Goal: Task Accomplishment & Management: Complete application form

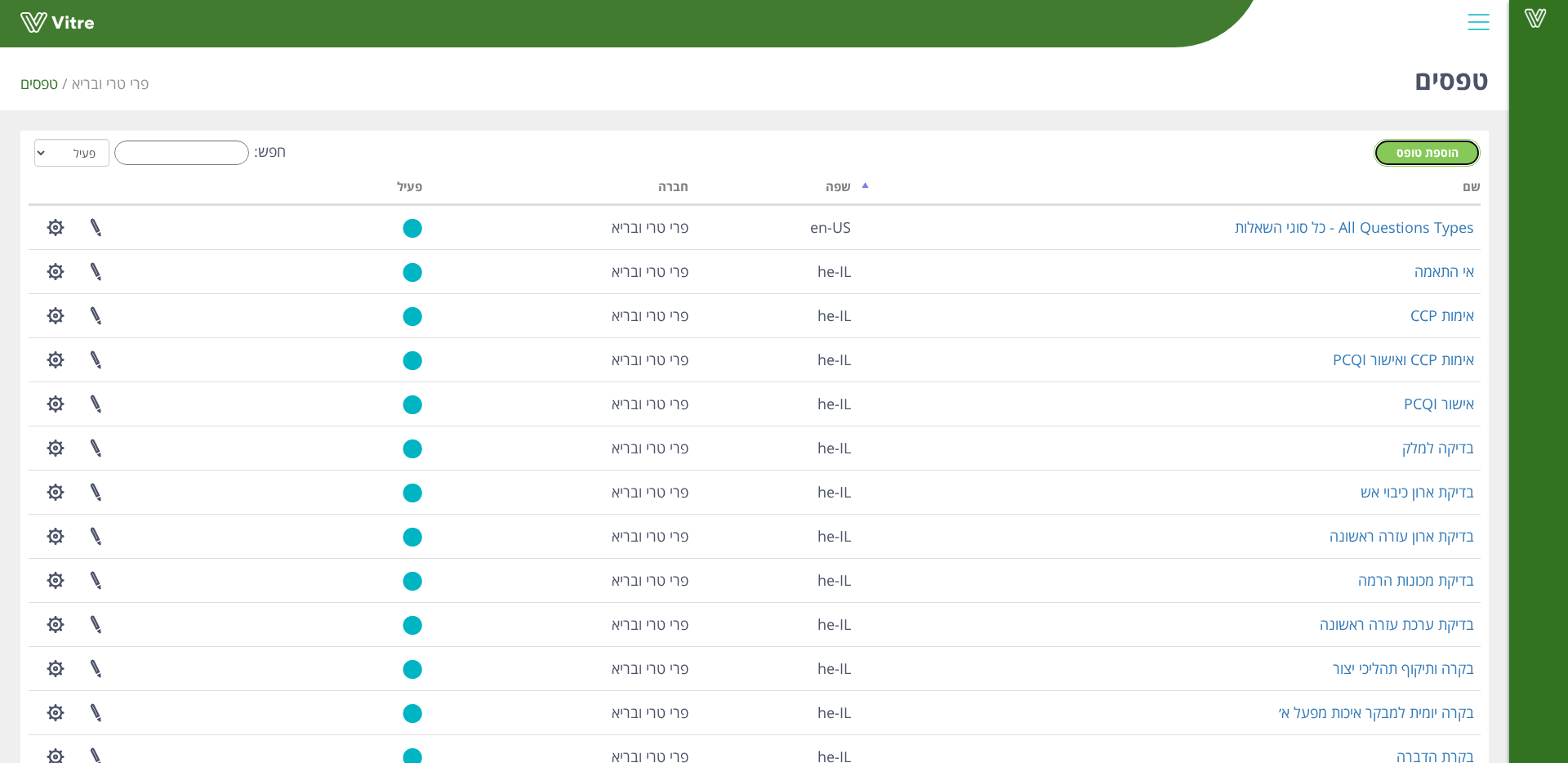
click at [1410, 152] on span "הוספת טופס" at bounding box center [1427, 152] width 62 height 15
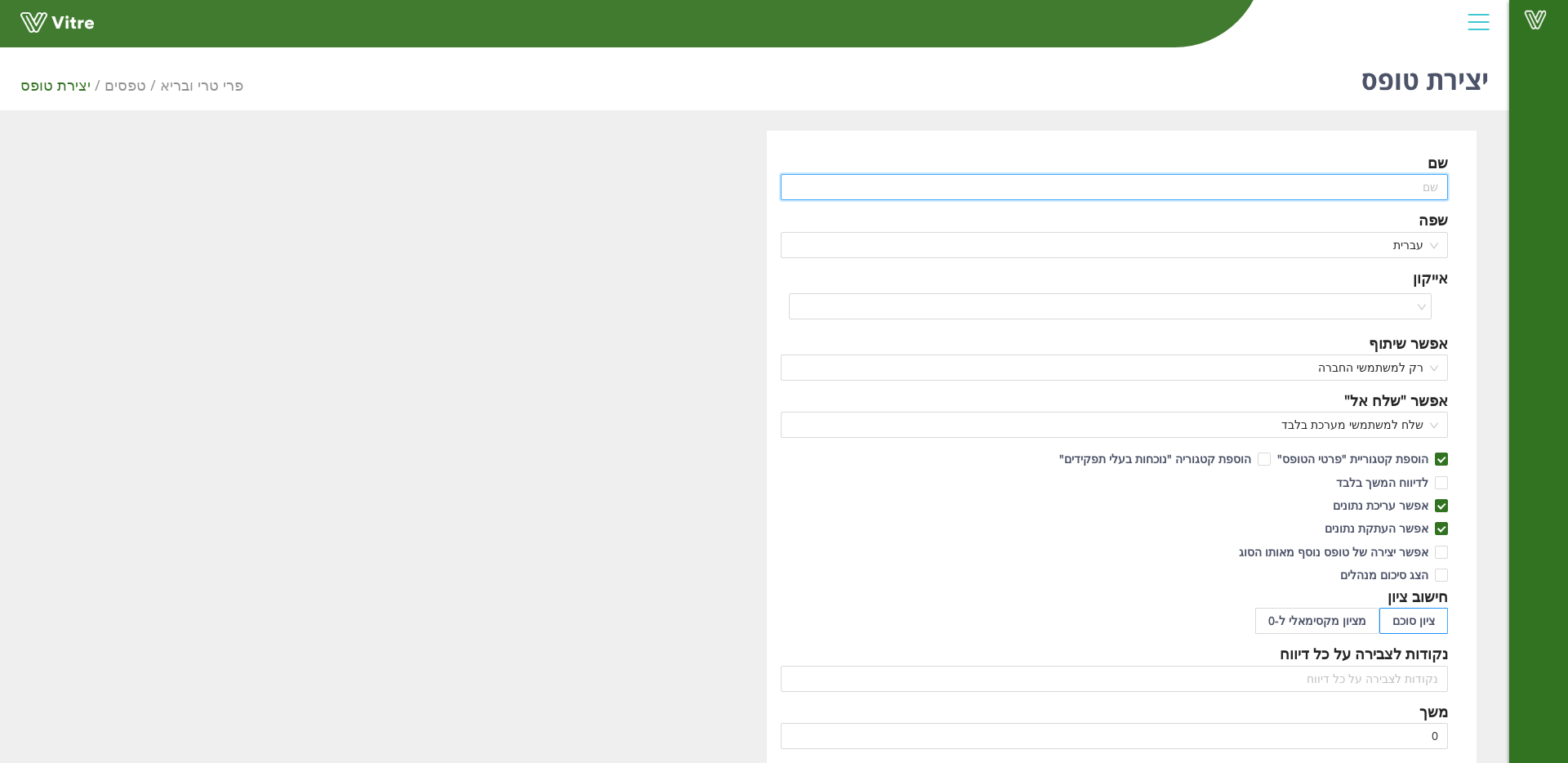
click at [1210, 182] on input "text" at bounding box center [1114, 186] width 668 height 26
type input "תהליך דיגום"
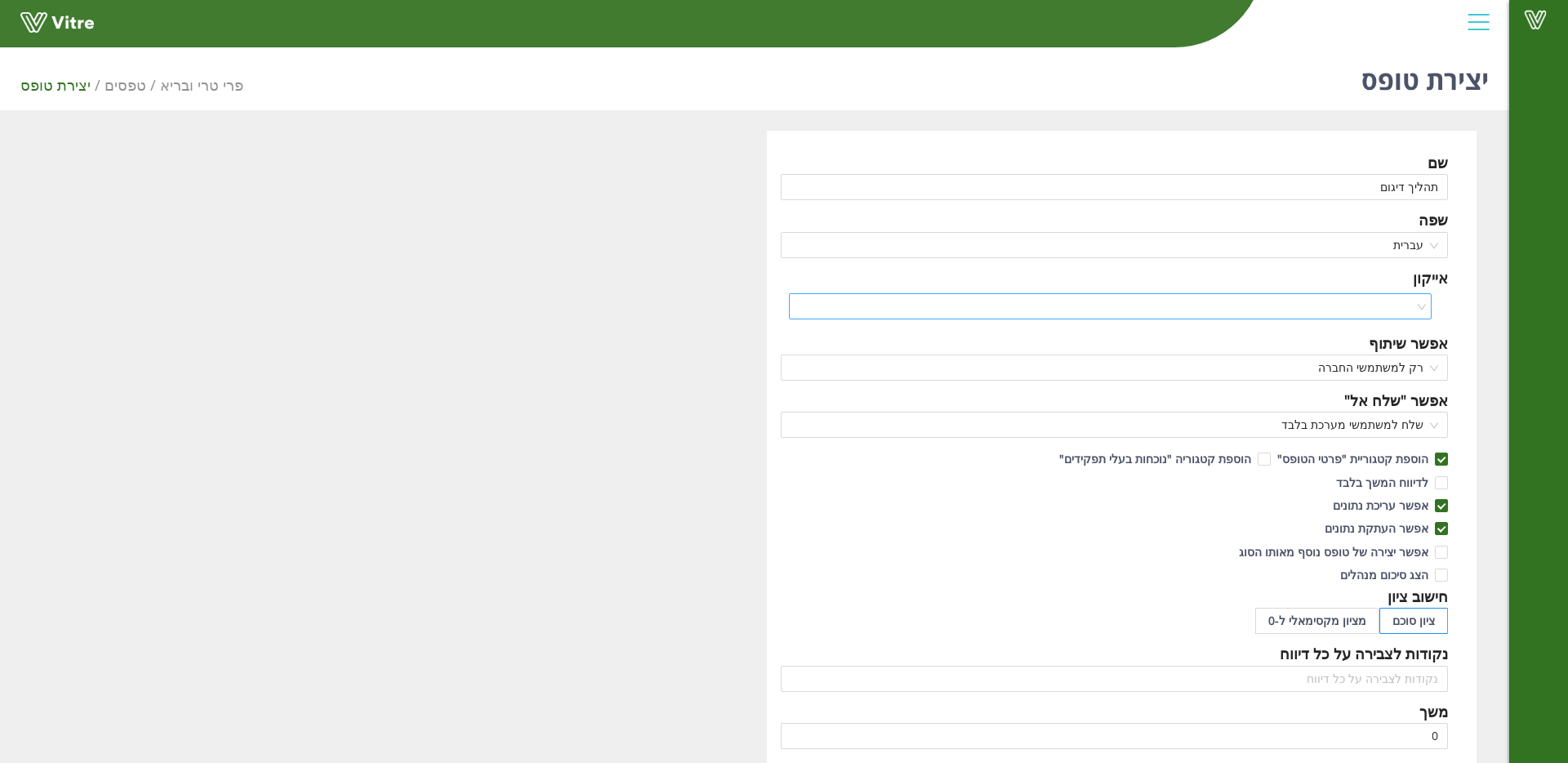
click at [1282, 303] on input "search" at bounding box center [1104, 306] width 611 height 25
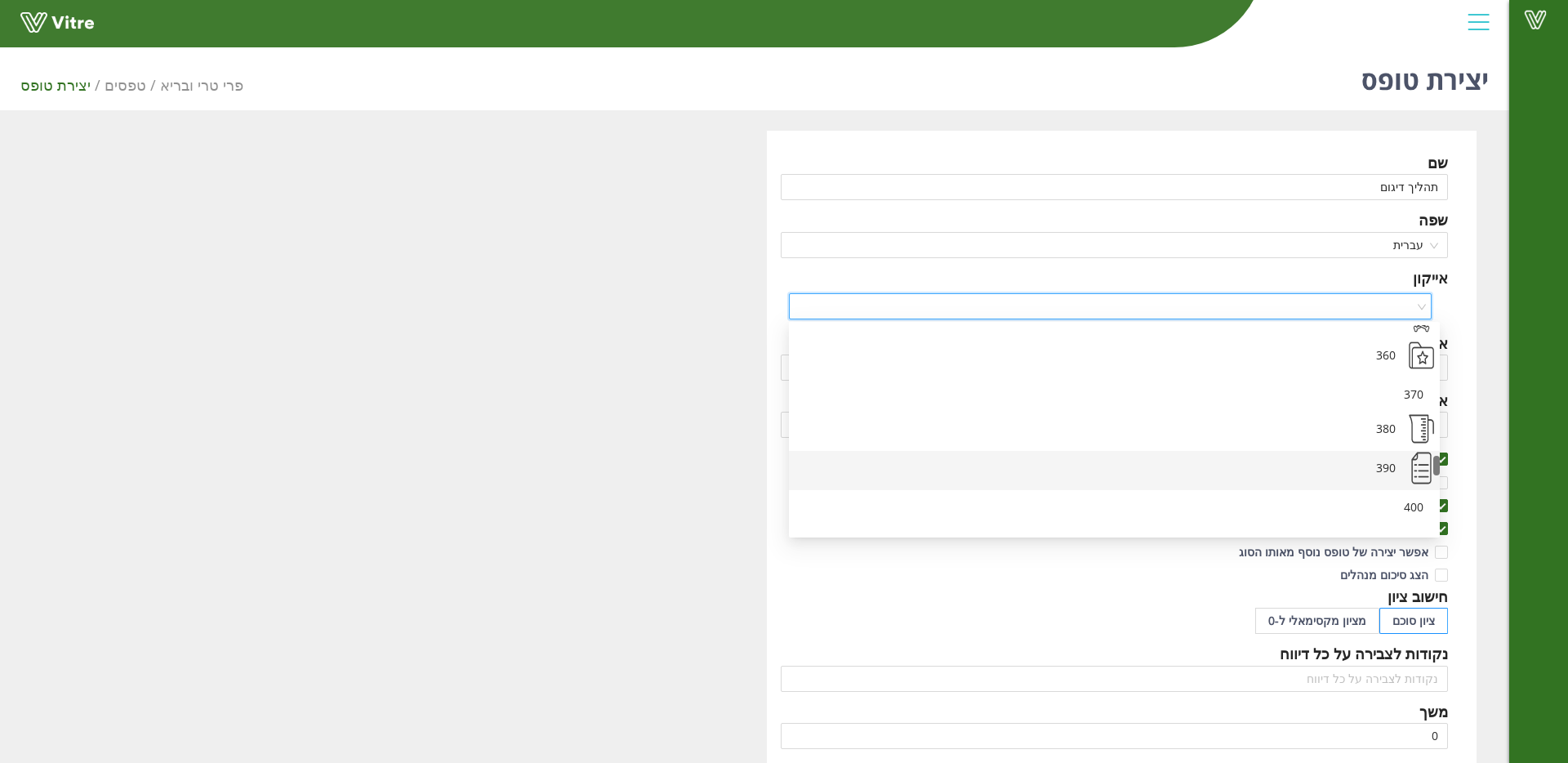
scroll to position [1367, 0]
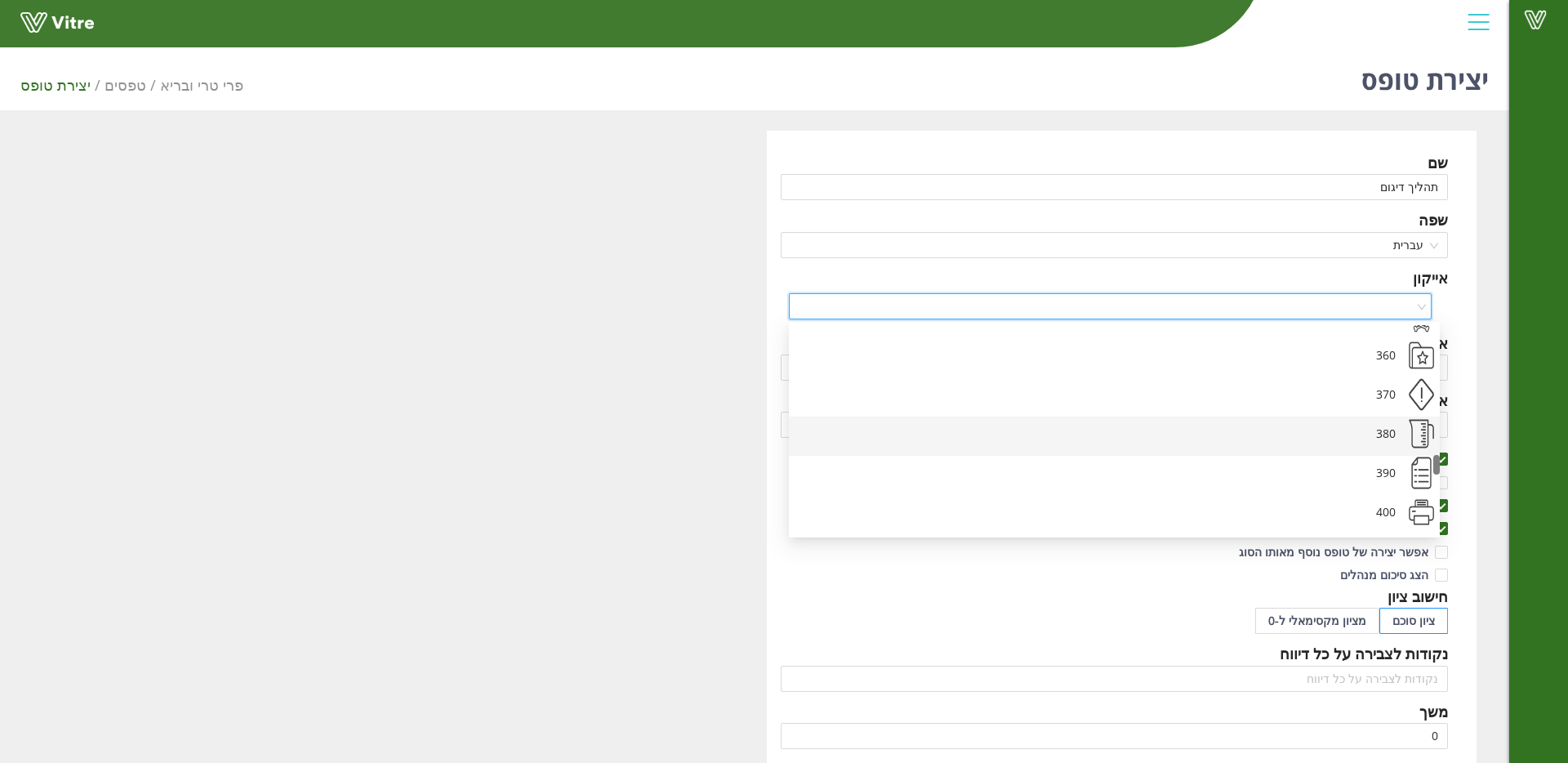
click at [1352, 422] on div "380" at bounding box center [1101, 436] width 599 height 39
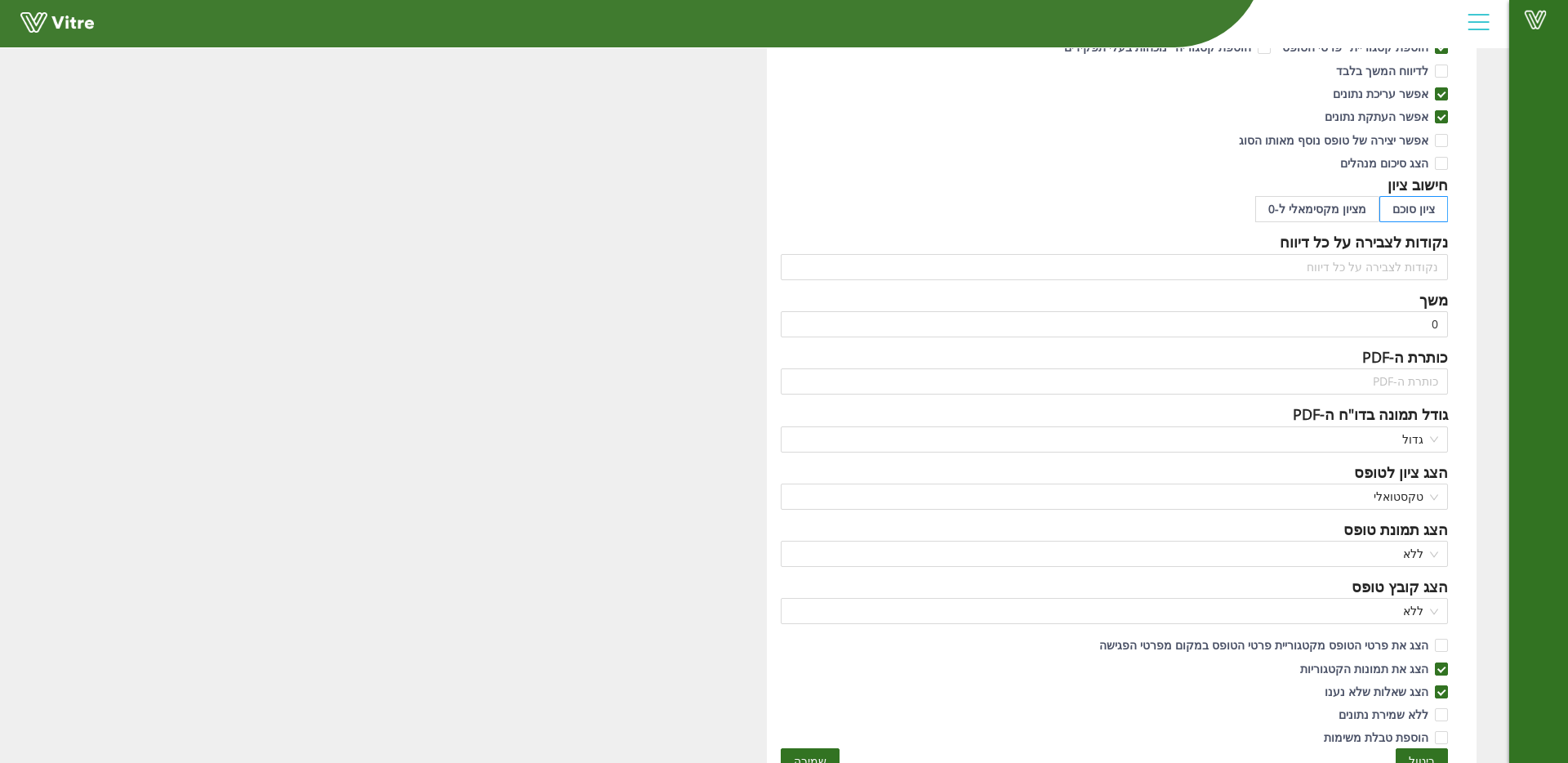
scroll to position [423, 0]
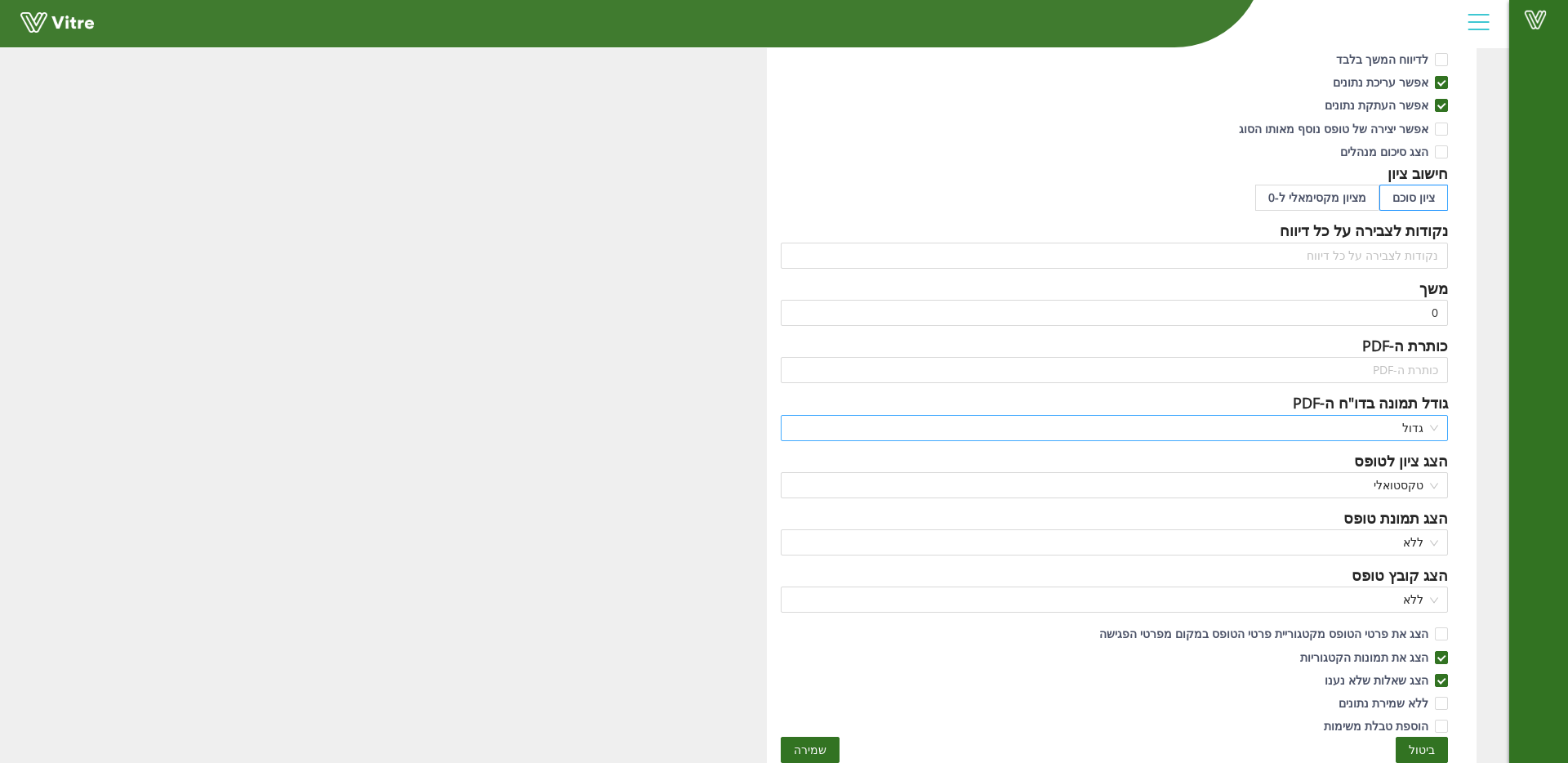
click at [1435, 425] on span "גדול" at bounding box center [1113, 428] width 648 height 25
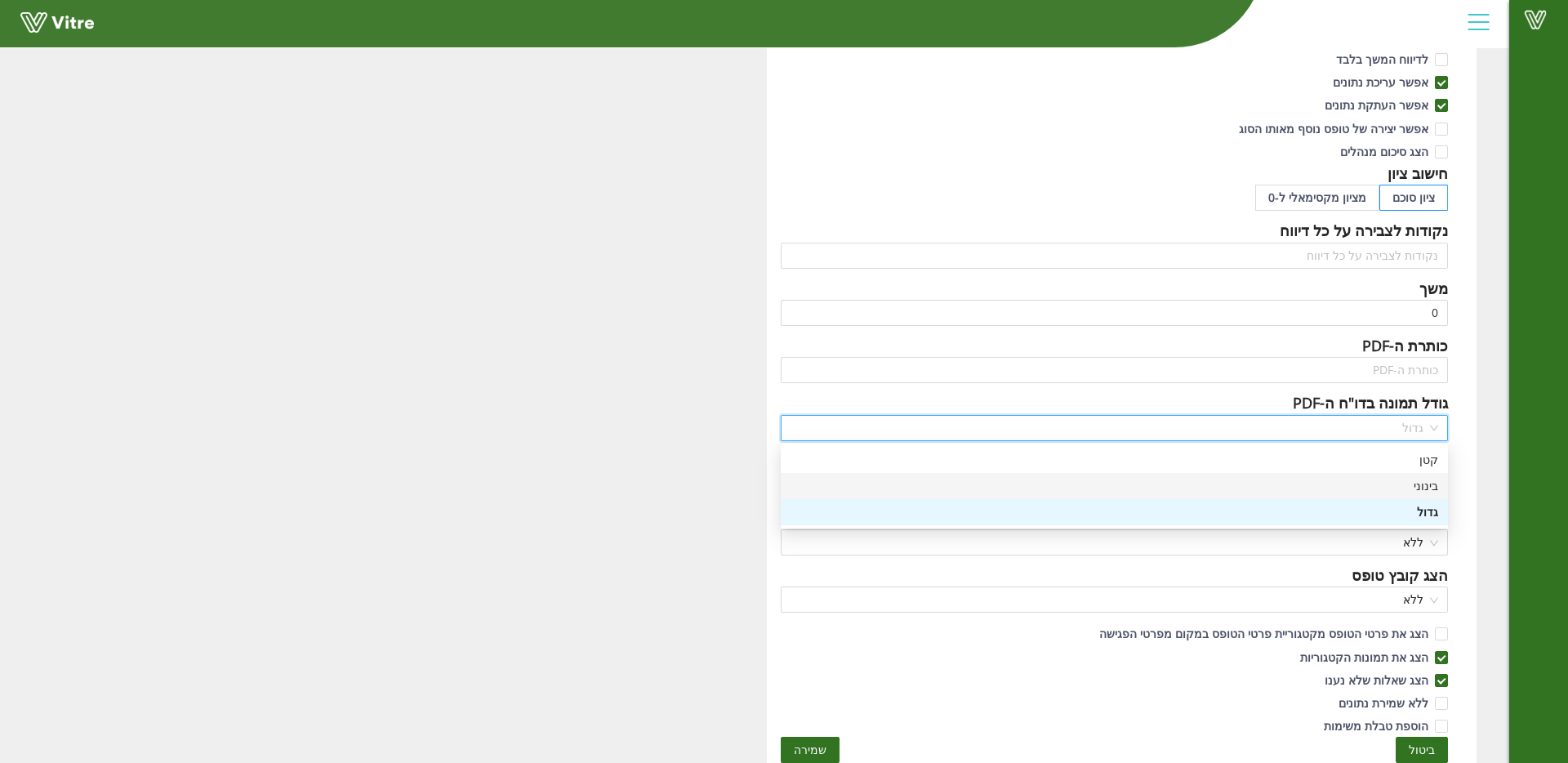
click at [1420, 478] on div "בינוני" at bounding box center [1113, 486] width 648 height 18
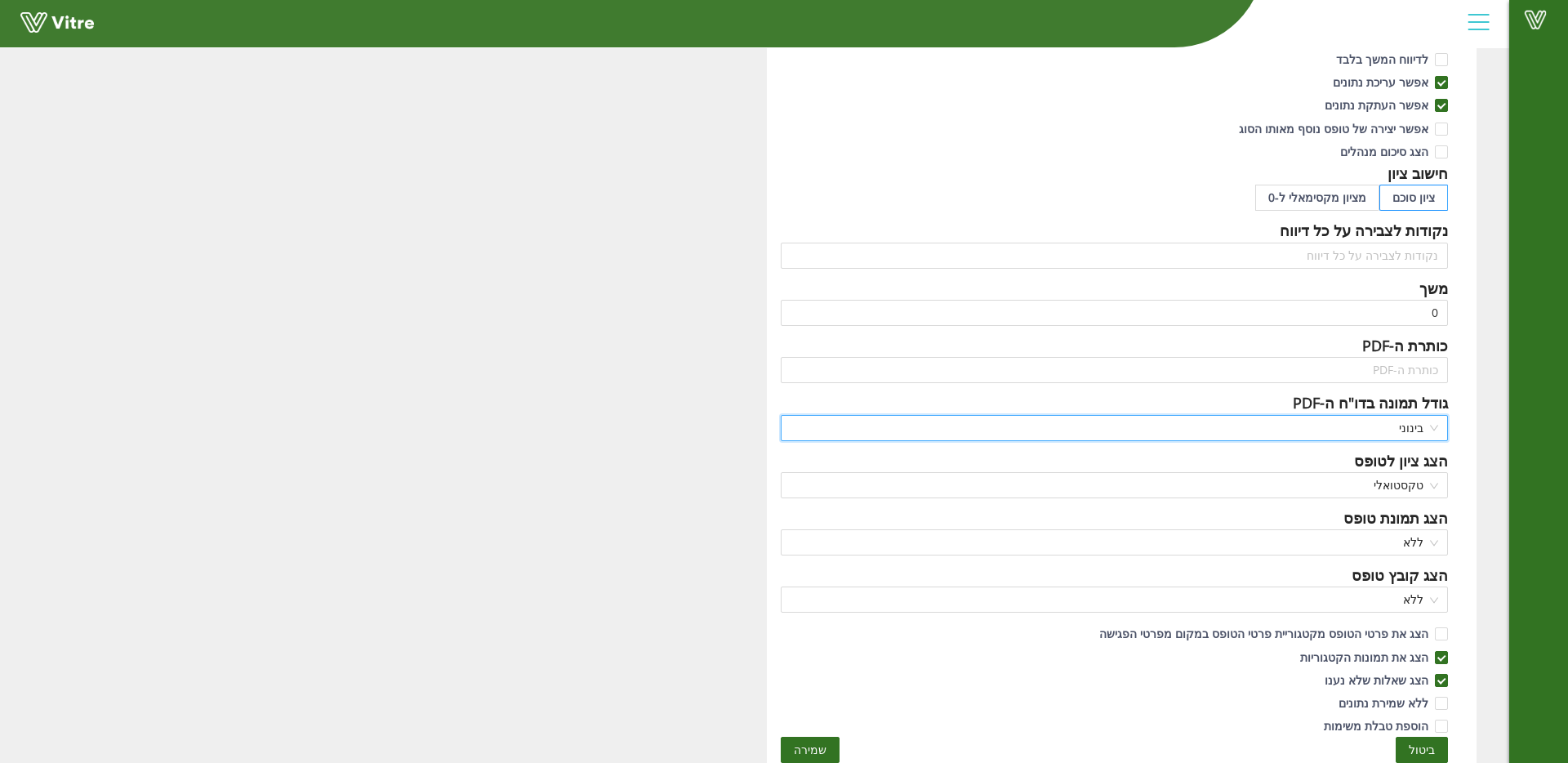
scroll to position [433, 0]
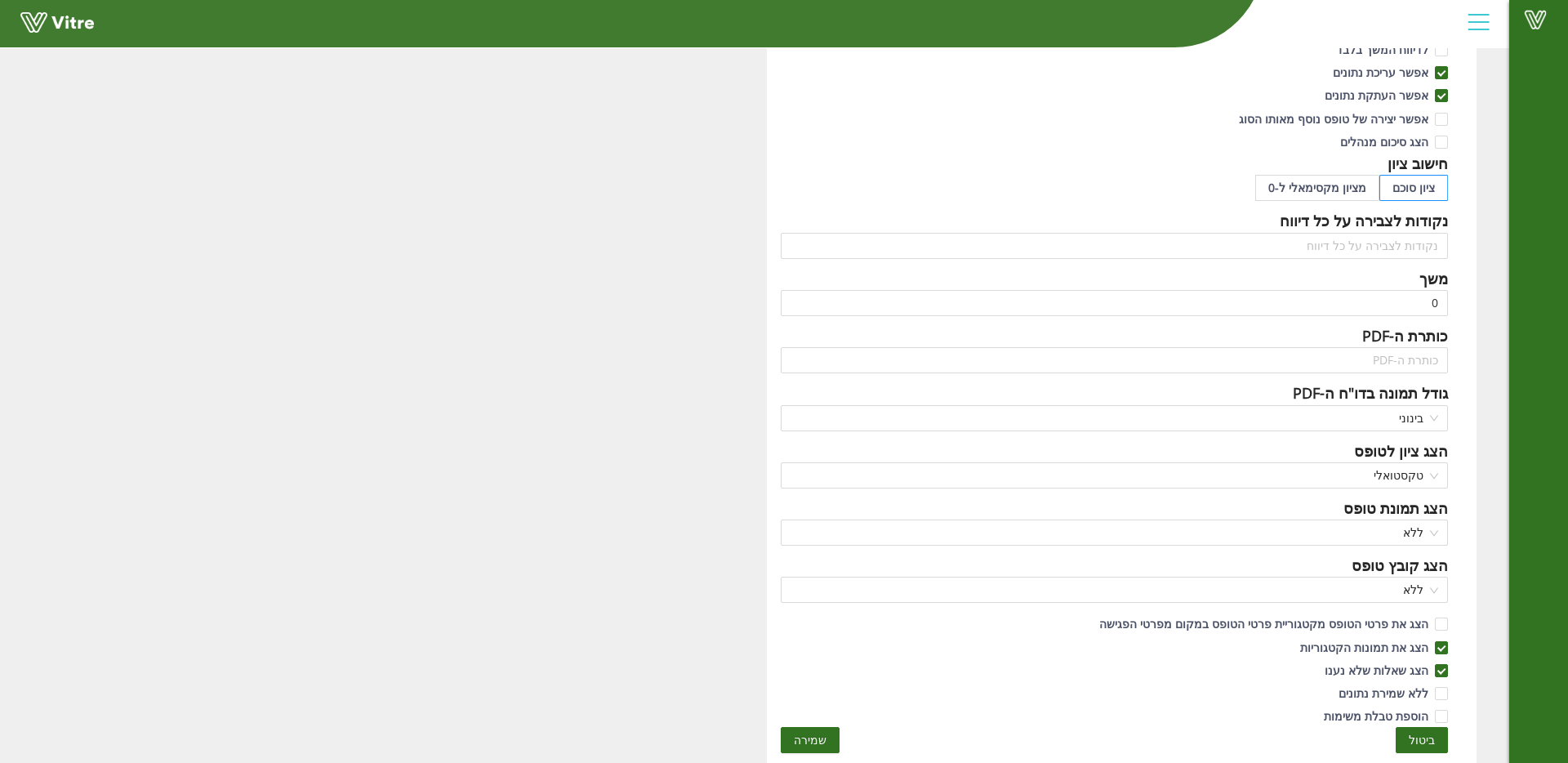
click at [826, 743] on span "שמירה" at bounding box center [810, 740] width 32 height 18
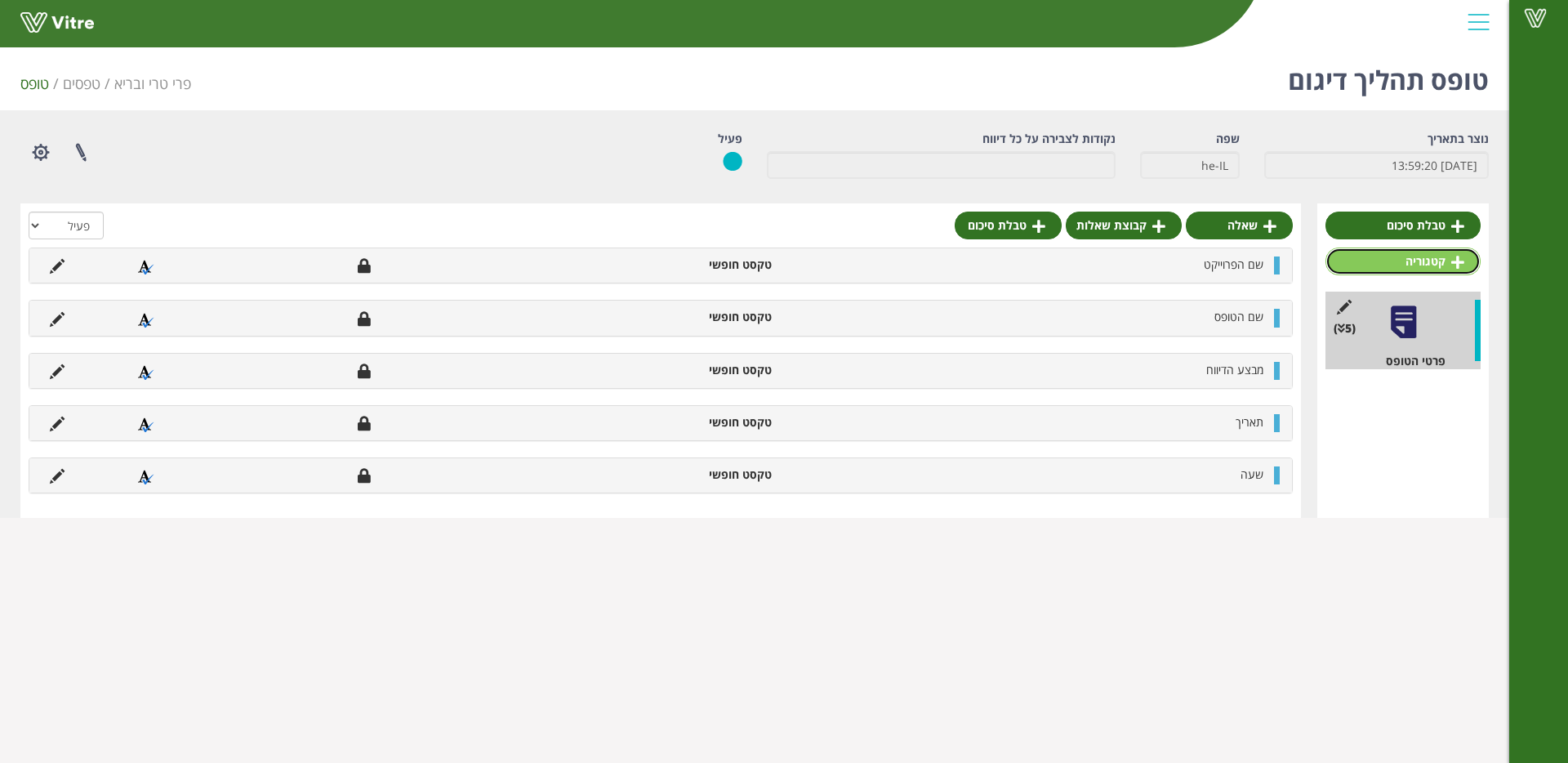
click at [1380, 264] on link "קטגוריה" at bounding box center [1403, 261] width 155 height 28
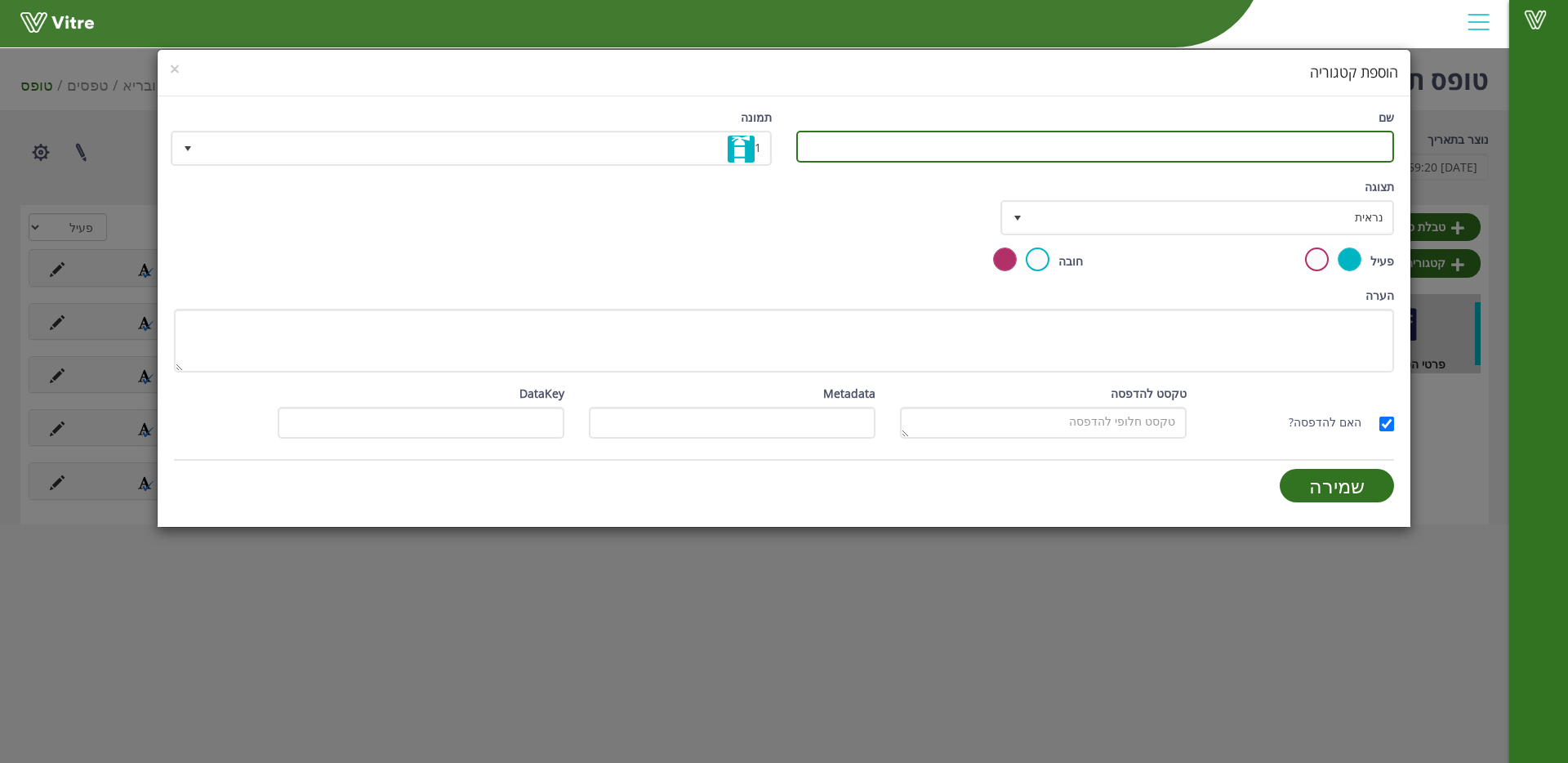
click at [1092, 159] on input "שם" at bounding box center [1094, 146] width 598 height 31
type input "דגימה"
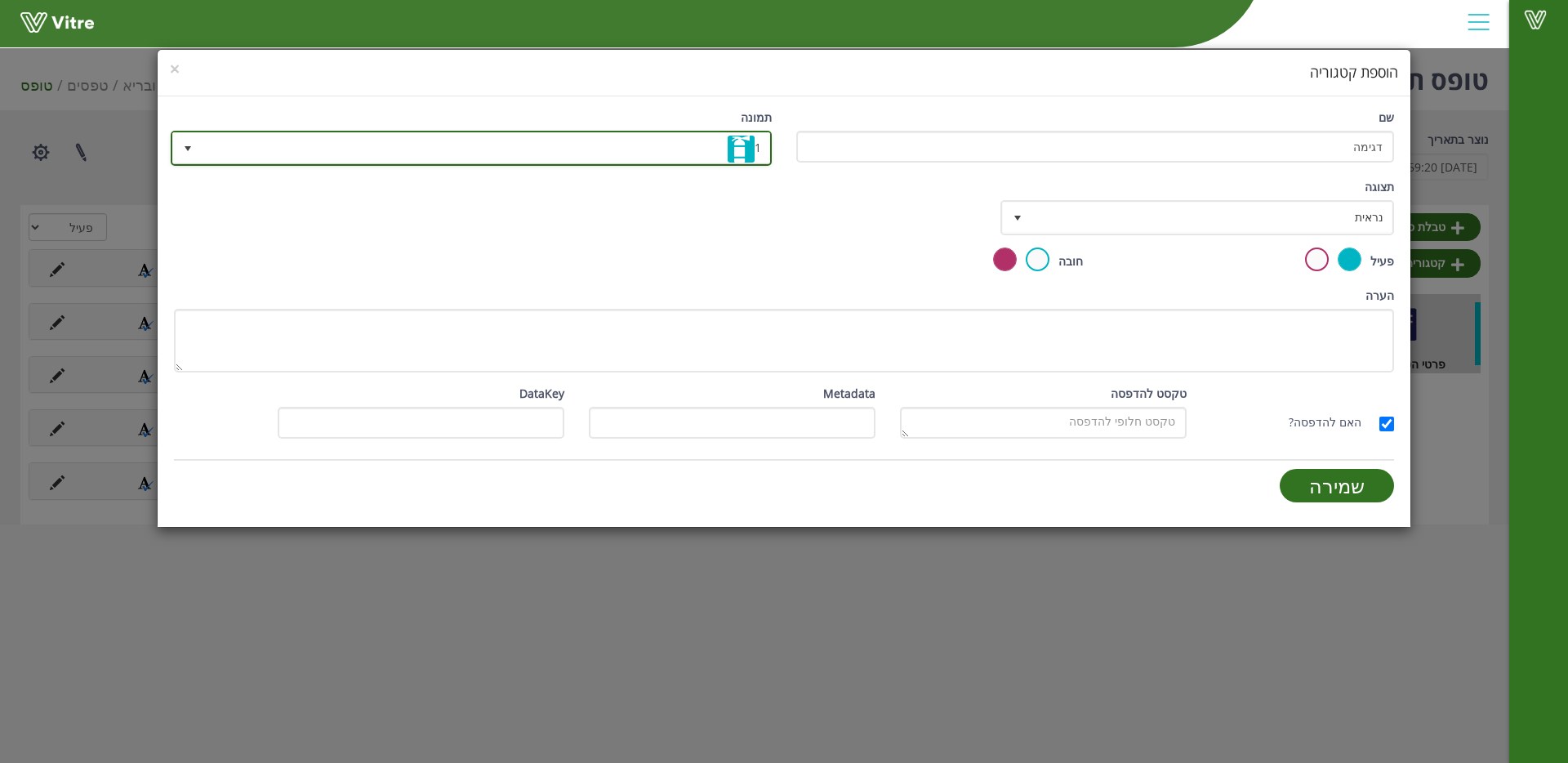
click at [571, 133] on span "1" at bounding box center [486, 147] width 569 height 29
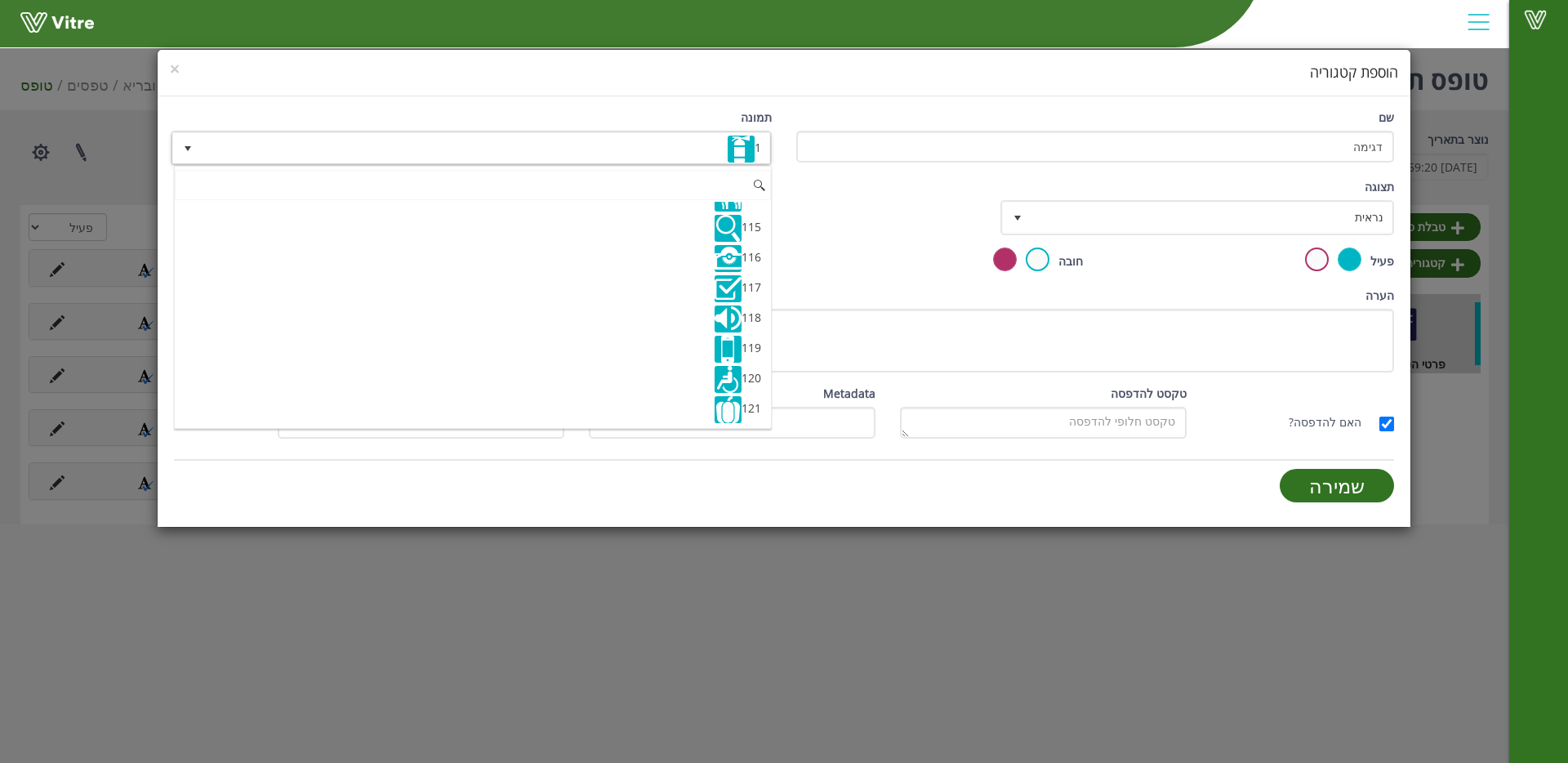
scroll to position [3432, 0]
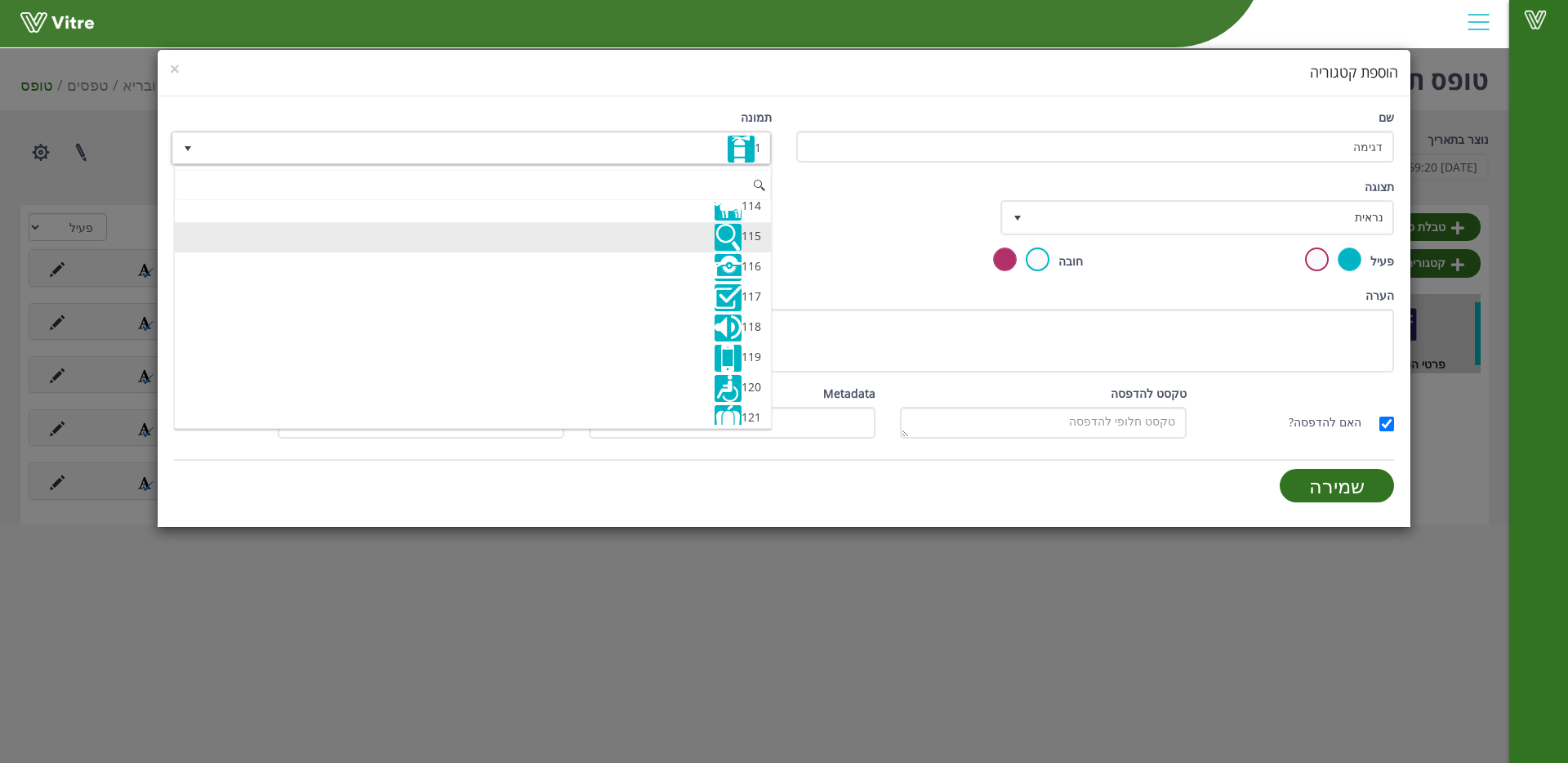
click at [714, 236] on img at bounding box center [727, 237] width 27 height 27
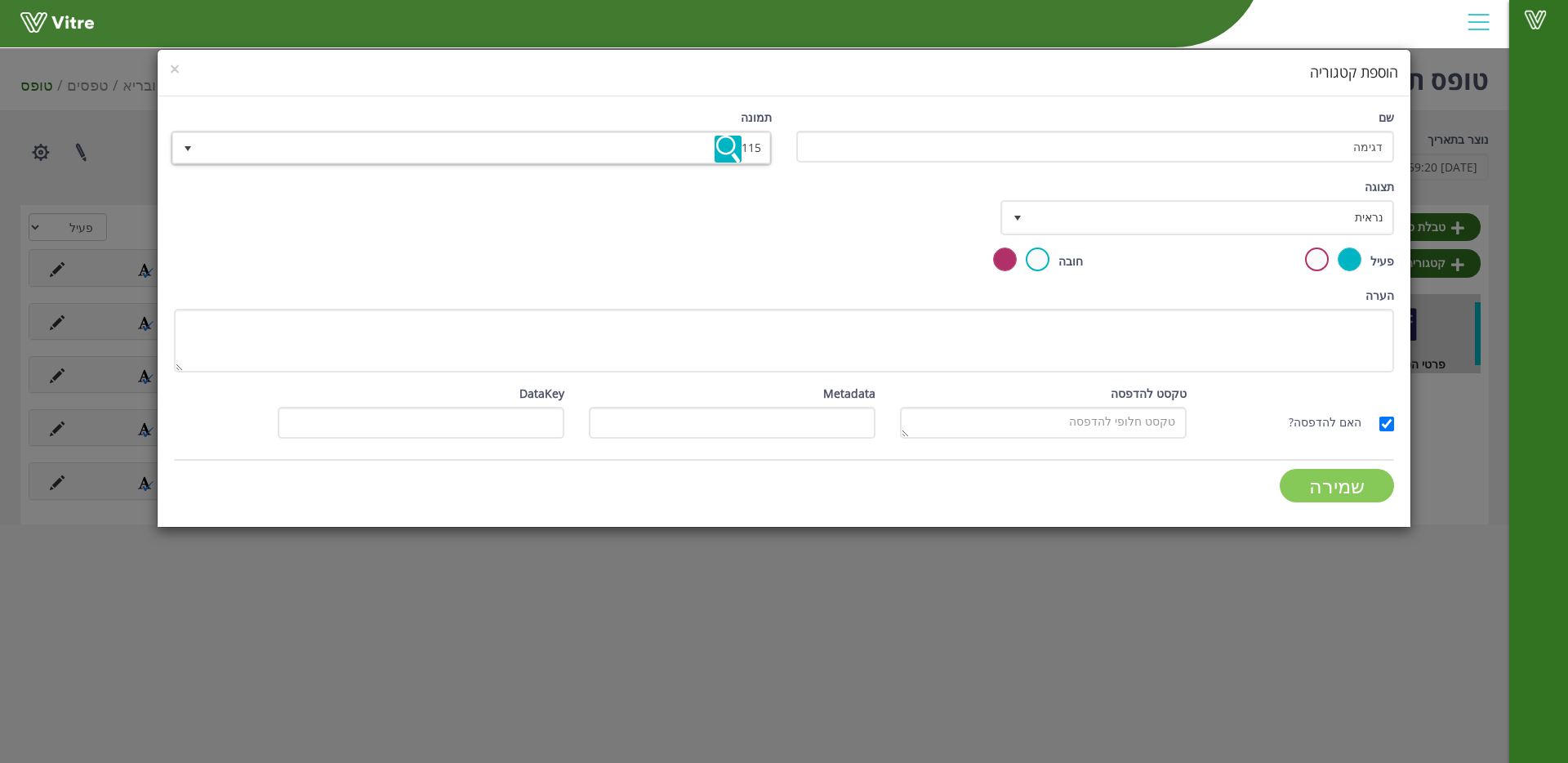
click at [1329, 489] on input "שמירה" at bounding box center [1337, 485] width 114 height 33
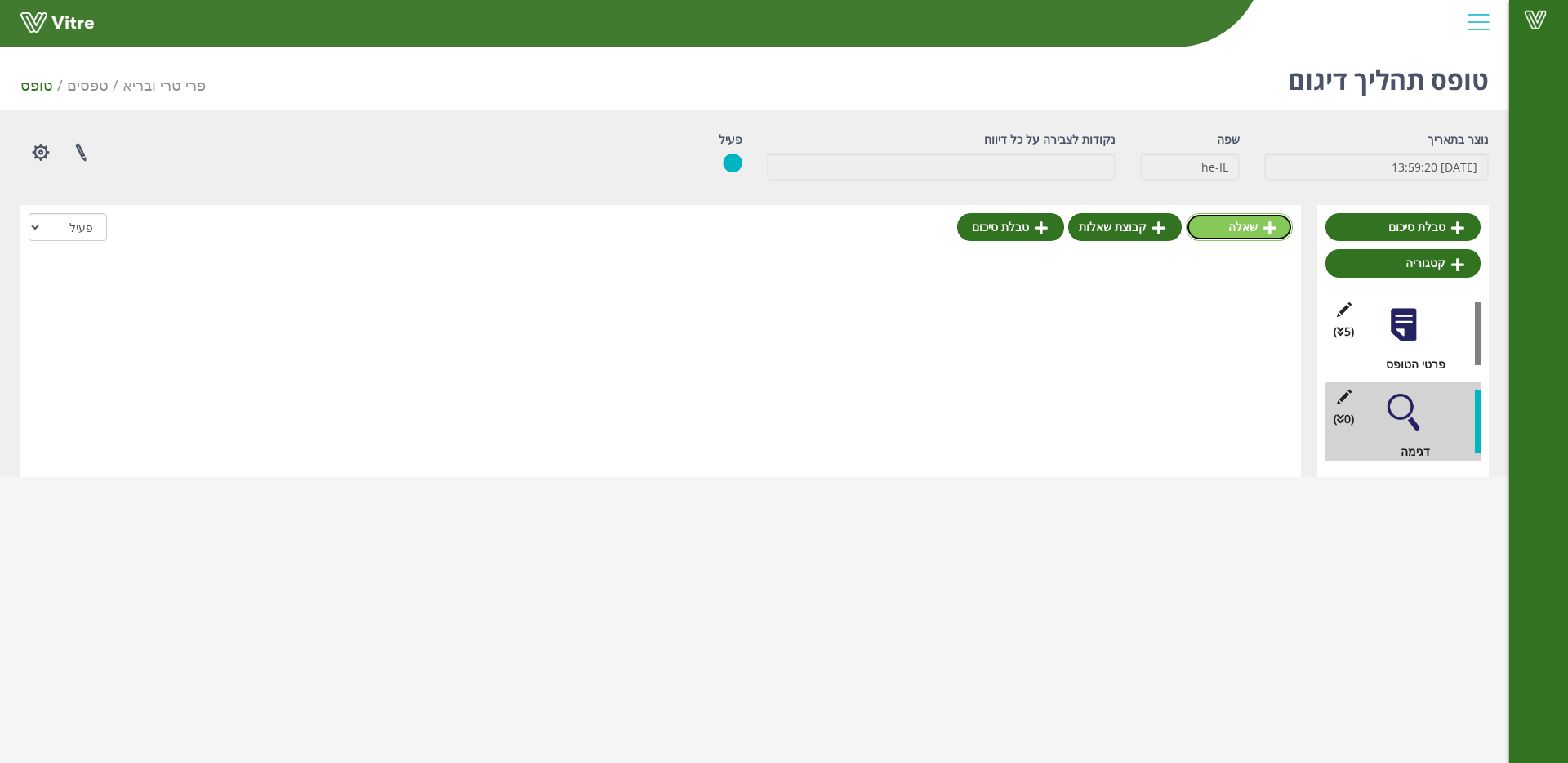
click at [1220, 217] on link "שאלה" at bounding box center [1239, 226] width 107 height 28
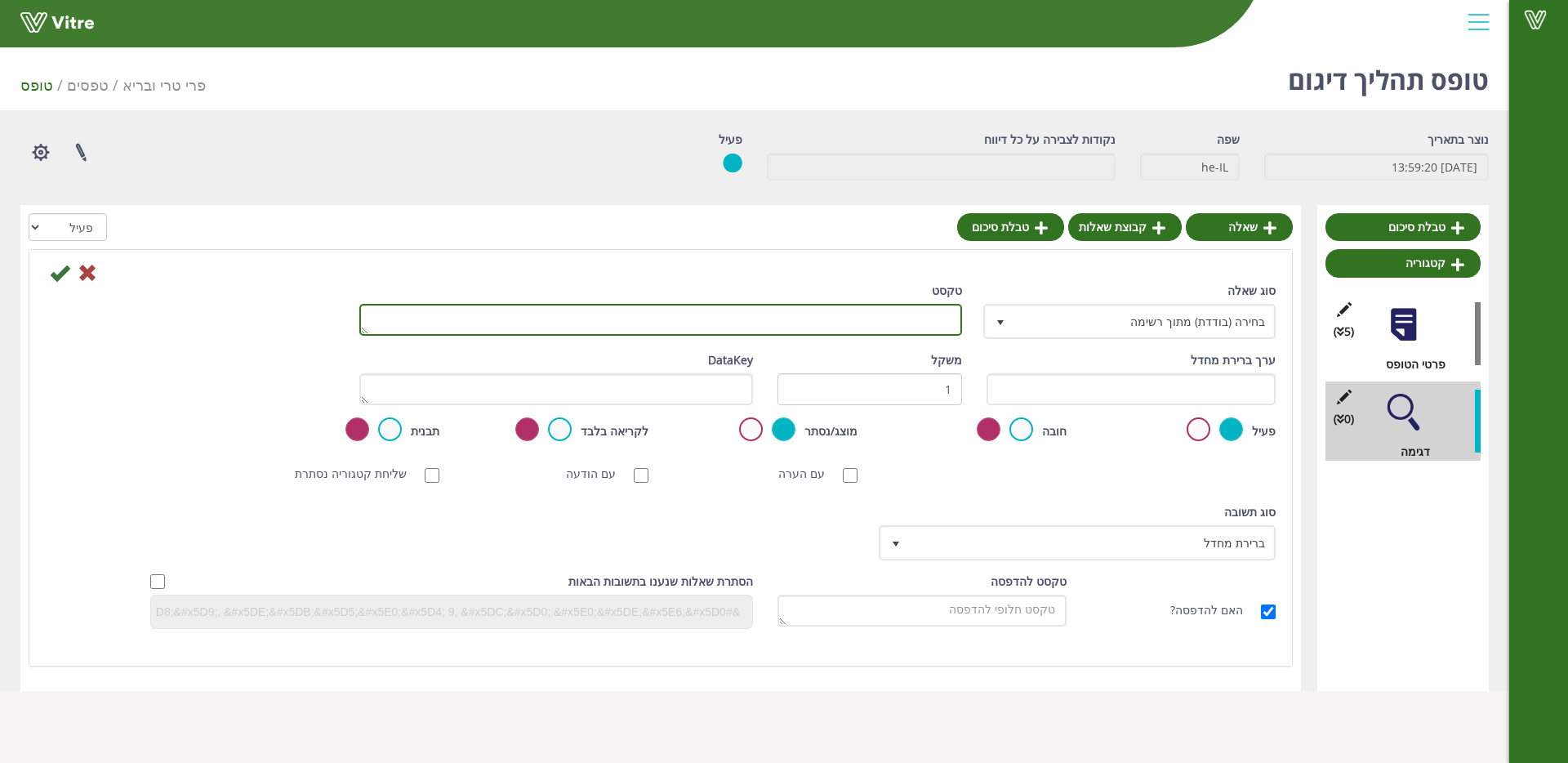
click at [828, 316] on textarea "טקסט" at bounding box center [661, 319] width 603 height 31
type textarea "מהי נקודת הדיגום ?"
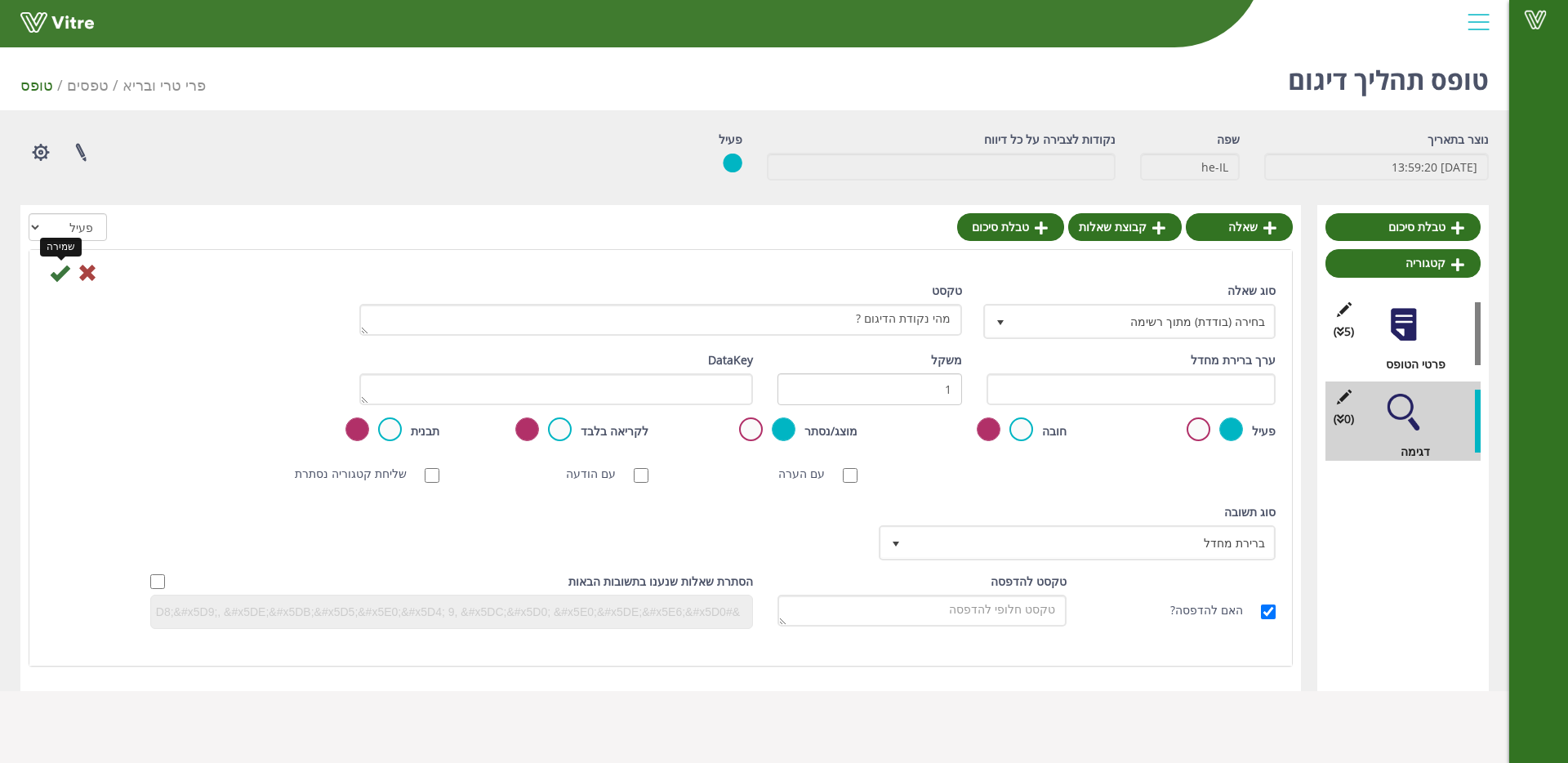
click at [60, 274] on icon at bounding box center [59, 273] width 20 height 20
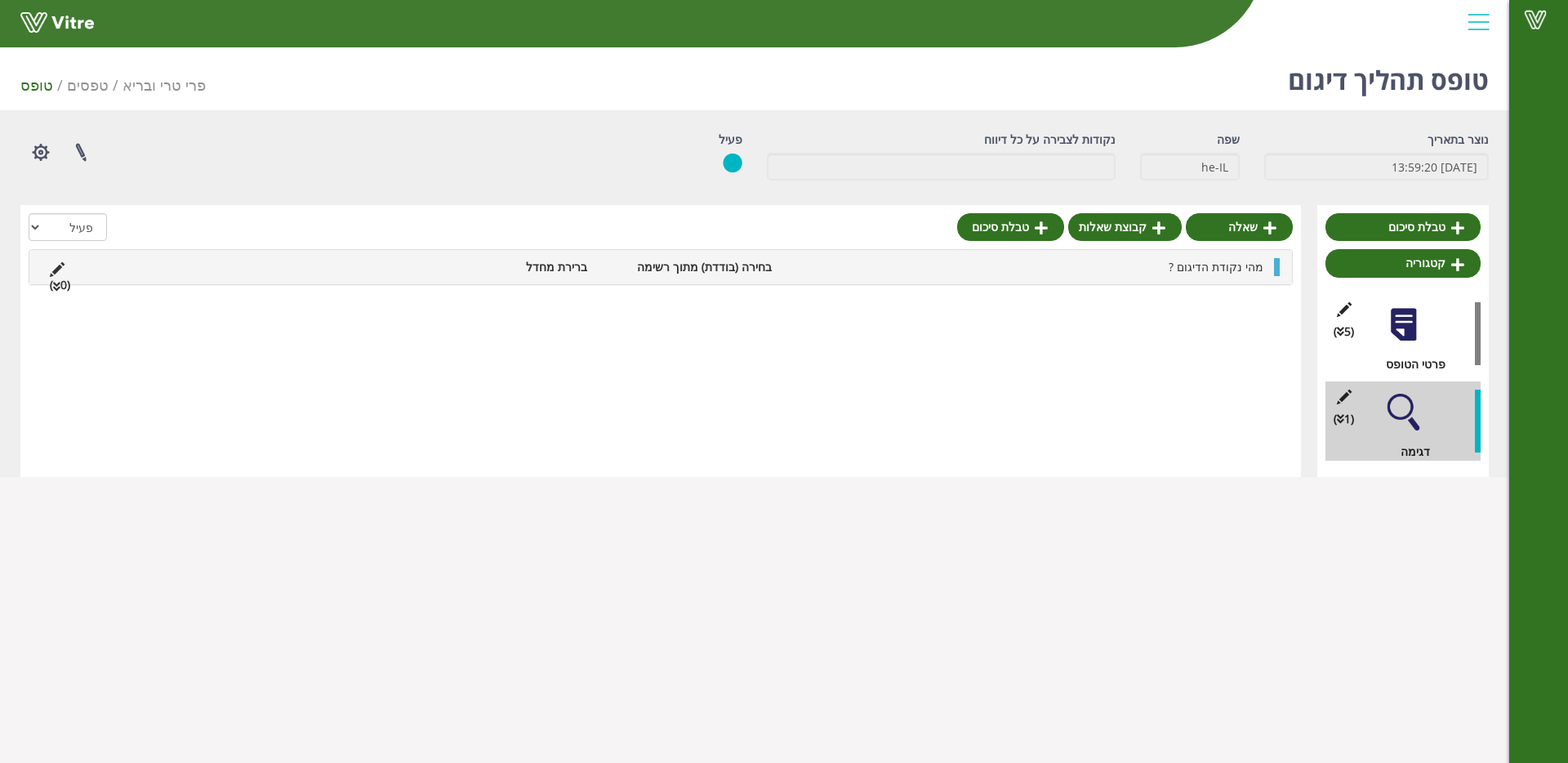
click at [784, 275] on li "מהי נקודת הדיגום ?" at bounding box center [1025, 266] width 492 height 18
click at [1210, 302] on link "תשובה" at bounding box center [1203, 305] width 137 height 28
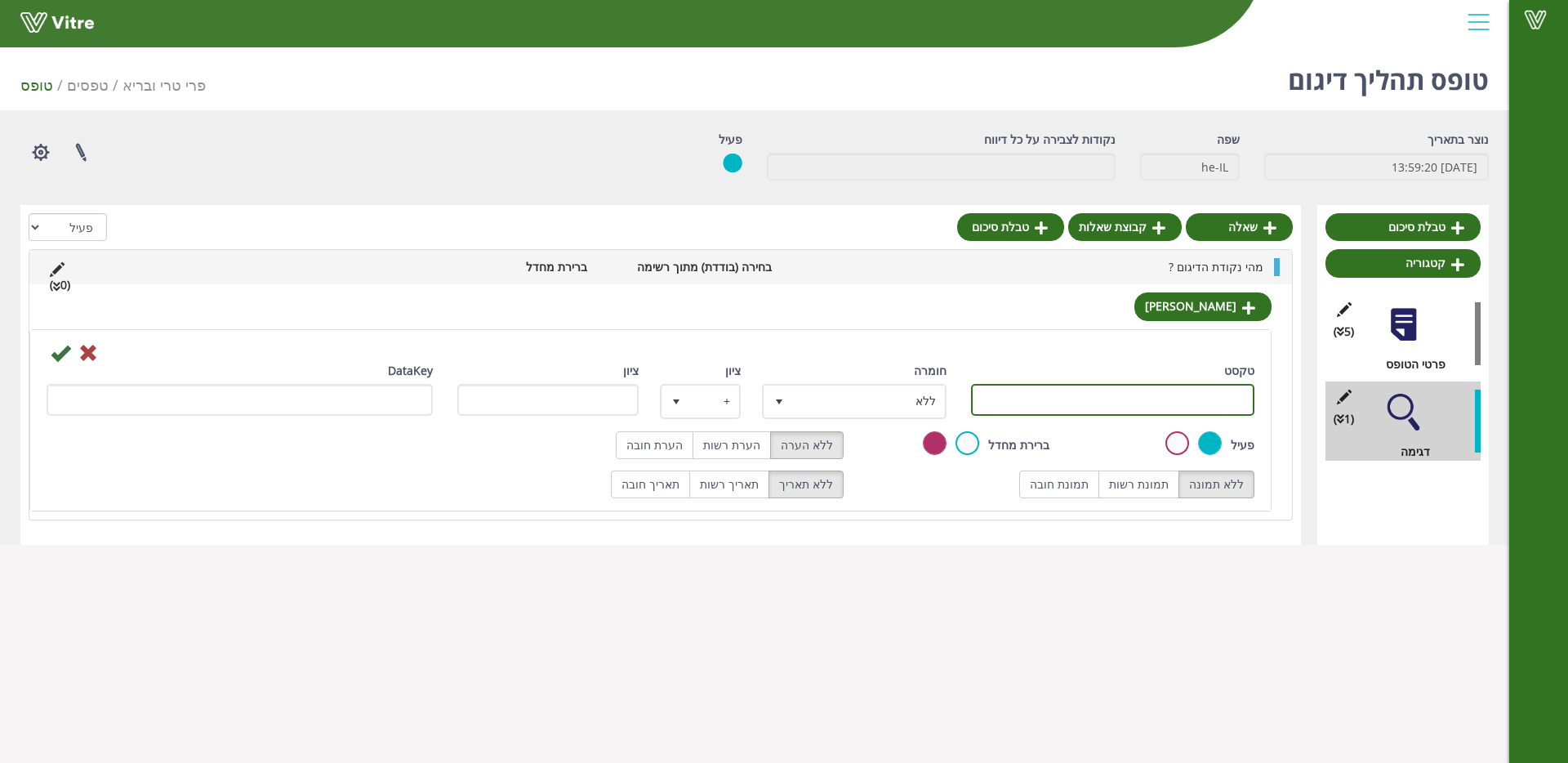
click at [1181, 400] on input "טקסט" at bounding box center [1113, 400] width 283 height 31
paste input "קיטים פירות /ירקות טריים/ שייקים"
type input "קיטים פירות /ירקות טריים/ שייקים"
click at [64, 354] on icon at bounding box center [60, 353] width 20 height 20
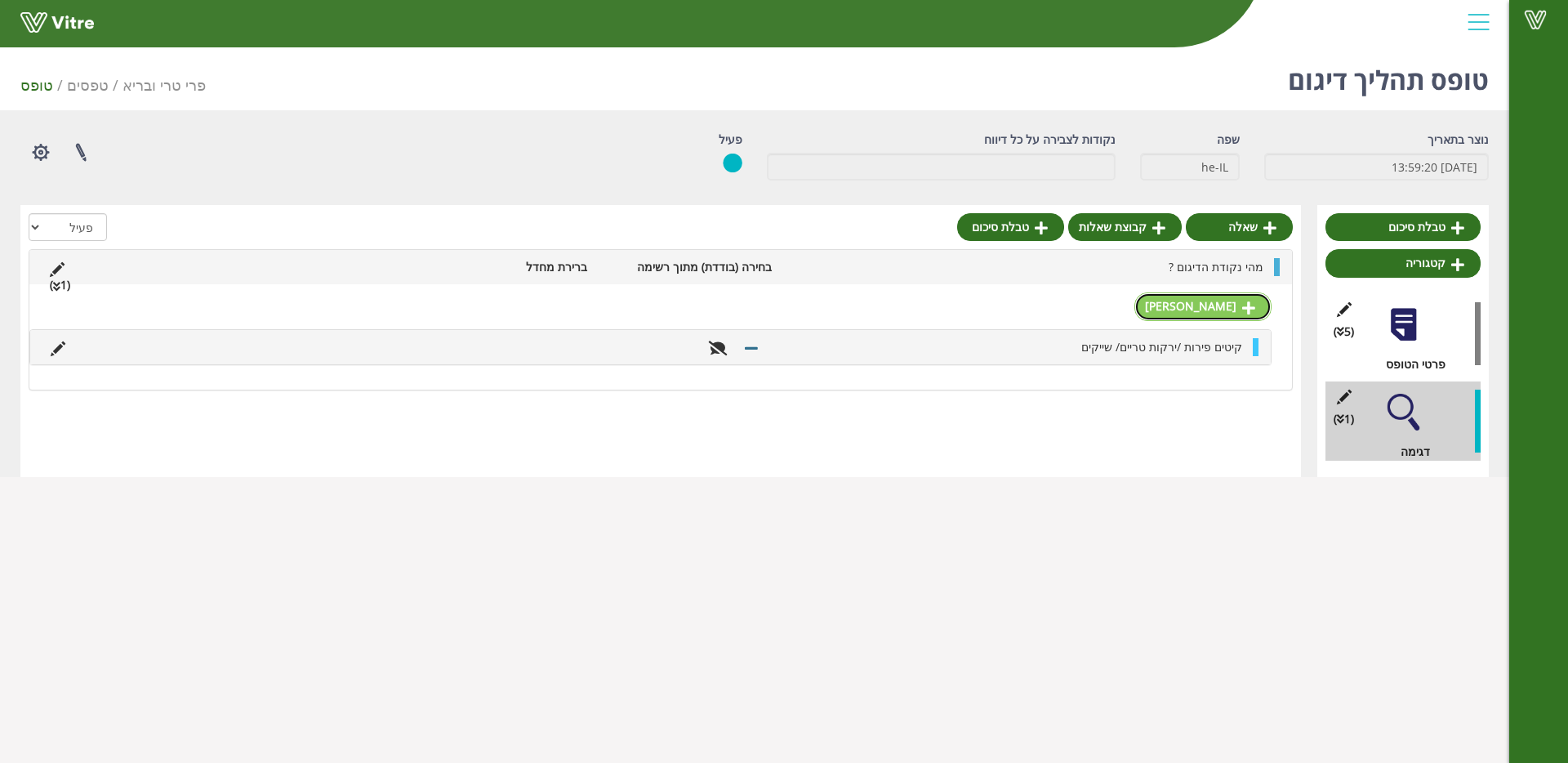
click at [1234, 309] on link "תשובה" at bounding box center [1203, 305] width 137 height 28
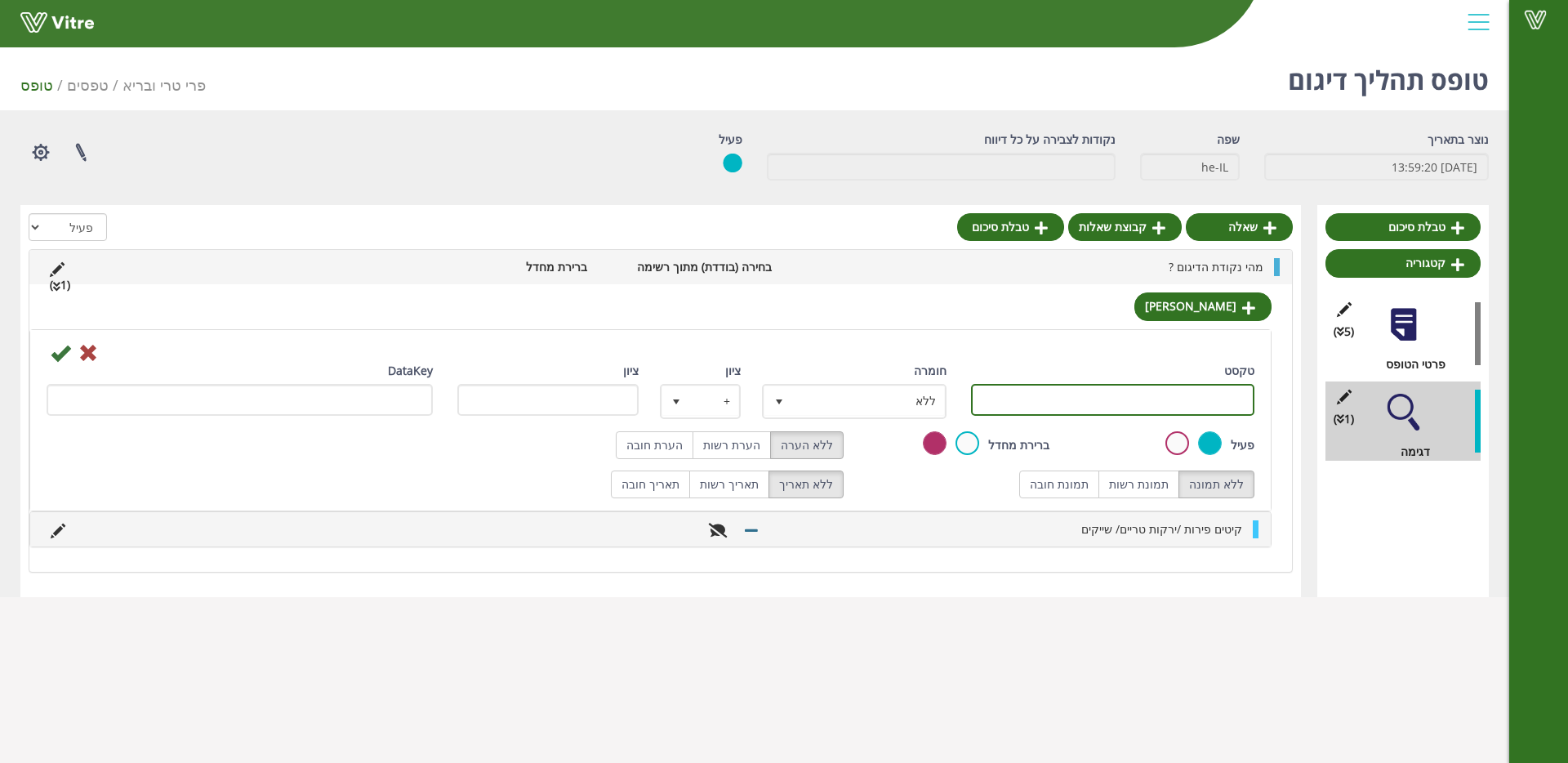
click at [1088, 401] on input "טקסט" at bounding box center [1113, 400] width 283 height 31
type input "מרקים"
click at [61, 356] on icon at bounding box center [60, 353] width 20 height 20
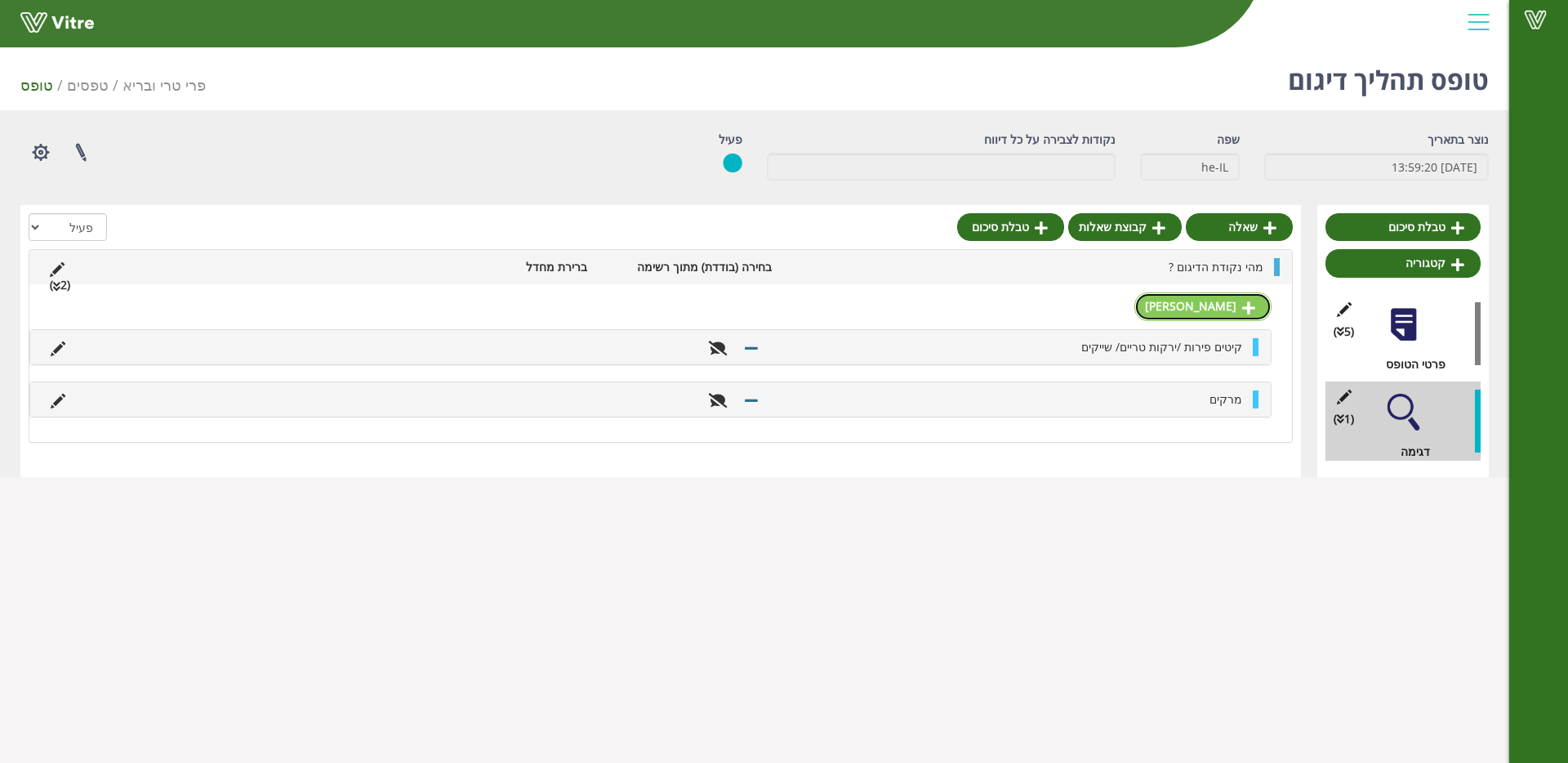
click at [1232, 316] on link "תשובה" at bounding box center [1203, 305] width 137 height 28
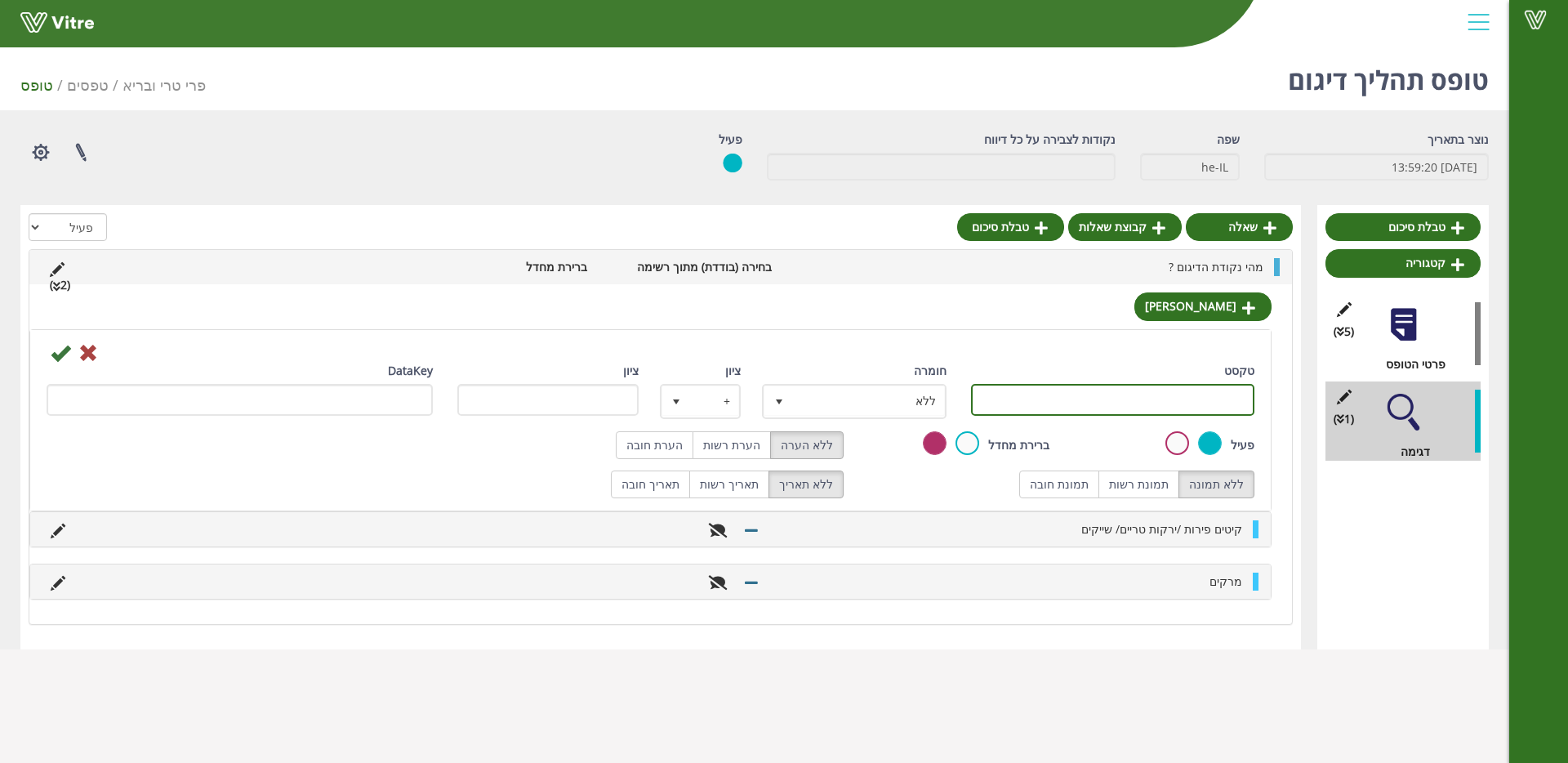
click at [1158, 397] on input "טקסט" at bounding box center [1113, 400] width 283 height 31
type input "מצוננים"
click at [55, 351] on icon at bounding box center [60, 353] width 20 height 20
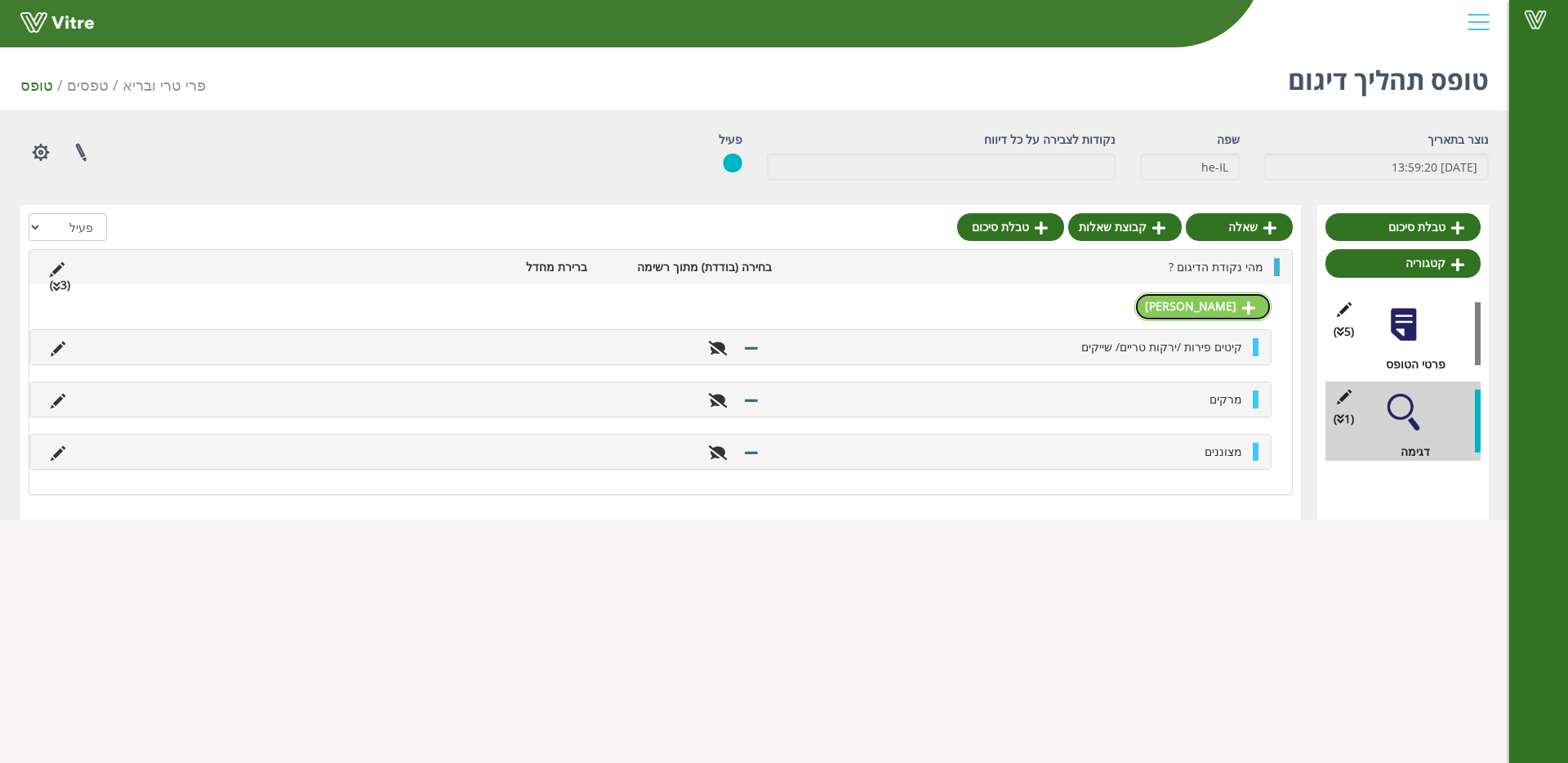
click at [1187, 307] on link "תשובה" at bounding box center [1203, 305] width 137 height 28
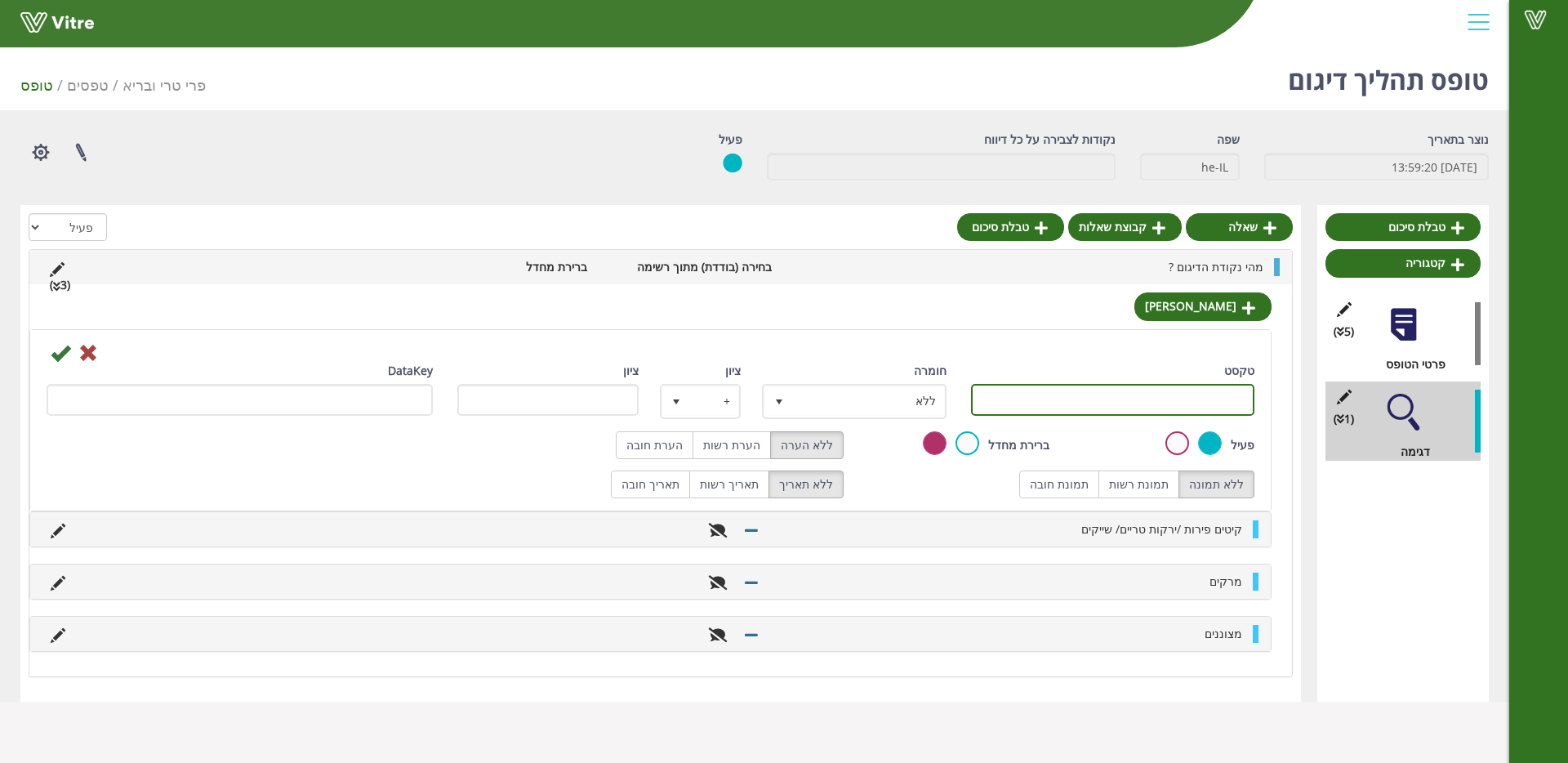
click at [1105, 402] on input "טקסט" at bounding box center [1113, 400] width 283 height 31
type input "רטבים ממרחים וממרחים מבושלים"
click at [61, 352] on icon at bounding box center [60, 353] width 20 height 20
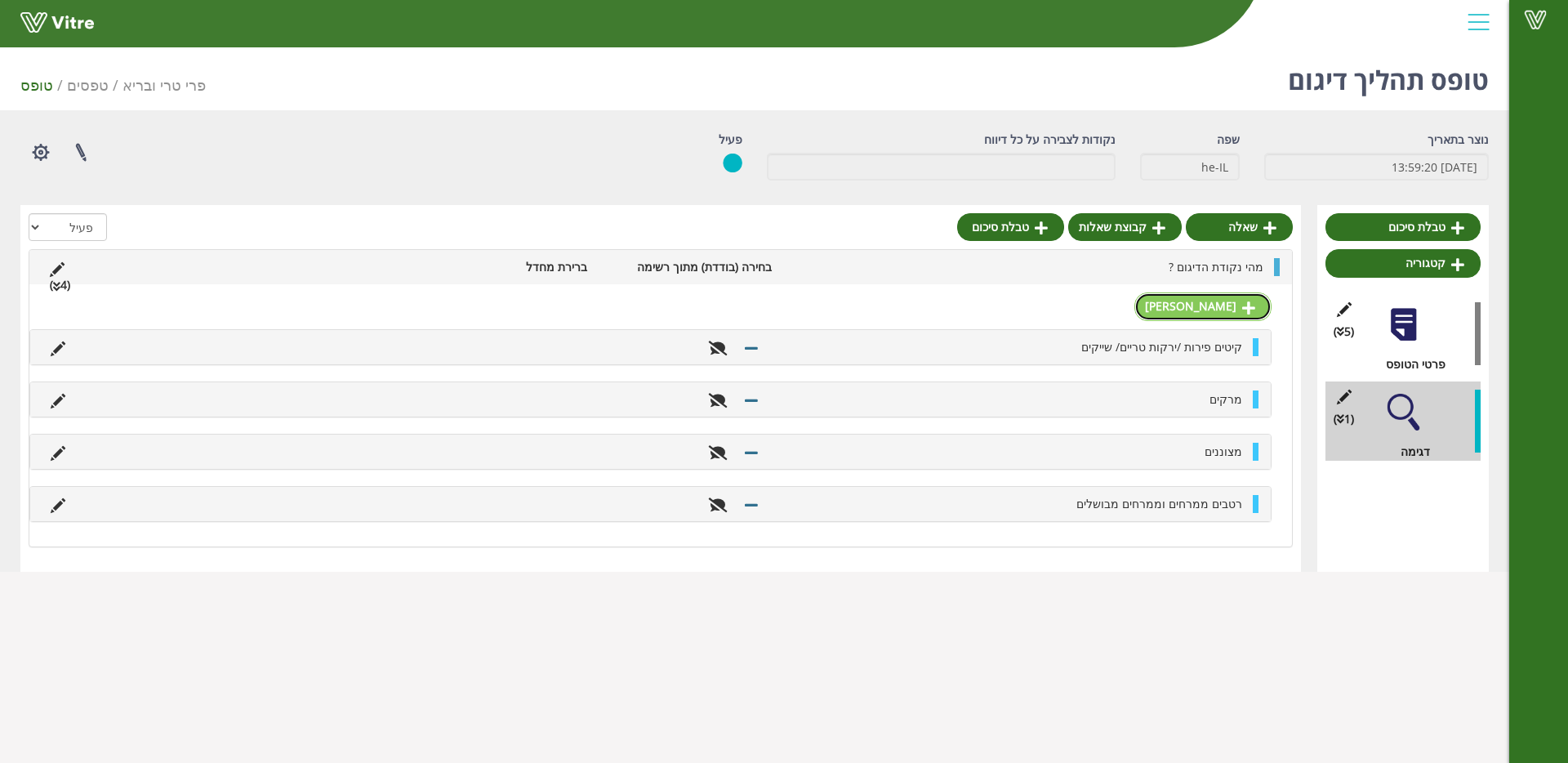
click at [1194, 305] on link "תשובה" at bounding box center [1203, 305] width 137 height 28
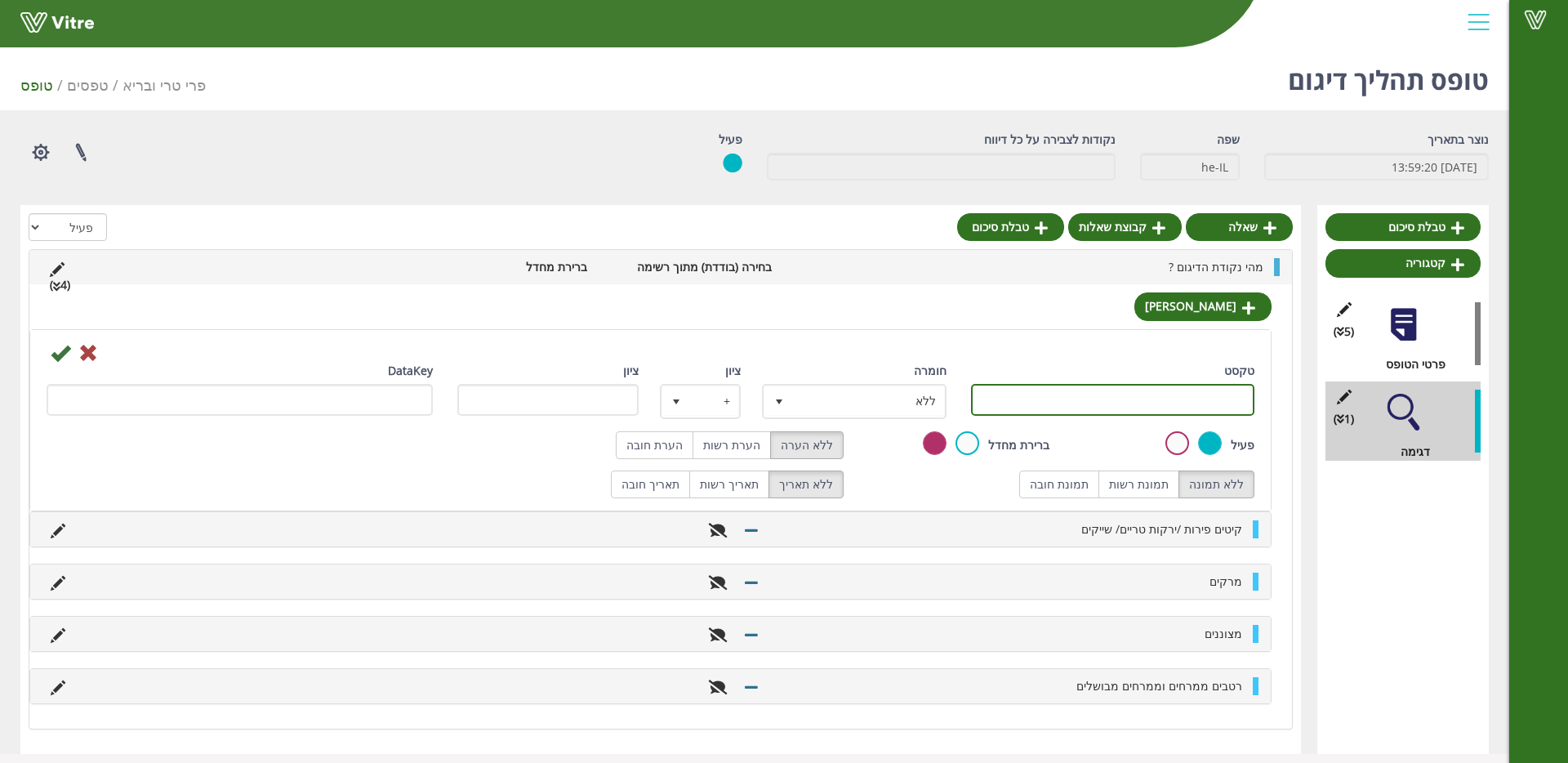
click at [1118, 391] on input "טקסט" at bounding box center [1113, 400] width 283 height 31
paste input "רטבים וממרחים רגישים"
type input "רטבים וממרחים רגישים"
click at [61, 363] on div "DataKey" at bounding box center [240, 388] width 386 height 54
click at [61, 356] on icon at bounding box center [60, 353] width 20 height 20
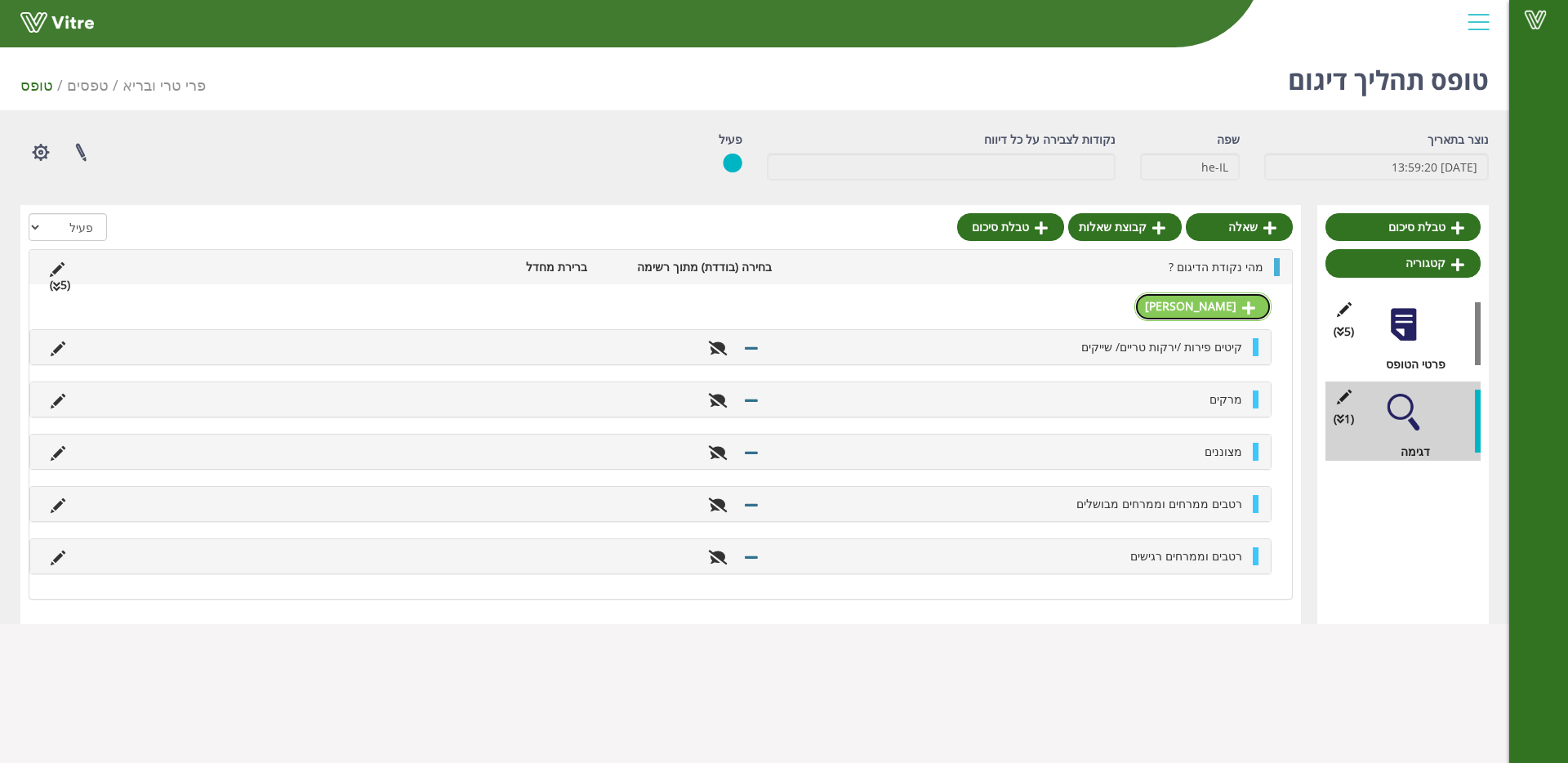
click at [1252, 306] on icon at bounding box center [1249, 307] width 13 height 14
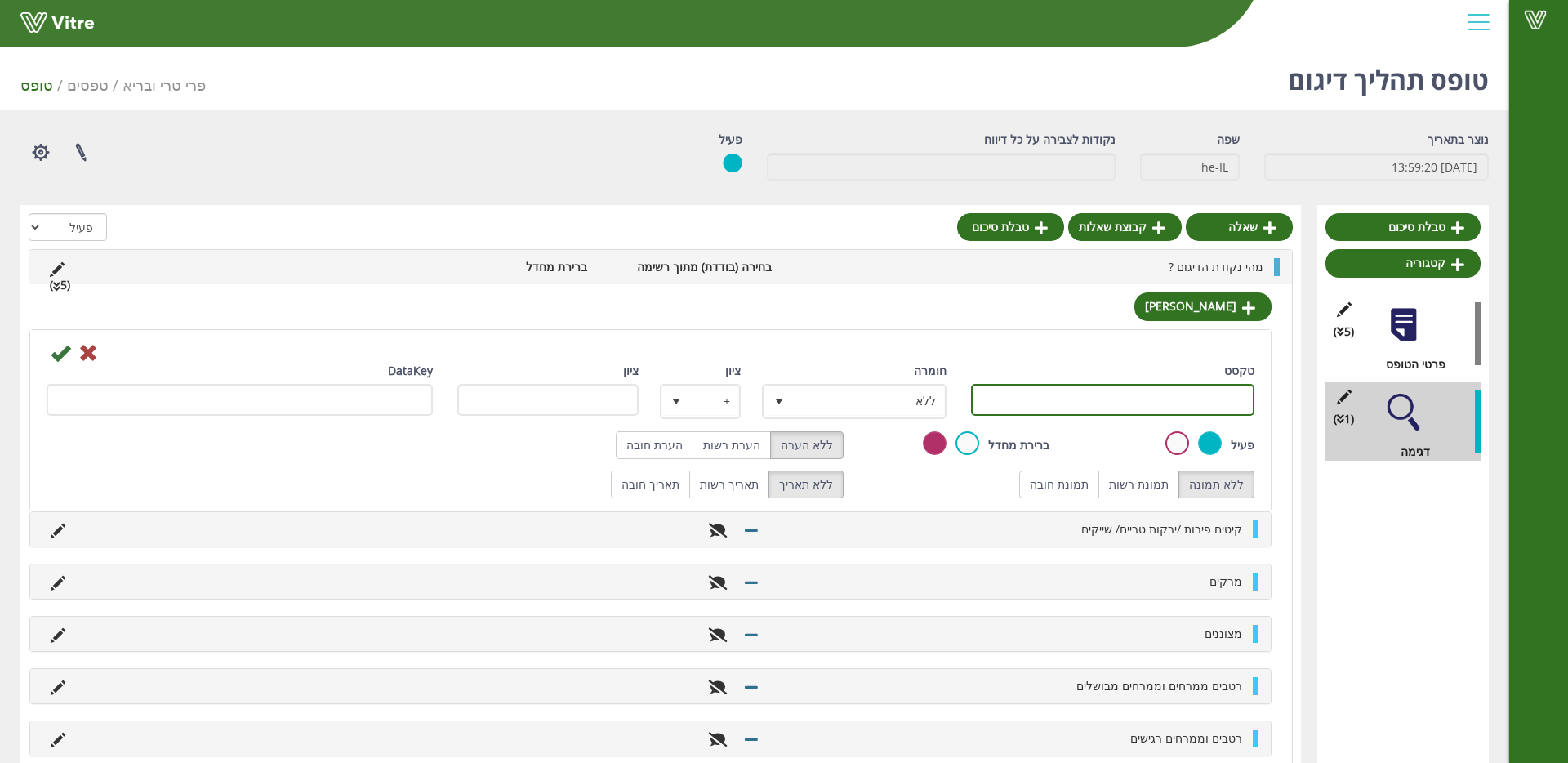
click at [1091, 386] on input "טקסט" at bounding box center [1113, 400] width 283 height 31
type input "תרכיזי פירות"
click at [49, 362] on div "DataKey" at bounding box center [240, 388] width 386 height 54
click at [53, 359] on icon at bounding box center [60, 353] width 20 height 20
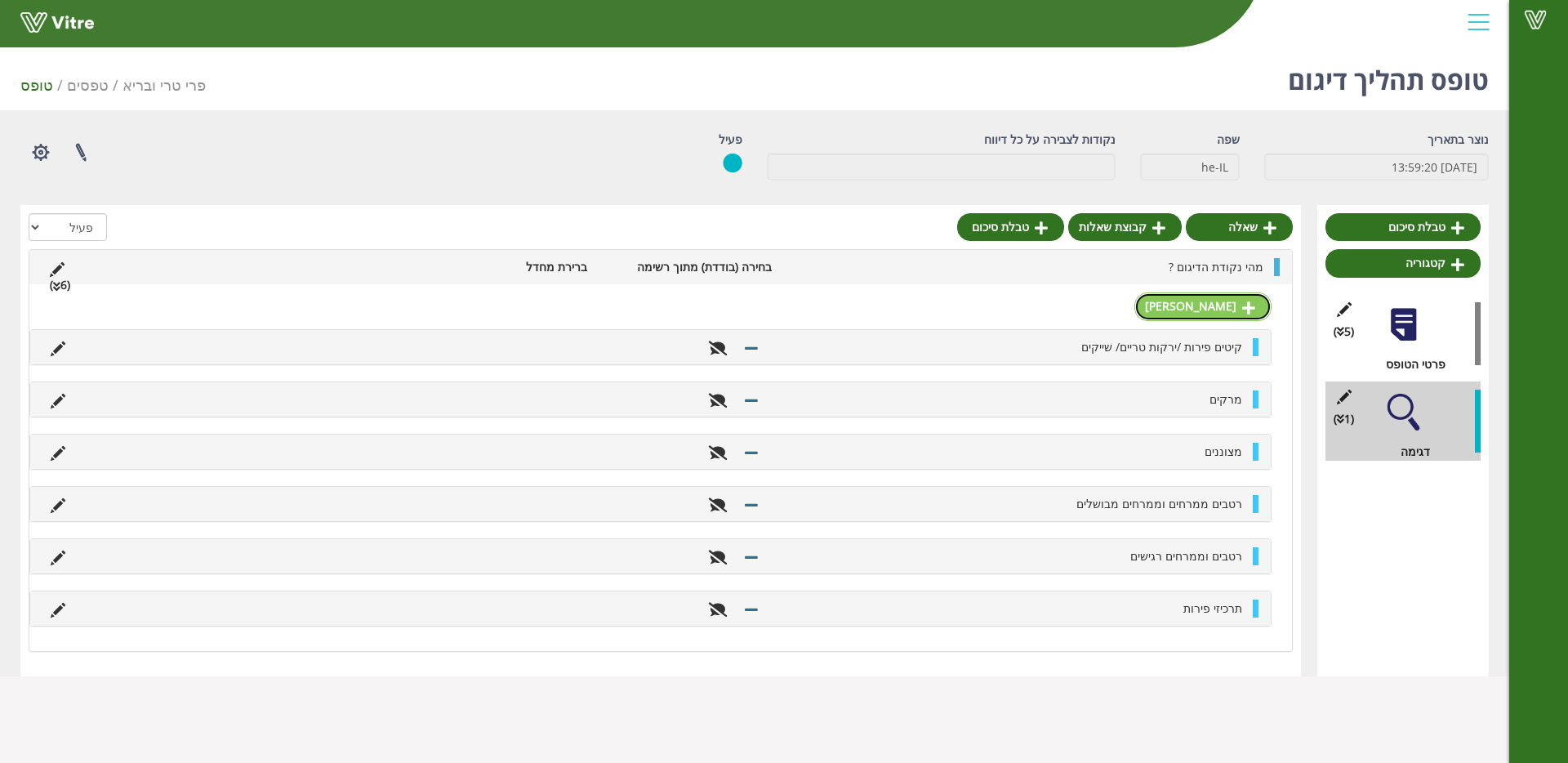
click at [1211, 304] on link "תשובה" at bounding box center [1203, 305] width 137 height 28
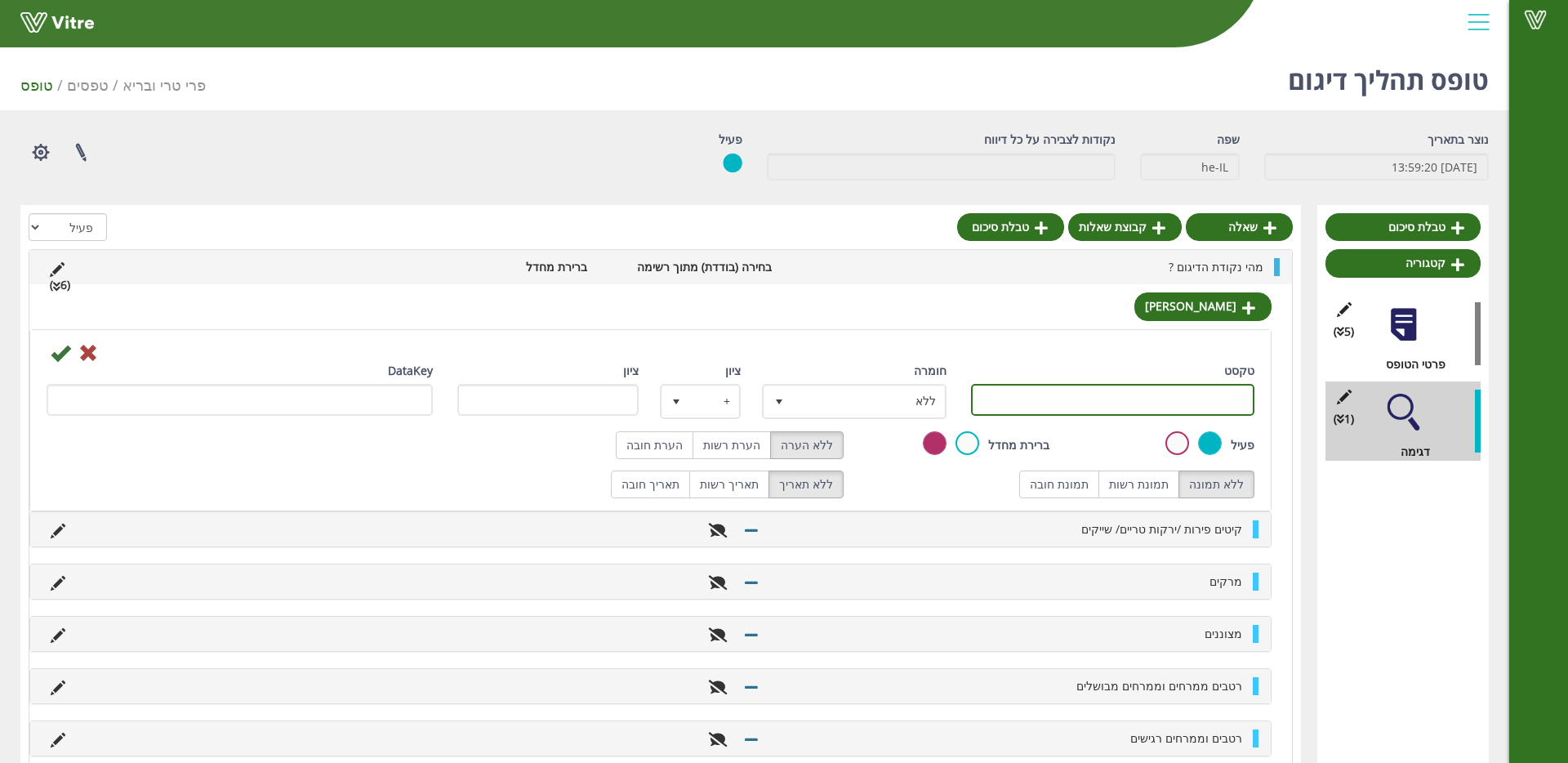
click at [1185, 399] on input "טקסט" at bounding box center [1113, 400] width 283 height 31
type input "קפואים קבוצה א"
click at [57, 356] on icon at bounding box center [60, 353] width 20 height 20
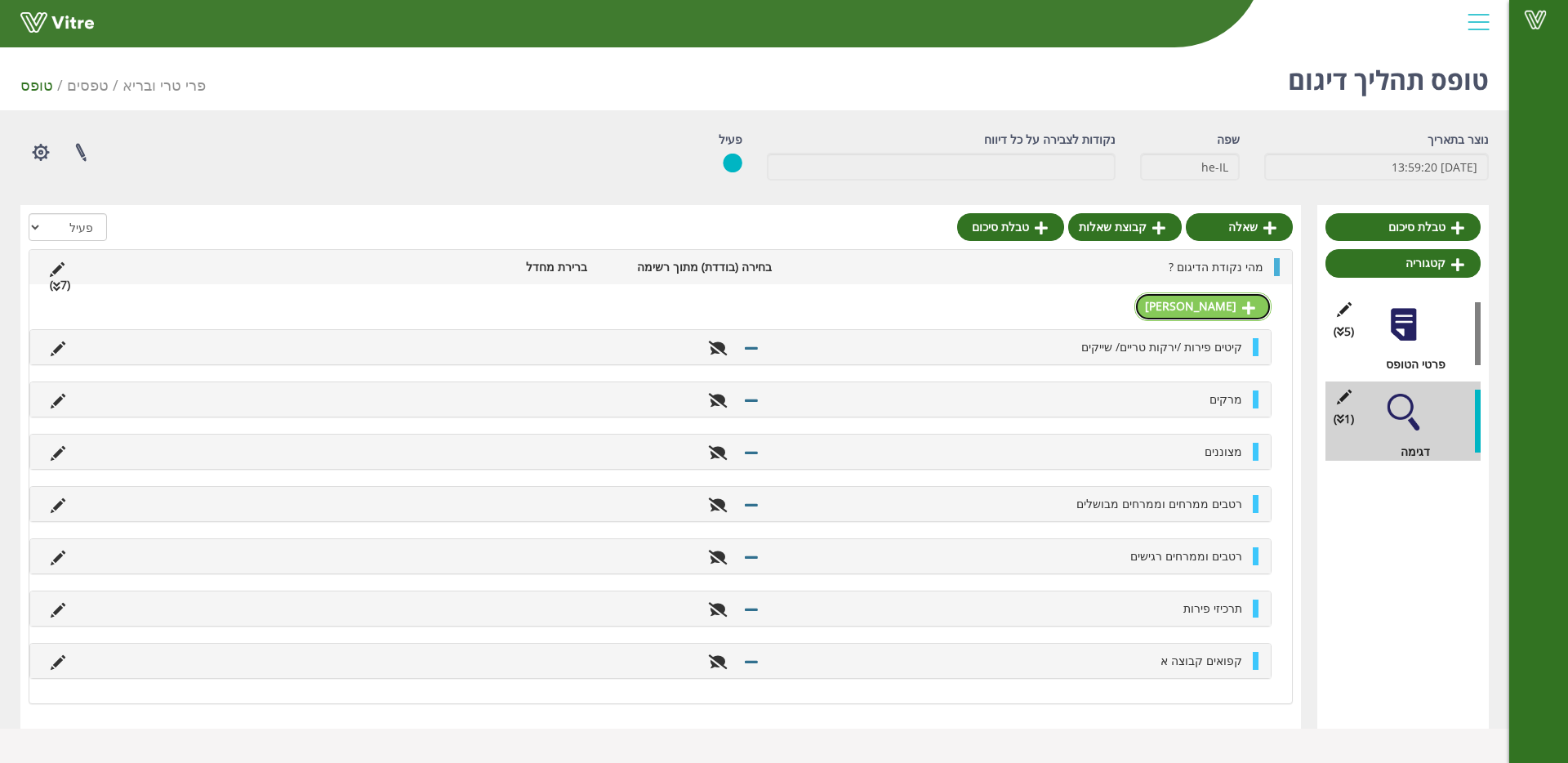
click at [1189, 300] on link "תשובה" at bounding box center [1203, 305] width 137 height 28
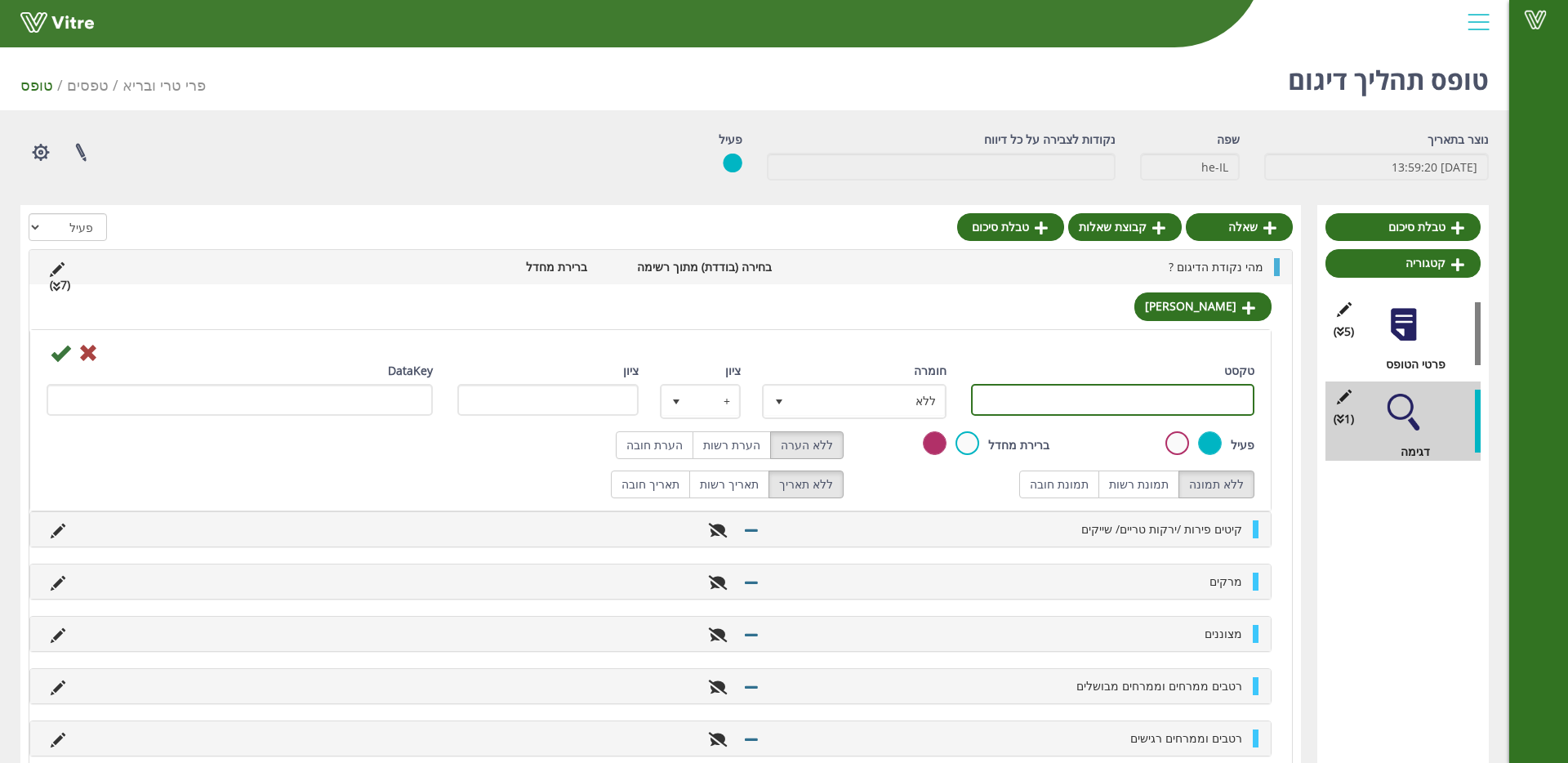
click at [1138, 405] on input "טקסט" at bounding box center [1113, 400] width 283 height 31
type input "קפואים קבוצה ב"
click at [65, 355] on icon at bounding box center [60, 353] width 20 height 20
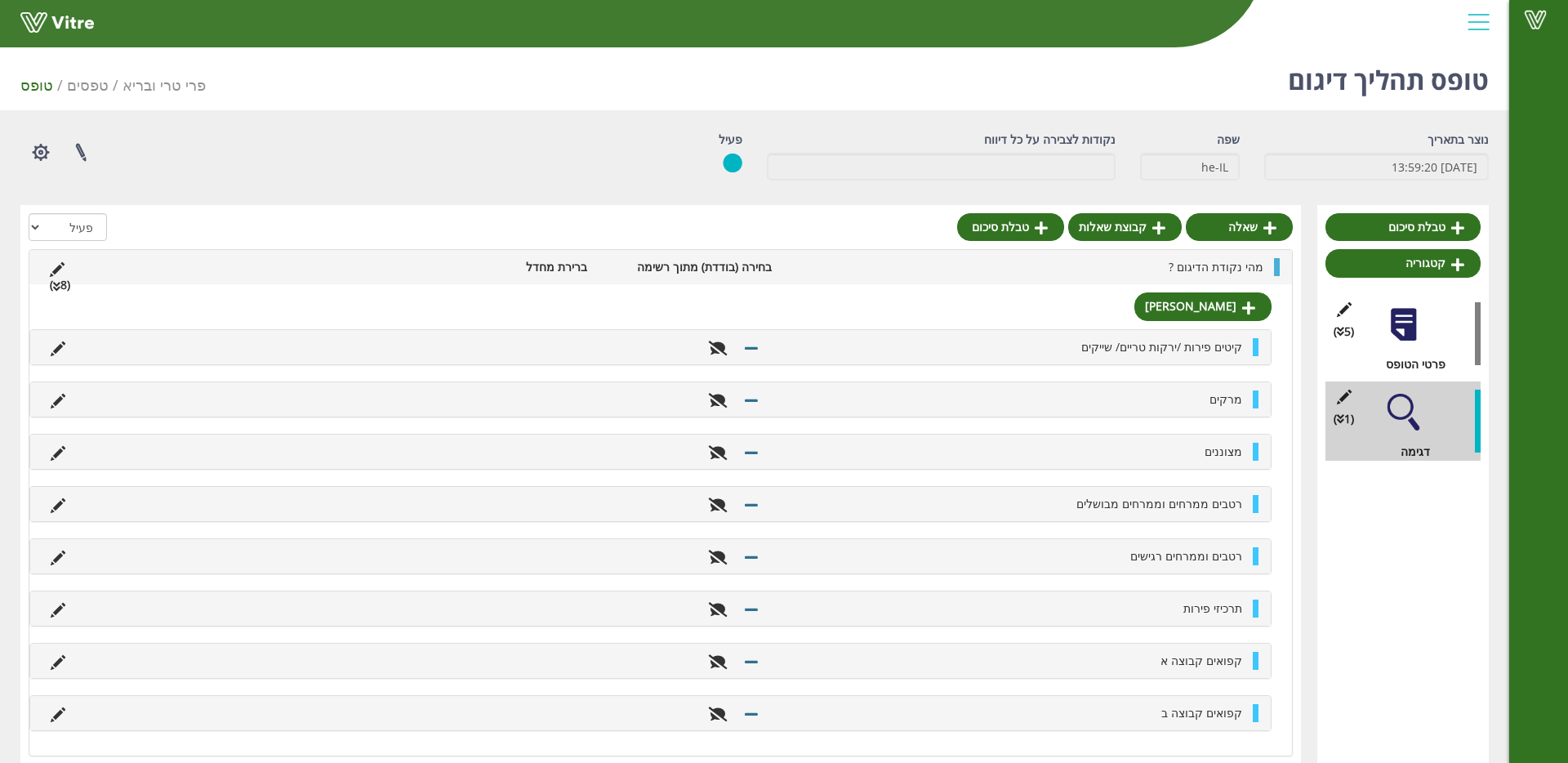
click at [1155, 274] on li "מהי נקודת הדיגום ?" at bounding box center [1025, 266] width 492 height 18
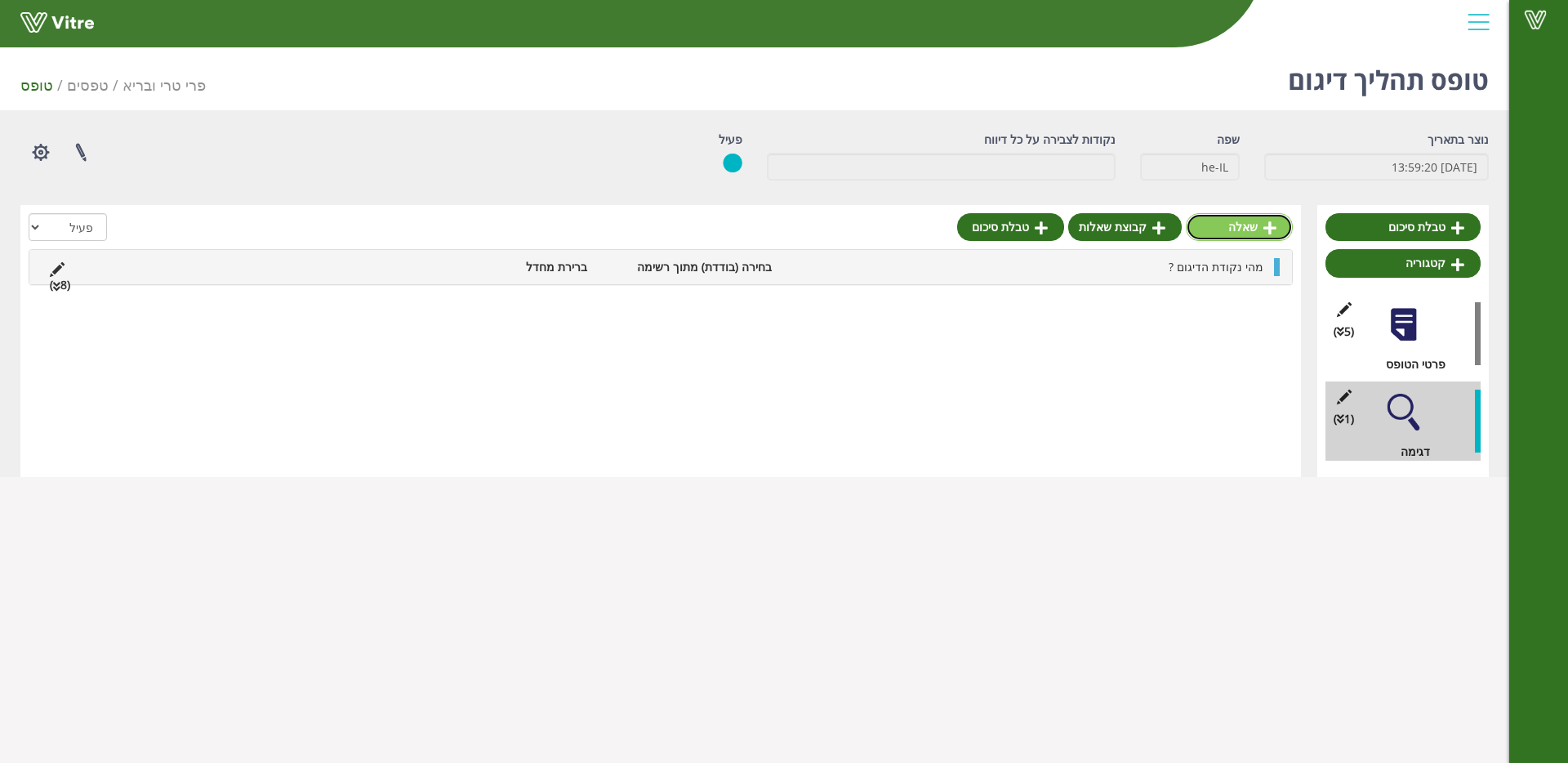
click at [1245, 232] on link "שאלה" at bounding box center [1239, 226] width 107 height 28
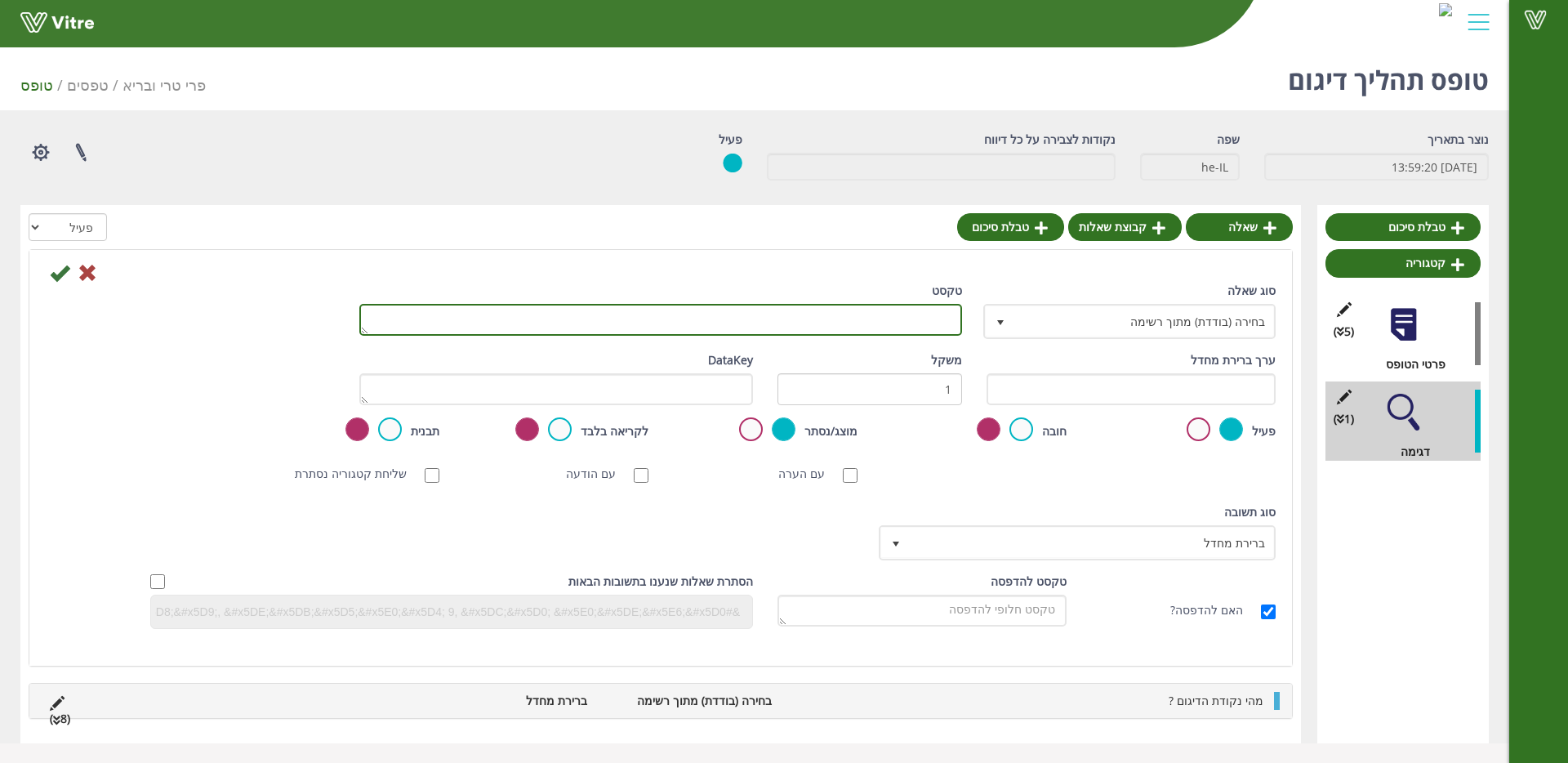
click at [957, 333] on textarea "טקסט" at bounding box center [661, 319] width 603 height 31
type textarea "מיקום הדיגום"
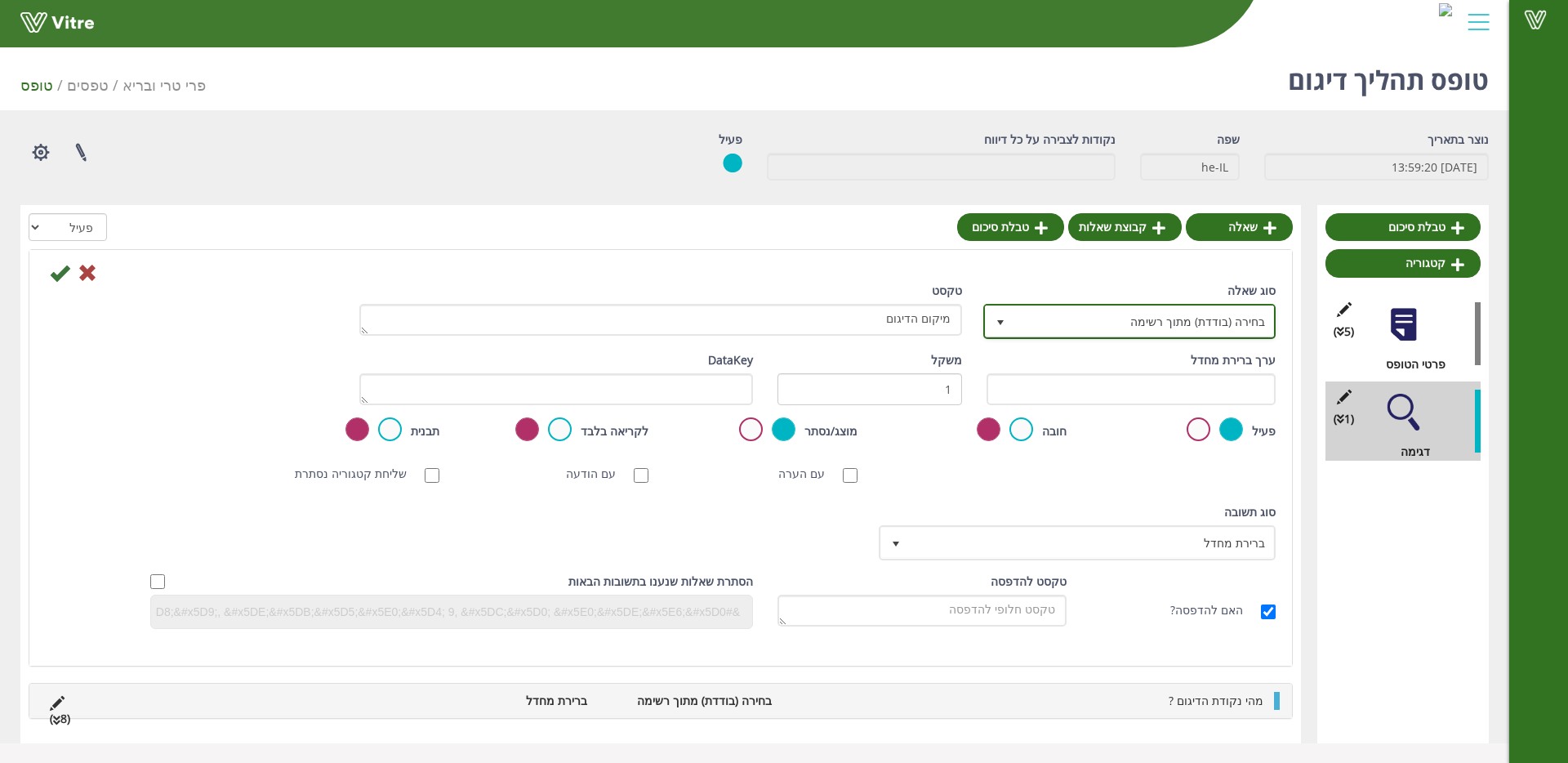
click at [1229, 325] on span "בחירה (בודדת) מתוך רשימה" at bounding box center [1144, 321] width 260 height 29
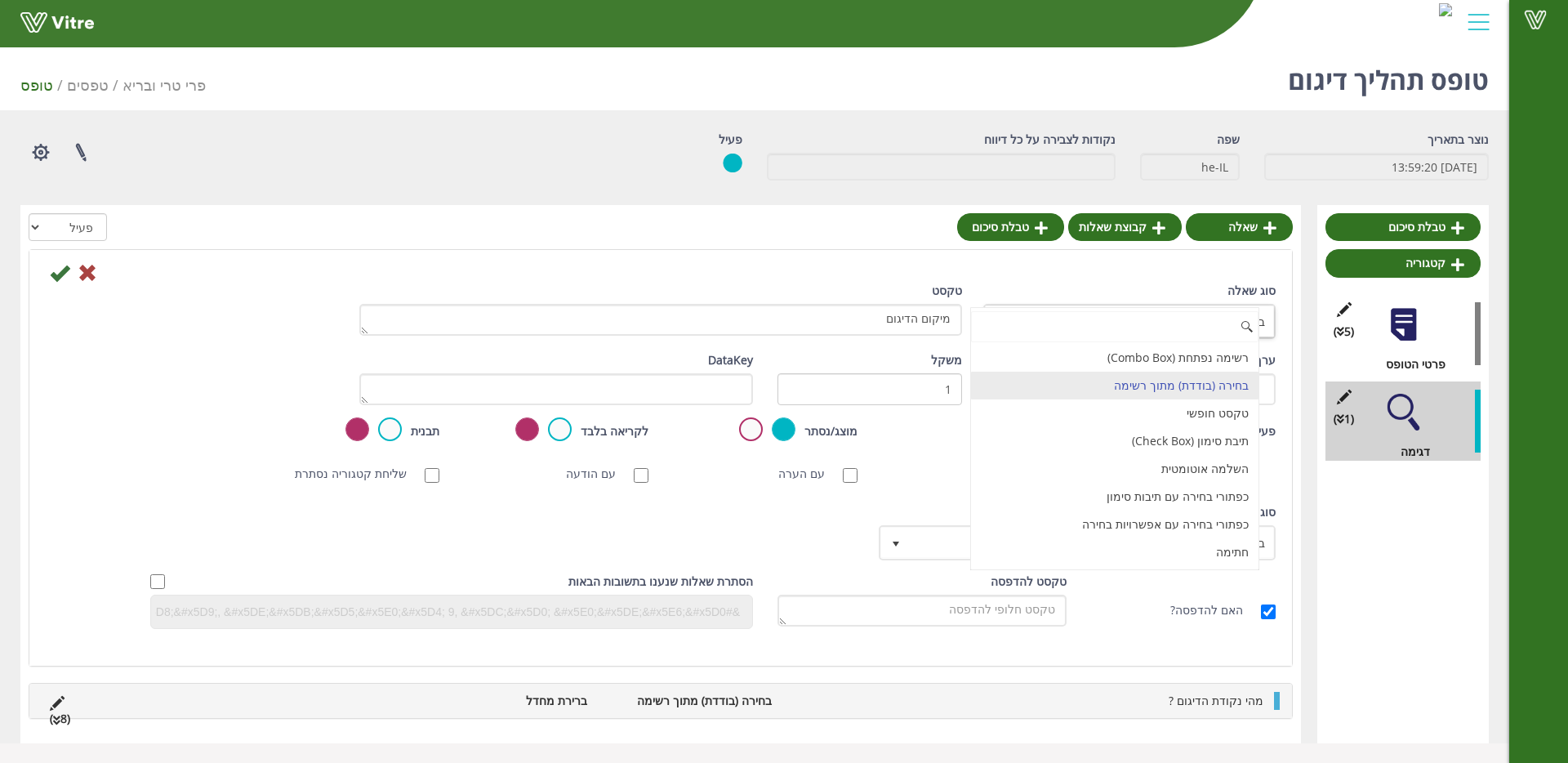
scroll to position [3, 0]
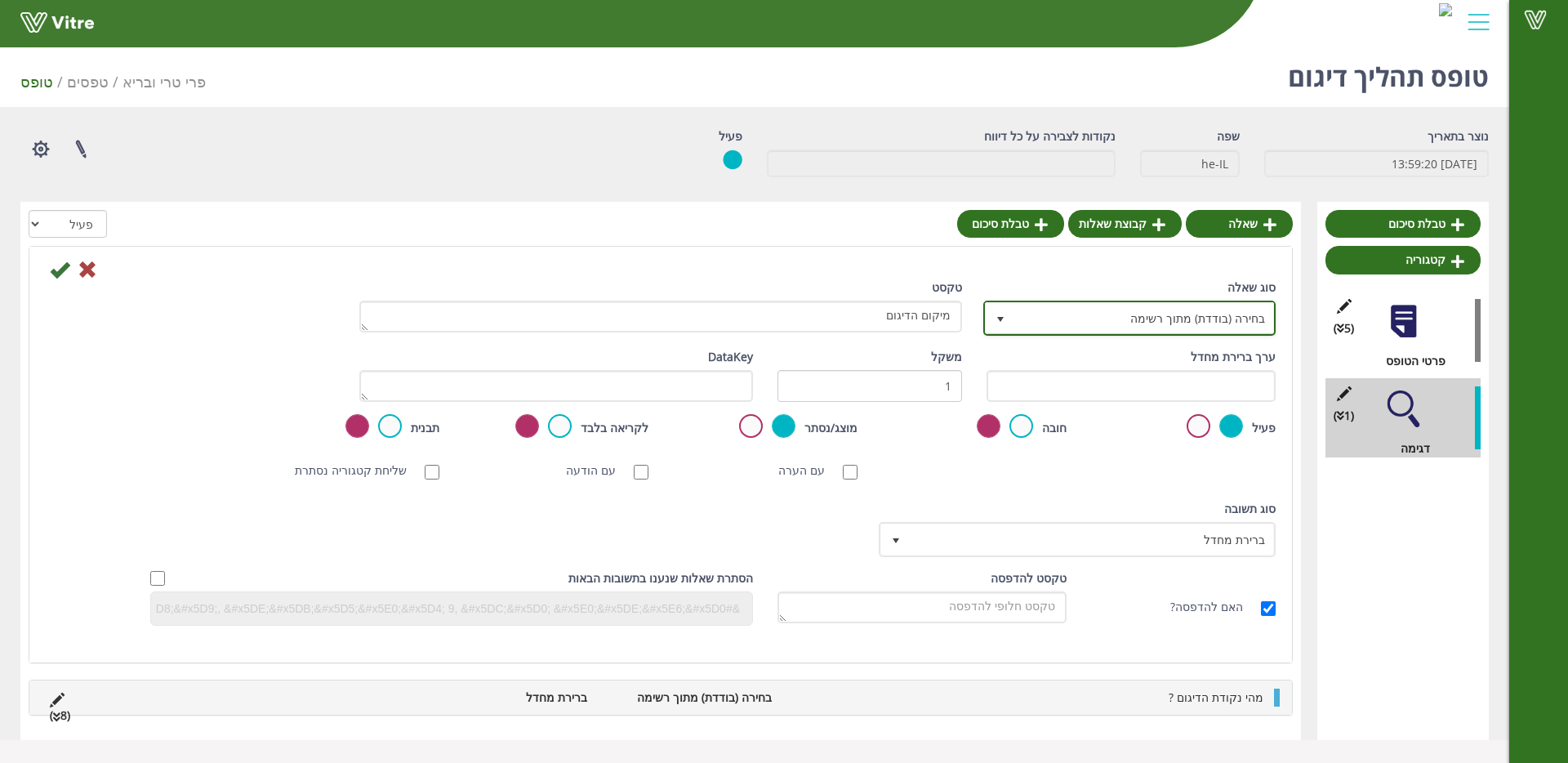
click at [1224, 303] on span "בחירה (בודדת) מתוך רשימה" at bounding box center [1144, 318] width 260 height 29
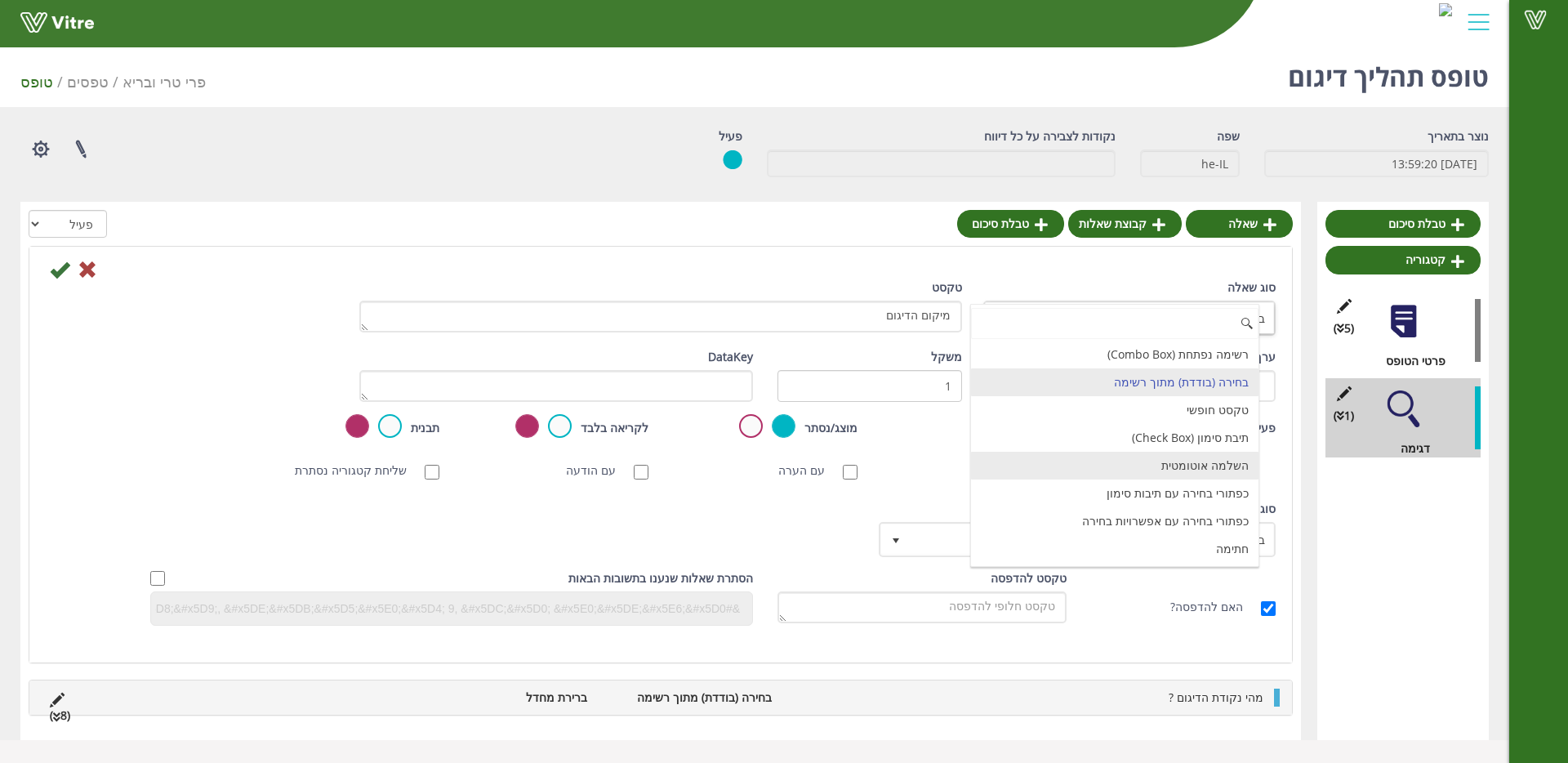
click at [1224, 465] on li "השלמה אוטומטית" at bounding box center [1114, 465] width 287 height 28
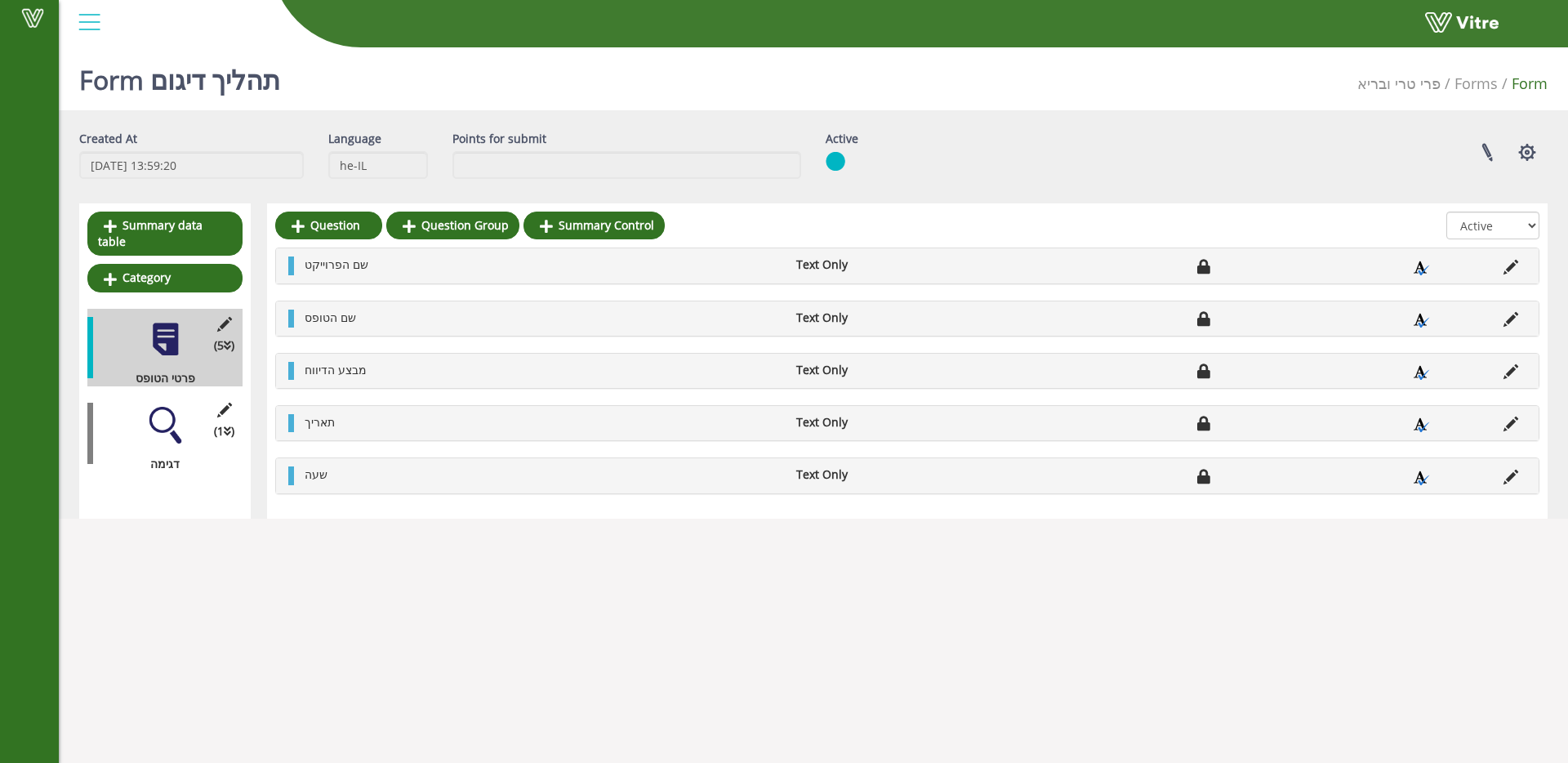
click at [149, 407] on div at bounding box center [165, 425] width 37 height 37
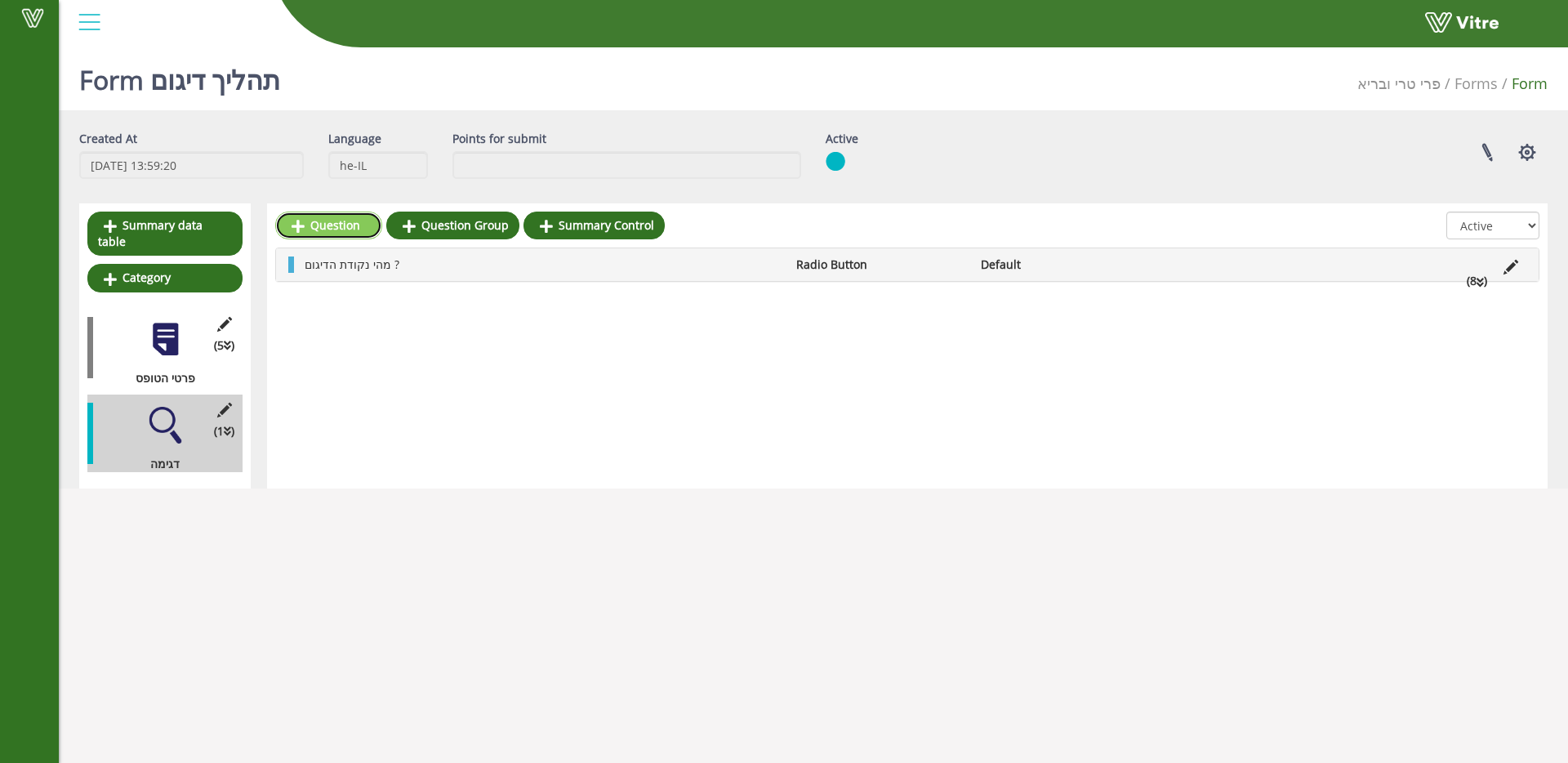
click at [339, 233] on link "Question" at bounding box center [328, 225] width 107 height 28
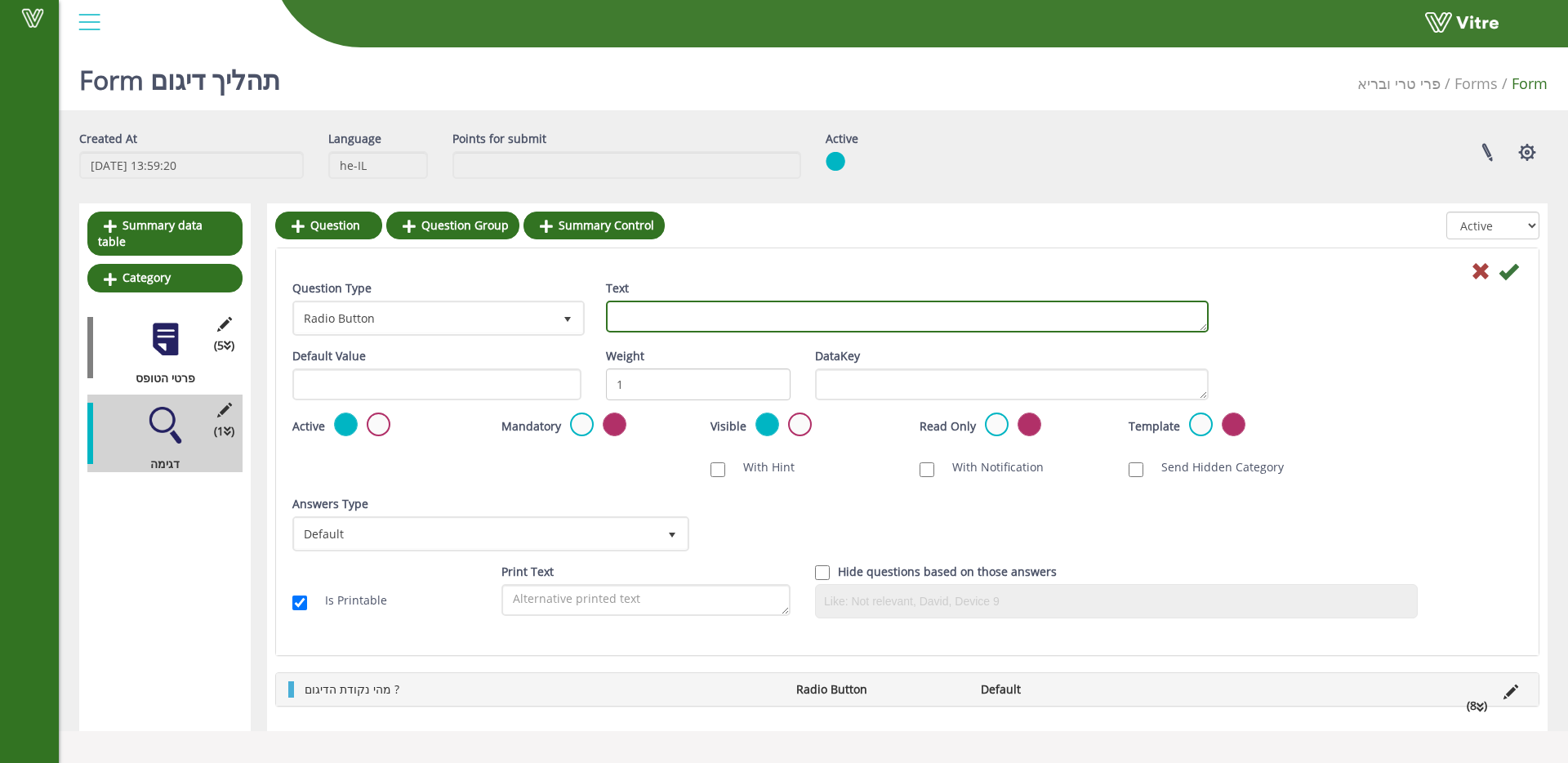
click at [708, 325] on textarea "Text" at bounding box center [907, 316] width 603 height 31
type textarea "n"
type textarea "מיקום הדיגום"
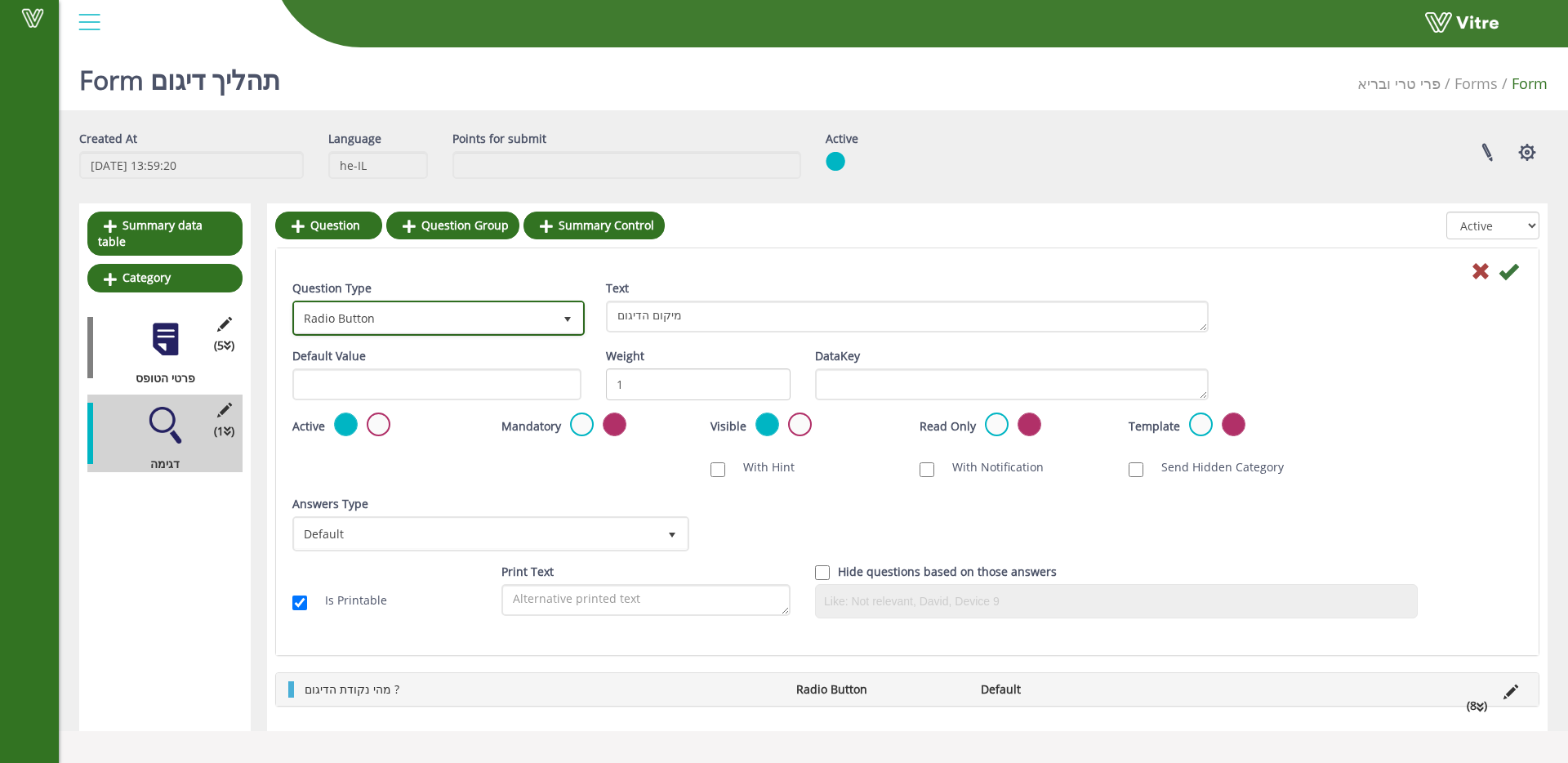
click at [555, 313] on span "select" at bounding box center [567, 318] width 29 height 29
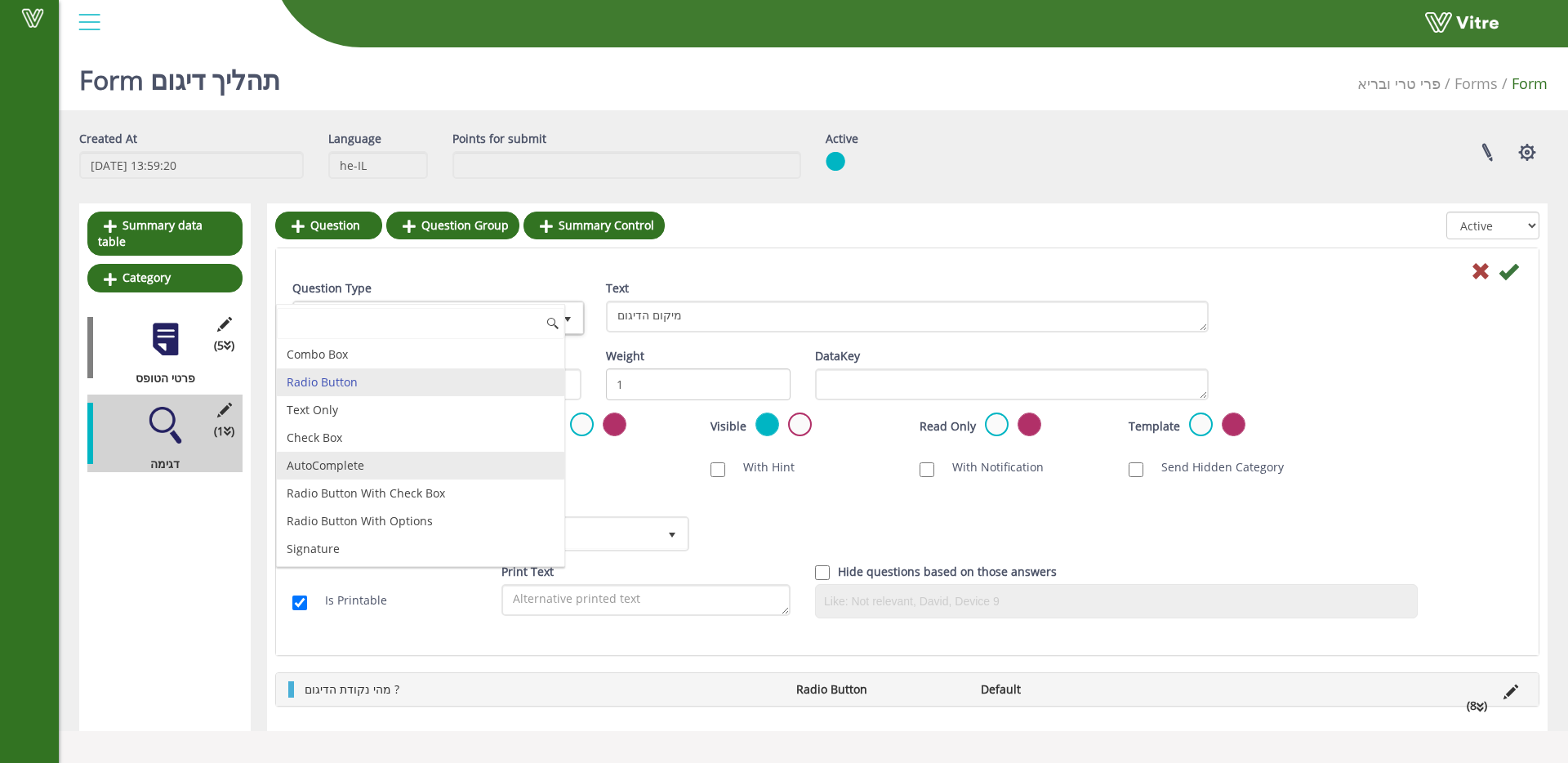
drag, startPoint x: 420, startPoint y: 472, endPoint x: 436, endPoint y: 470, distance: 16.1
click at [420, 472] on li "AutoComplete" at bounding box center [420, 465] width 287 height 28
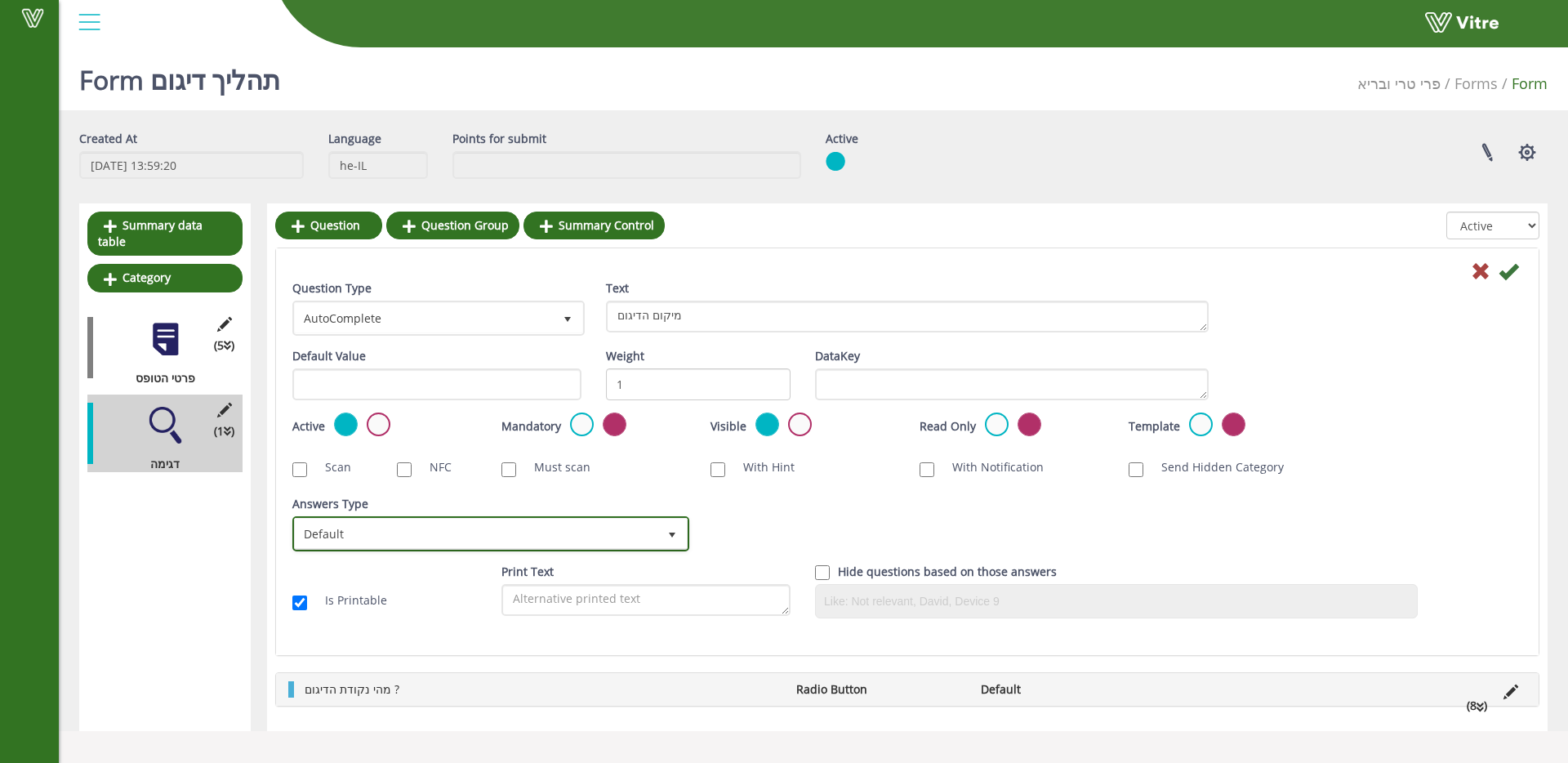
click at [489, 522] on span "Default" at bounding box center [475, 533] width 362 height 29
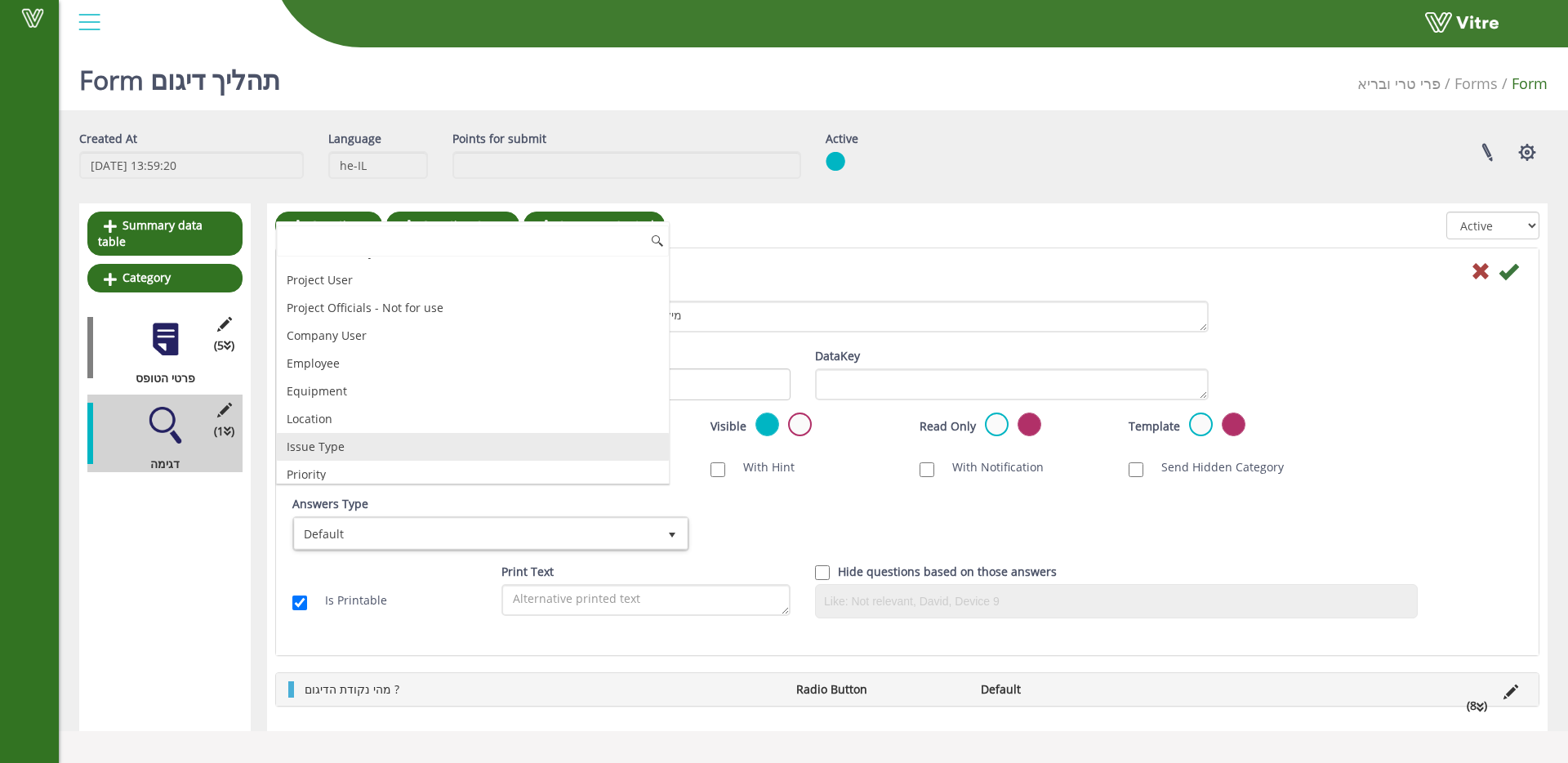
scroll to position [100, 0]
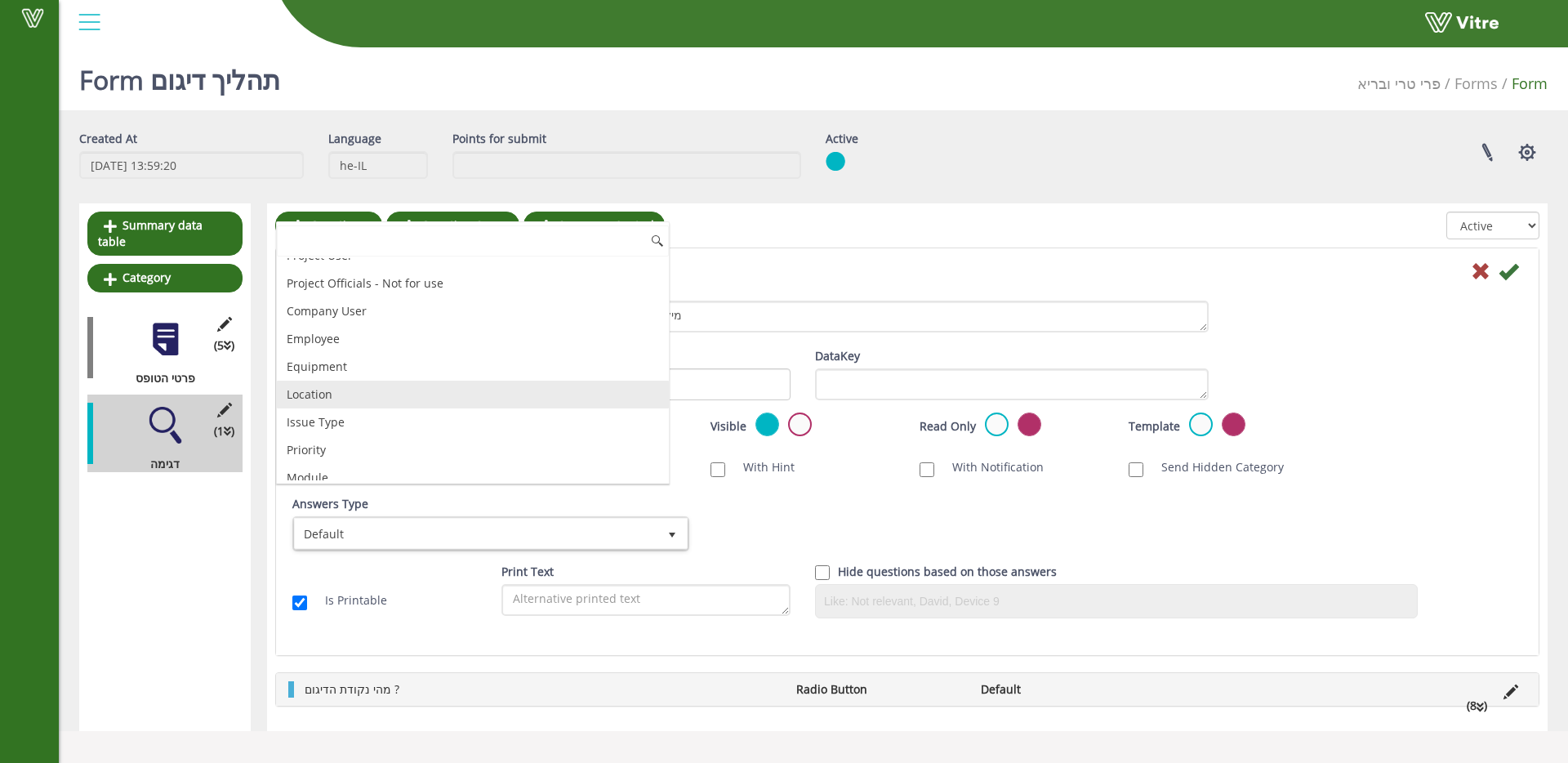
click at [431, 401] on li "Location" at bounding box center [473, 394] width 392 height 28
checkbox input "true"
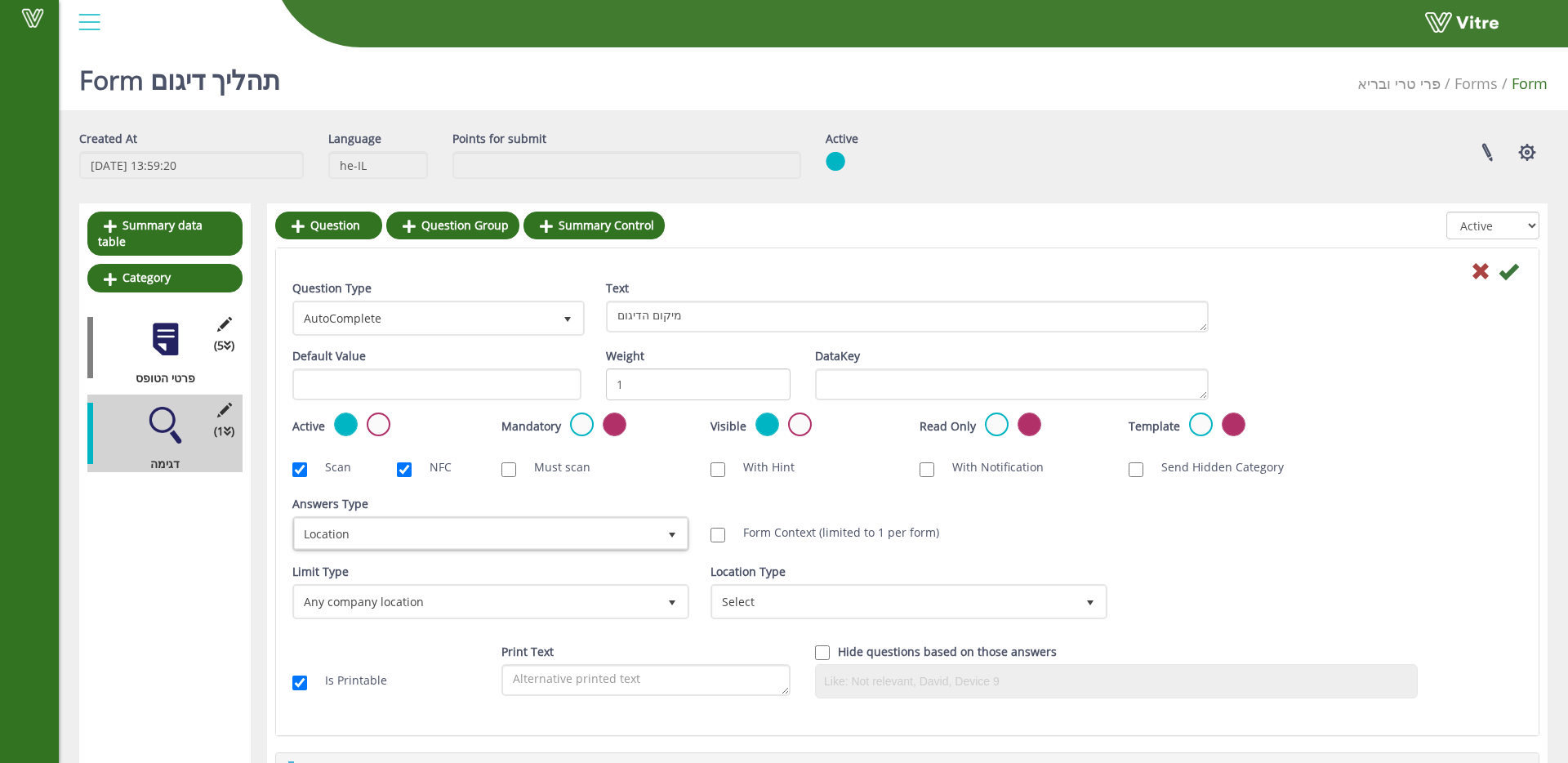
click at [842, 535] on label "Form Context (limited to 1 per form)" at bounding box center [832, 532] width 212 height 16
click at [726, 535] on input "Form Context (limited to 1 per form)" at bounding box center [717, 535] width 14 height 14
checkbox input "true"
click at [1514, 273] on icon at bounding box center [1508, 271] width 20 height 20
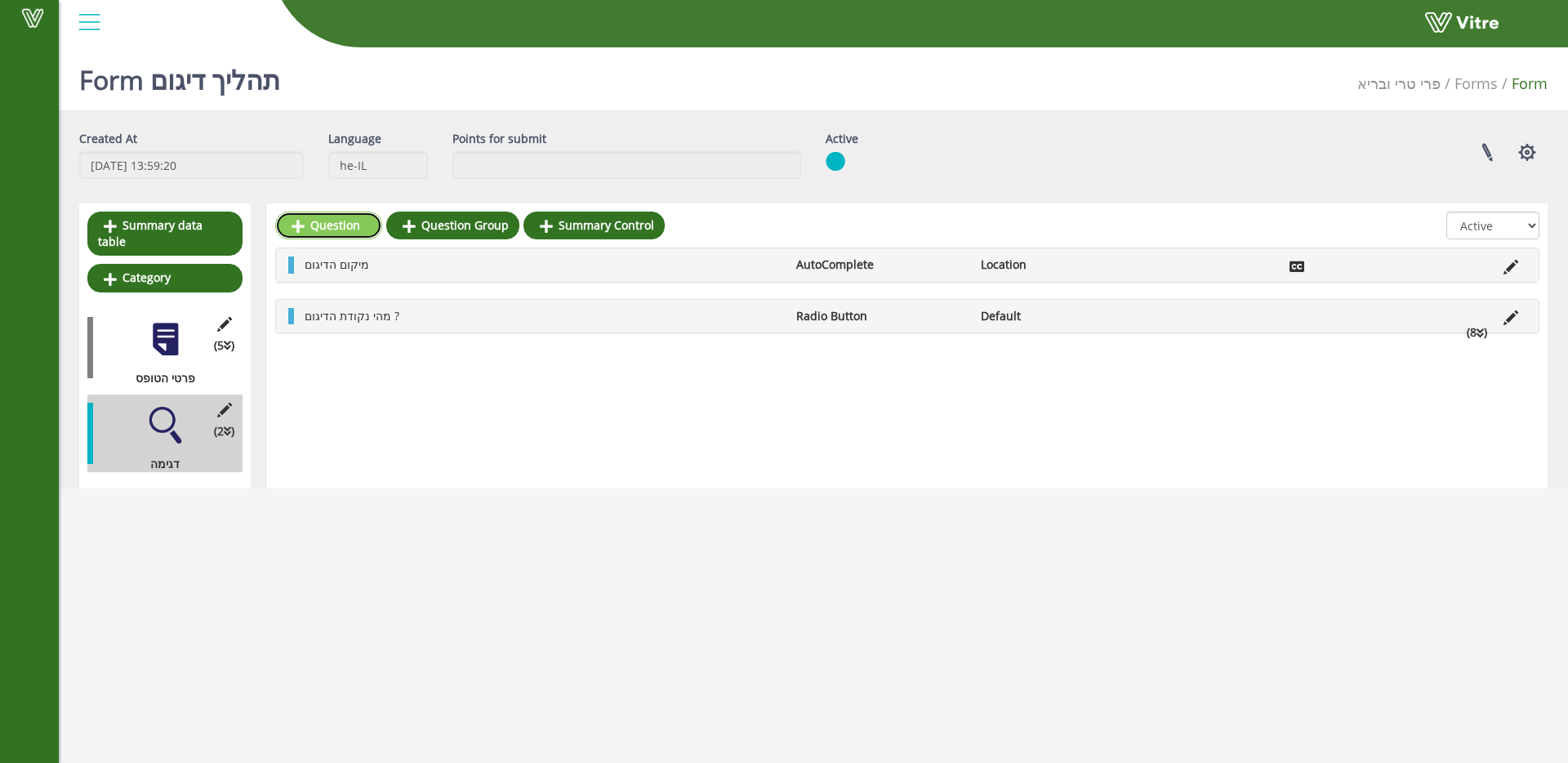
click at [304, 234] on link "Question" at bounding box center [328, 225] width 107 height 28
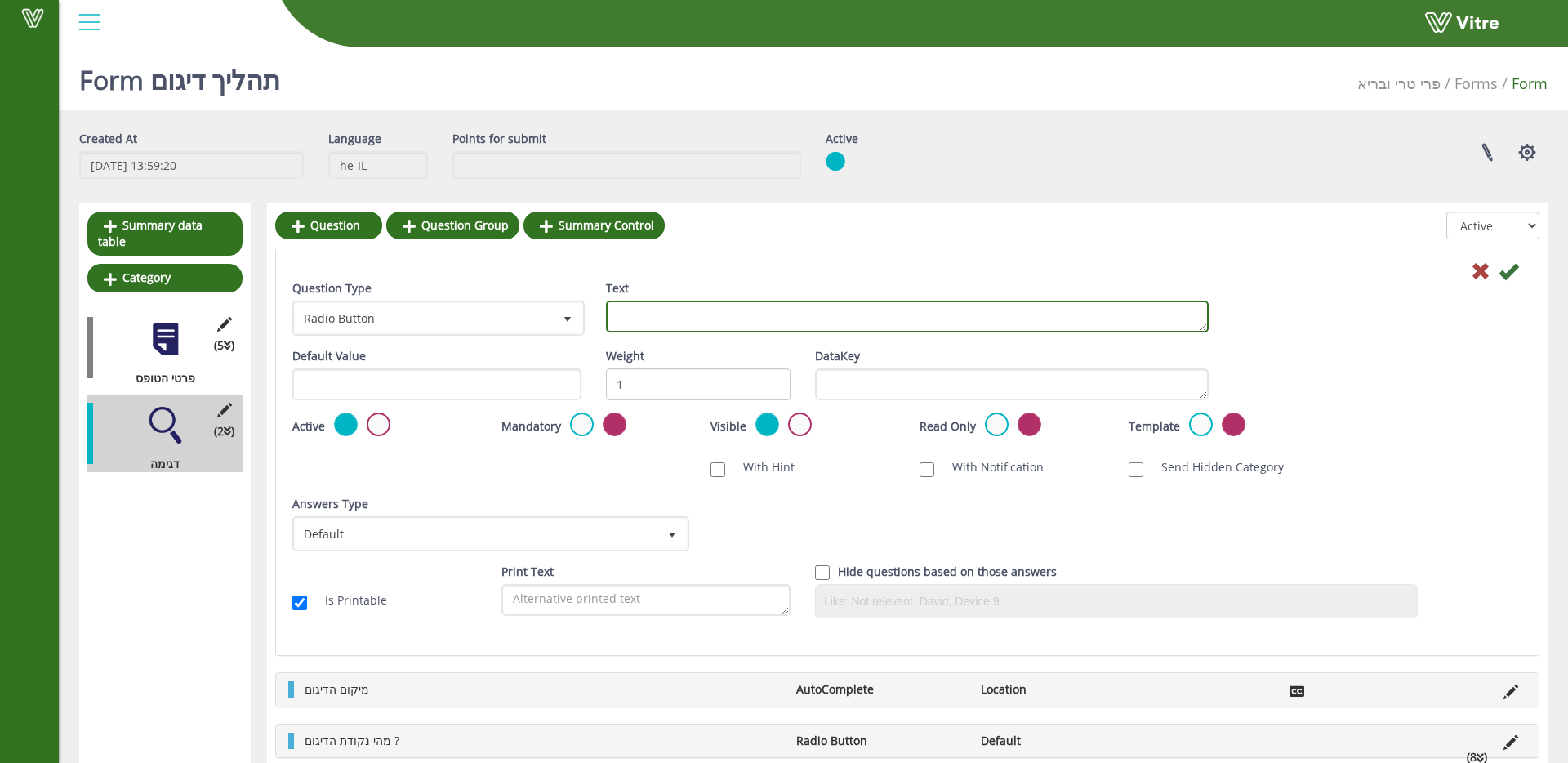
click at [786, 317] on textarea "Text" at bounding box center [907, 316] width 603 height 31
type textarea "ש"
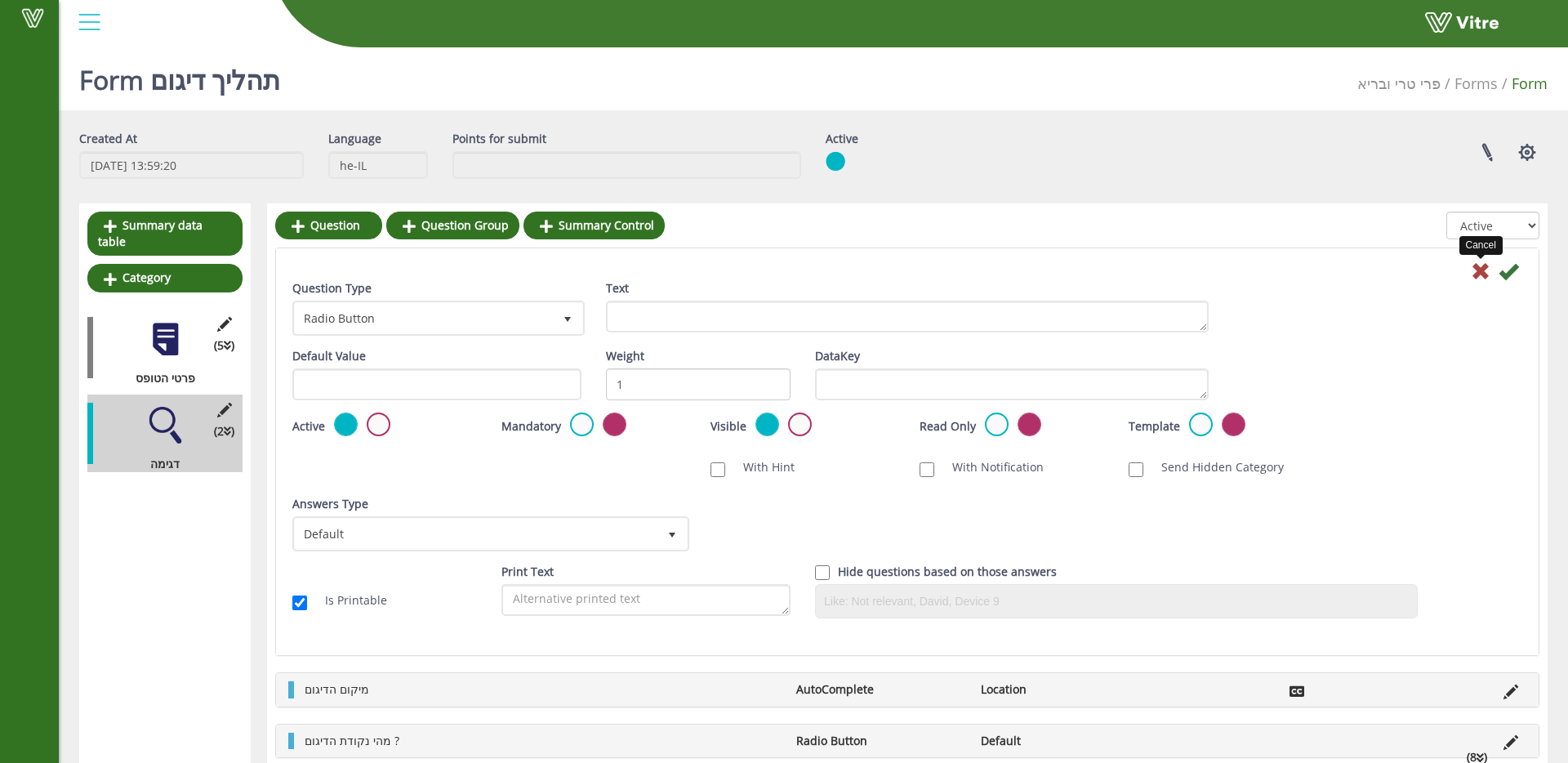
click at [1473, 269] on icon at bounding box center [1481, 271] width 20 height 20
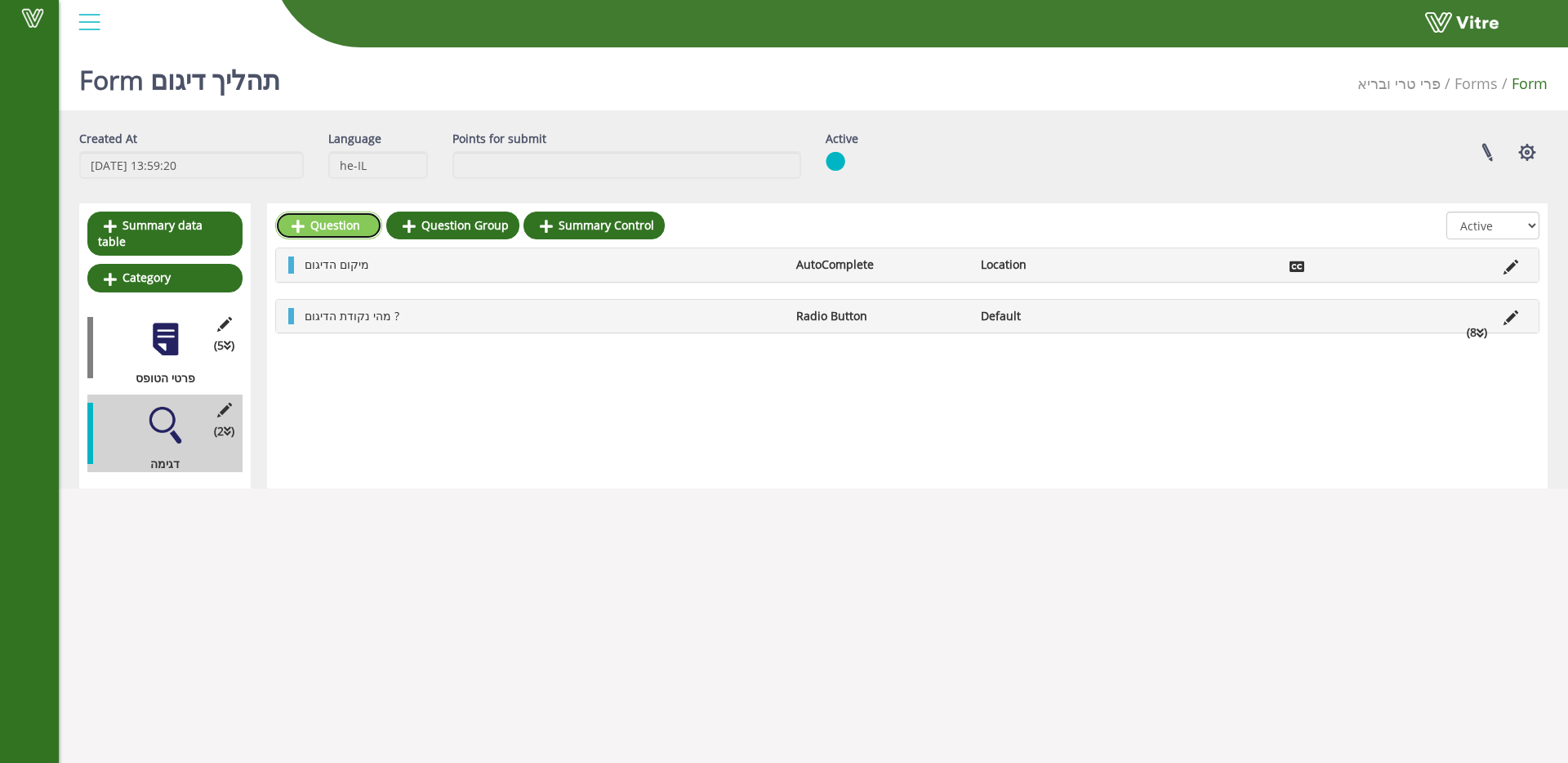
click at [319, 219] on link "Question" at bounding box center [328, 225] width 107 height 28
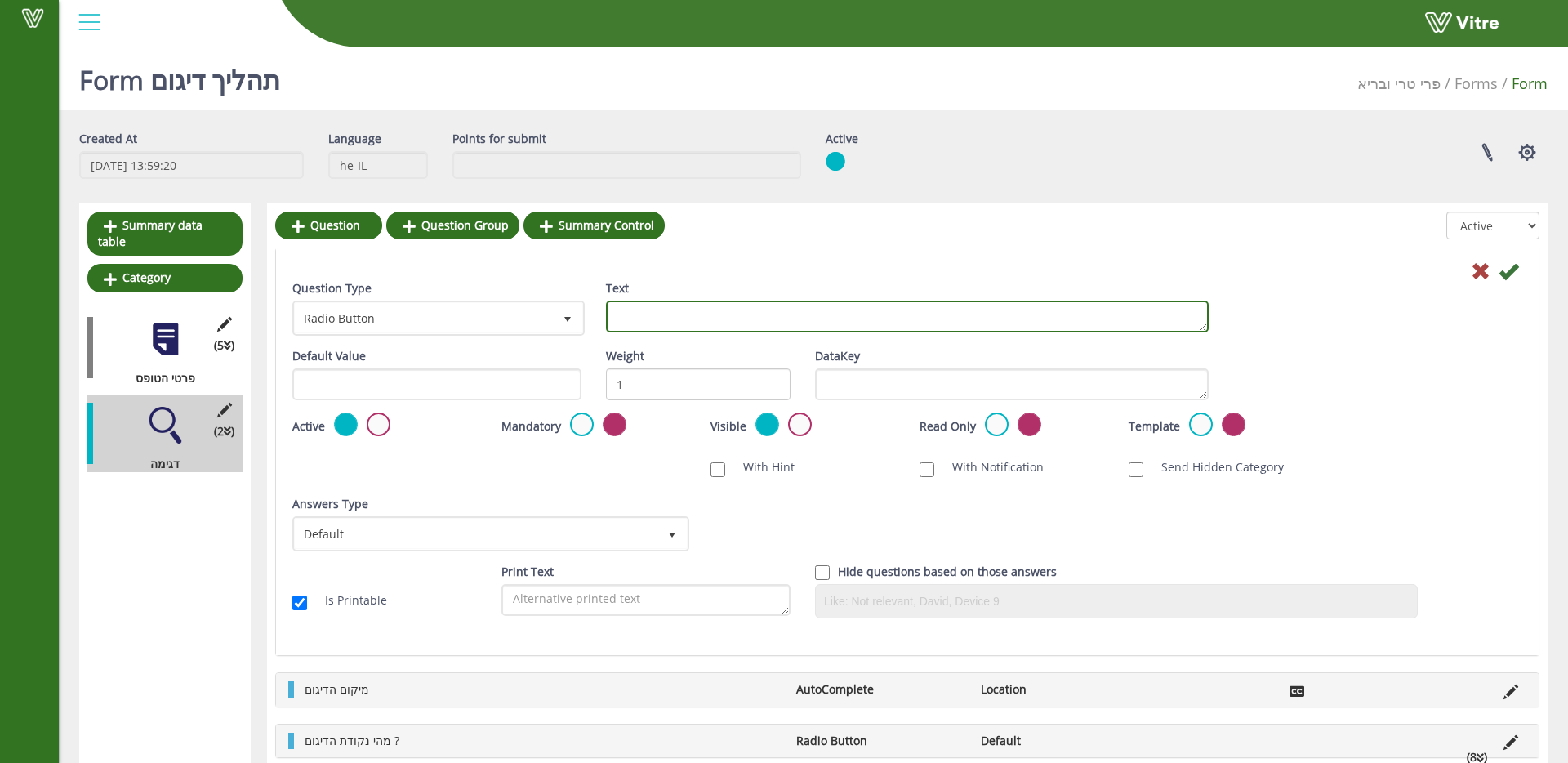
click at [676, 310] on textarea "Text" at bounding box center [907, 316] width 603 height 31
type textarea "בחר סיווג כללי"
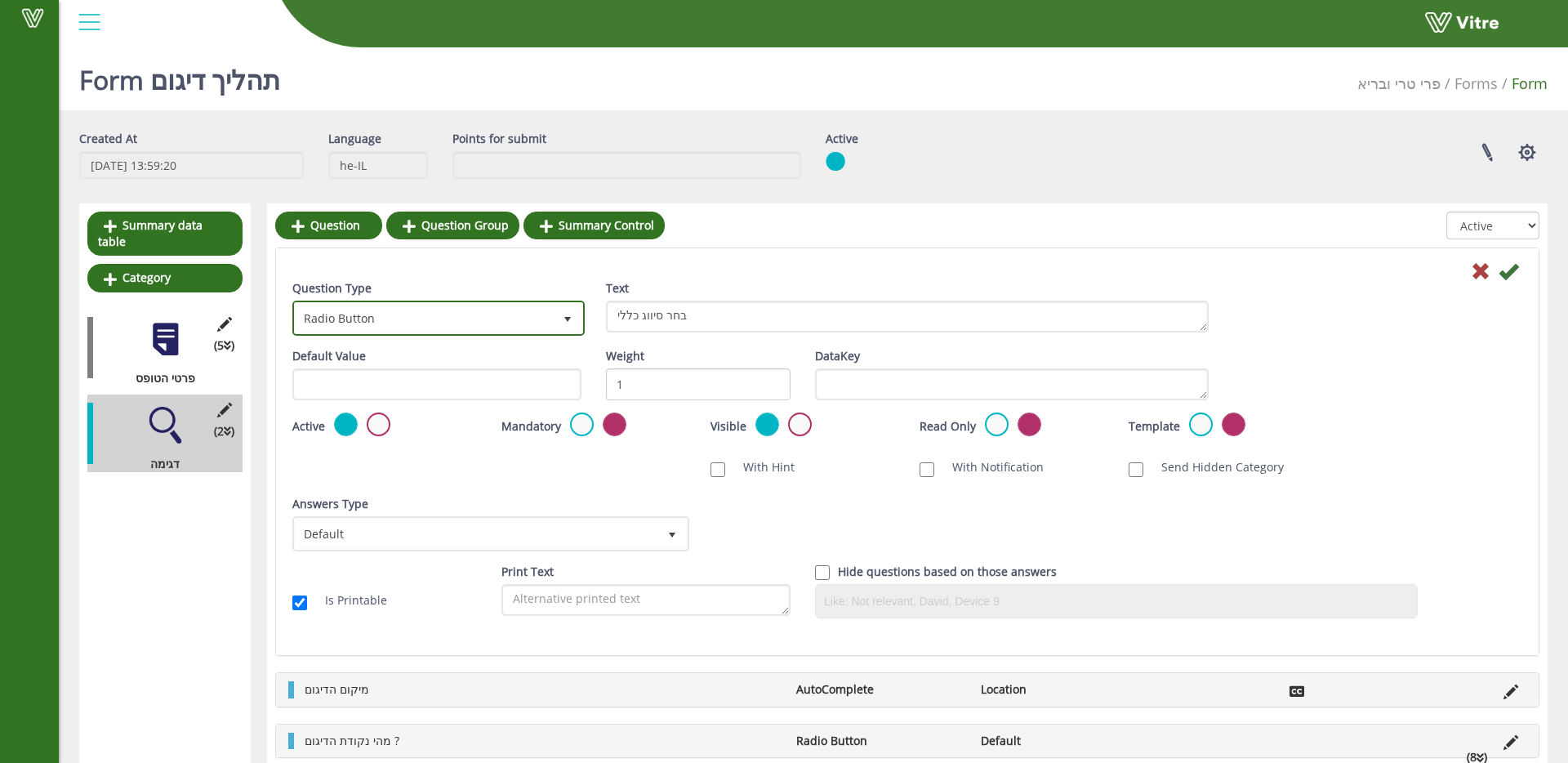
click at [461, 330] on span "Radio Button" at bounding box center [423, 318] width 258 height 29
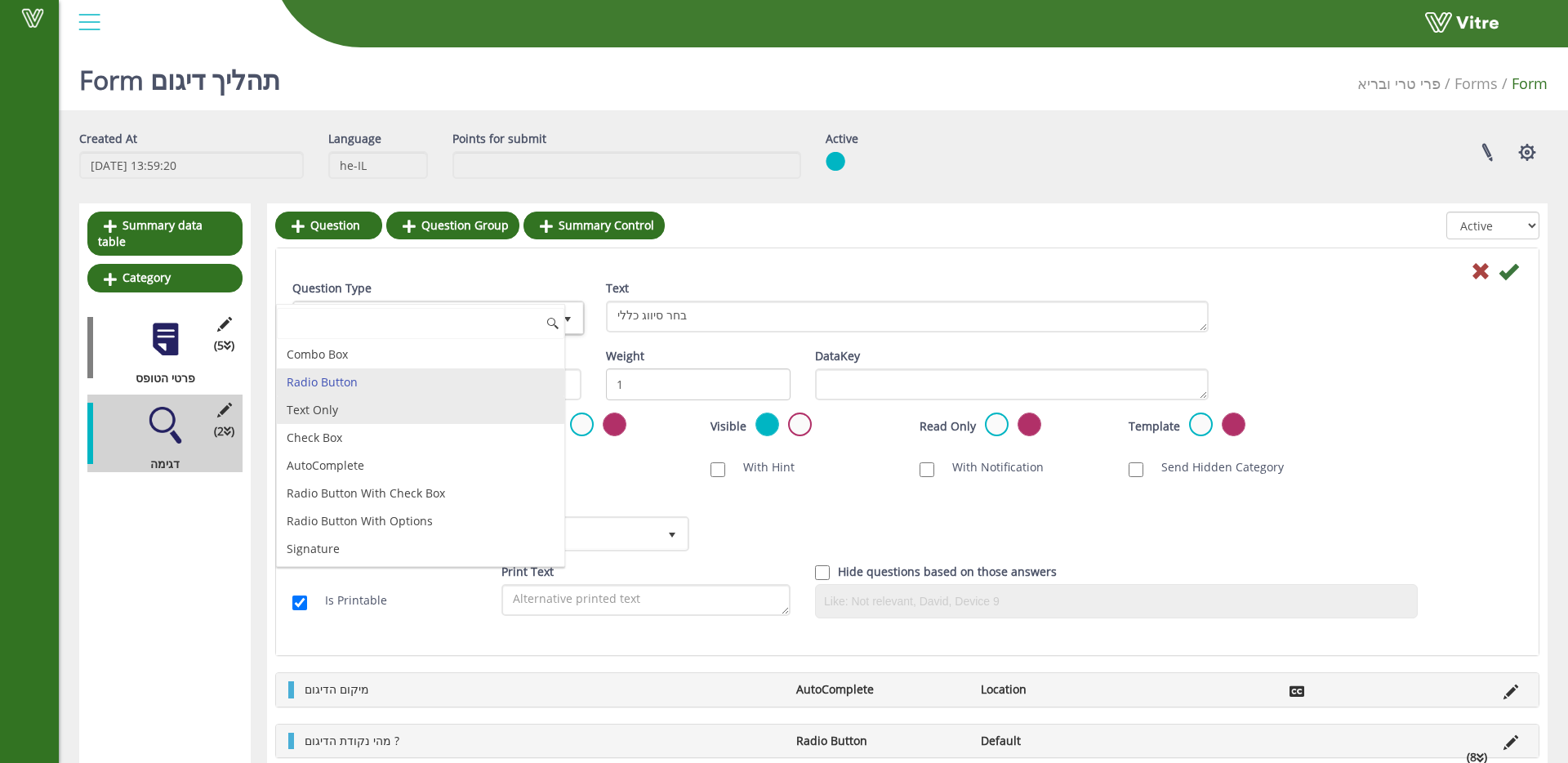
click at [422, 405] on li "Text Only" at bounding box center [420, 410] width 287 height 28
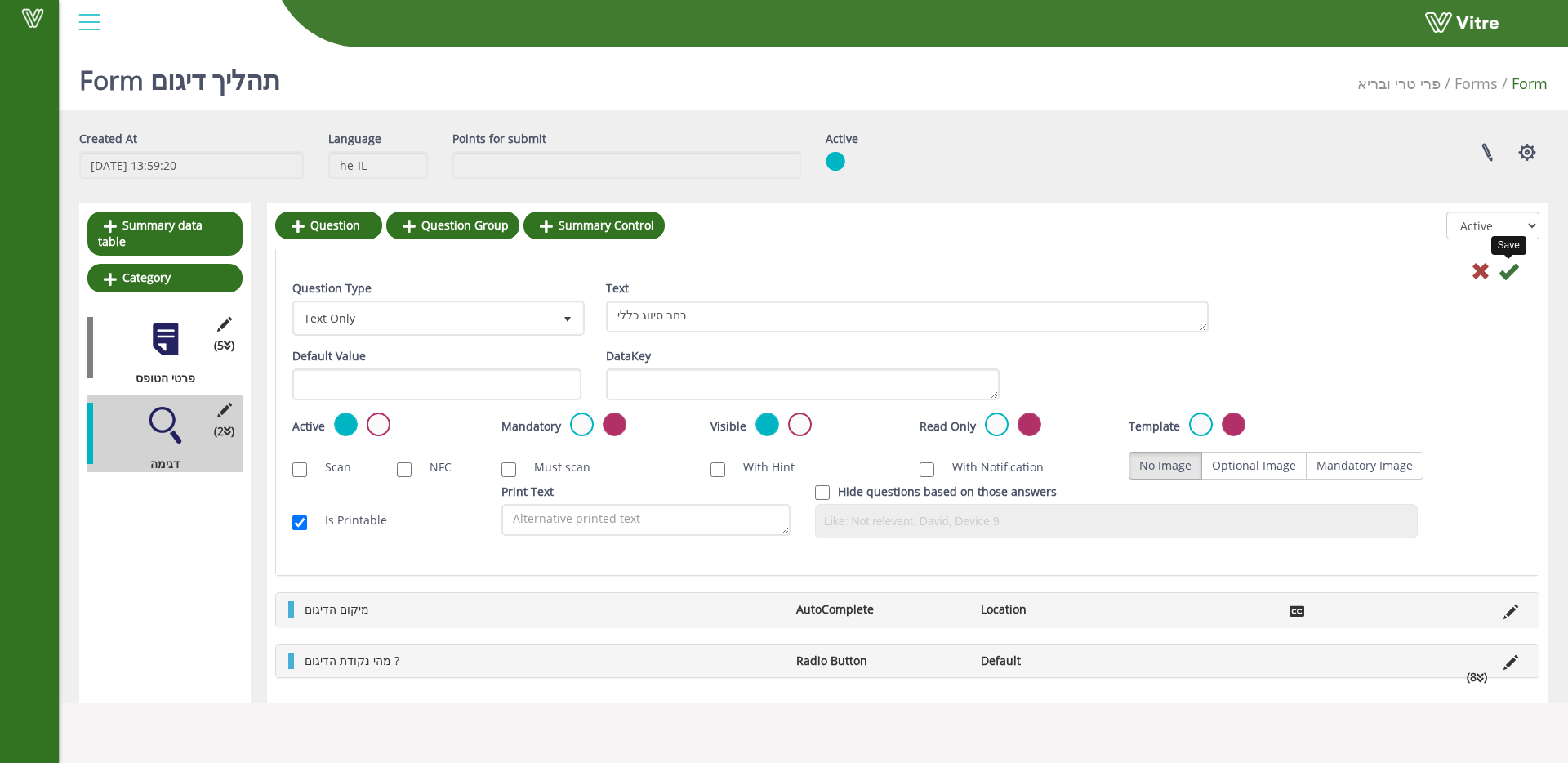
click at [1513, 275] on icon at bounding box center [1508, 271] width 20 height 20
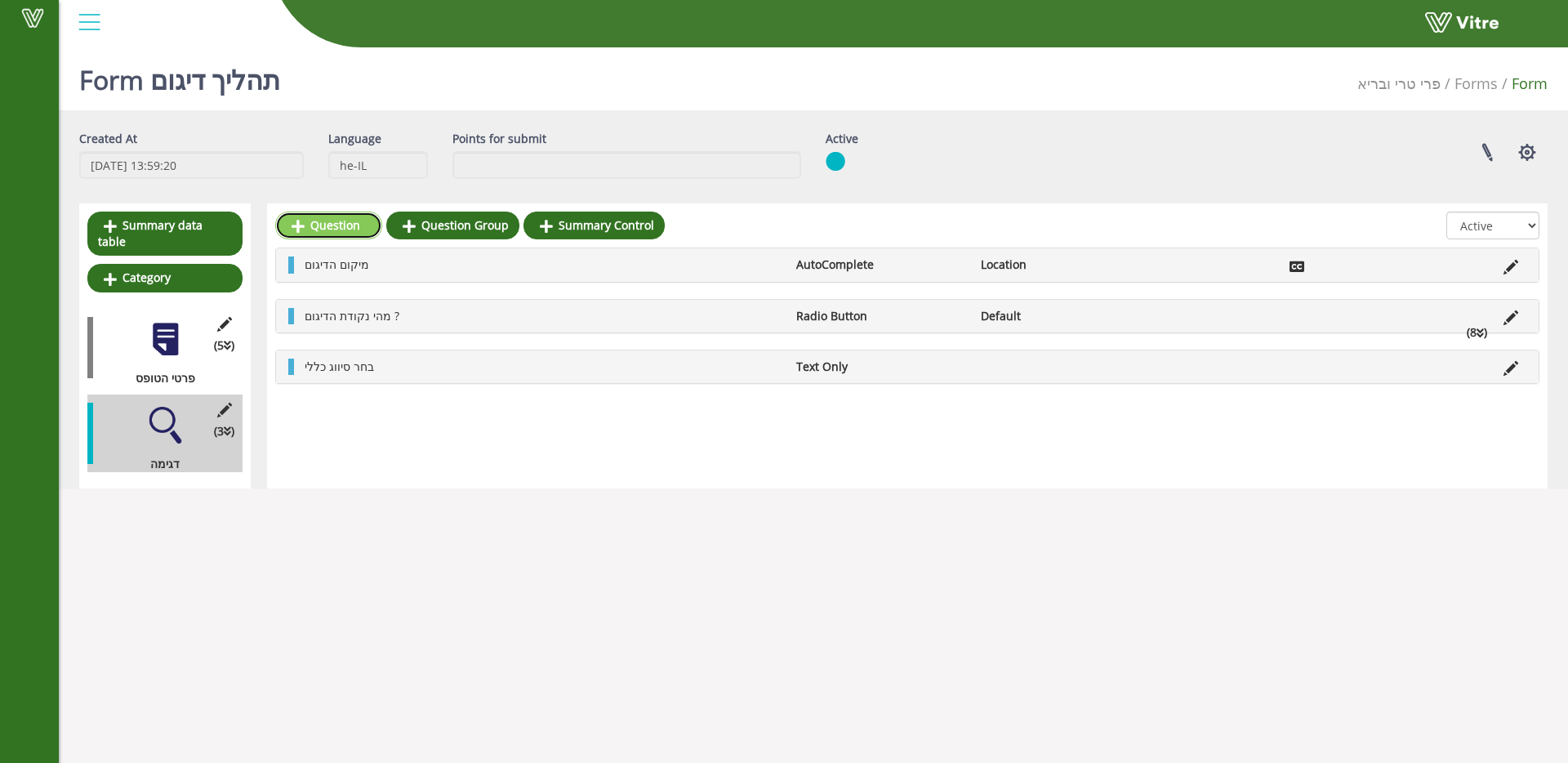
click at [308, 229] on link "Question" at bounding box center [328, 225] width 107 height 28
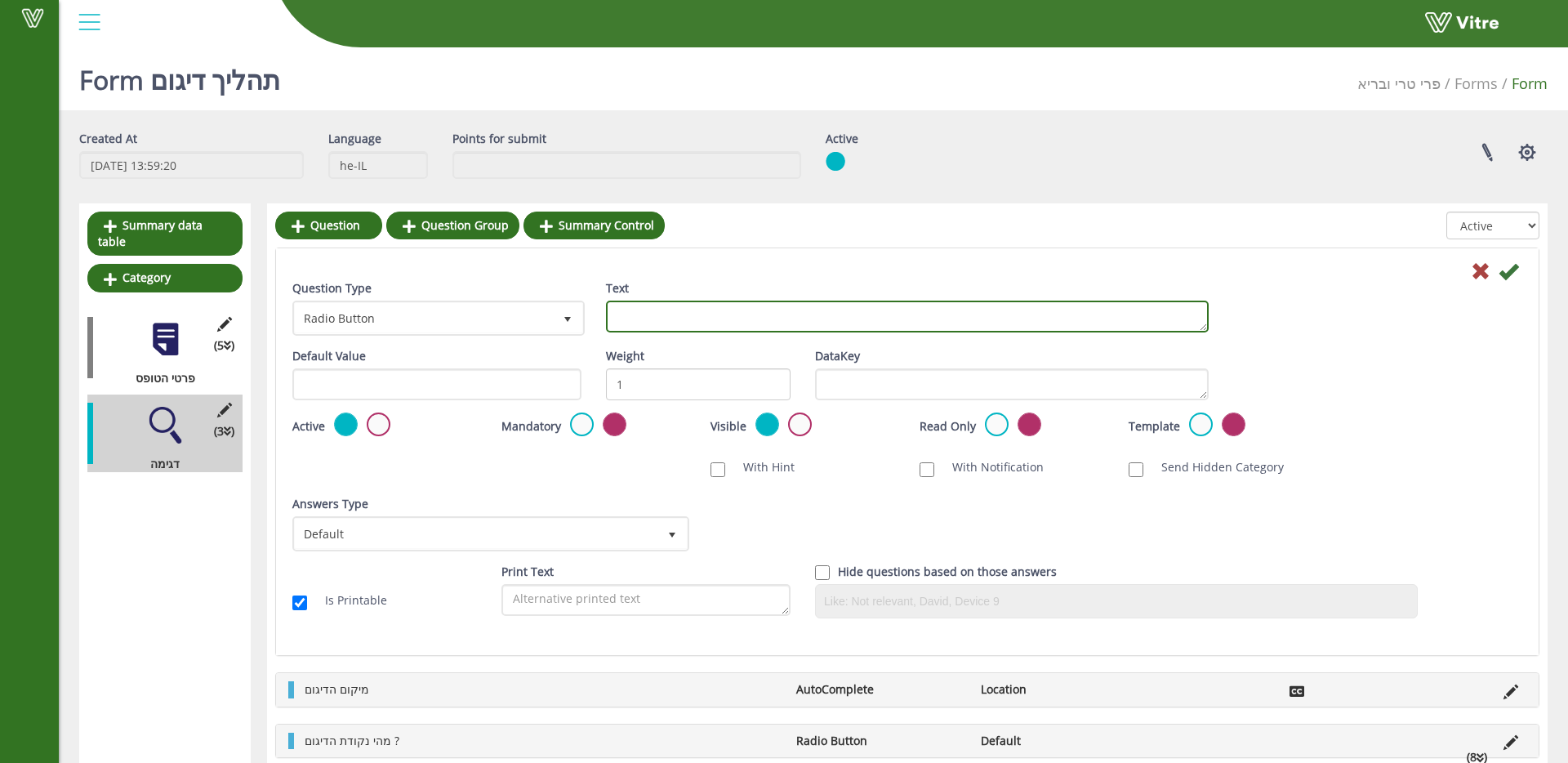
click at [697, 322] on textarea "Text" at bounding box center [907, 316] width 603 height 31
type textarea "מהו ה-ZONE הנבדק ?"
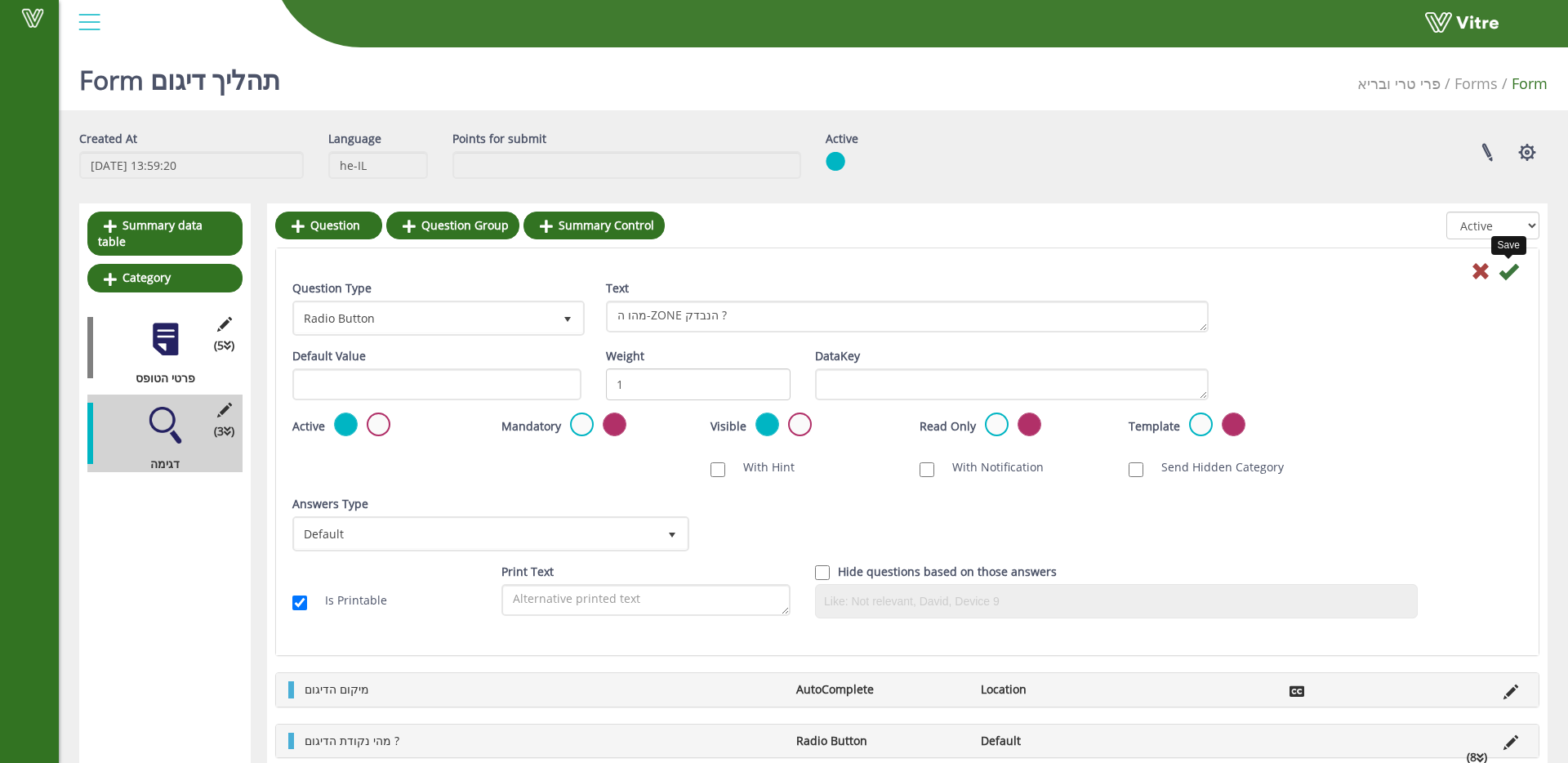
click at [1513, 273] on icon at bounding box center [1508, 271] width 20 height 20
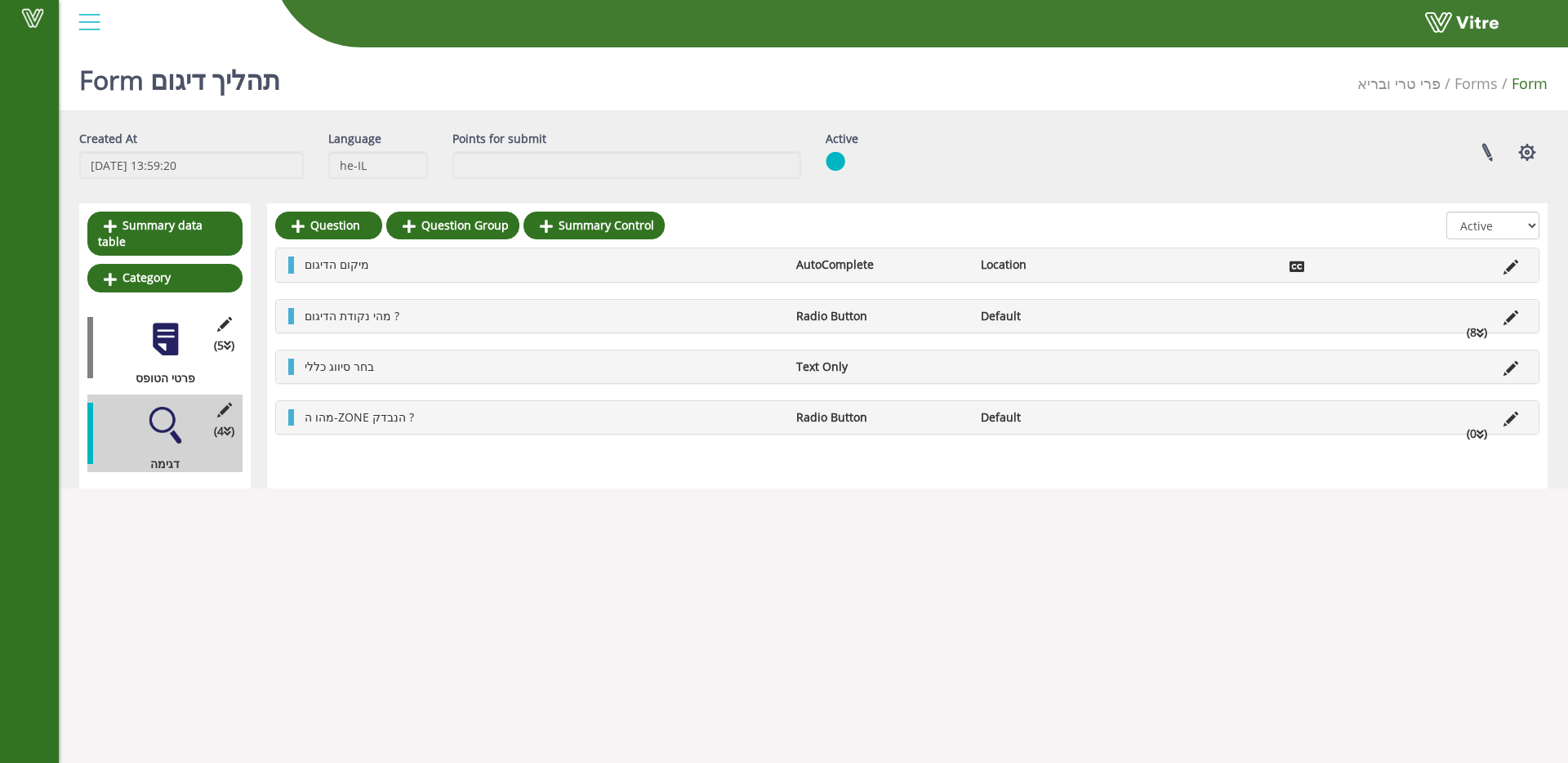
click at [414, 418] on li "מהו ה-ZONE הנבדק ?" at bounding box center [542, 417] width 492 height 16
click at [377, 448] on link "Answer" at bounding box center [350, 456] width 107 height 28
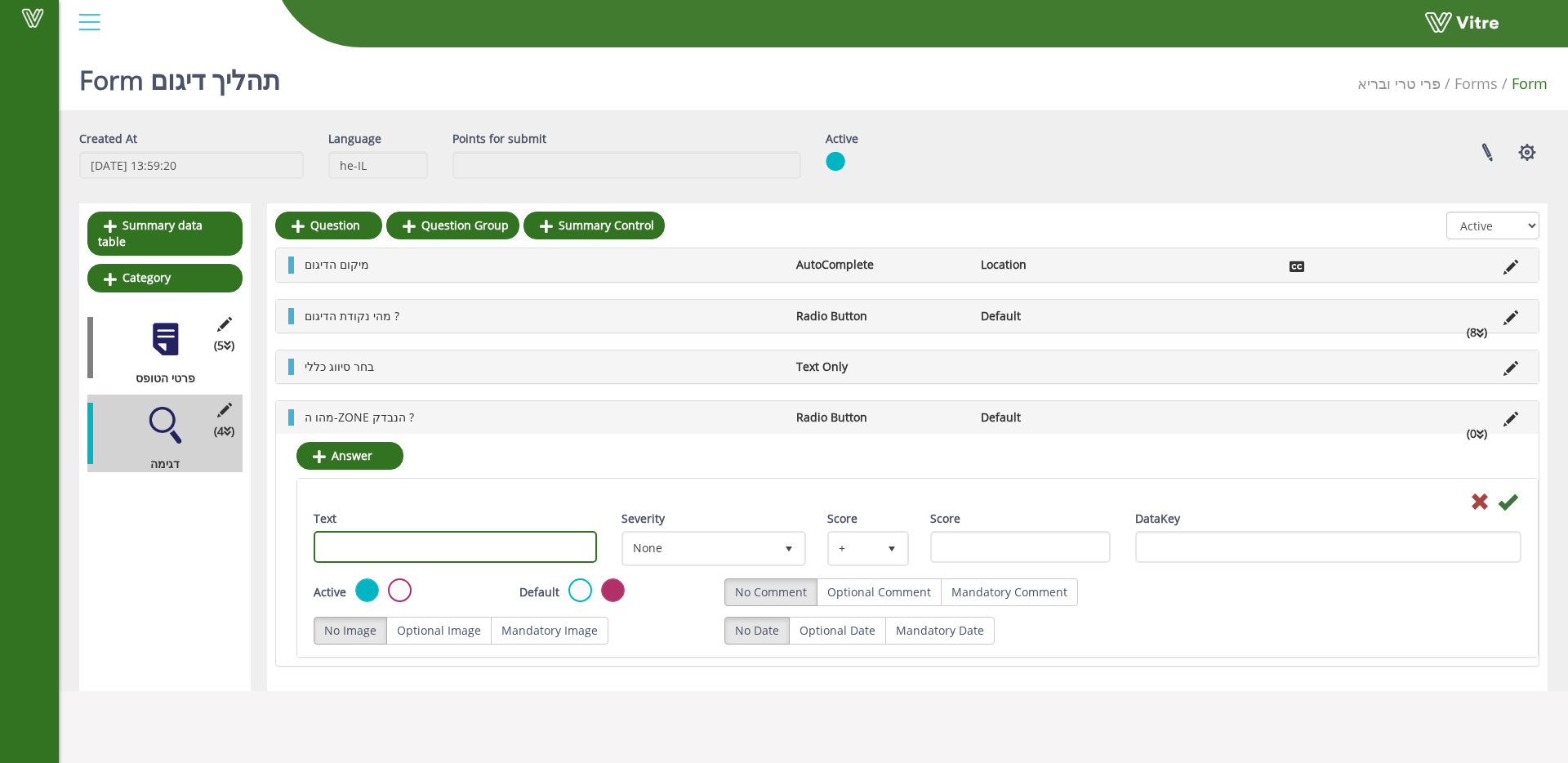
drag, startPoint x: 443, startPoint y: 542, endPoint x: 747, endPoint y: 484, distance: 309.5
click at [443, 542] on input "Text" at bounding box center [455, 546] width 283 height 31
type input "1"
drag, startPoint x: 1513, startPoint y: 500, endPoint x: 1471, endPoint y: 497, distance: 42.1
click at [1513, 500] on icon at bounding box center [1507, 501] width 20 height 20
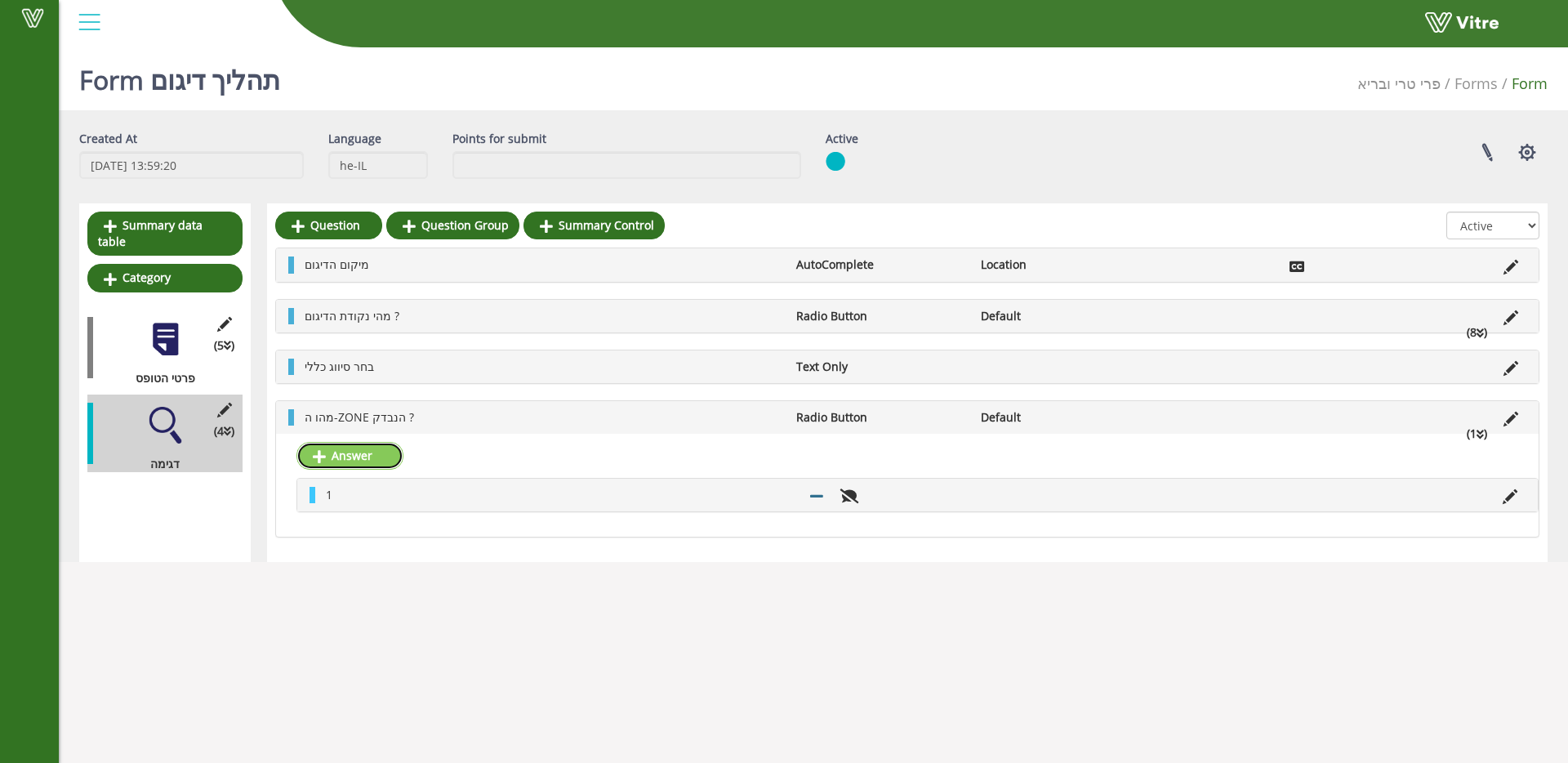
click at [365, 451] on link "Answer" at bounding box center [350, 456] width 107 height 28
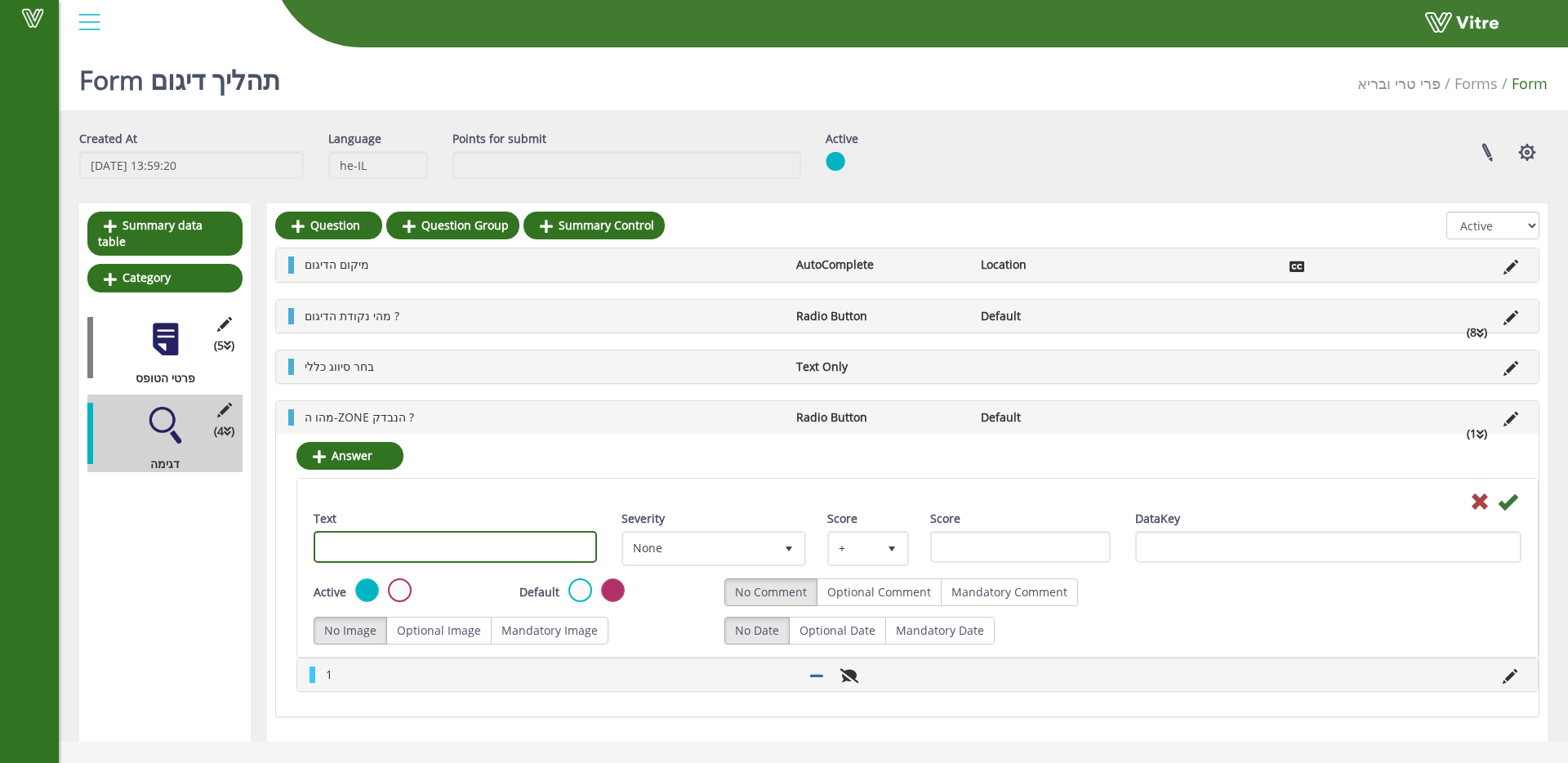
click at [431, 541] on input "Text" at bounding box center [455, 546] width 283 height 31
type input "2"
click at [1511, 503] on icon at bounding box center [1507, 501] width 20 height 20
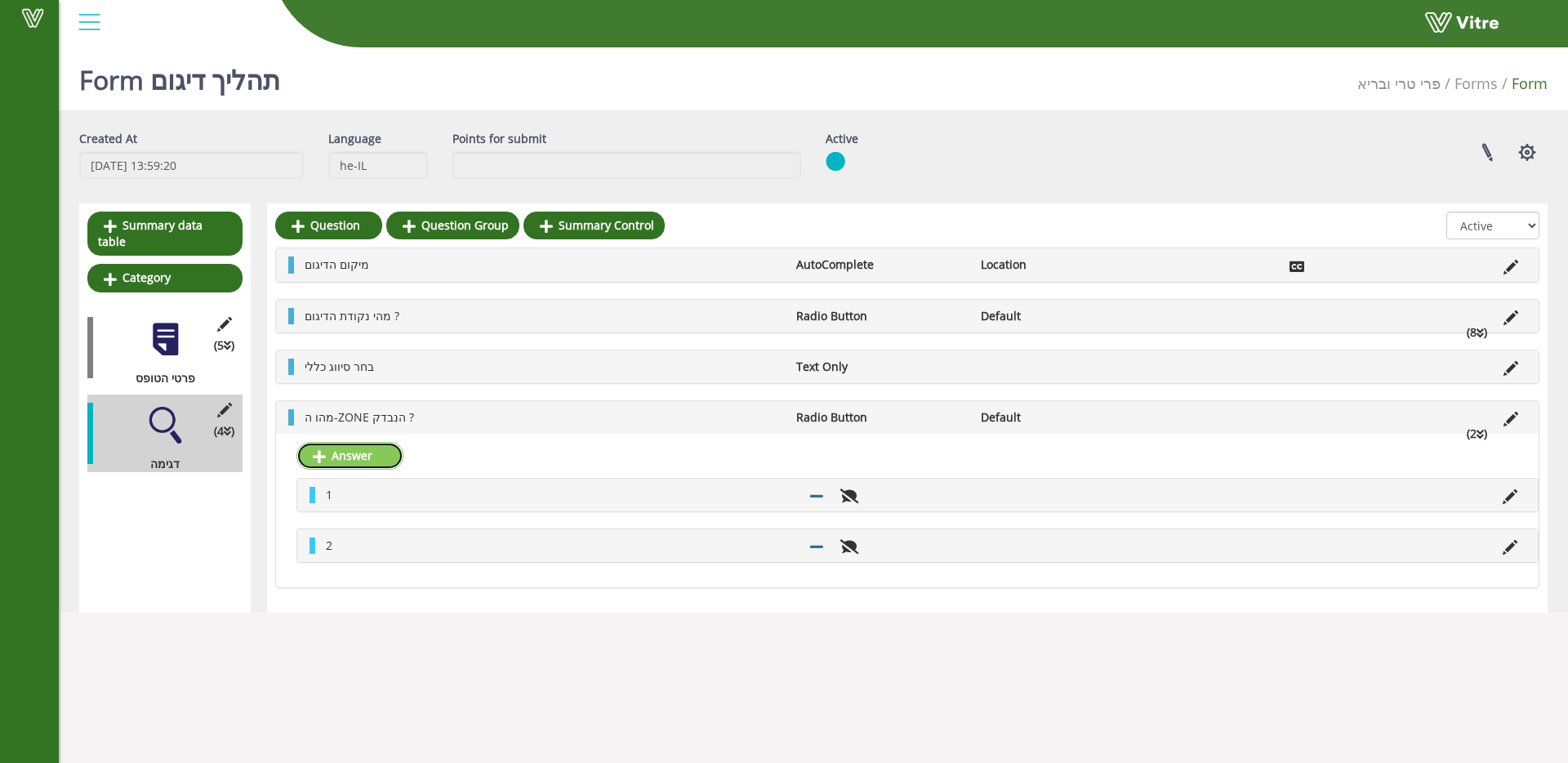
click at [356, 451] on link "Answer" at bounding box center [350, 456] width 107 height 28
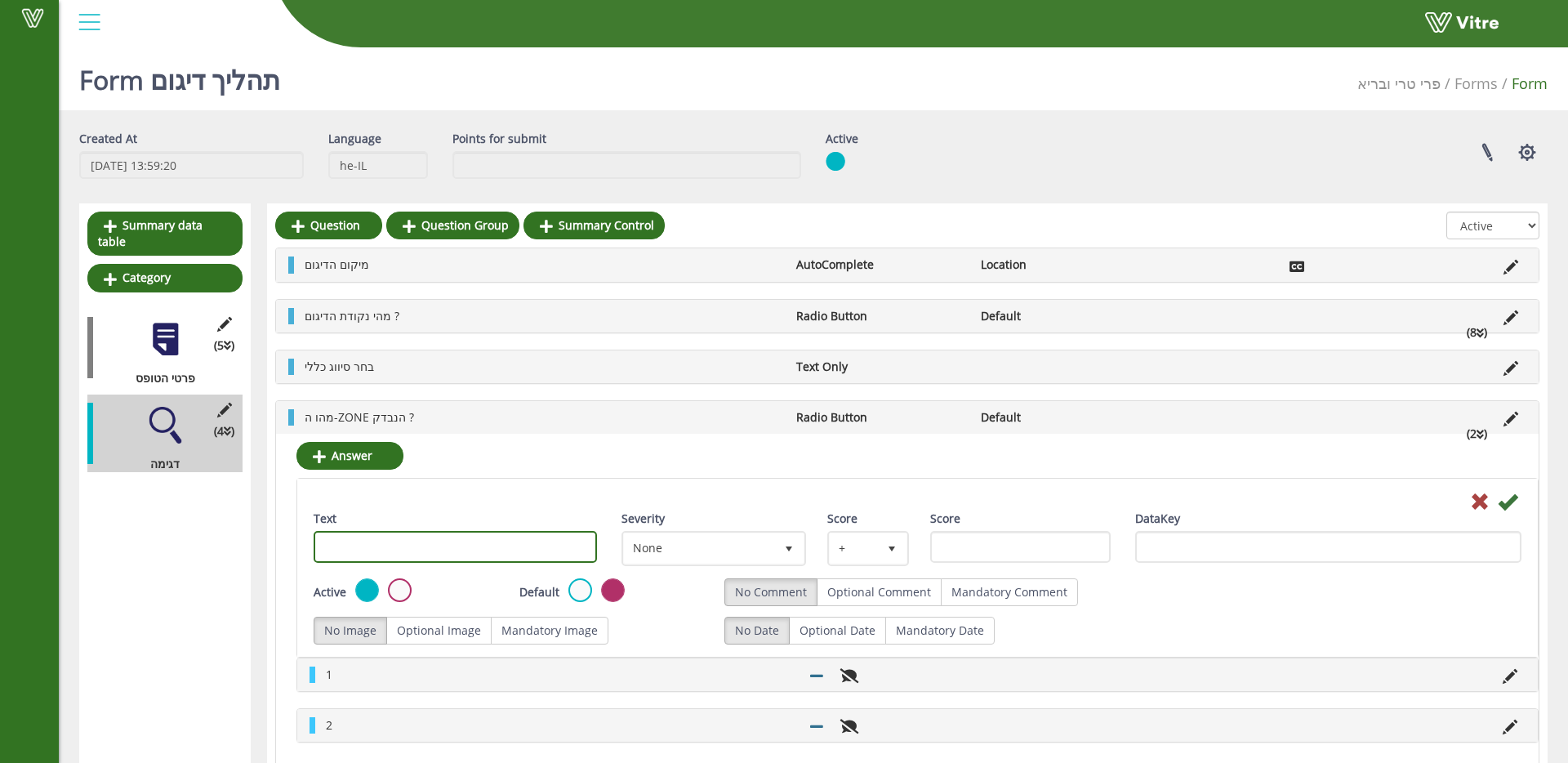
click at [391, 550] on input "Text" at bounding box center [455, 546] width 283 height 31
type input "3"
drag, startPoint x: 1514, startPoint y: 506, endPoint x: 1425, endPoint y: 507, distance: 89.0
click at [1513, 507] on icon at bounding box center [1507, 501] width 20 height 20
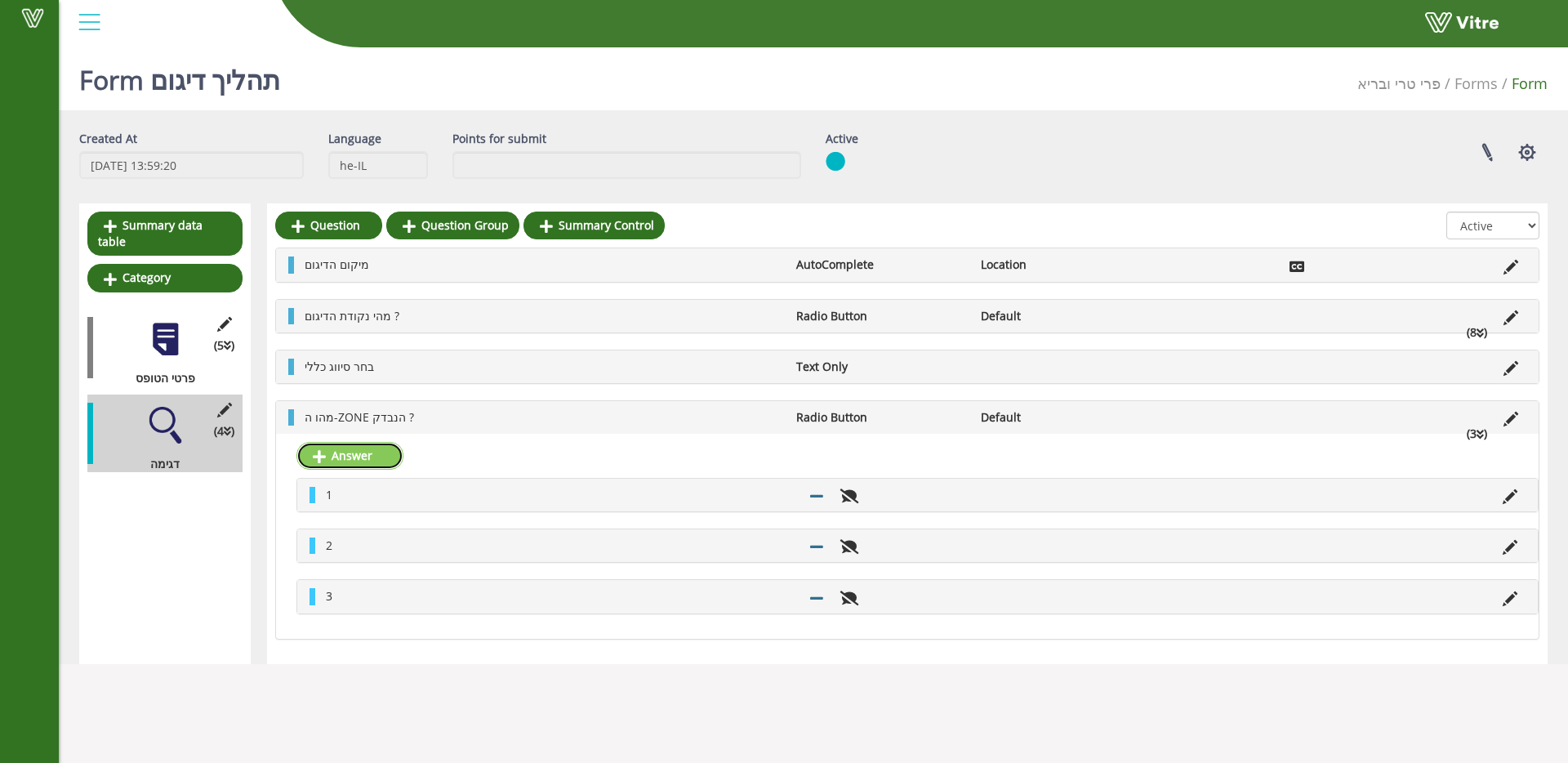
click at [366, 453] on link "Answer" at bounding box center [350, 456] width 107 height 28
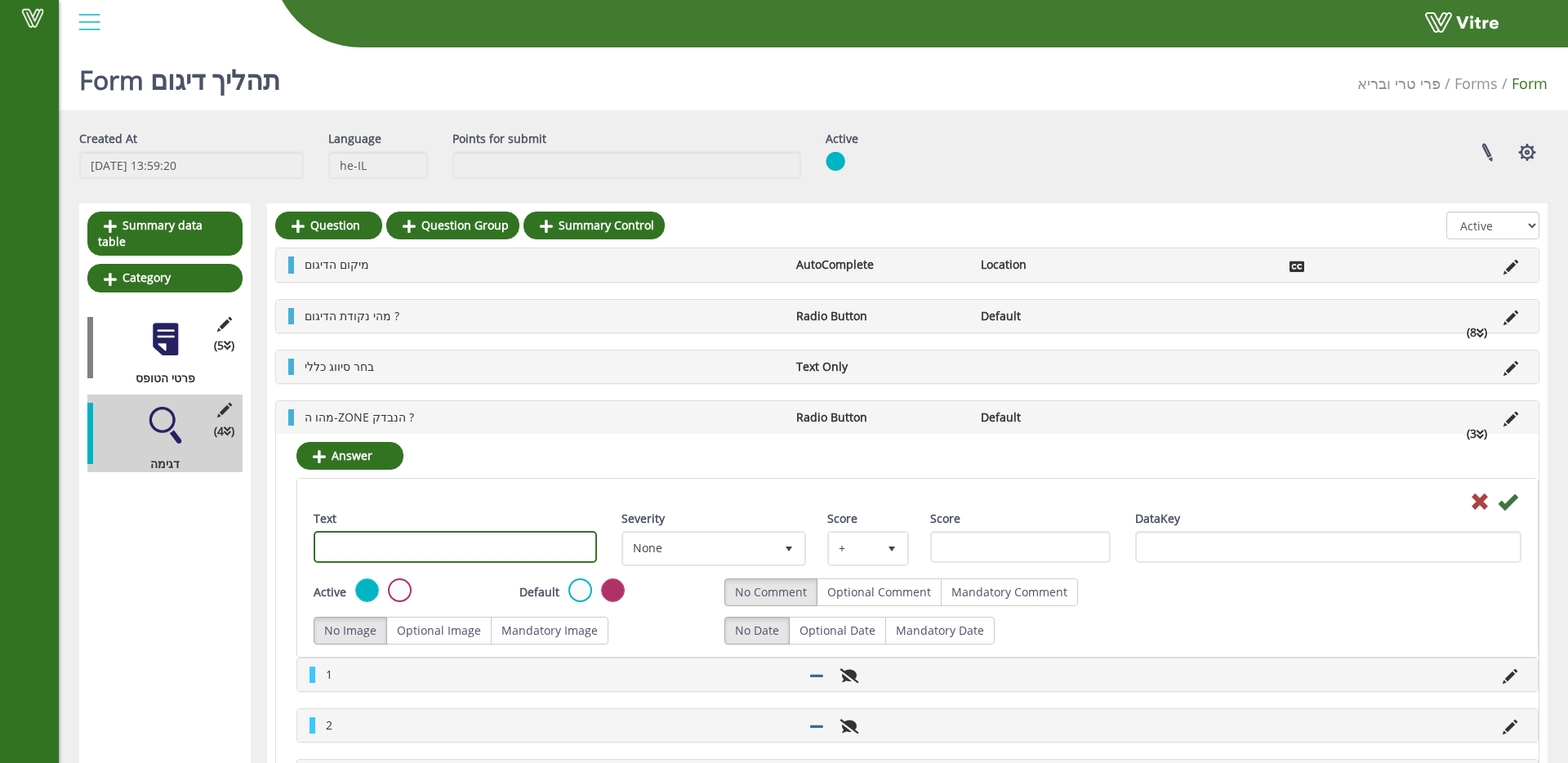
drag, startPoint x: 397, startPoint y: 553, endPoint x: 545, endPoint y: 527, distance: 150.3
click at [397, 553] on input "Text" at bounding box center [455, 546] width 283 height 31
type input "4"
click at [1515, 503] on icon at bounding box center [1507, 501] width 20 height 20
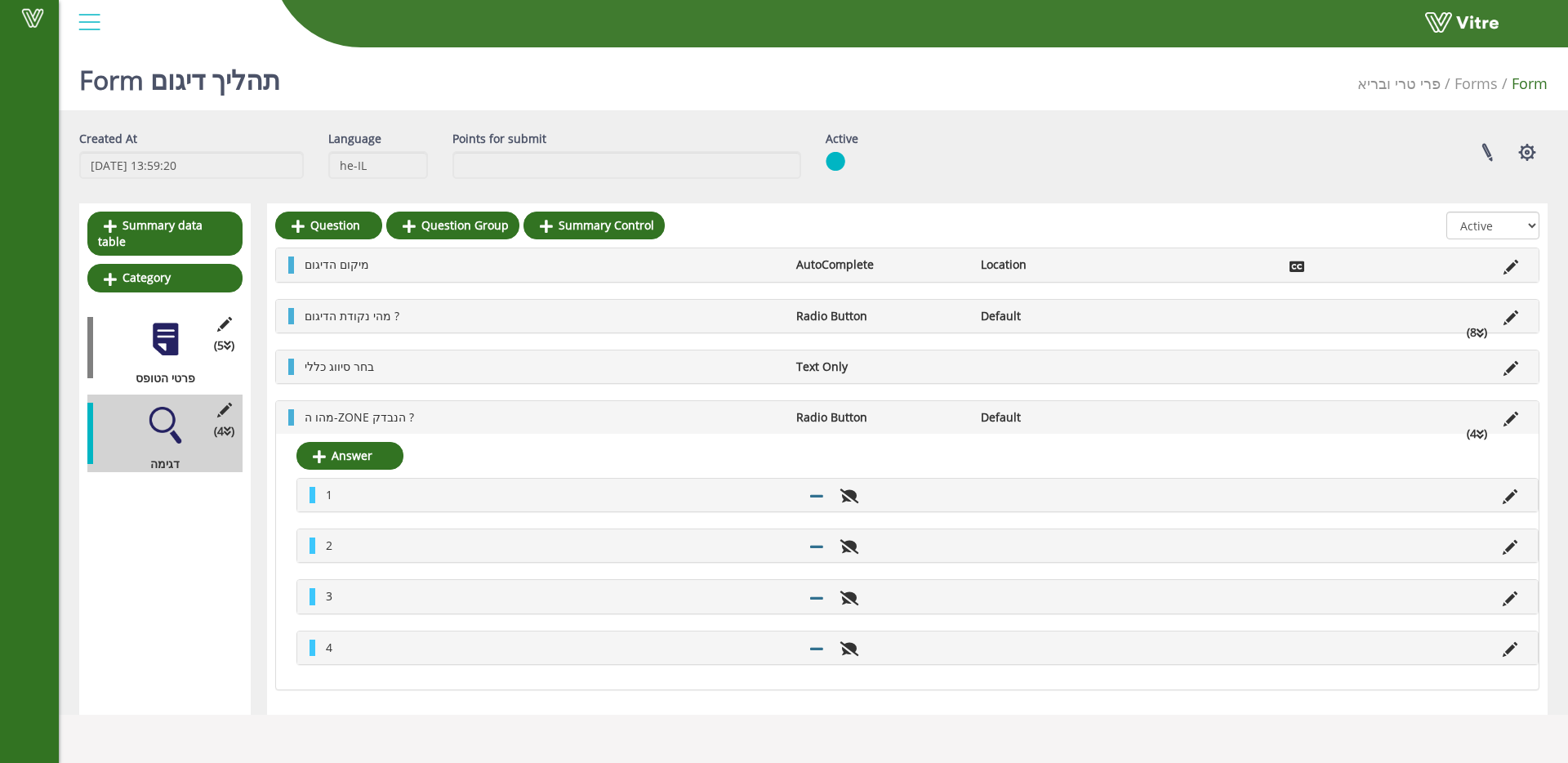
click at [421, 418] on li "מהו ה-ZONE הנבדק ?" at bounding box center [542, 417] width 492 height 16
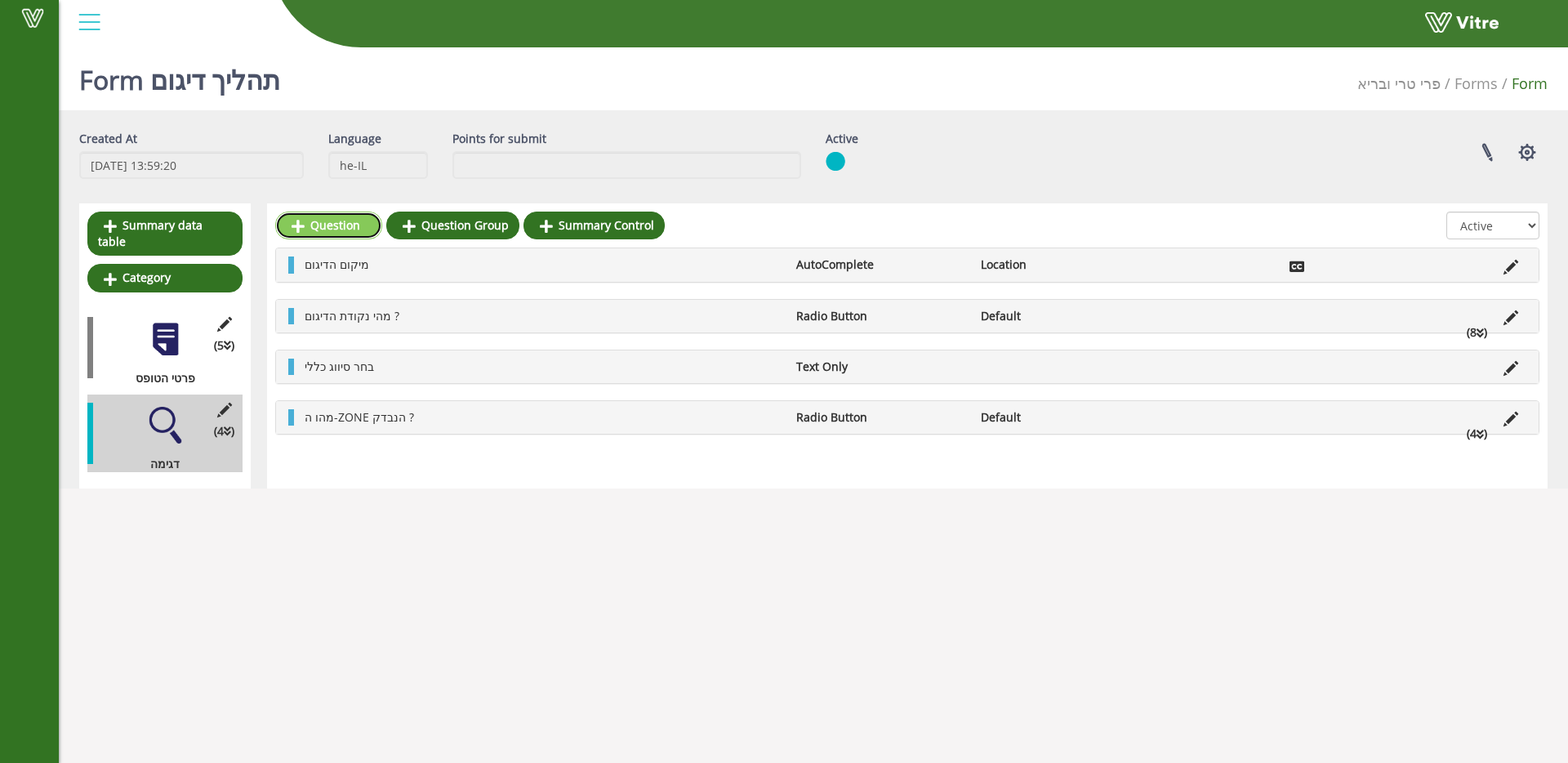
drag, startPoint x: 322, startPoint y: 225, endPoint x: 342, endPoint y: 226, distance: 20.0
click at [322, 225] on link "Question" at bounding box center [328, 225] width 107 height 28
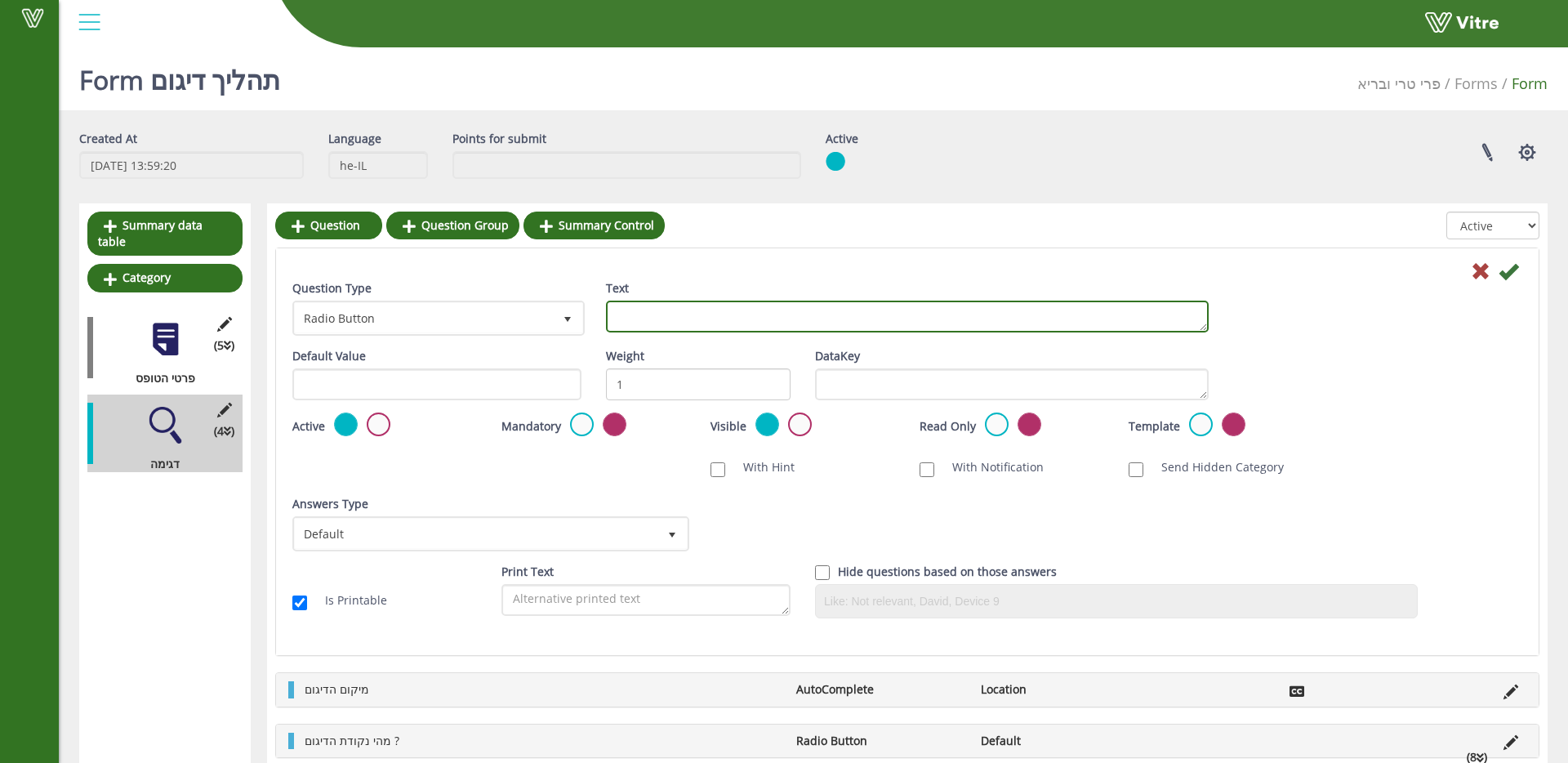
click at [755, 329] on textarea "Text" at bounding box center [907, 316] width 603 height 31
type textarea "האם זוהי תכנית / חקר"
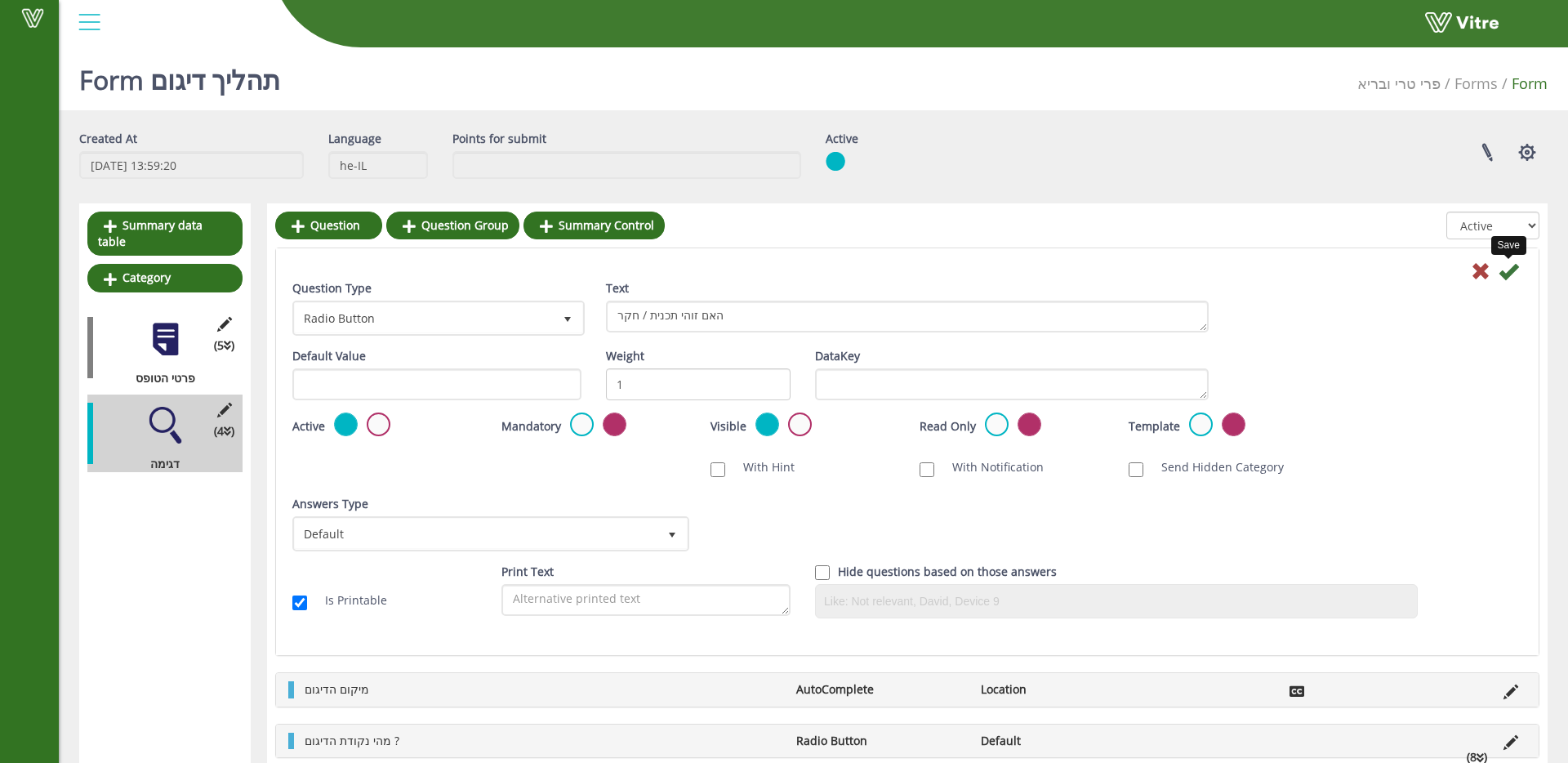
click at [1507, 271] on icon at bounding box center [1508, 271] width 20 height 20
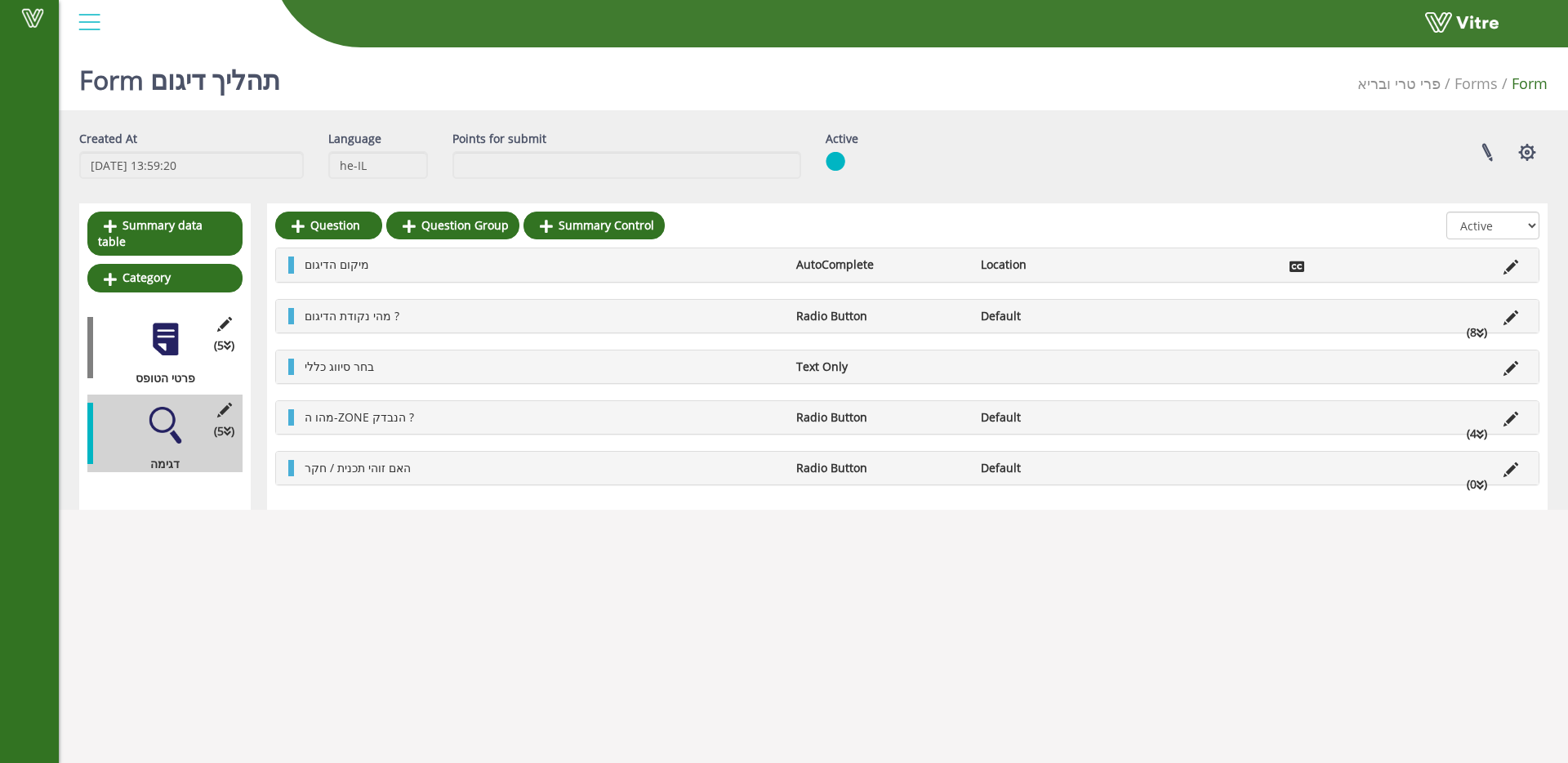
click at [468, 476] on li "האם זוהי תכנית / חקר" at bounding box center [542, 468] width 492 height 16
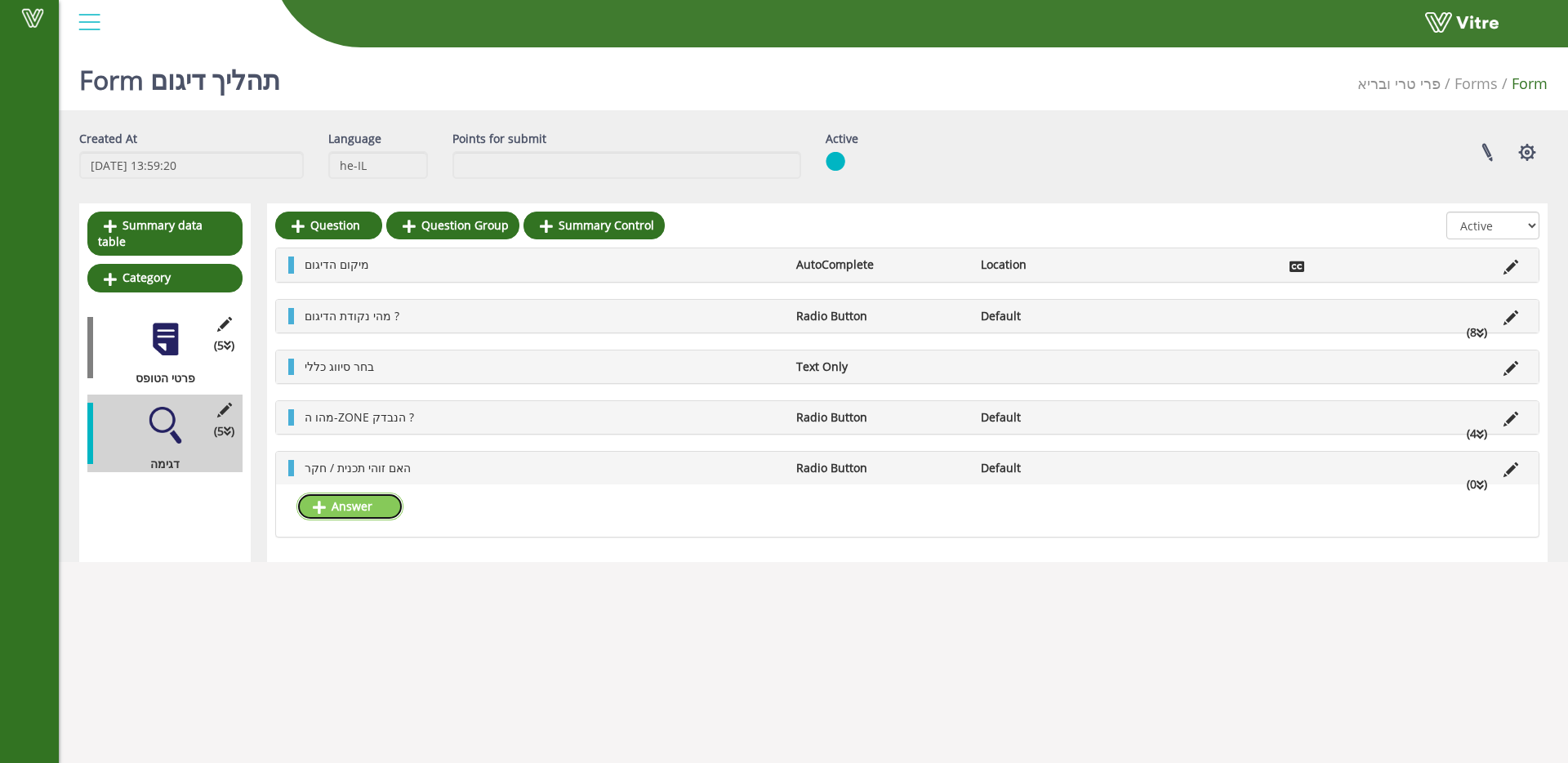
click at [365, 518] on link "Answer" at bounding box center [350, 506] width 107 height 28
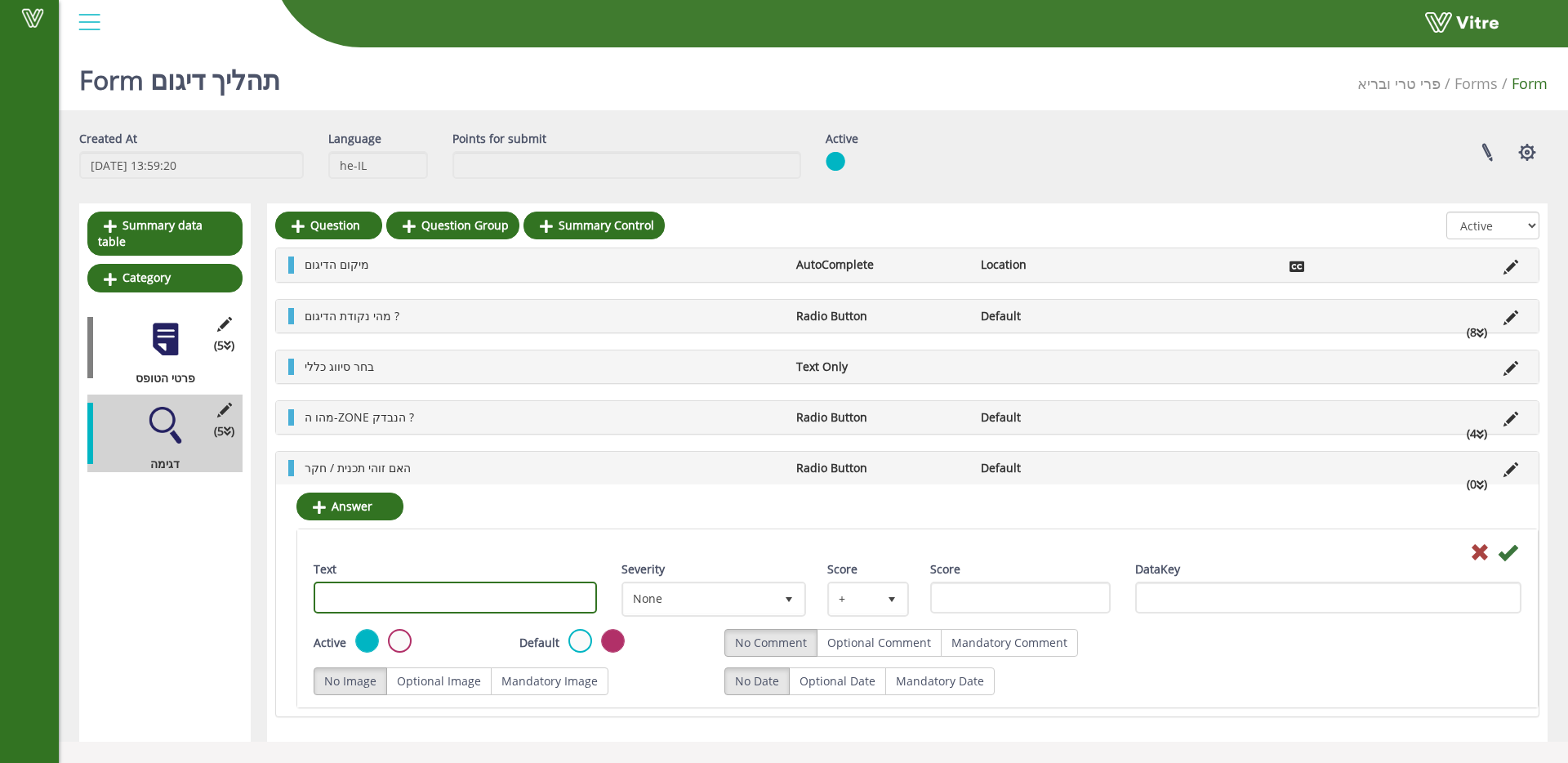
click at [411, 585] on input "Text" at bounding box center [455, 597] width 283 height 31
type input "תכנית"
click at [1510, 555] on icon at bounding box center [1507, 552] width 20 height 20
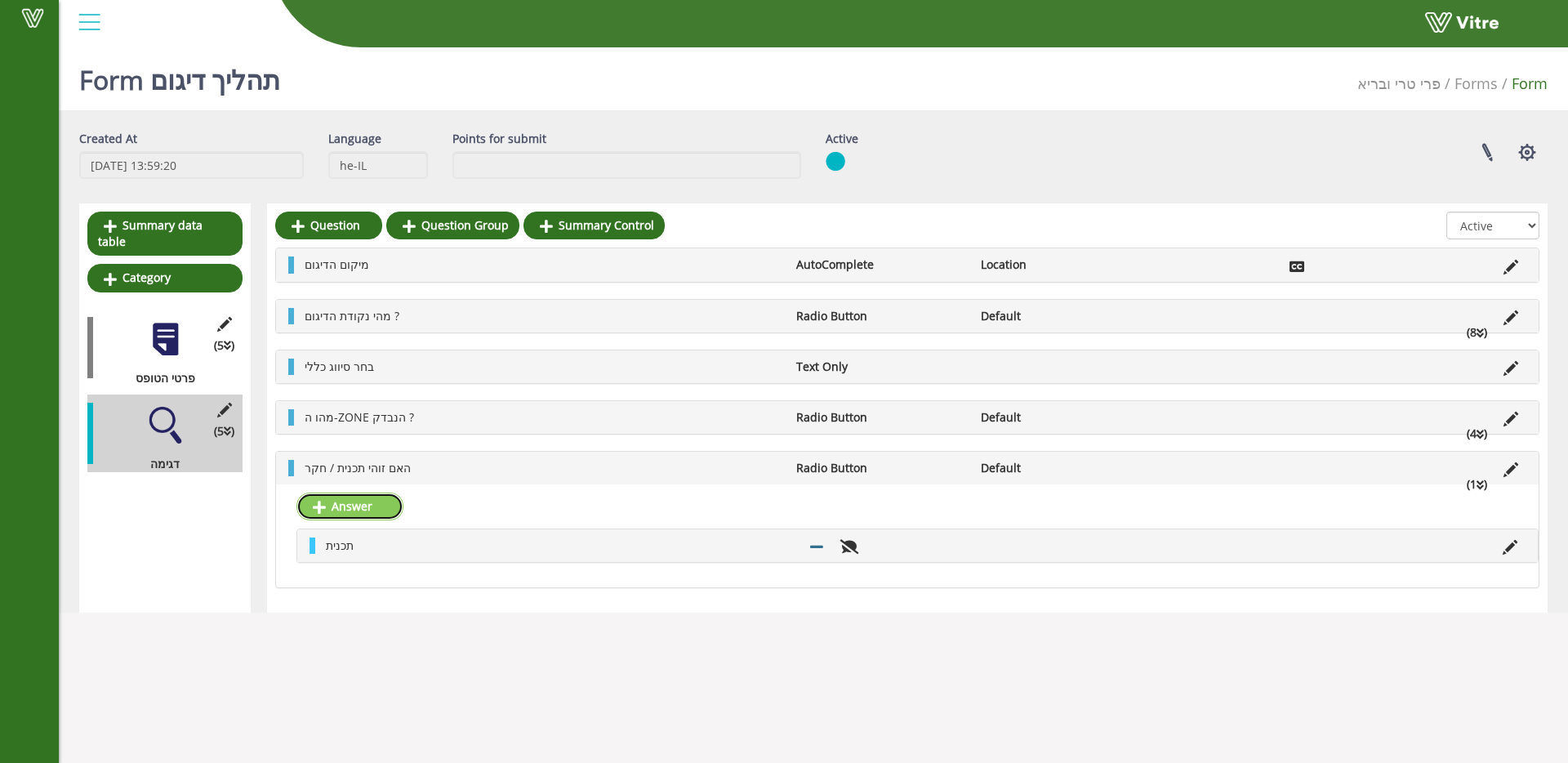
click at [353, 508] on link "Answer" at bounding box center [350, 506] width 107 height 28
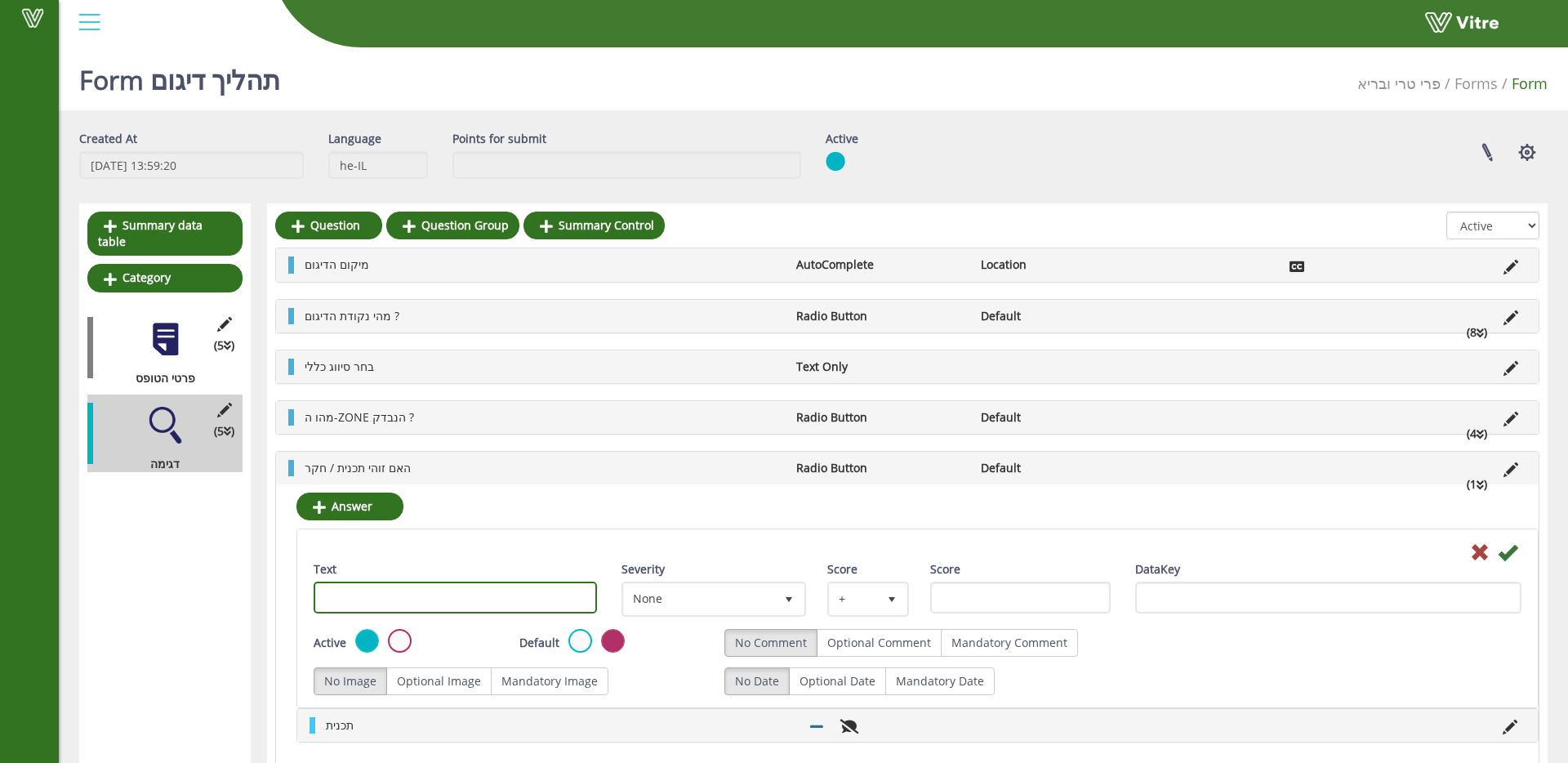
click at [394, 588] on input "Text" at bounding box center [455, 597] width 283 height 31
type input "חקר"
click at [1509, 552] on icon at bounding box center [1507, 552] width 20 height 20
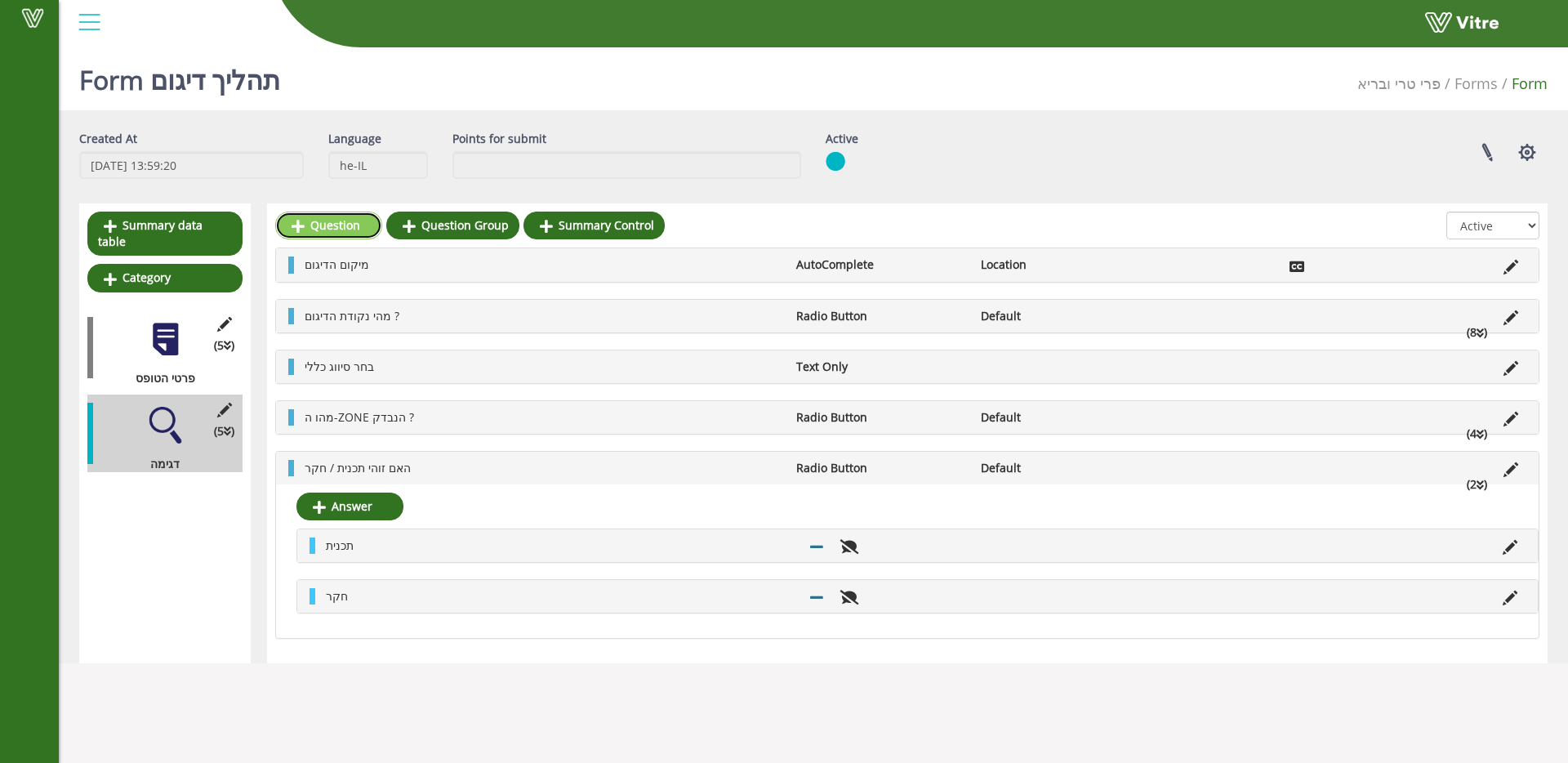
click at [339, 229] on link "Question" at bounding box center [328, 225] width 107 height 28
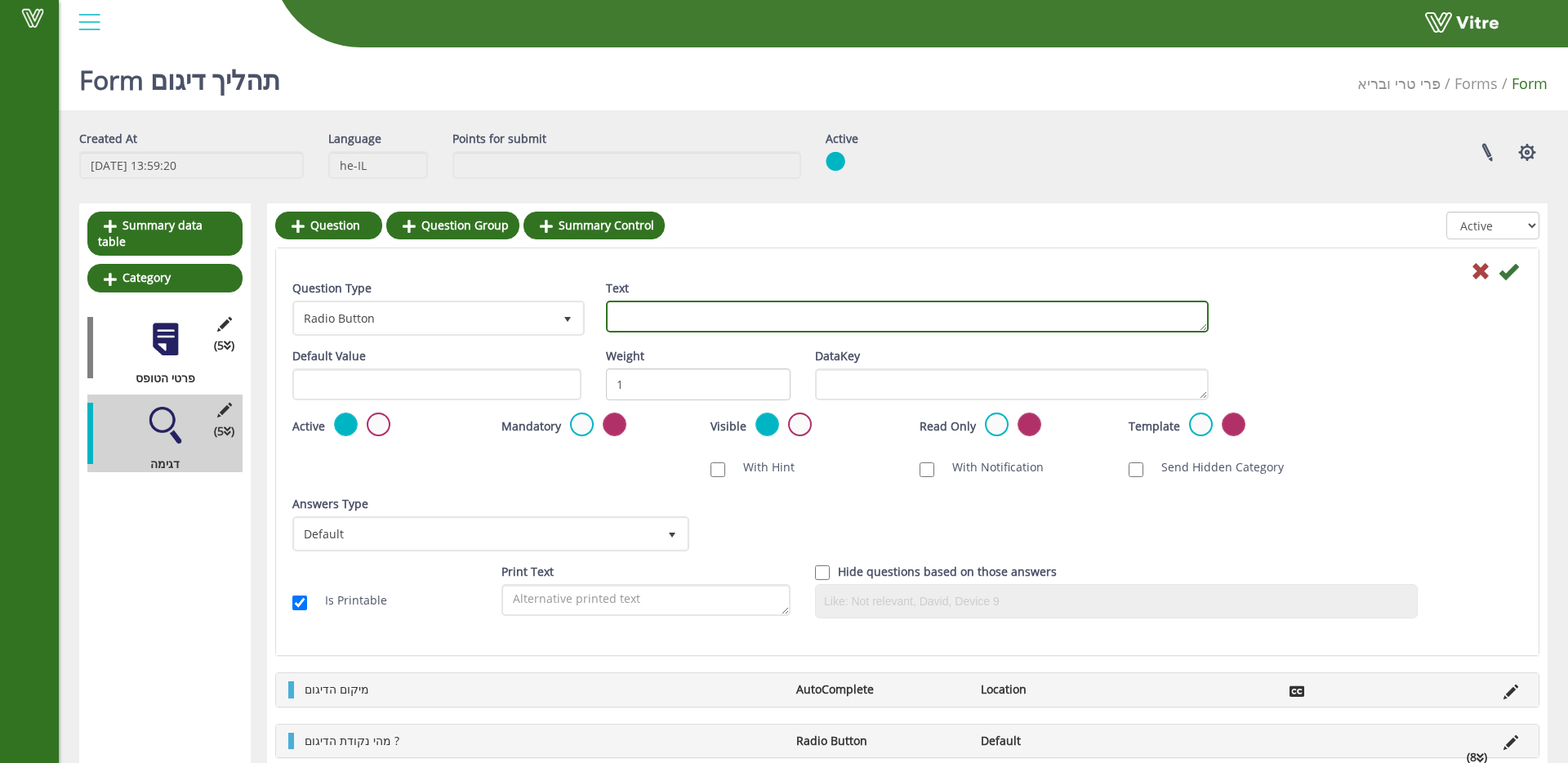
click at [697, 321] on textarea "Text" at bounding box center [907, 316] width 603 height 31
type textarea "האם זהו דיגום רגיל או חוזר ?"
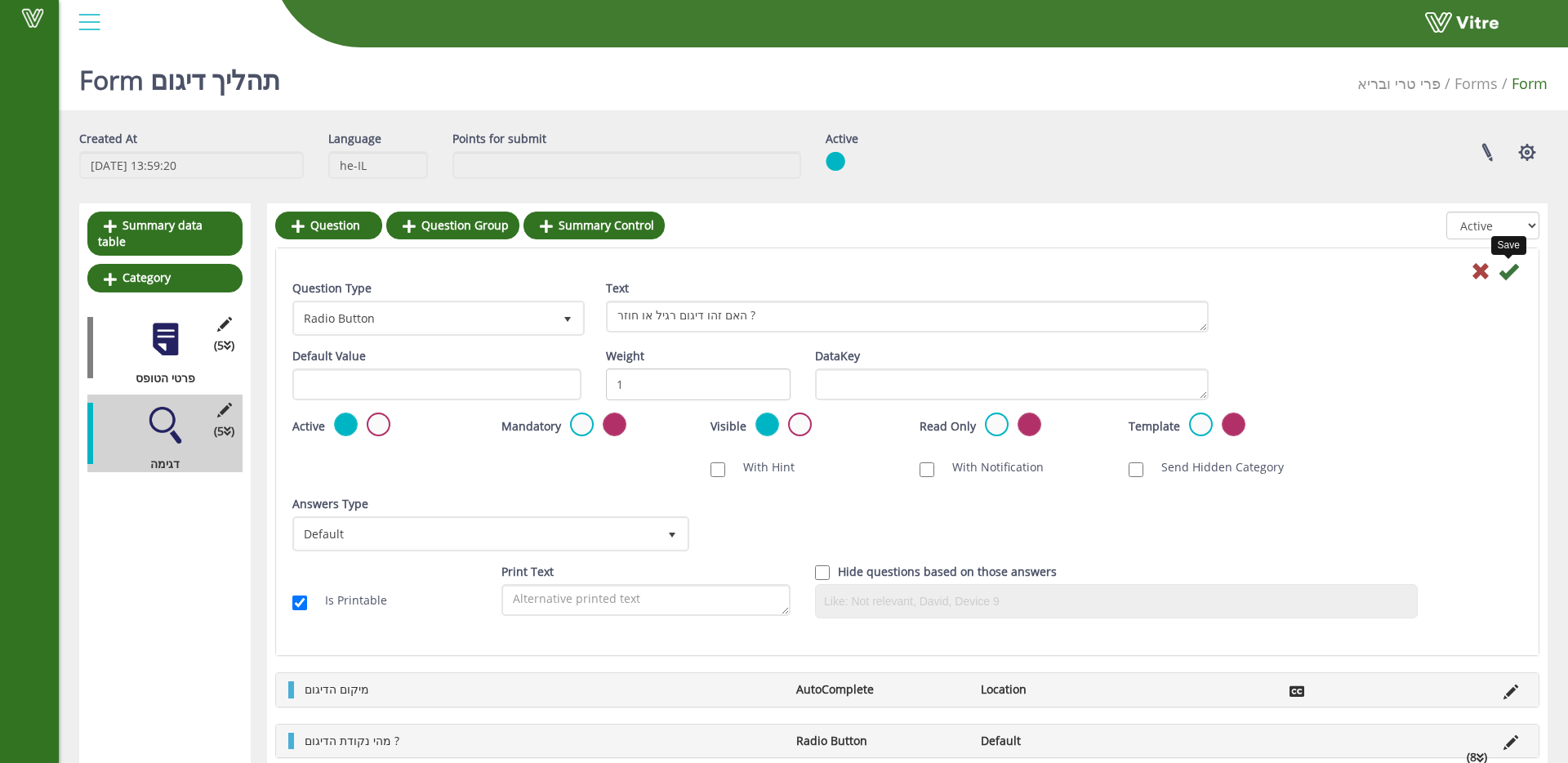
click at [1509, 272] on icon at bounding box center [1508, 271] width 20 height 20
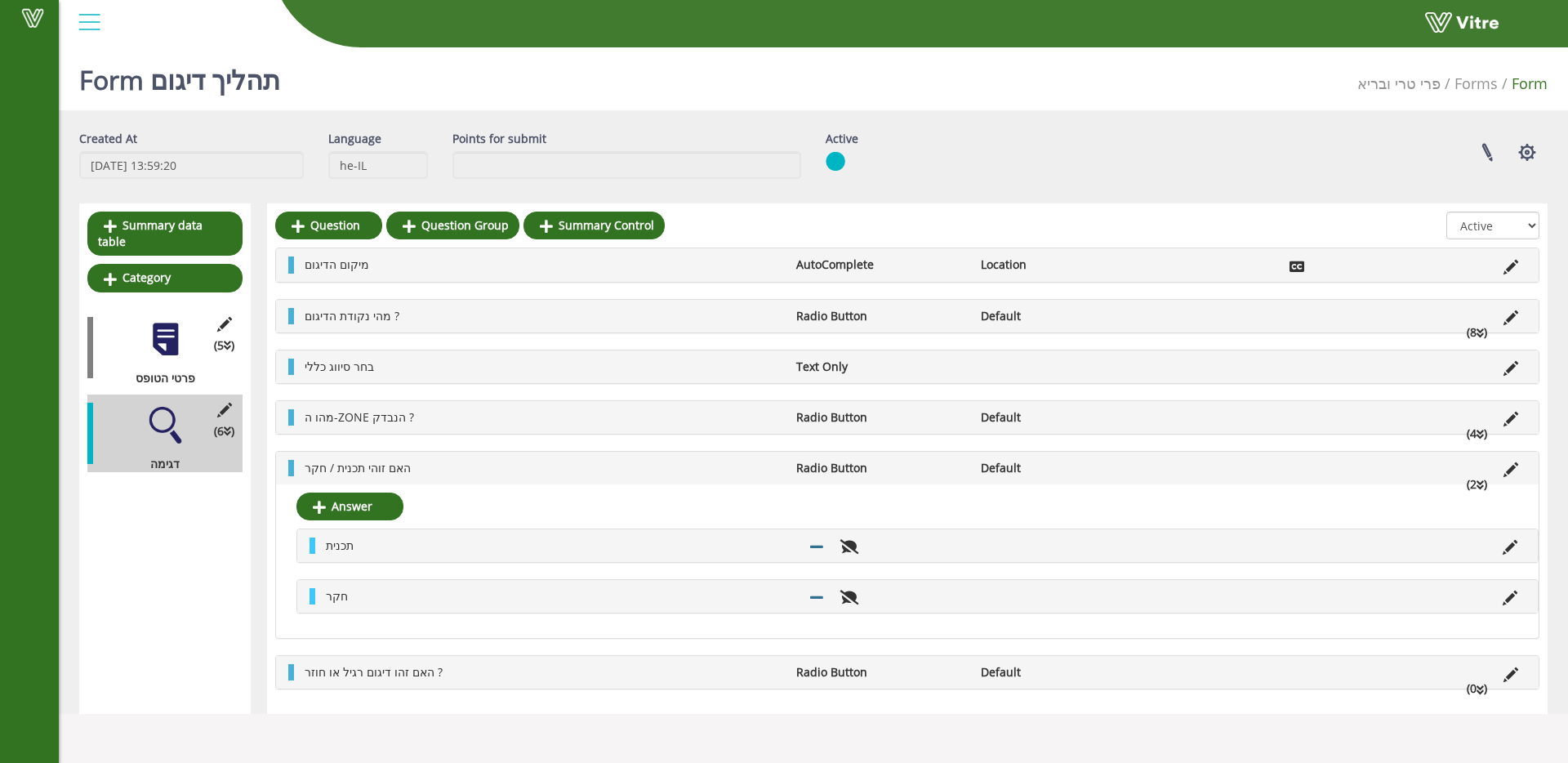
click at [481, 682] on div "האם זהו דיגום רגיל או חוזר ? Radio Button Default (0 )" at bounding box center [907, 673] width 1263 height 32
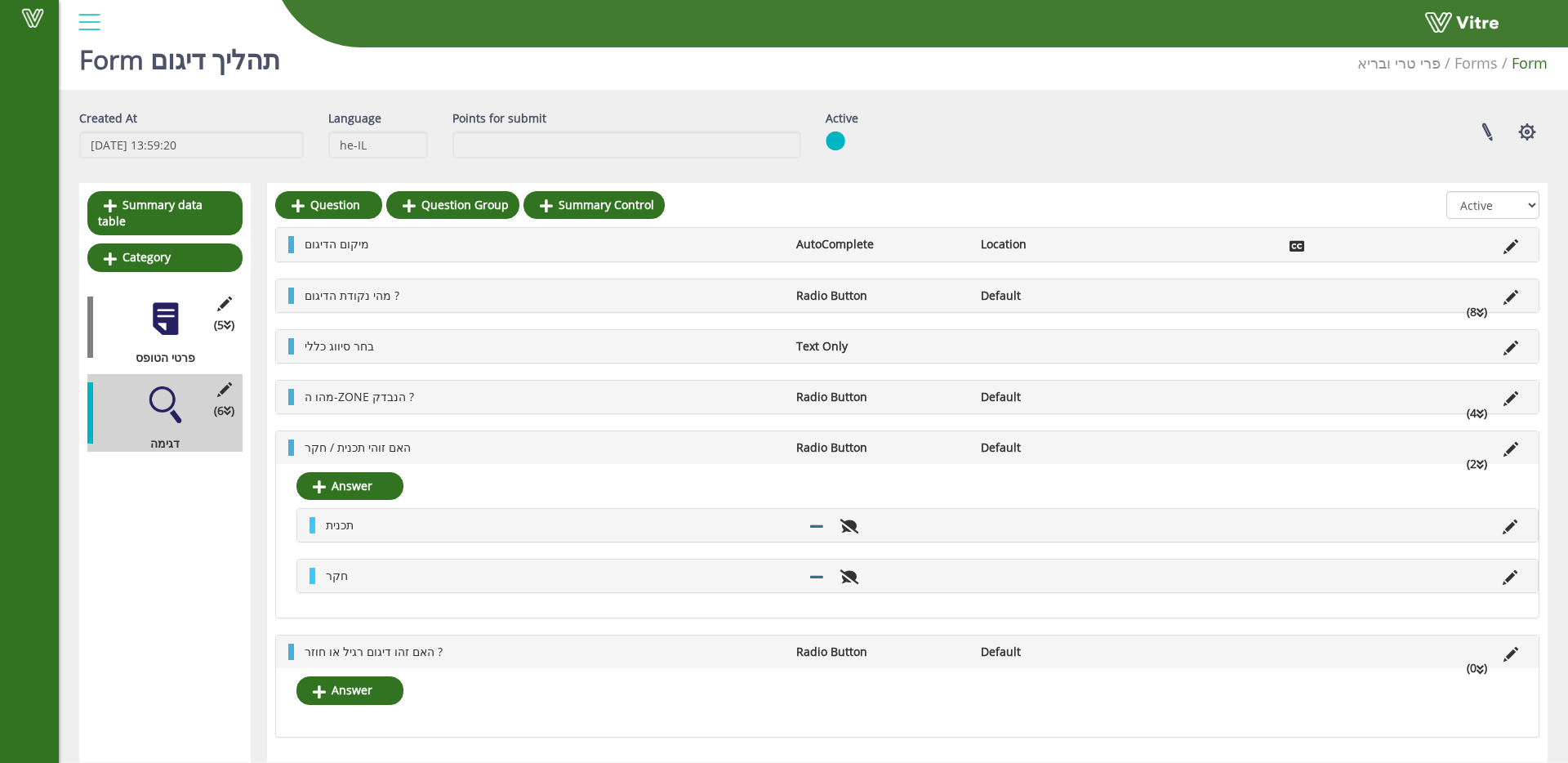
scroll to position [23, 0]
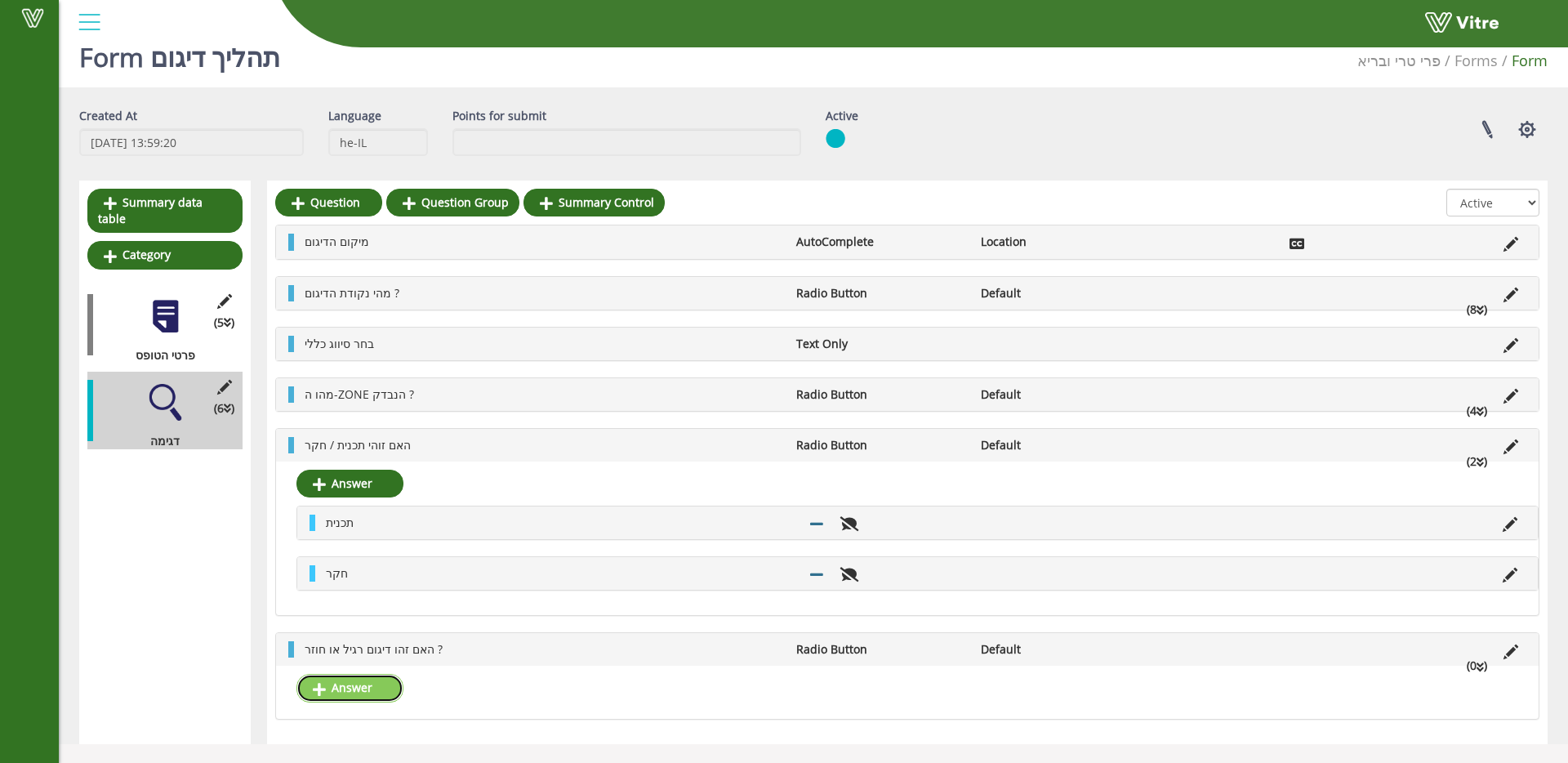
click at [334, 690] on link "Answer" at bounding box center [350, 688] width 107 height 28
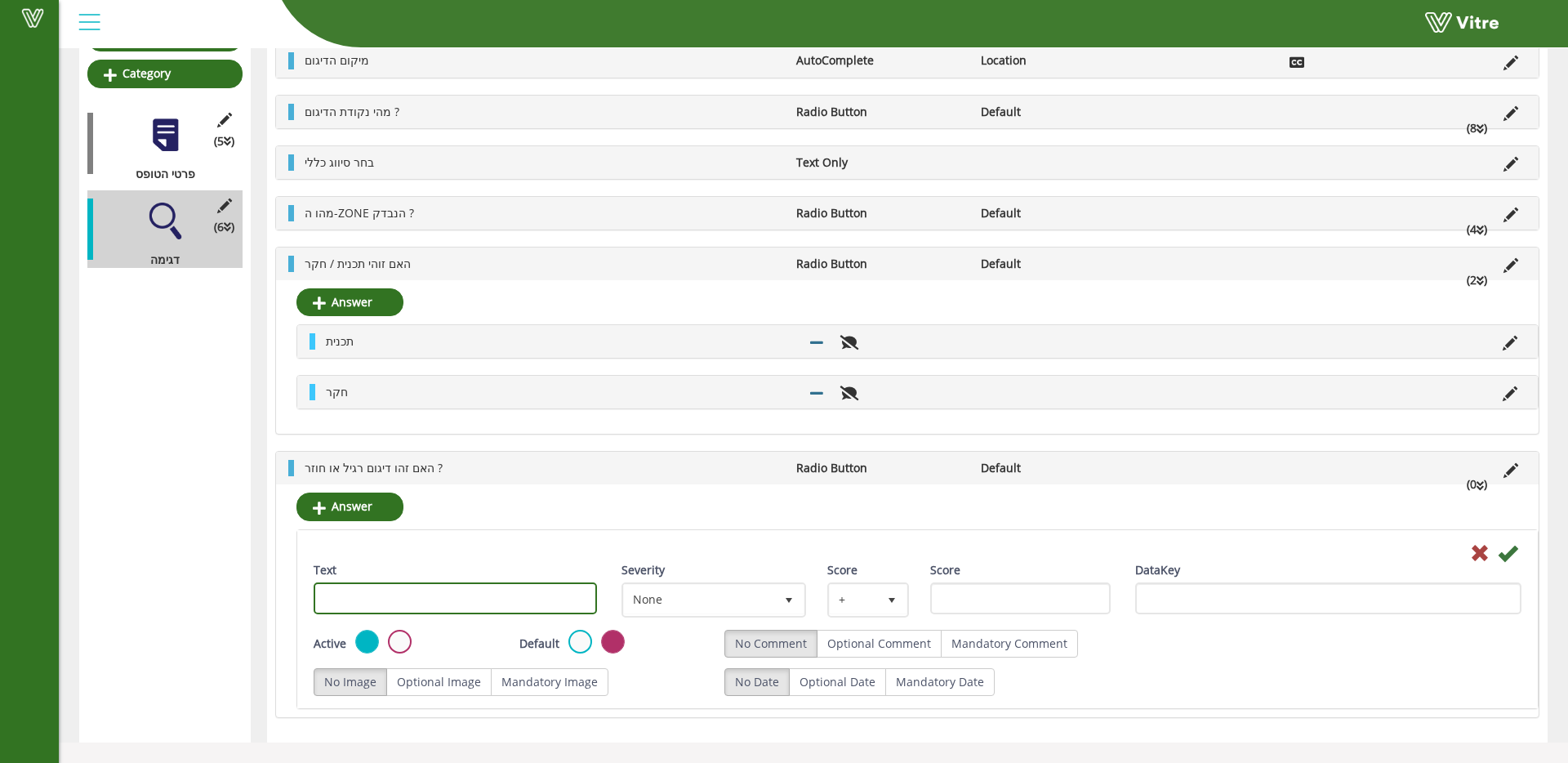
click at [524, 599] on input "Text" at bounding box center [455, 597] width 283 height 31
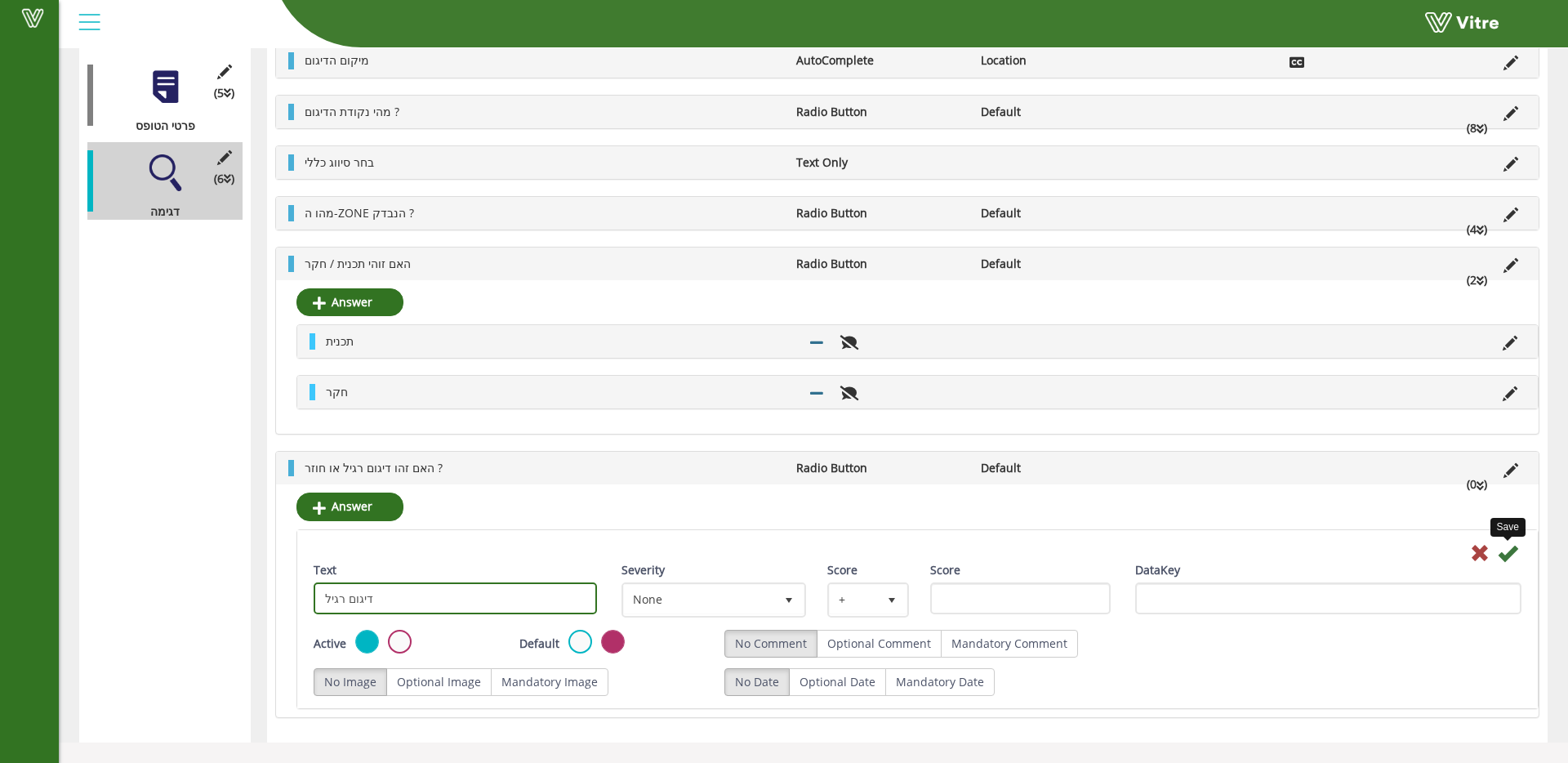
type input "דיגום רגיל"
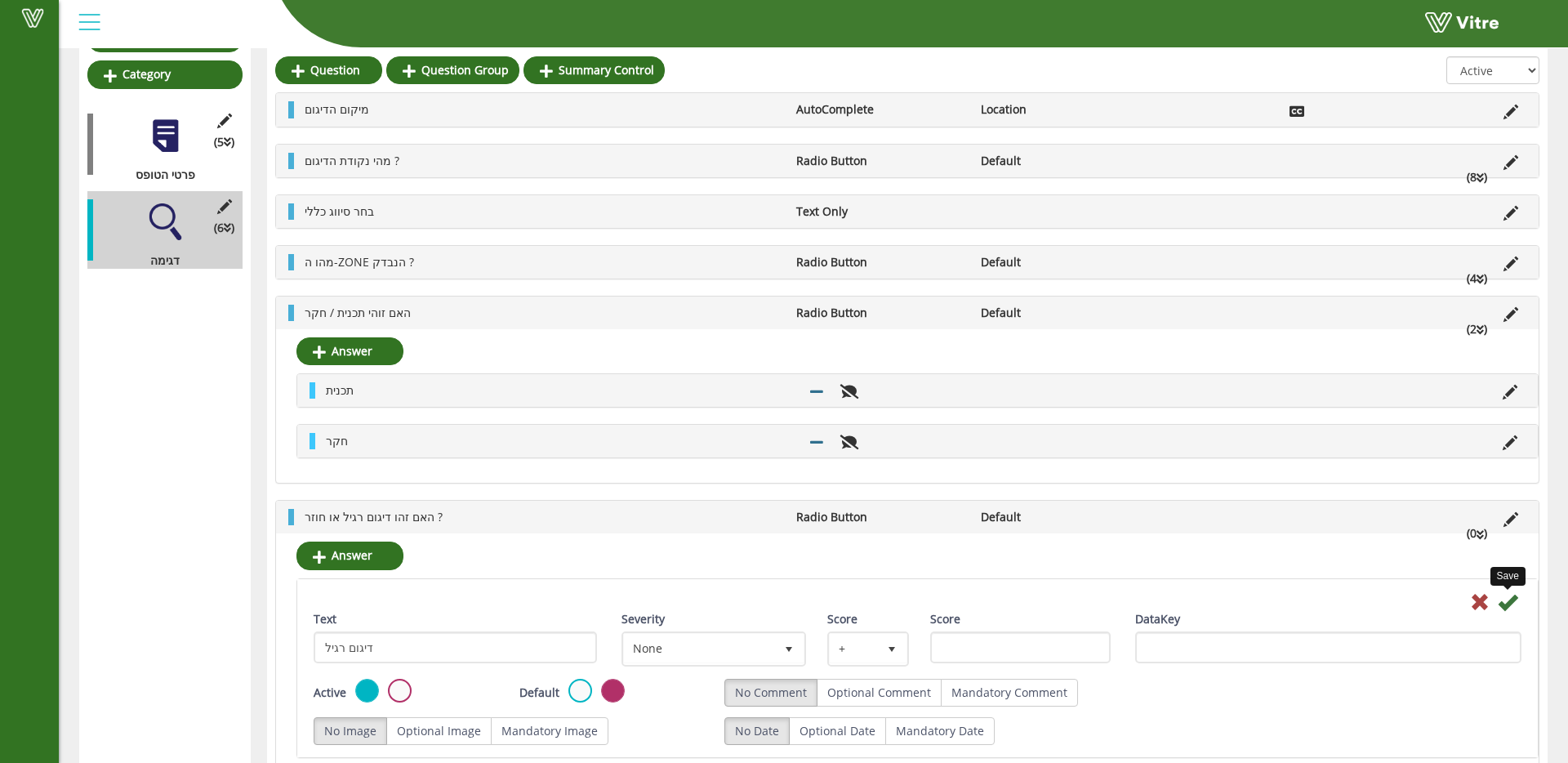
drag, startPoint x: 1514, startPoint y: 553, endPoint x: 1483, endPoint y: 555, distance: 31.1
click at [1514, 553] on div "Answer Save Text דיגום רגיל Severity None 0 Score + 1 Score DataKey Active Defa…" at bounding box center [907, 650] width 1263 height 232
click at [1514, 600] on icon at bounding box center [1507, 602] width 20 height 20
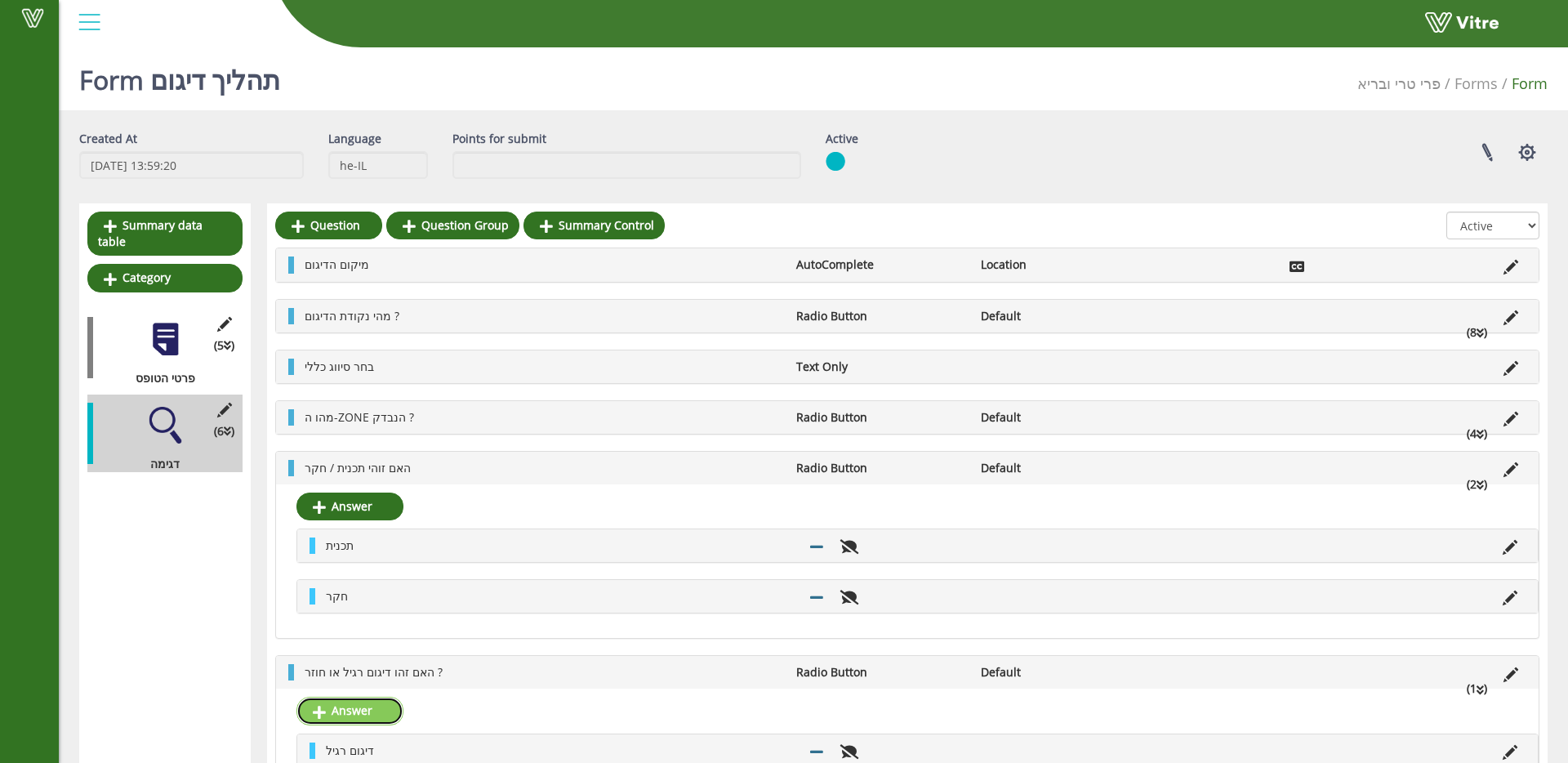
click at [348, 718] on link "Answer" at bounding box center [350, 711] width 107 height 28
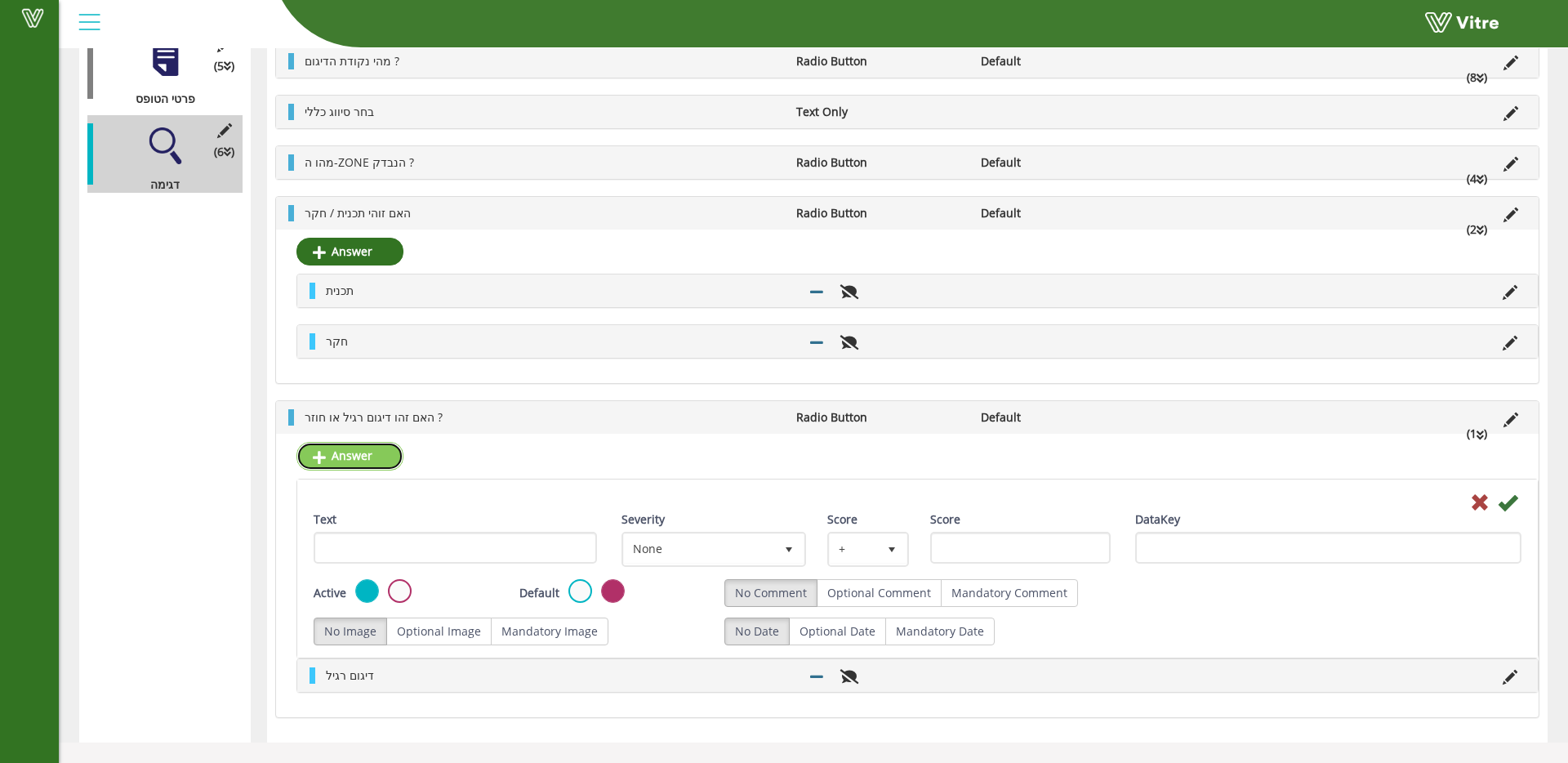
scroll to position [353, 0]
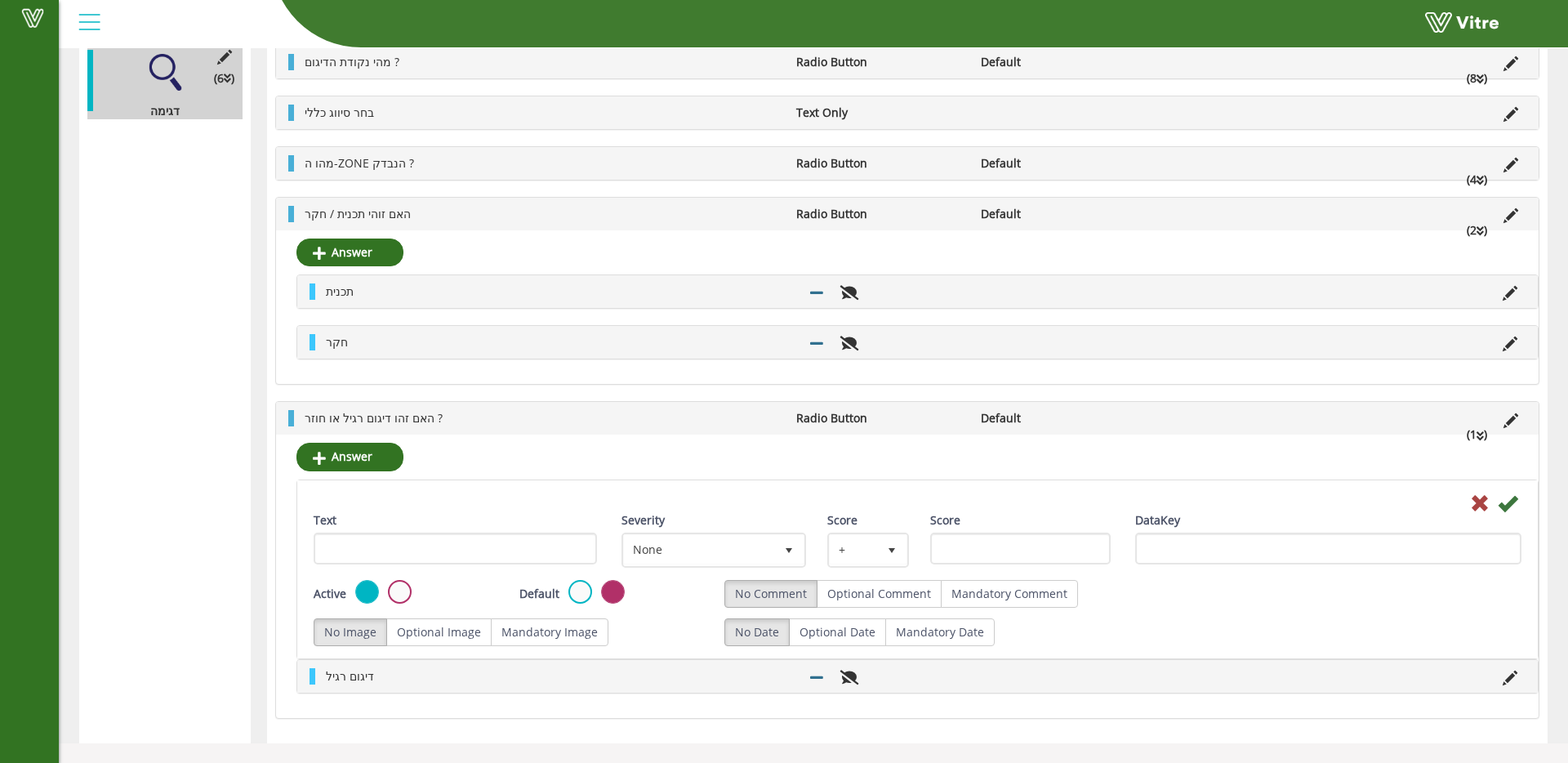
drag, startPoint x: 474, startPoint y: 565, endPoint x: 475, endPoint y: 555, distance: 10.0
click at [474, 564] on div "Text" at bounding box center [455, 544] width 308 height 65
click at [475, 554] on input "Text" at bounding box center [455, 548] width 283 height 31
type input "דיגום חוזר"
click at [1505, 507] on icon at bounding box center [1507, 503] width 20 height 20
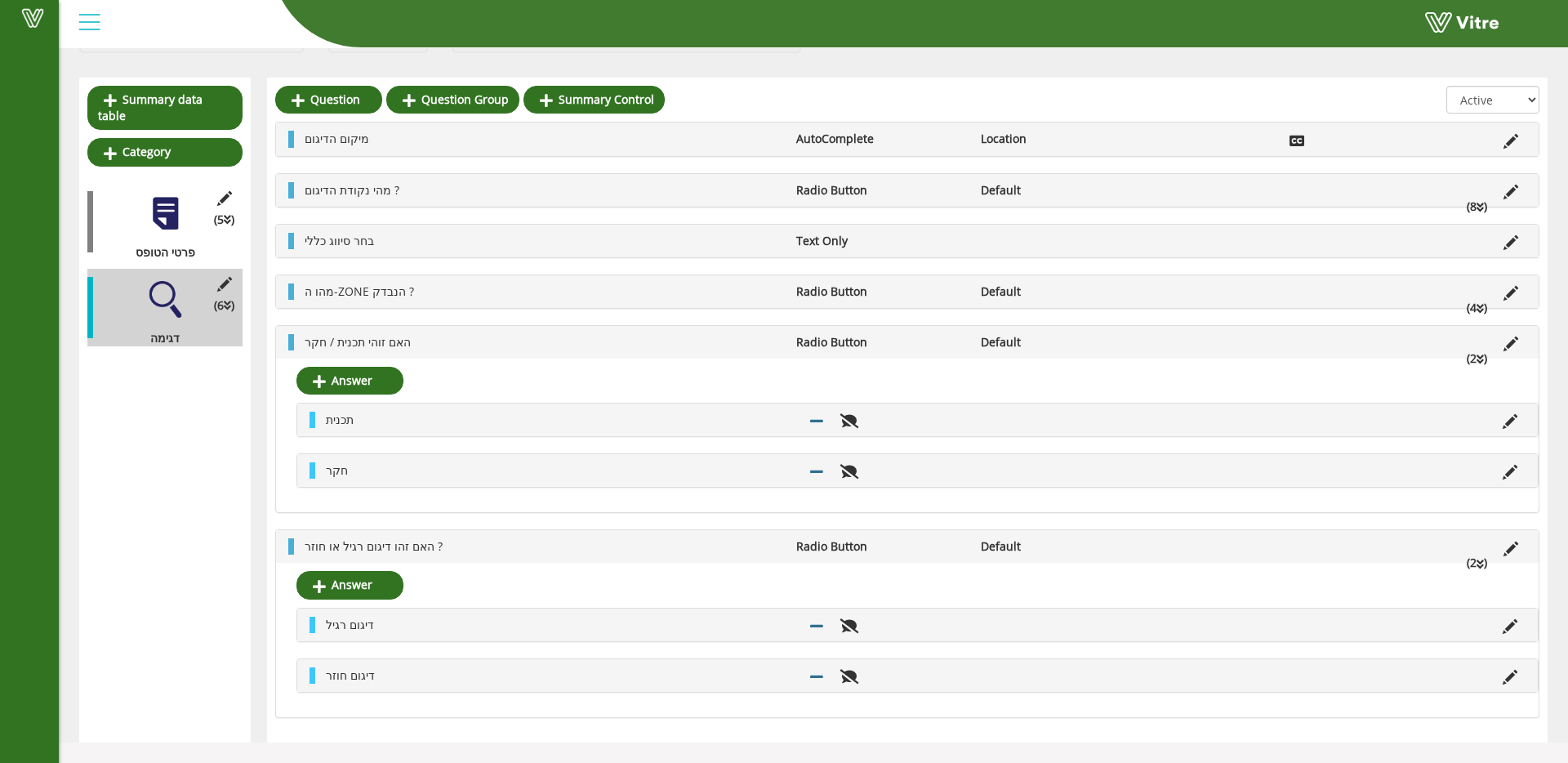
scroll to position [9, 0]
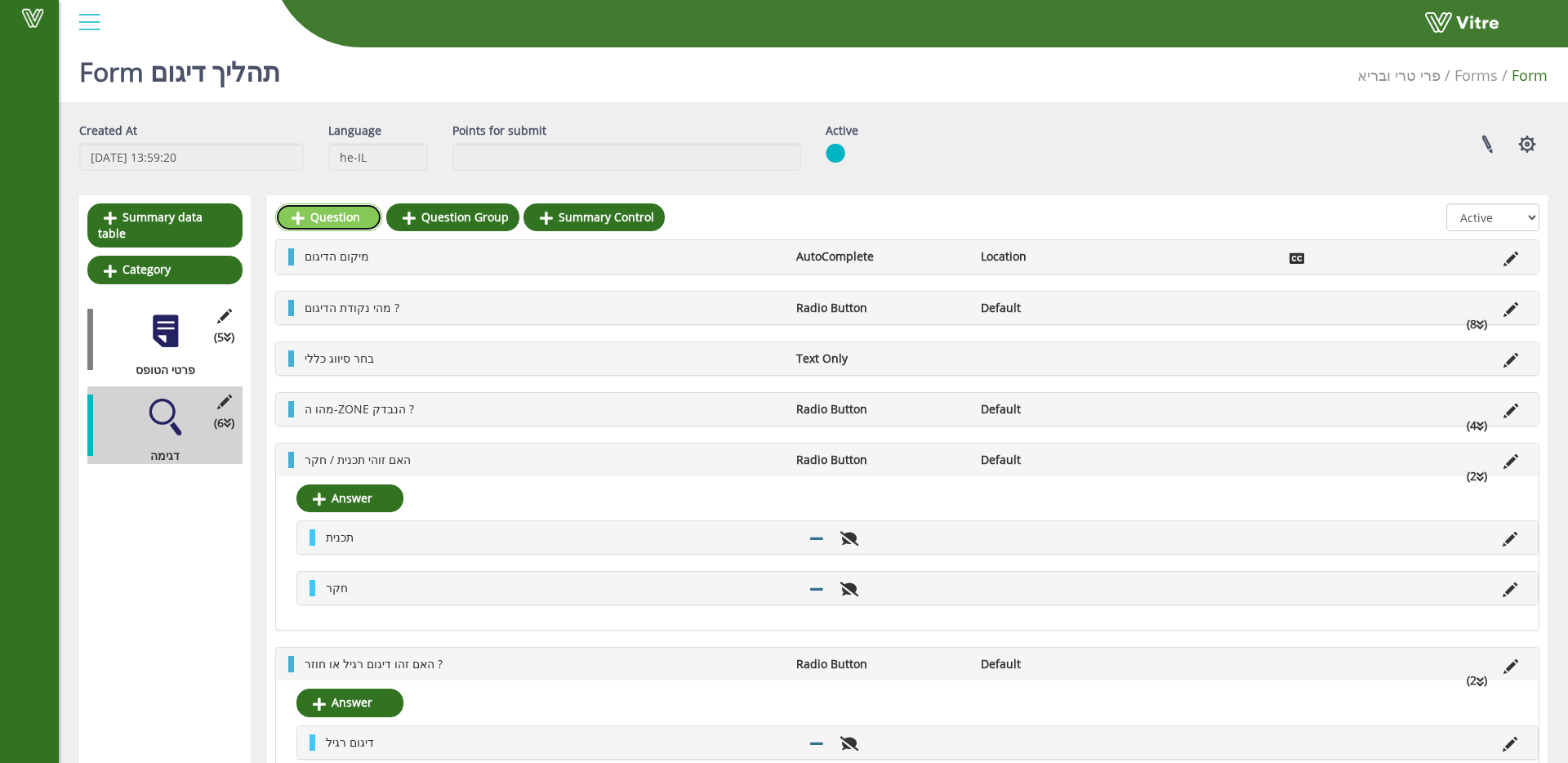
click at [344, 211] on link "Question" at bounding box center [328, 217] width 107 height 28
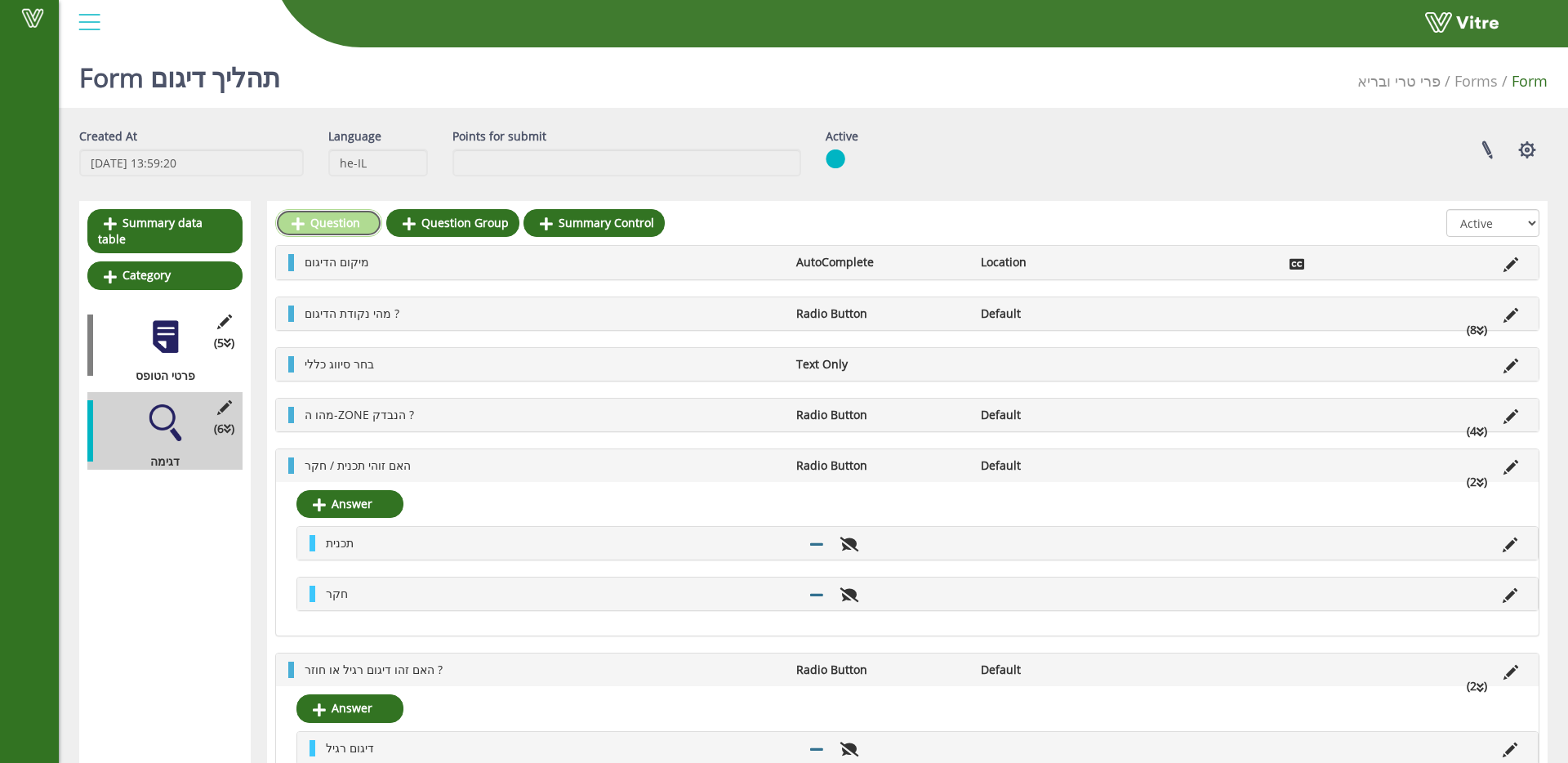
scroll to position [7, 0]
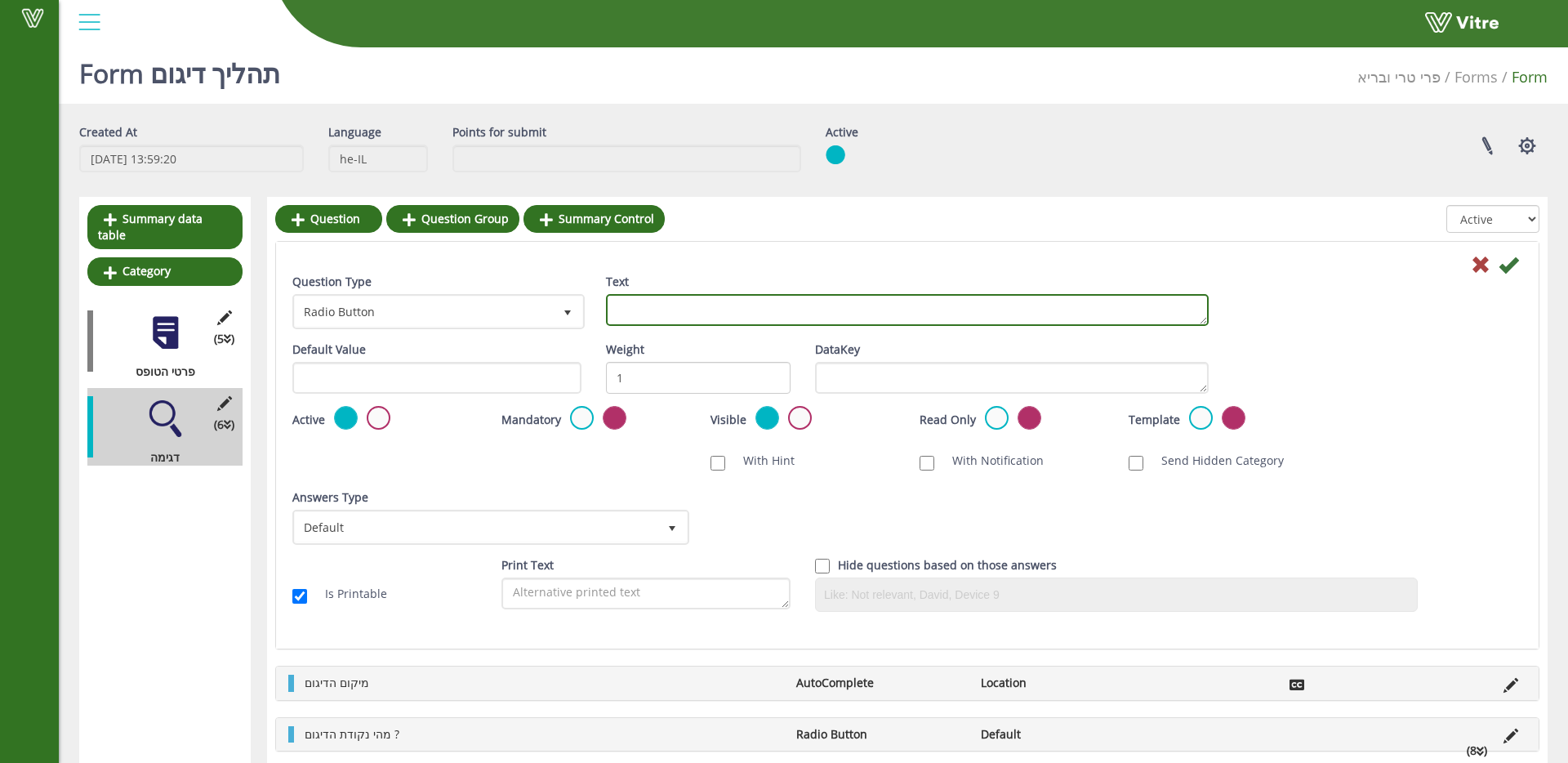
click at [712, 306] on textarea "Text" at bounding box center [907, 309] width 603 height 31
type textarea "שם המפעיל"
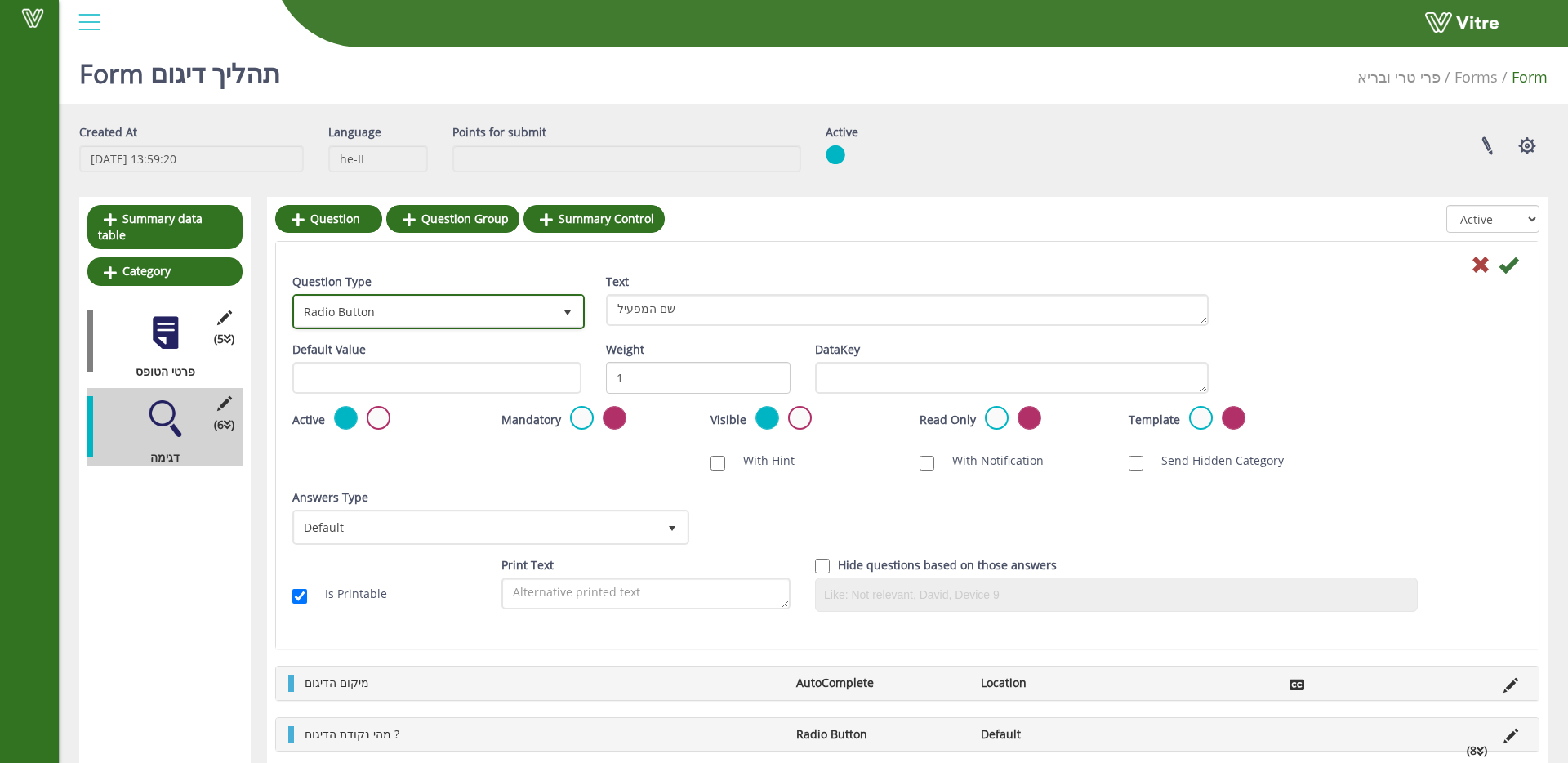
click at [551, 317] on span "Radio Button" at bounding box center [423, 311] width 258 height 29
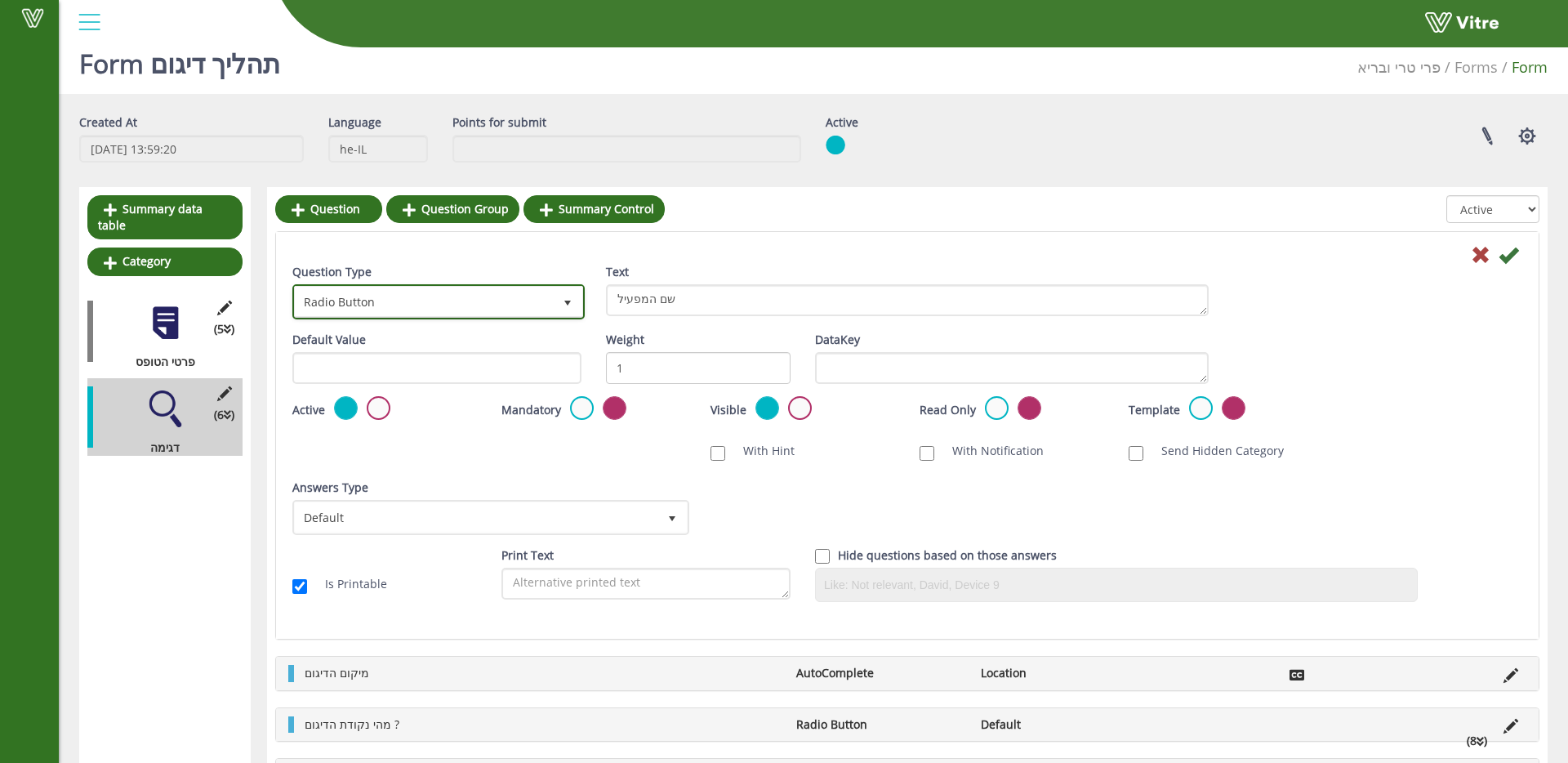
scroll to position [21, 0]
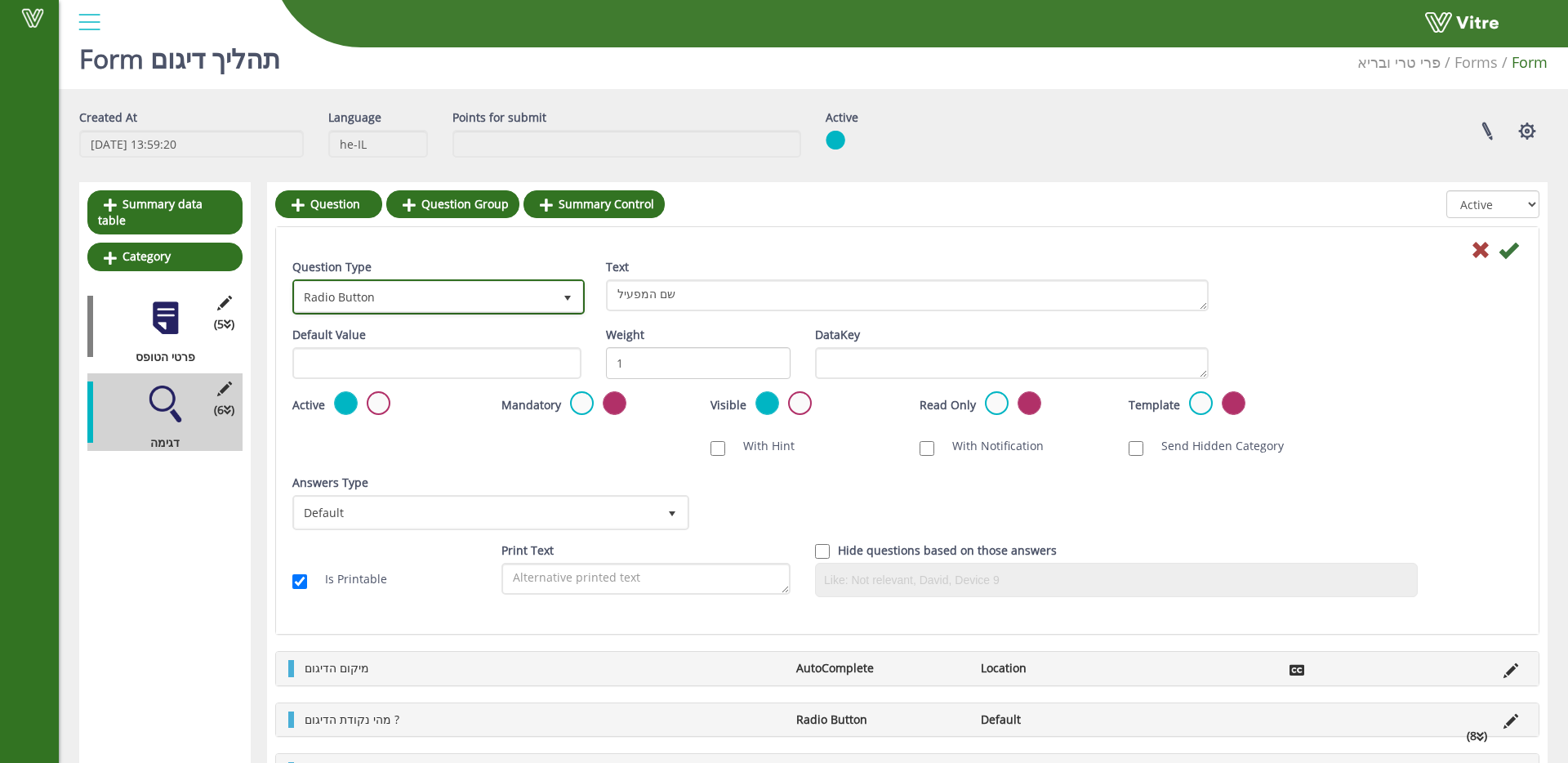
click at [486, 285] on span "Radio Button" at bounding box center [423, 296] width 258 height 29
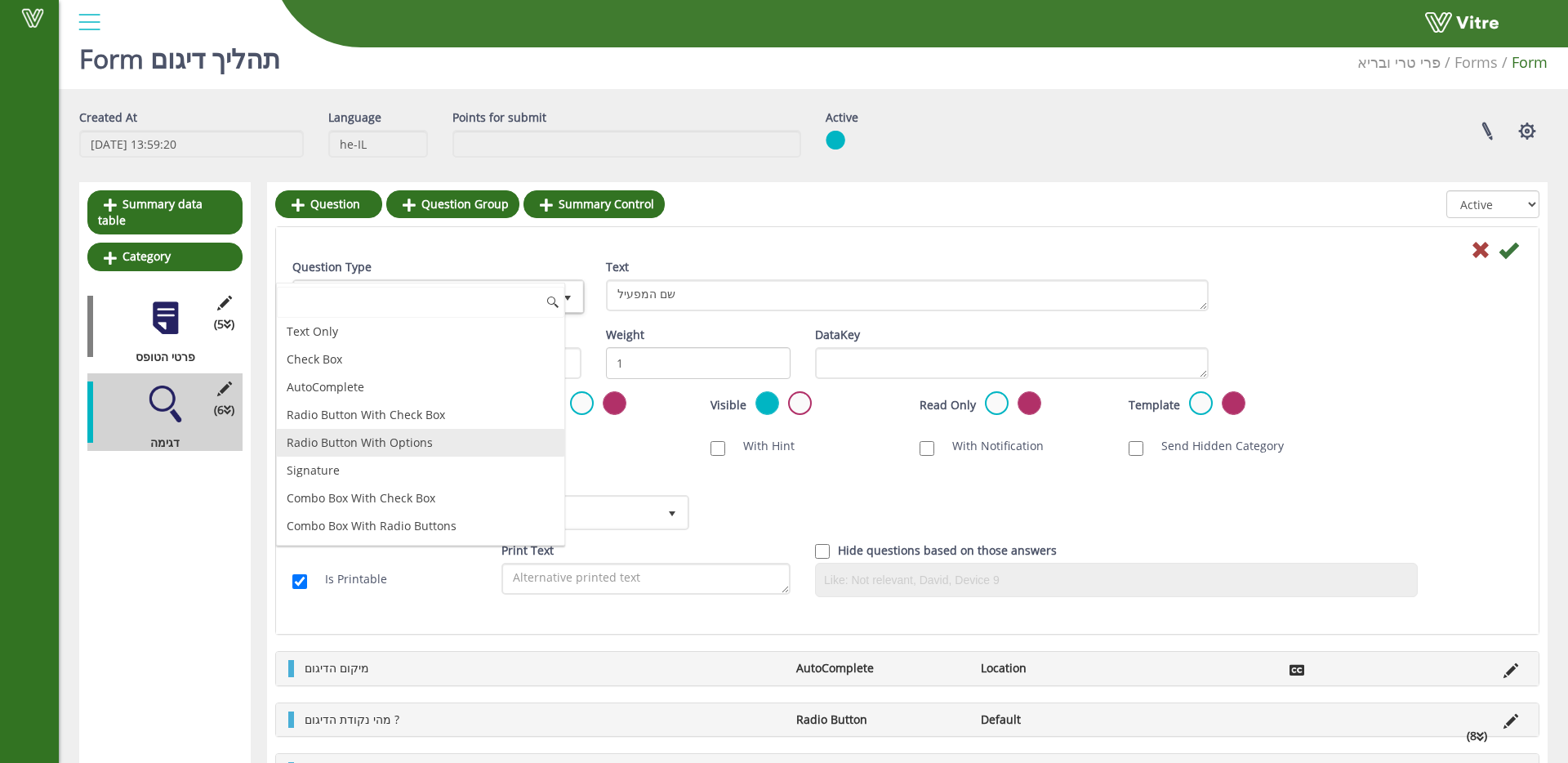
scroll to position [51, 0]
click at [413, 397] on li "AutoComplete" at bounding box center [420, 392] width 287 height 28
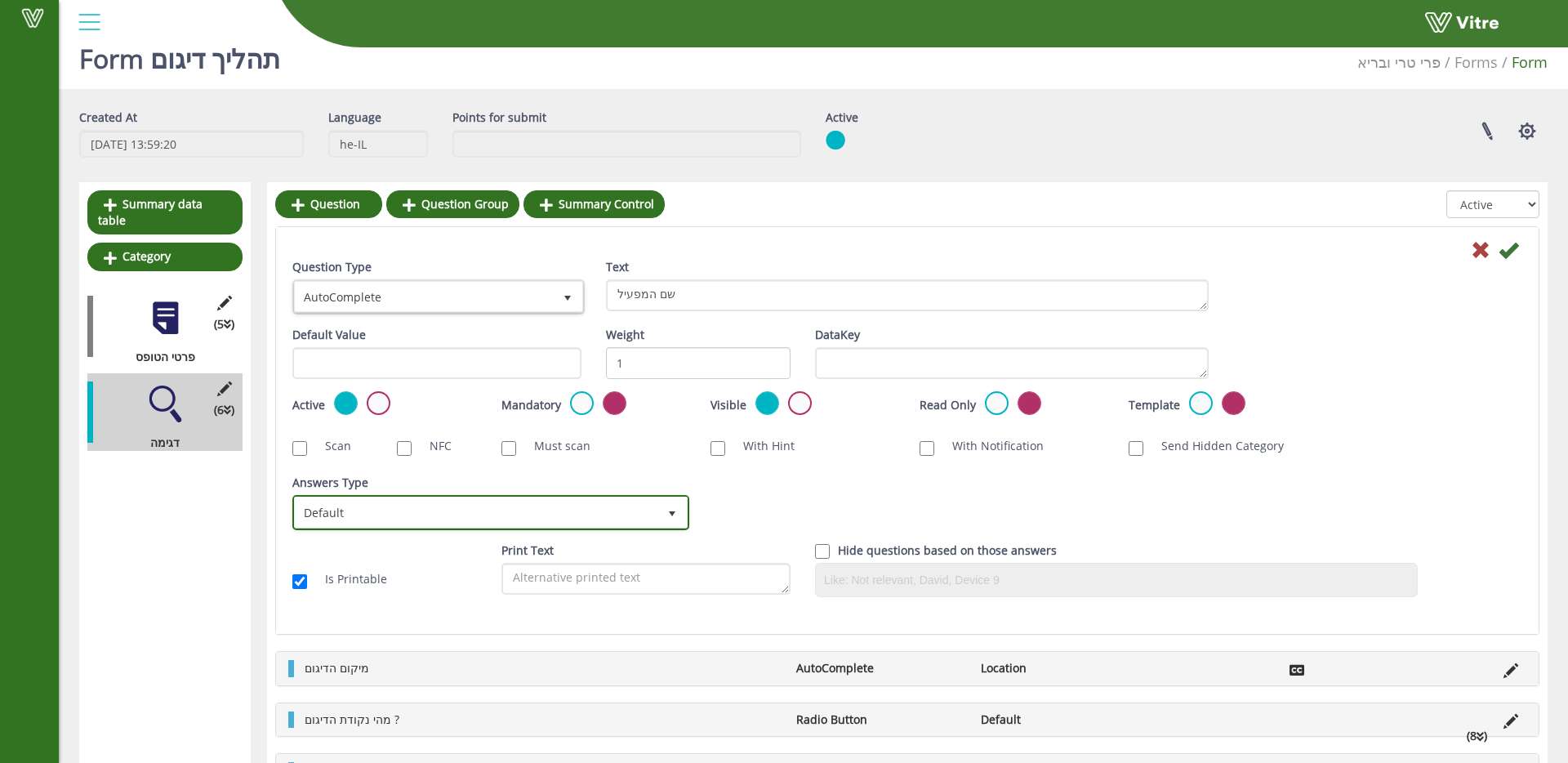
click at [467, 513] on span "Default" at bounding box center [475, 512] width 362 height 29
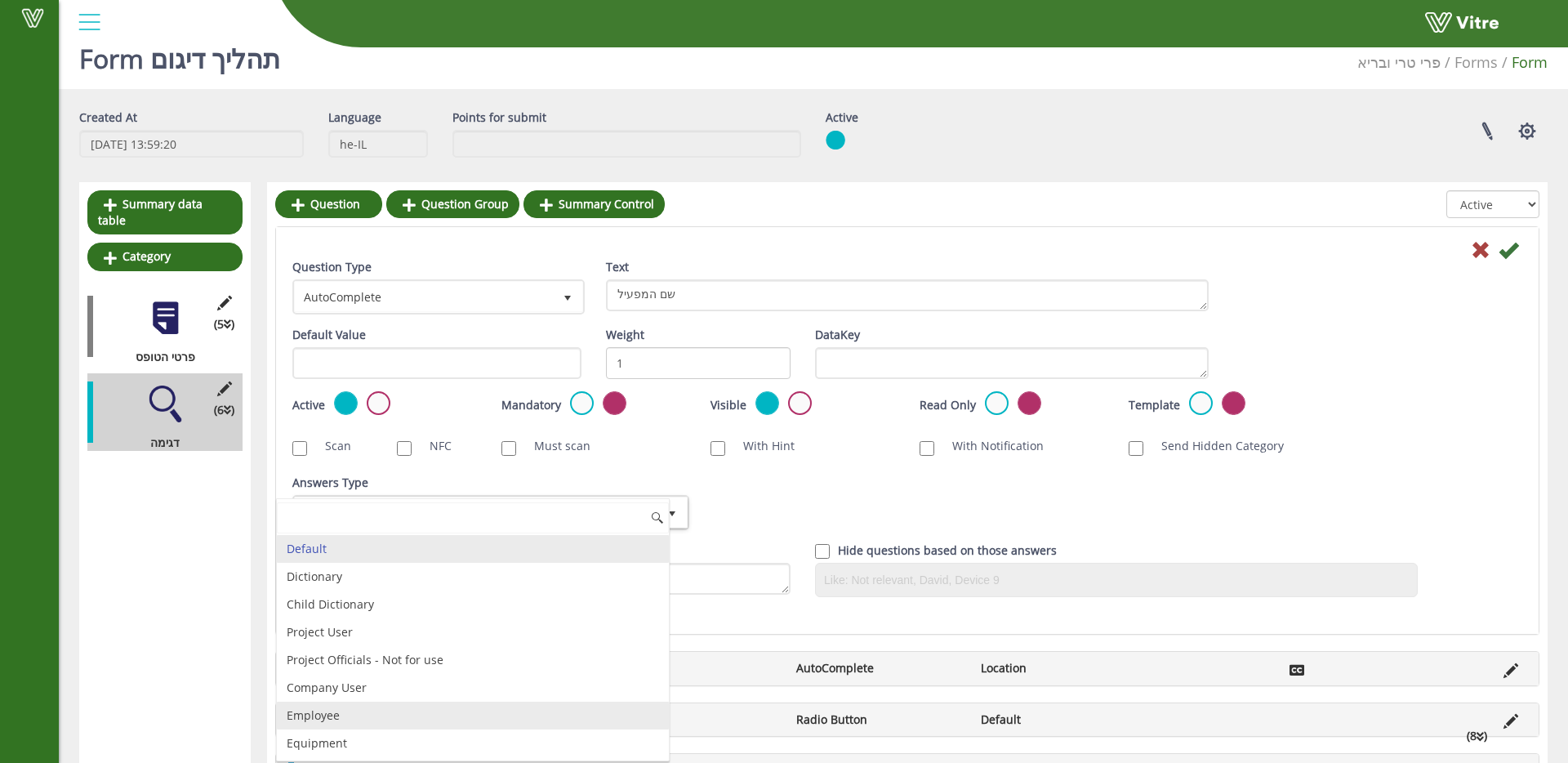
click at [411, 699] on ul "Default Dictionary Child Dictionary Project User Project Officials - Not for us…" at bounding box center [473, 757] width 392 height 444
click at [411, 709] on li "Employee" at bounding box center [473, 715] width 392 height 28
checkbox input "true"
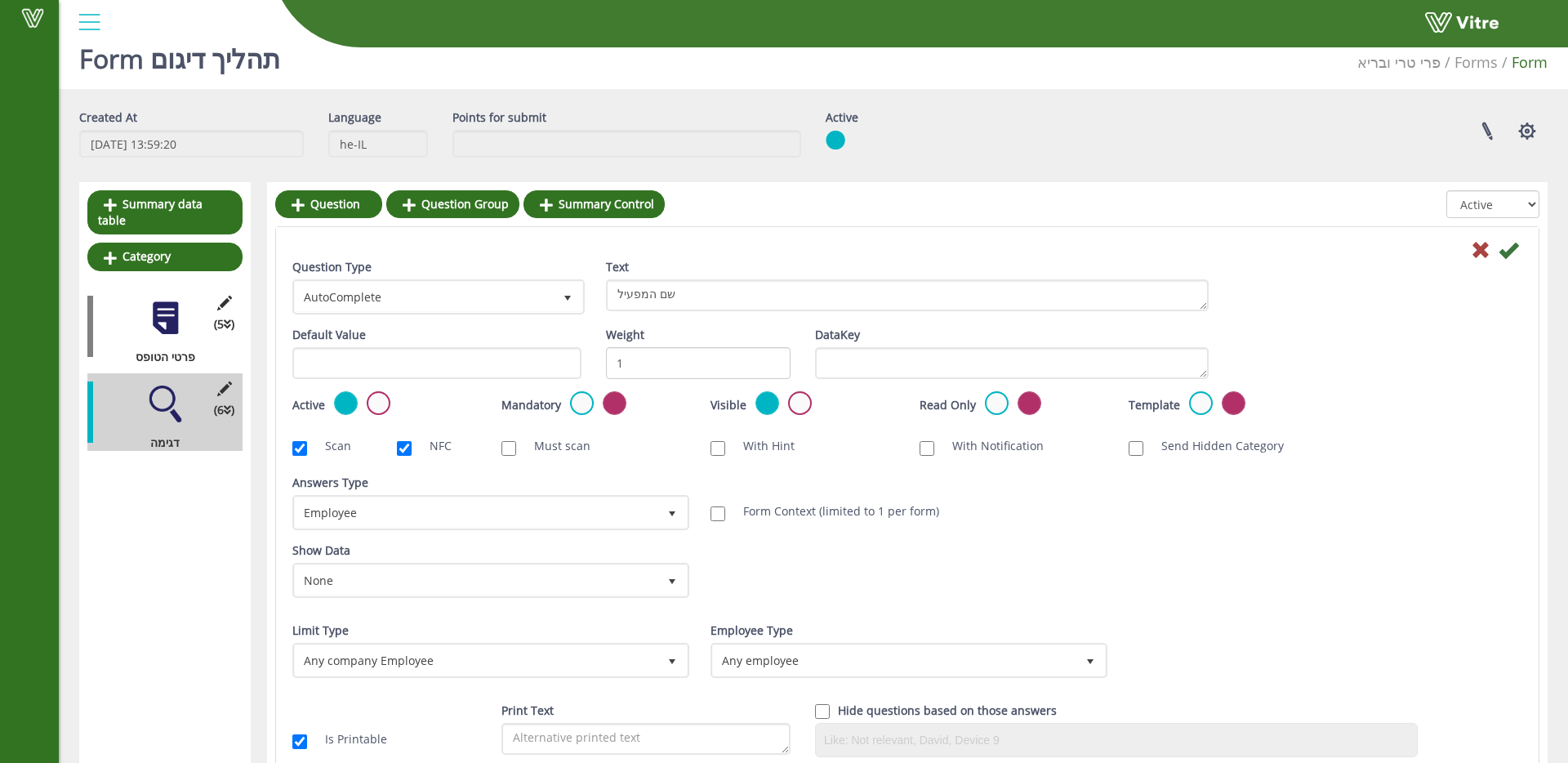
click at [830, 511] on label "Form Context (limited to 1 per form)" at bounding box center [832, 511] width 212 height 16
click at [726, 511] on input "Form Context (limited to 1 per form)" at bounding box center [717, 513] width 14 height 14
checkbox input "true"
click at [1511, 252] on icon at bounding box center [1508, 249] width 20 height 20
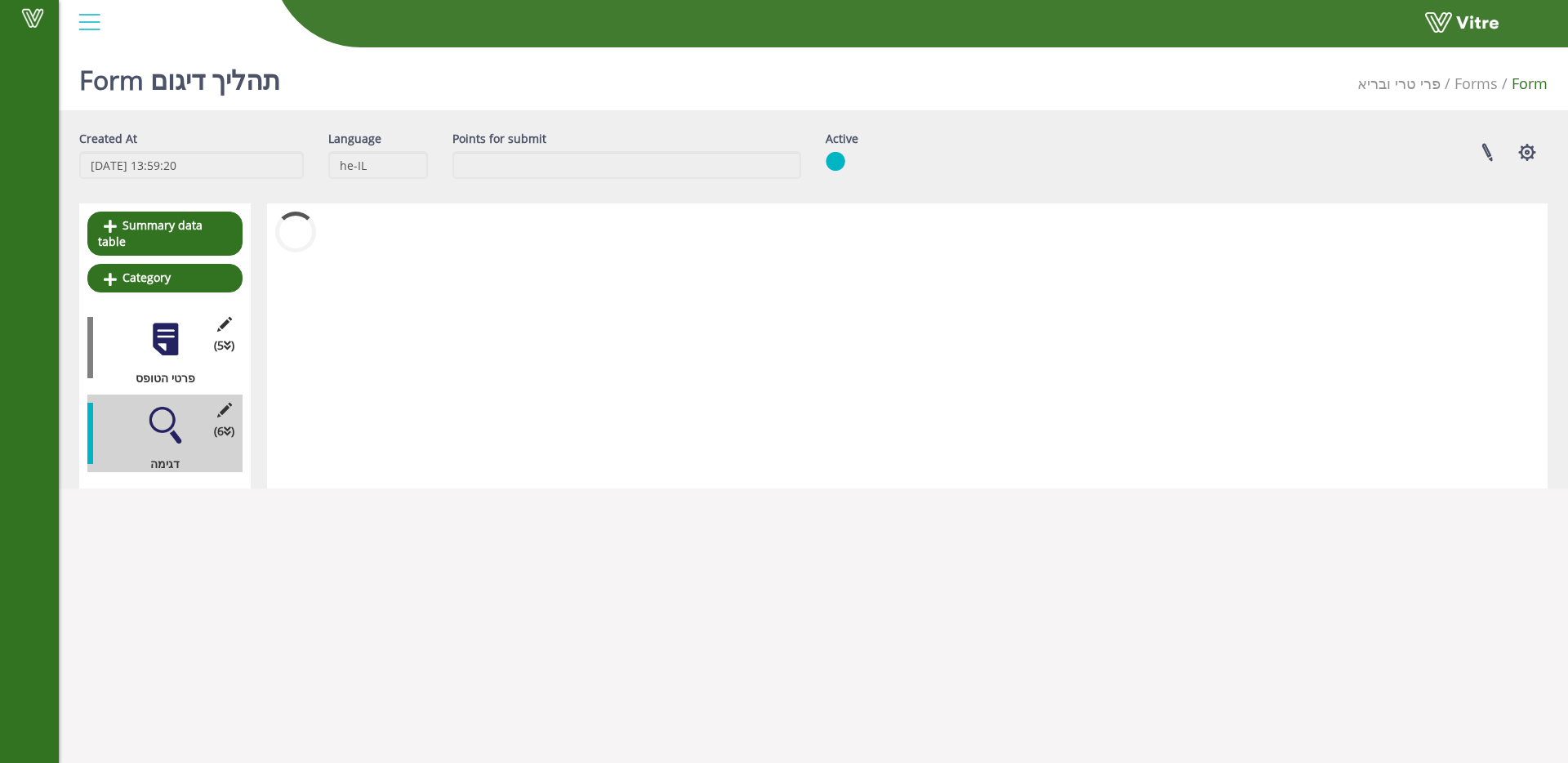
scroll to position [0, 0]
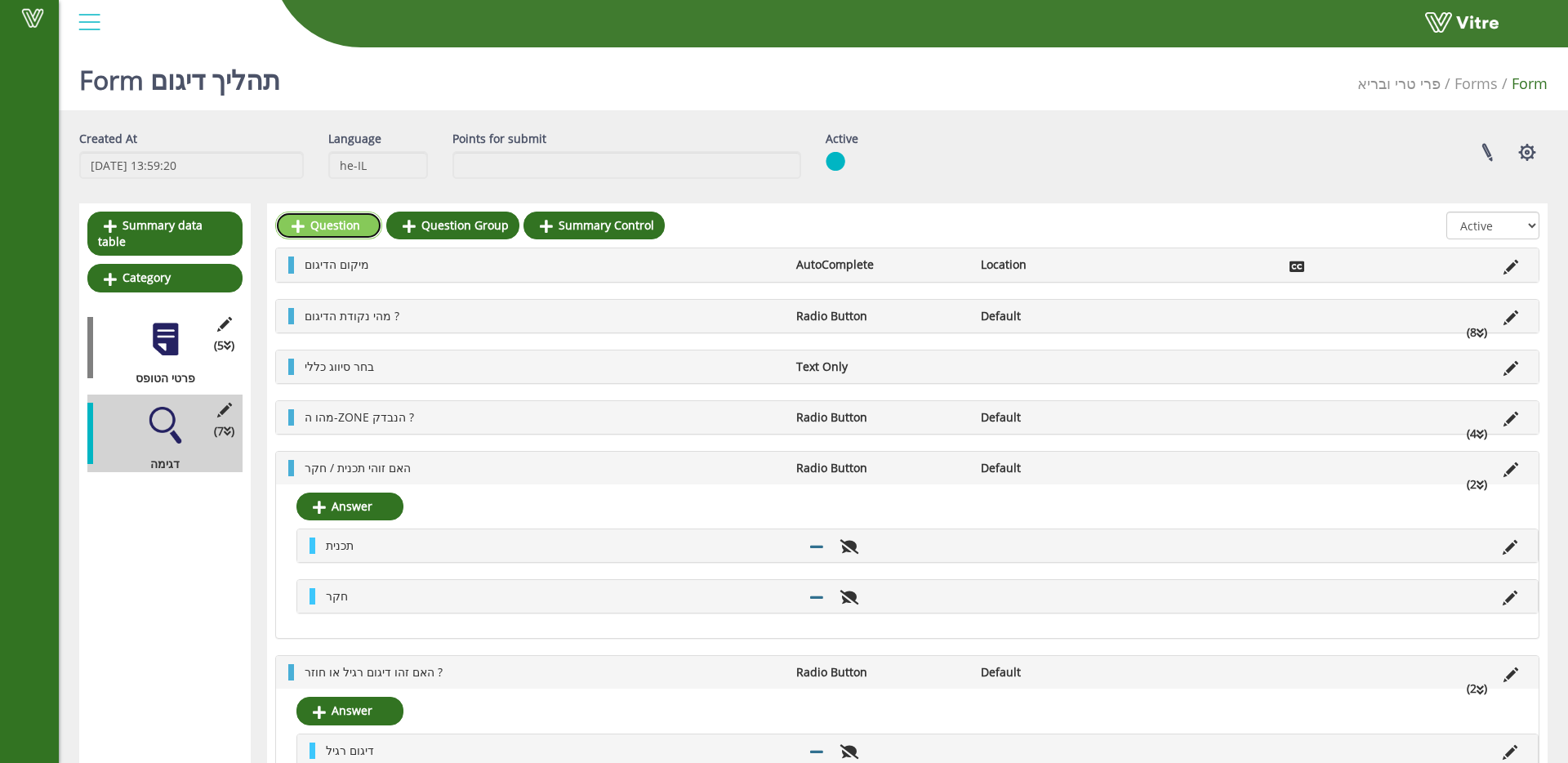
click at [356, 228] on link "Question" at bounding box center [328, 225] width 107 height 28
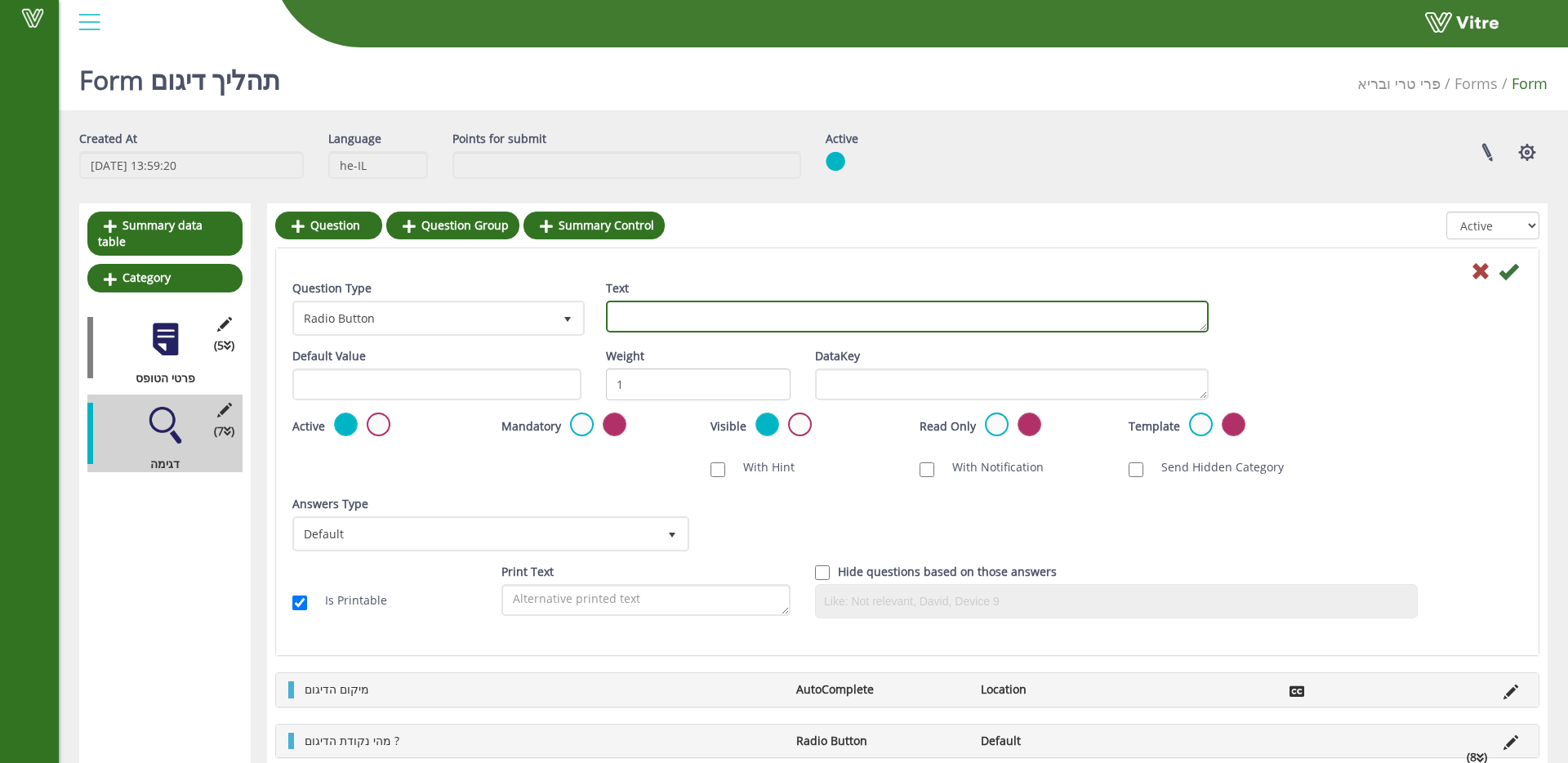
click at [800, 309] on textarea "Text" at bounding box center [907, 316] width 603 height 31
type textarea "שם המחמ״ש"
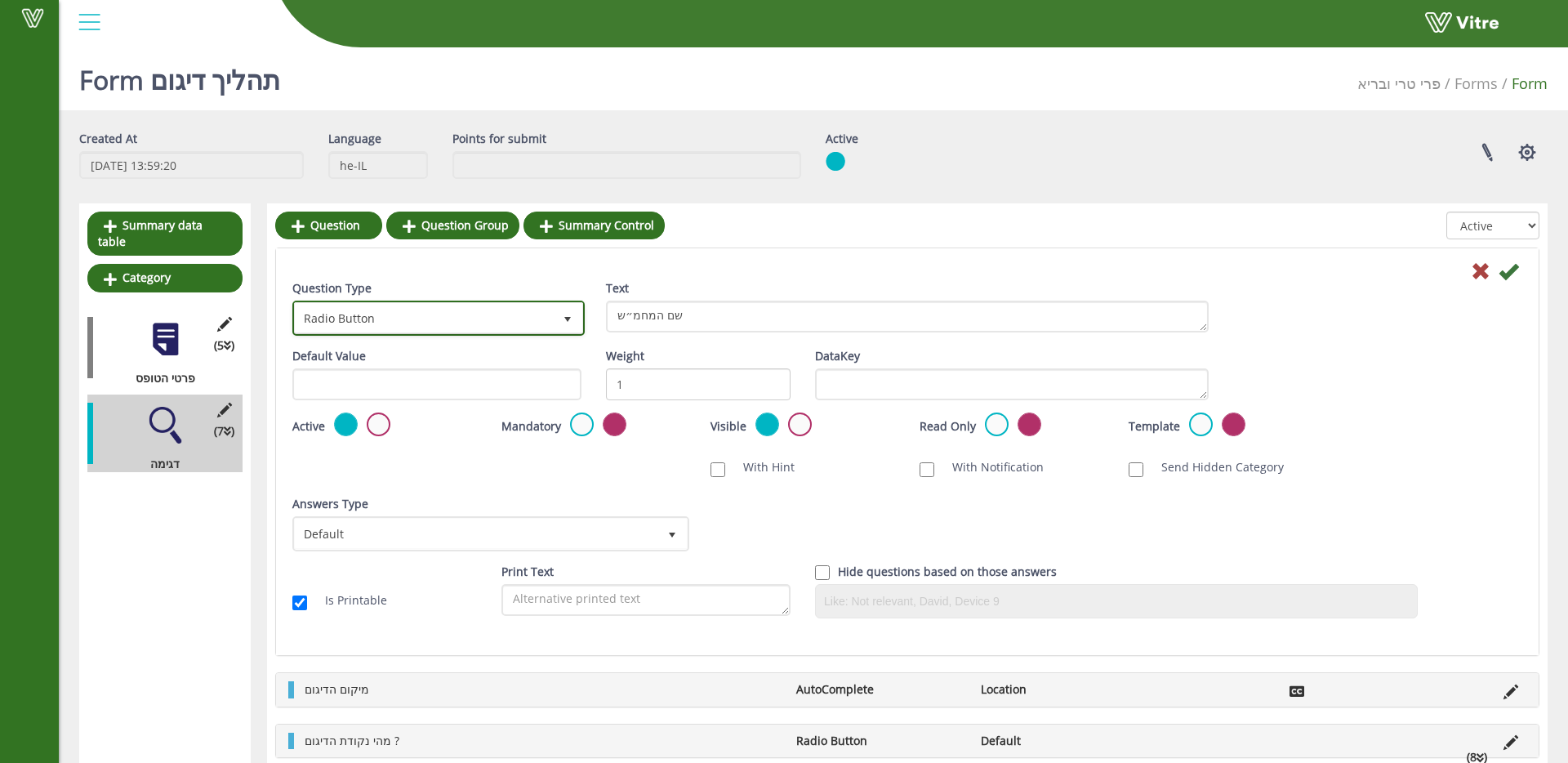
click at [539, 323] on span "Radio Button" at bounding box center [423, 318] width 258 height 29
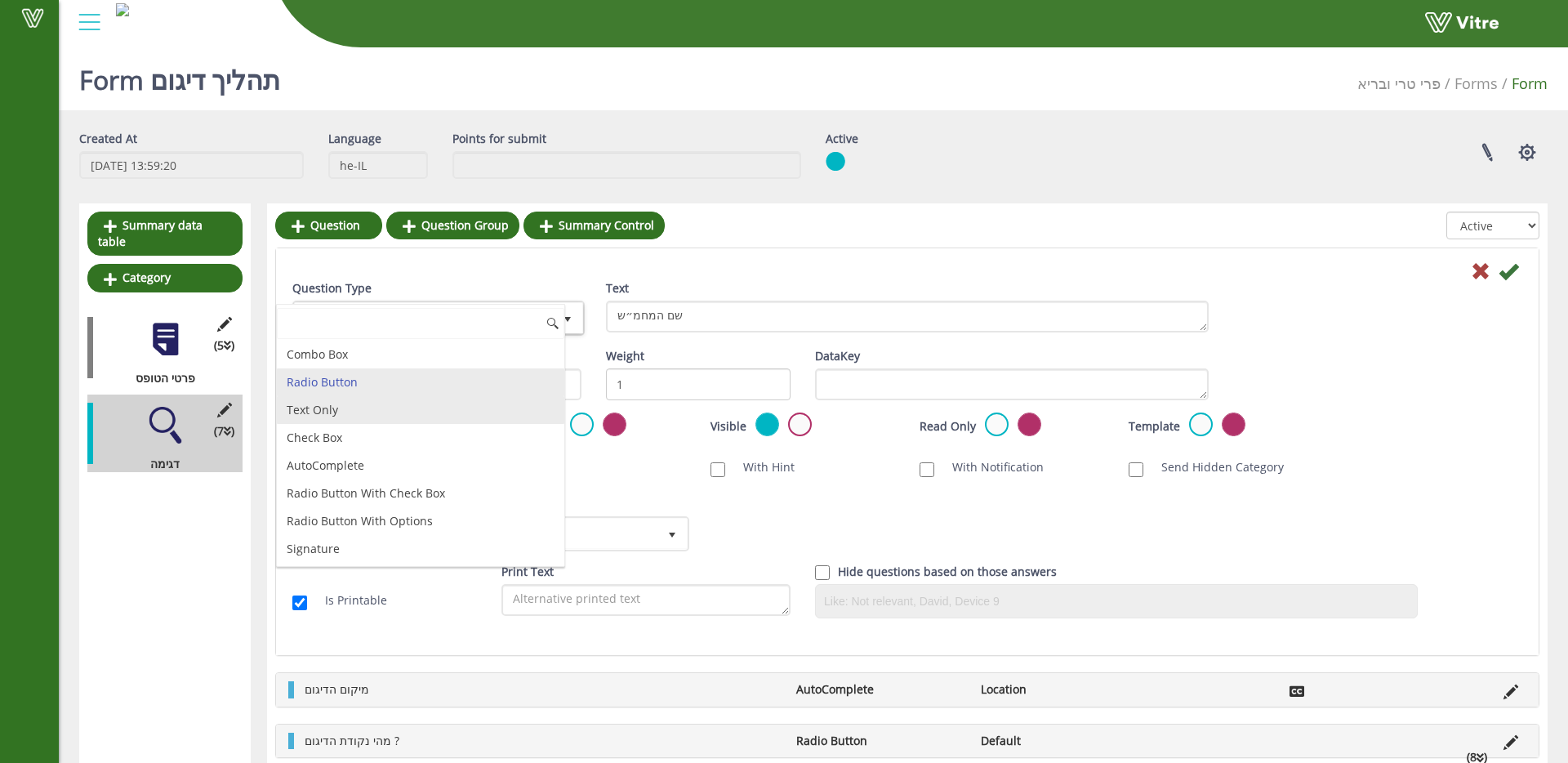
click at [433, 414] on li "Text Only" at bounding box center [420, 410] width 287 height 28
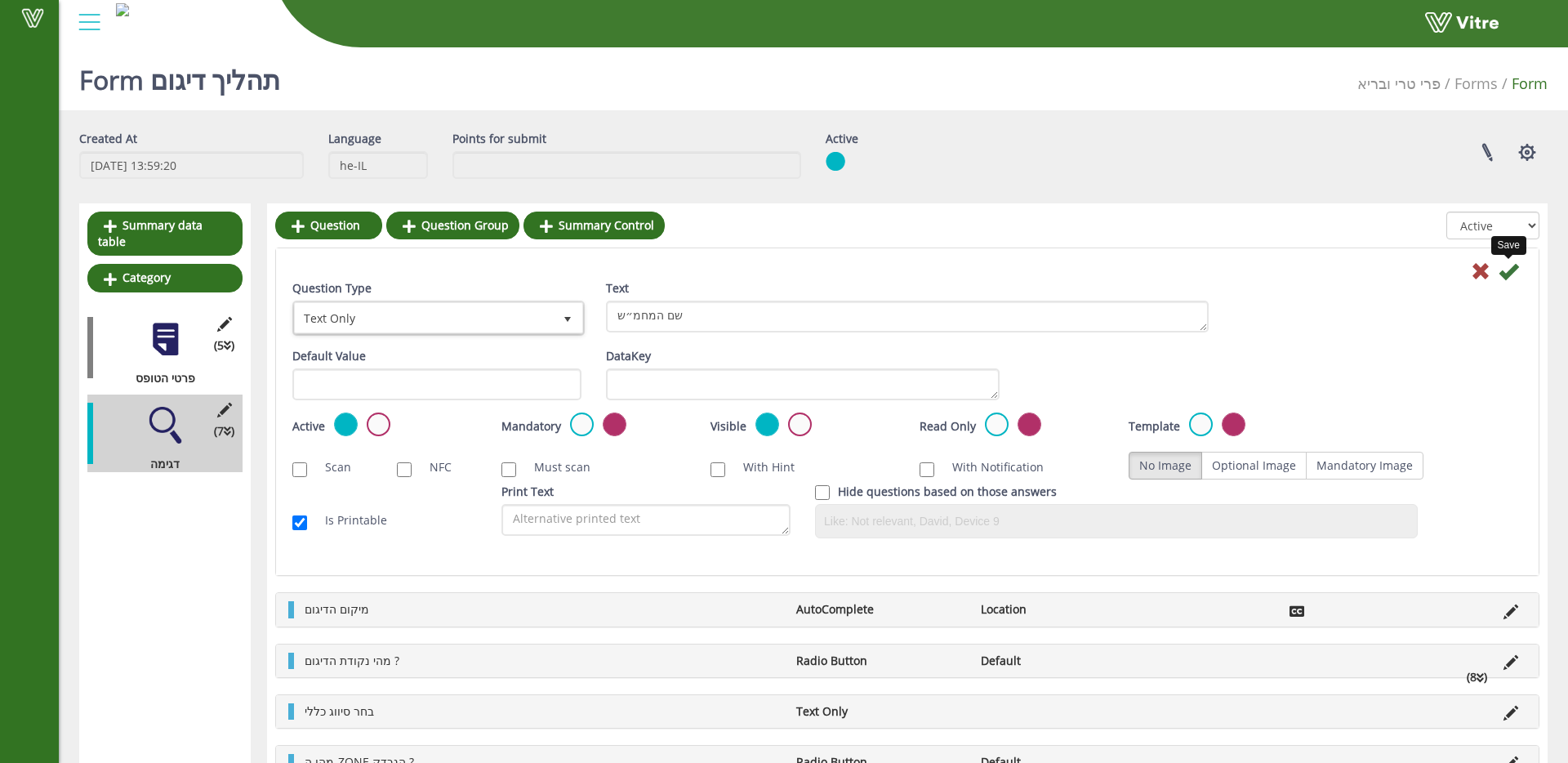
click at [1511, 266] on icon at bounding box center [1508, 271] width 20 height 20
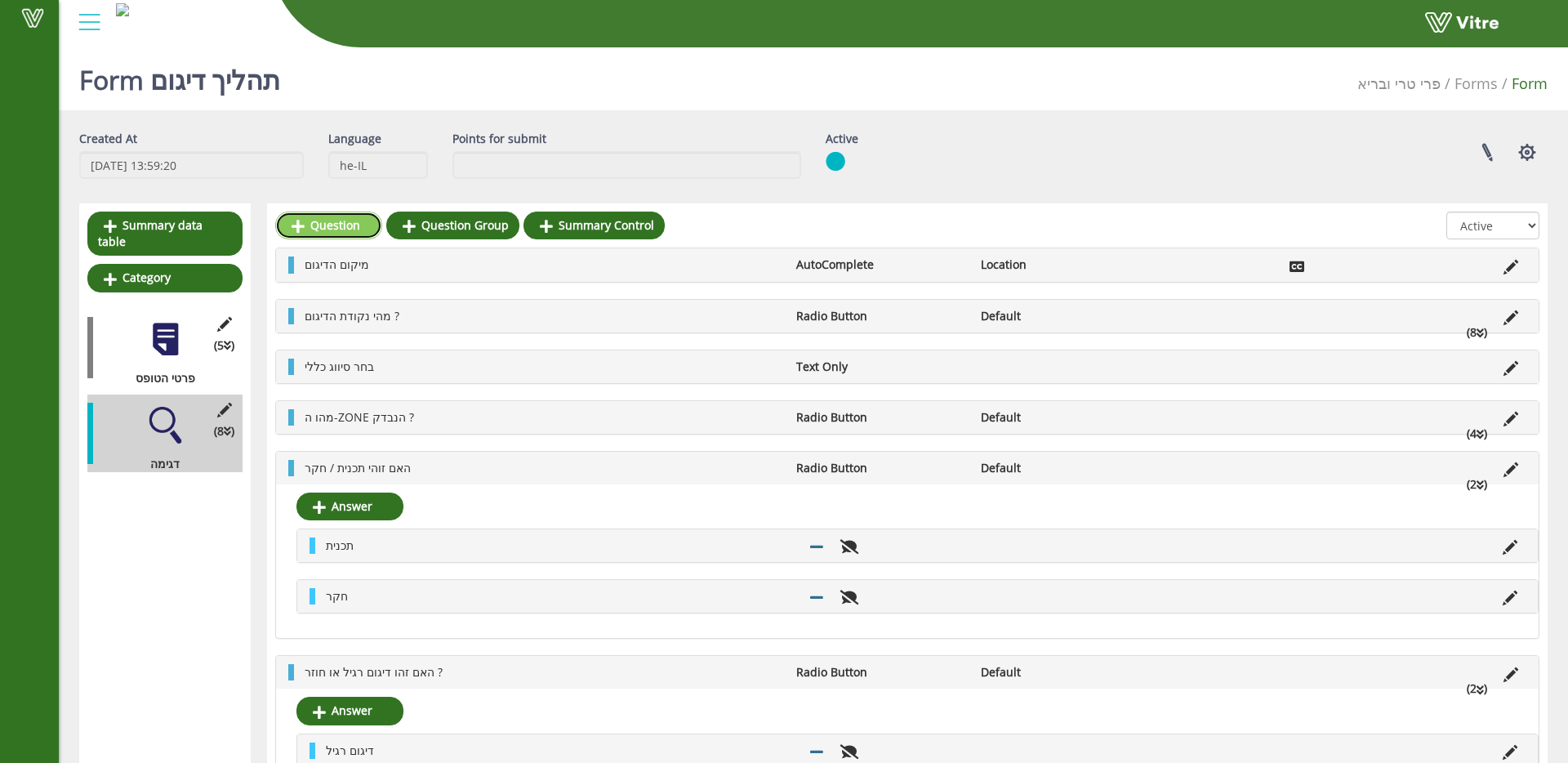
click at [353, 225] on link "Question" at bounding box center [328, 225] width 107 height 28
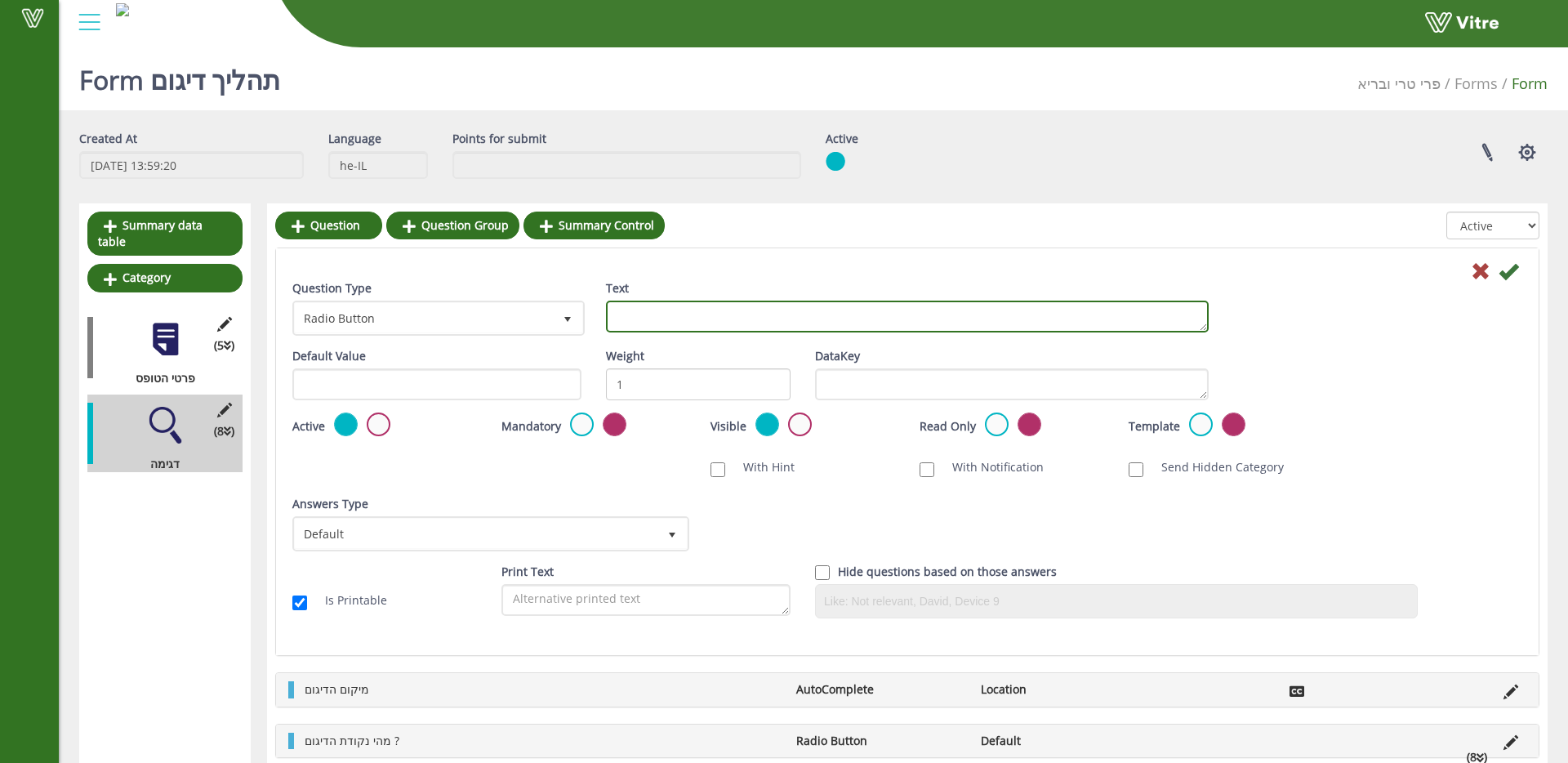
click at [670, 321] on textarea "Text" at bounding box center [907, 316] width 603 height 31
type textarea "הערות"
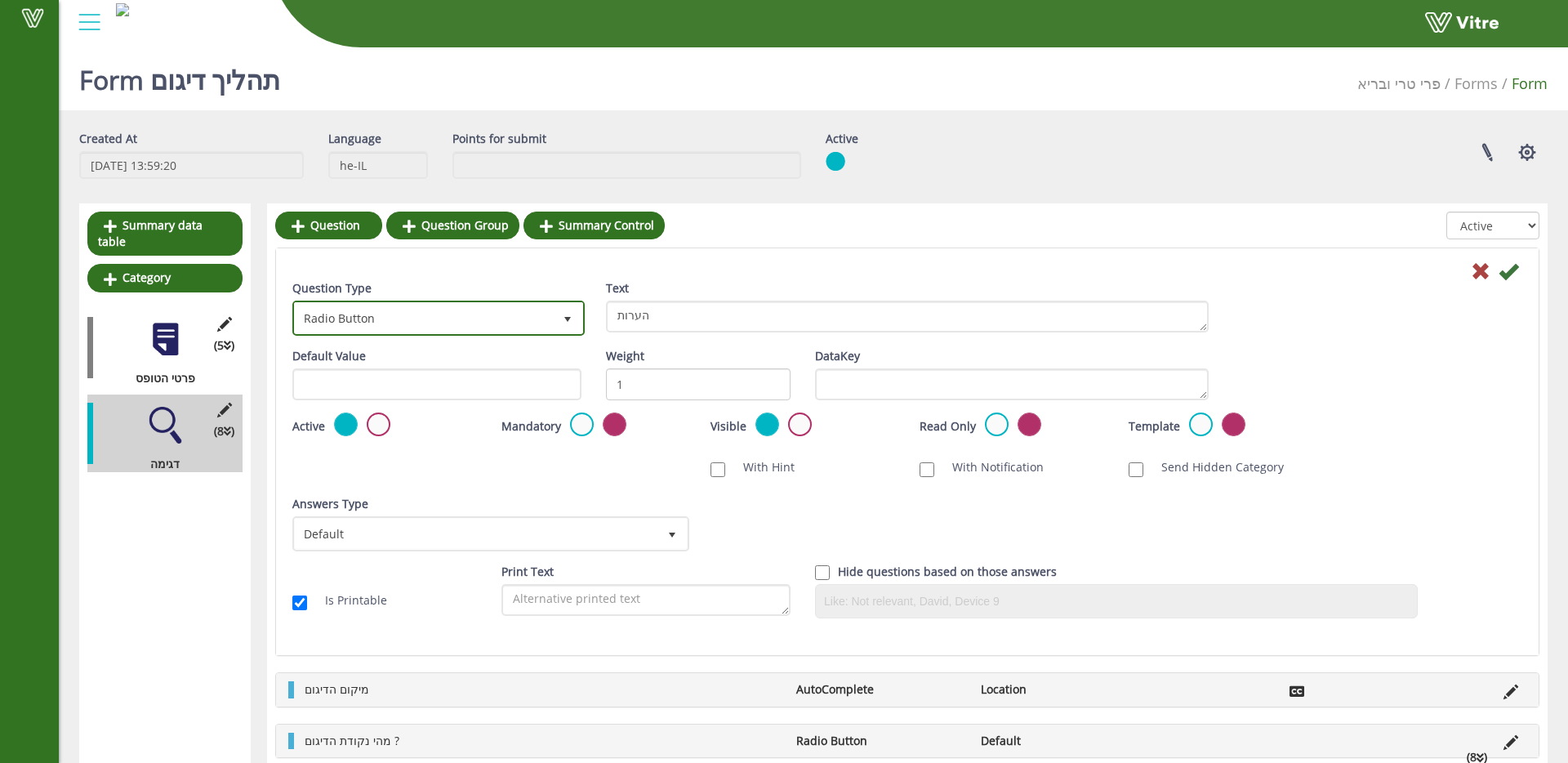
click at [402, 313] on span "Radio Button" at bounding box center [423, 318] width 258 height 29
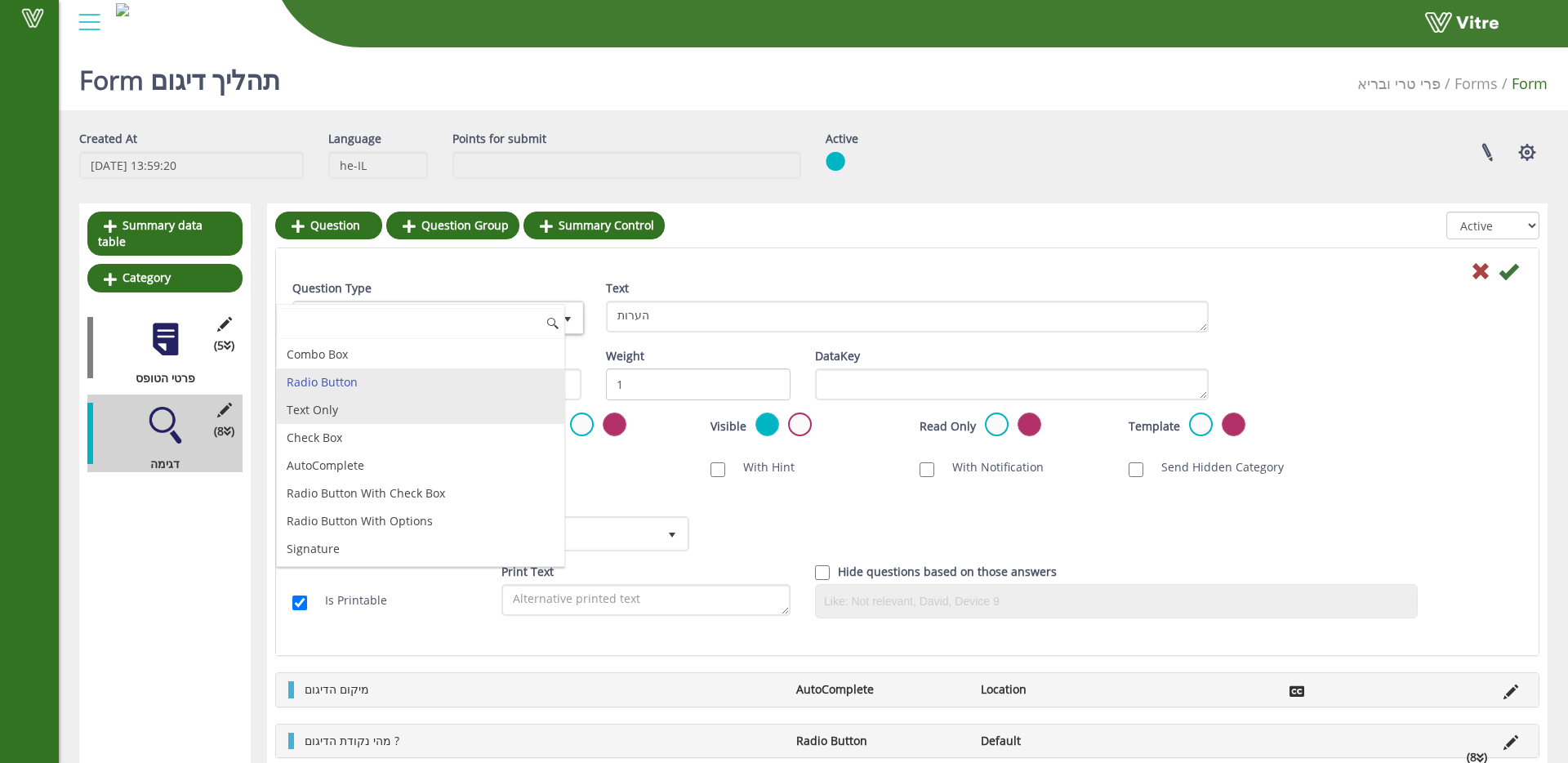
drag, startPoint x: 393, startPoint y: 413, endPoint x: 553, endPoint y: 367, distance: 166.5
click at [393, 413] on li "Text Only" at bounding box center [420, 410] width 287 height 28
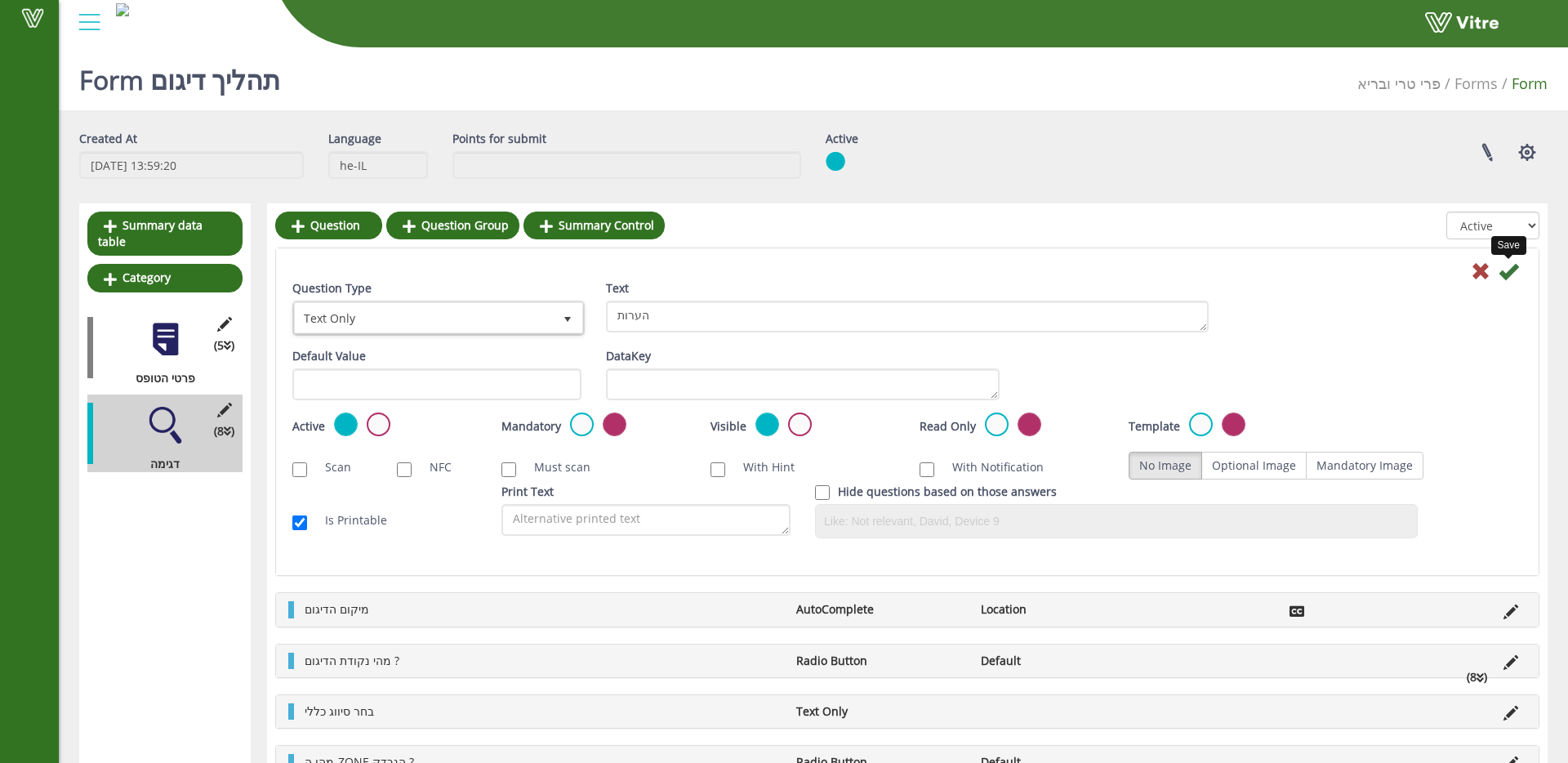
click at [1510, 272] on icon at bounding box center [1508, 271] width 20 height 20
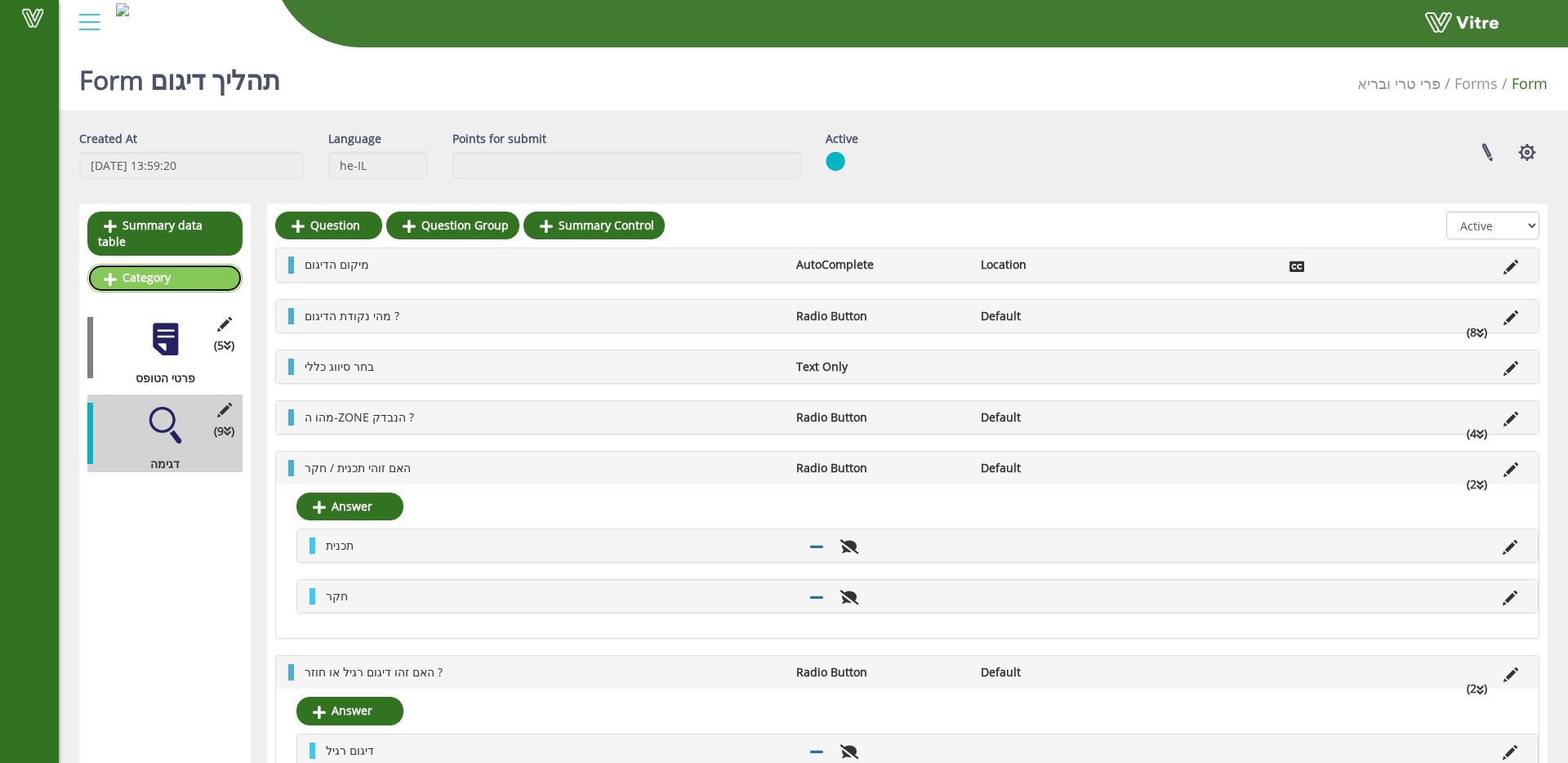
click at [184, 264] on link "Category" at bounding box center [165, 277] width 155 height 28
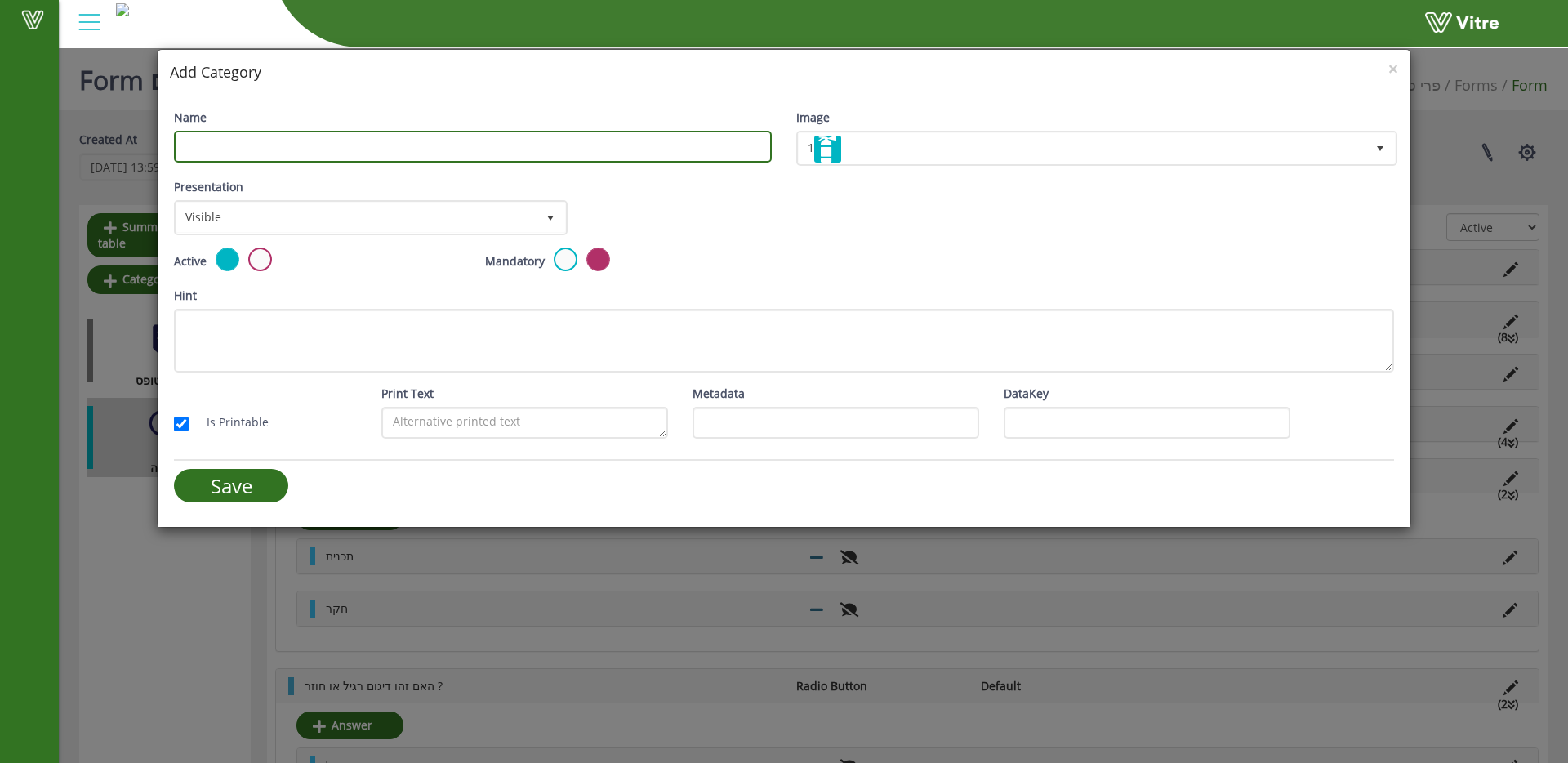
click at [417, 149] on input "Name" at bounding box center [473, 146] width 598 height 31
type input "תוצאות מעבדה"
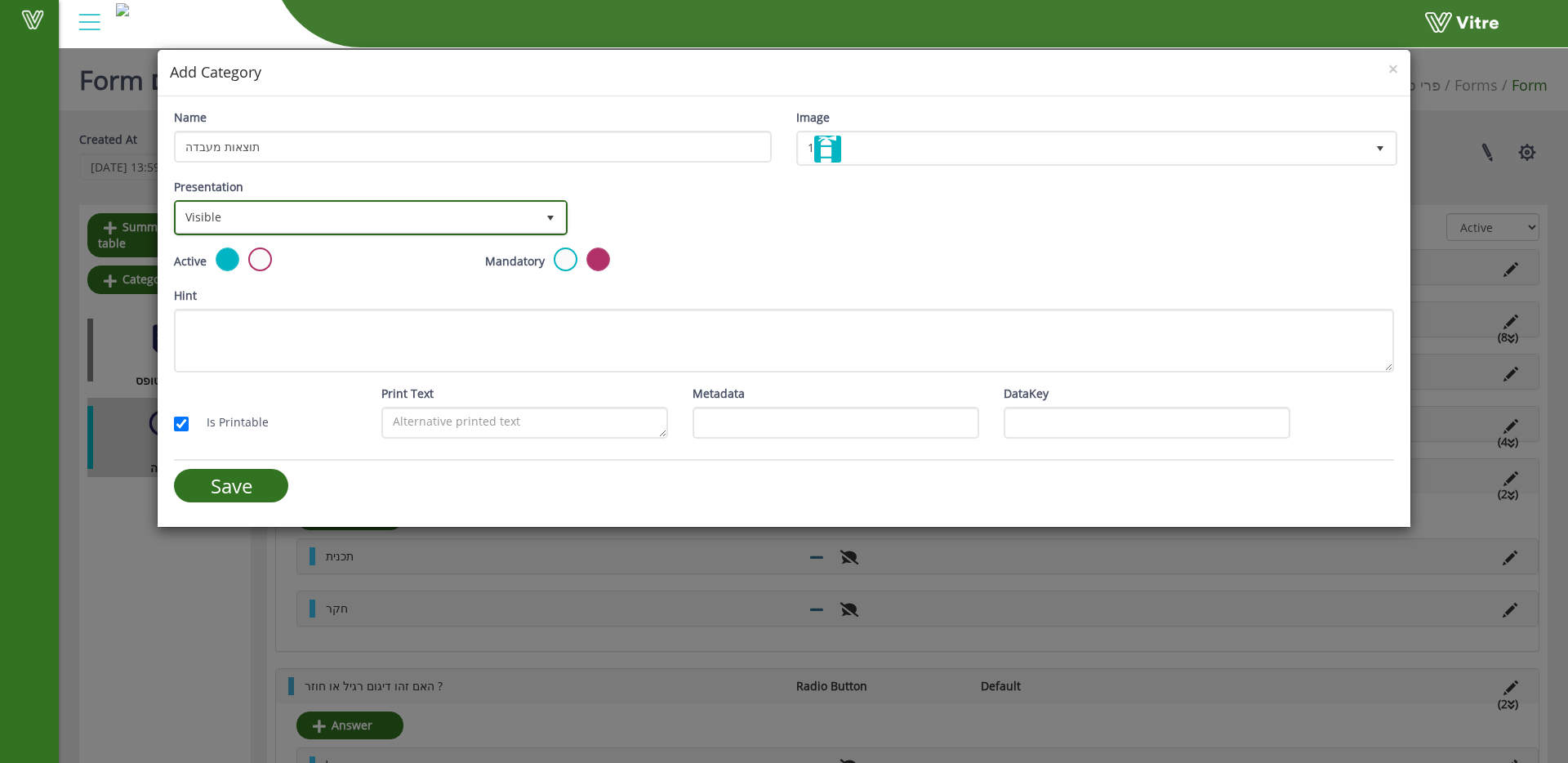
click at [382, 213] on span "Visible" at bounding box center [357, 217] width 359 height 29
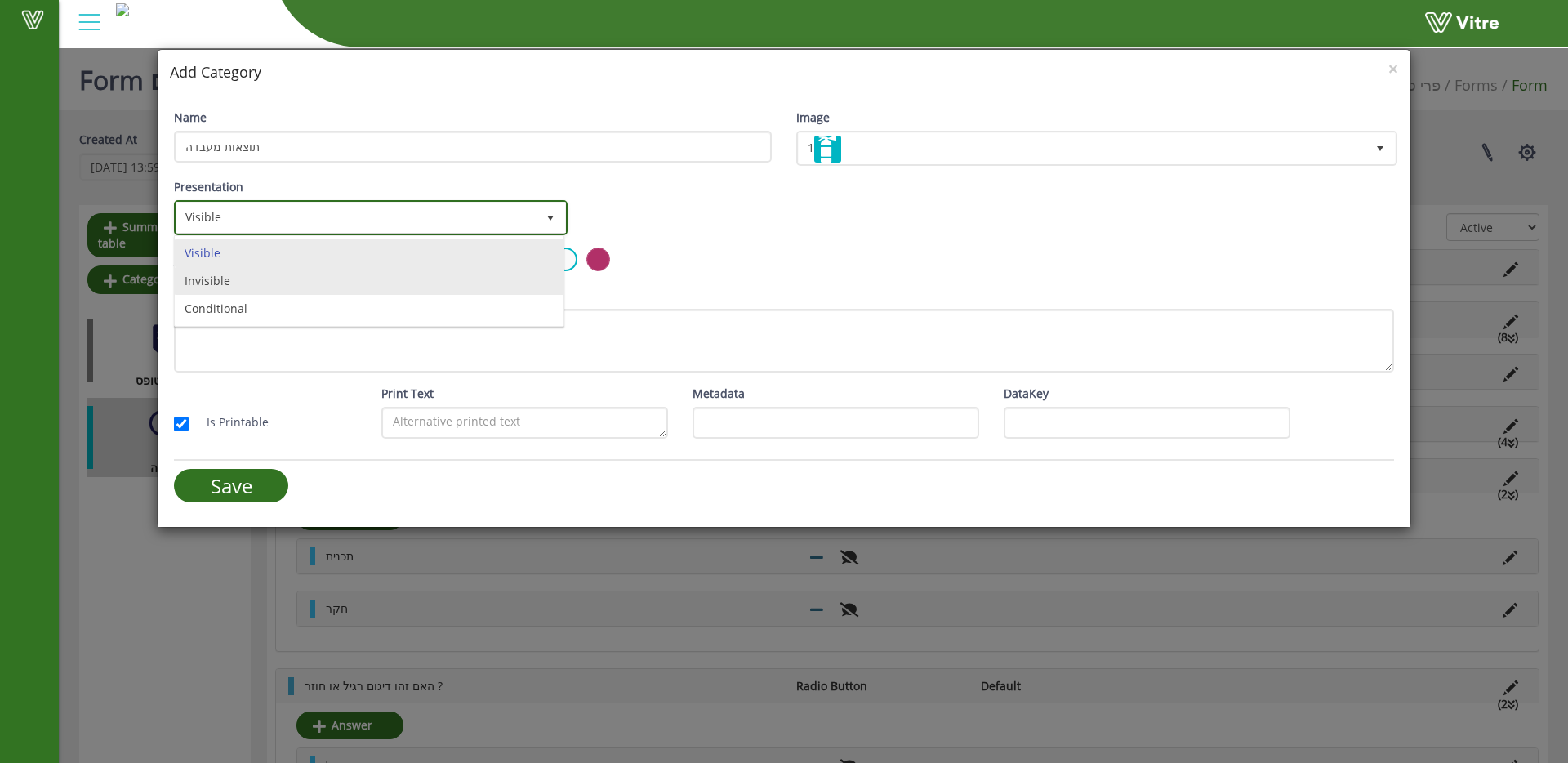
click at [322, 302] on li "Conditional" at bounding box center [369, 308] width 389 height 28
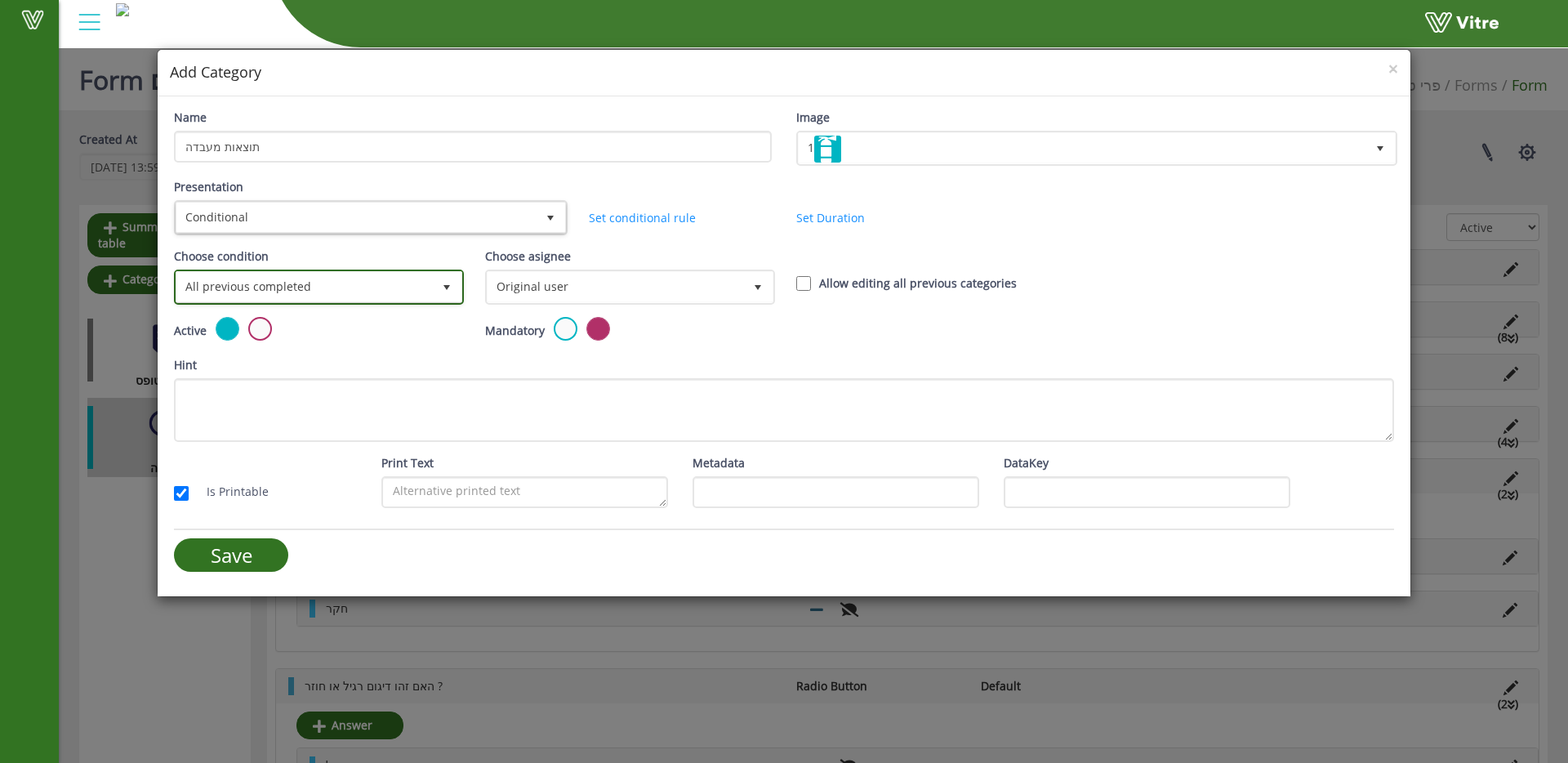
click at [319, 292] on span "All previous completed" at bounding box center [304, 286] width 256 height 29
click at [319, 341] on li "Based on answer" at bounding box center [318, 350] width 285 height 28
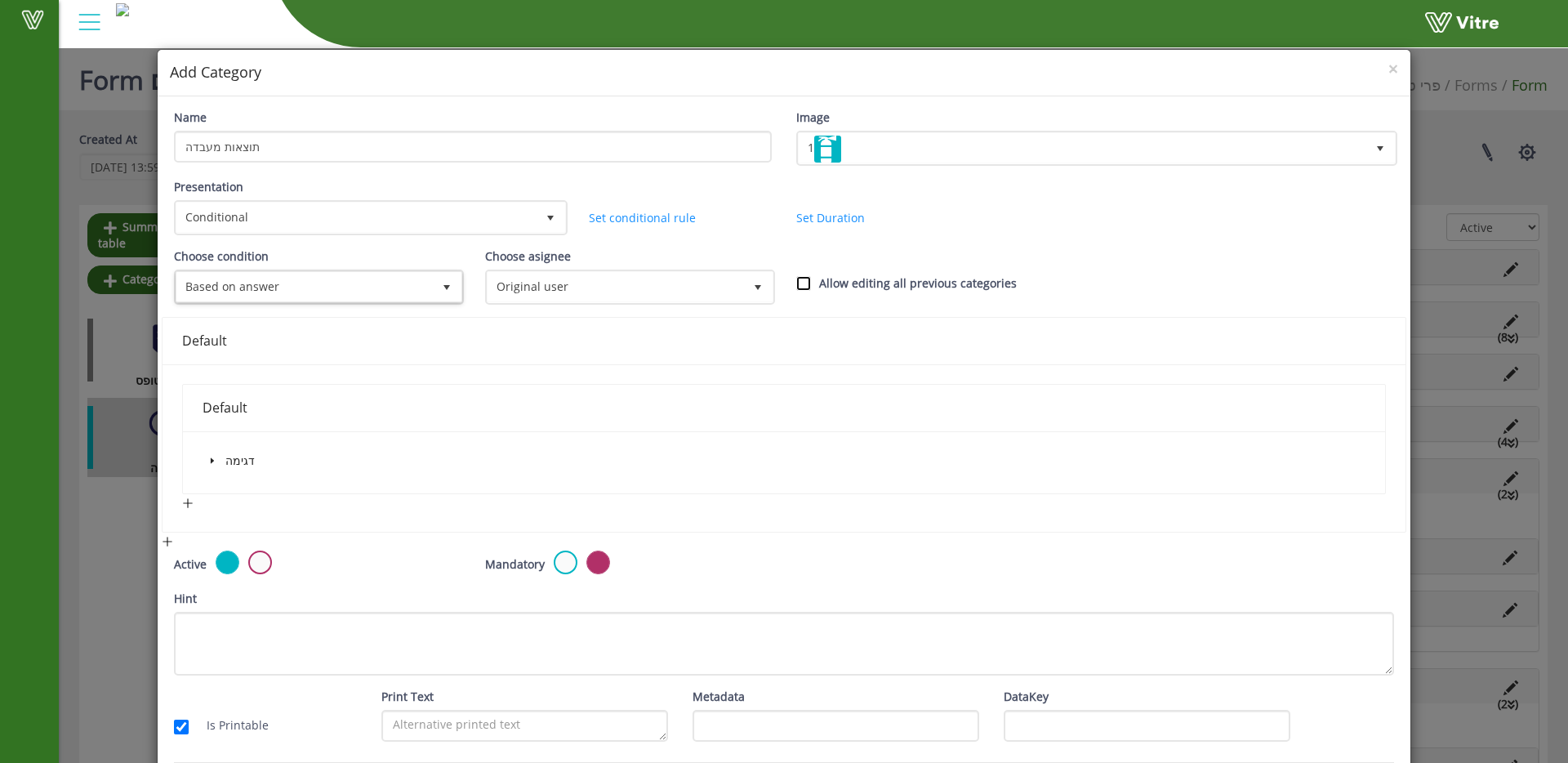
click at [803, 285] on input "Allow editing all previous categories" at bounding box center [803, 283] width 14 height 14
click at [205, 460] on span at bounding box center [212, 460] width 20 height 20
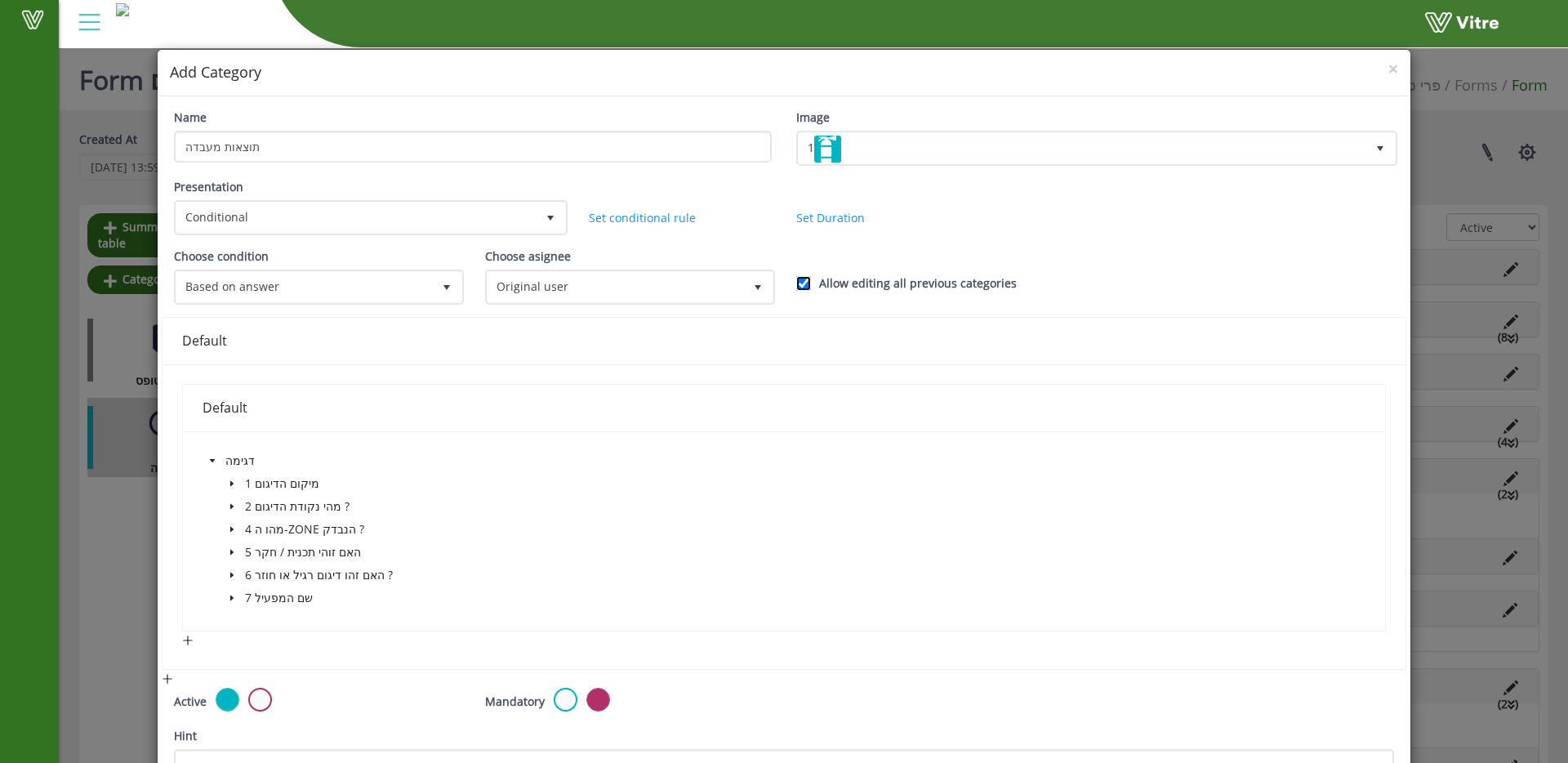
click at [804, 287] on input "Allow editing all previous categories" at bounding box center [803, 283] width 14 height 14
checkbox input "false"
click at [228, 578] on icon "caret-down" at bounding box center [232, 575] width 9 height 9
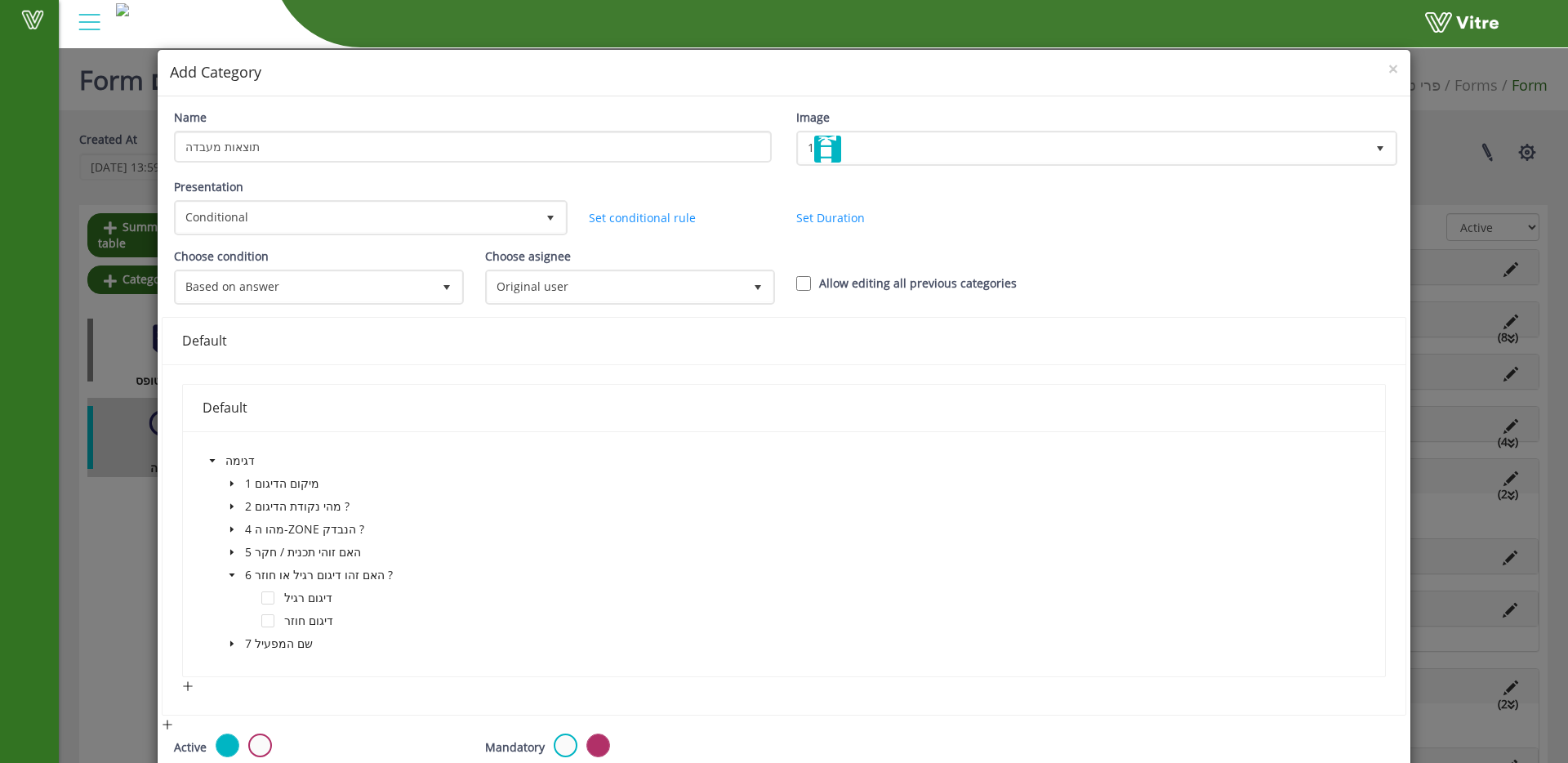
drag, startPoint x: 267, startPoint y: 594, endPoint x: 282, endPoint y: 585, distance: 17.5
click at [267, 594] on span at bounding box center [268, 598] width 13 height 13
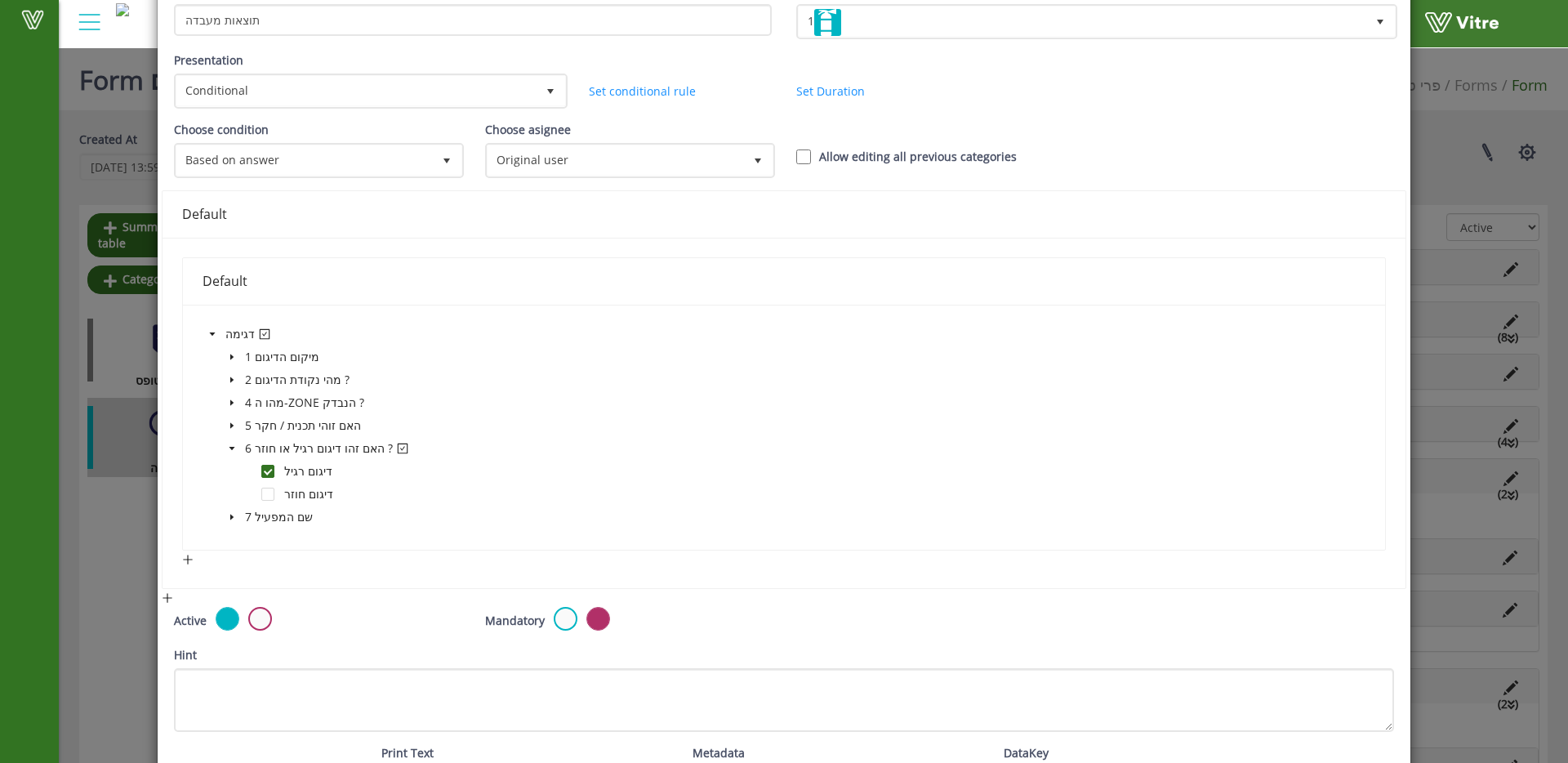
scroll to position [220, 0]
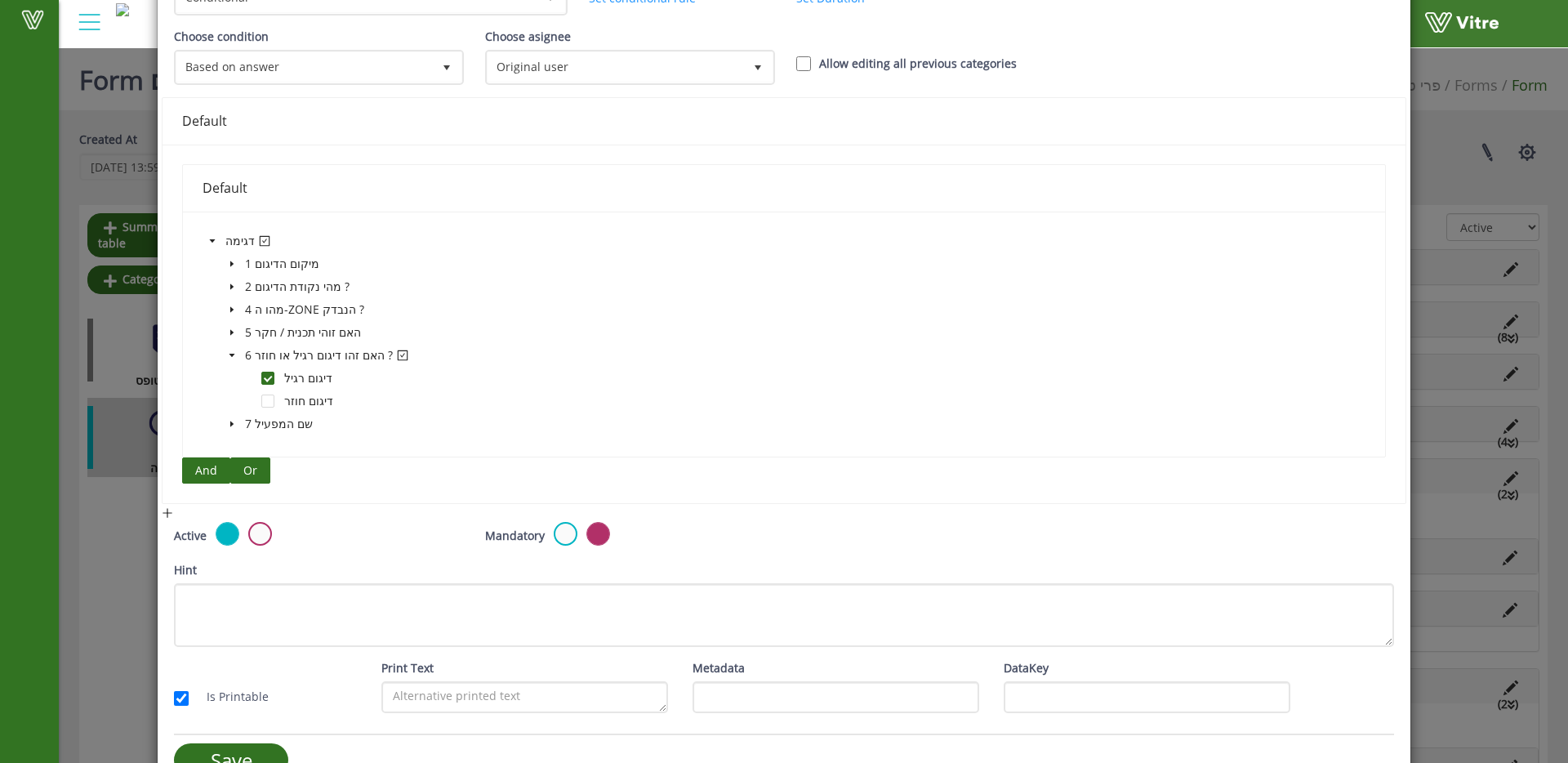
click at [245, 471] on span "Or" at bounding box center [250, 470] width 14 height 18
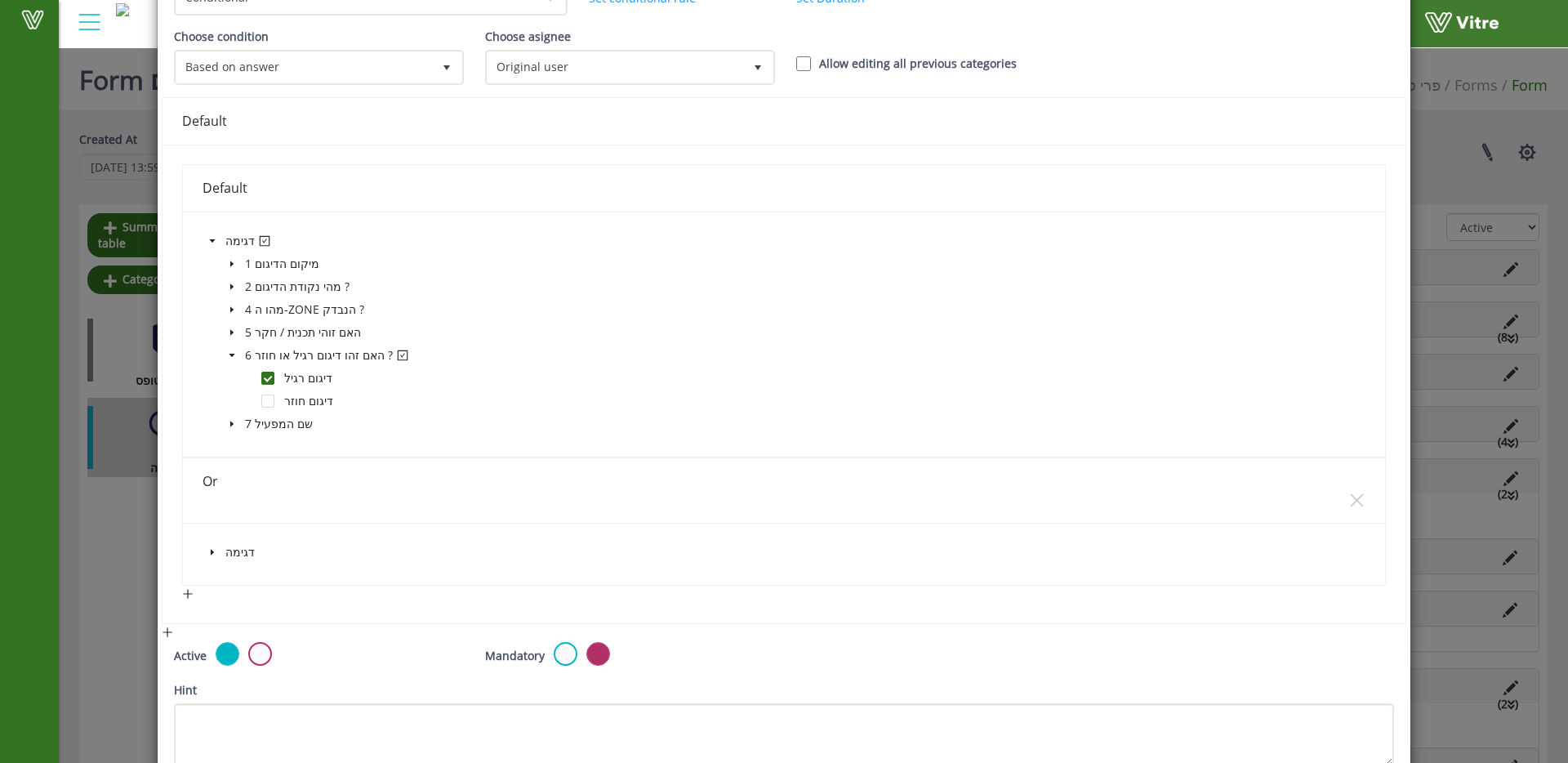
click at [205, 551] on span at bounding box center [212, 552] width 20 height 20
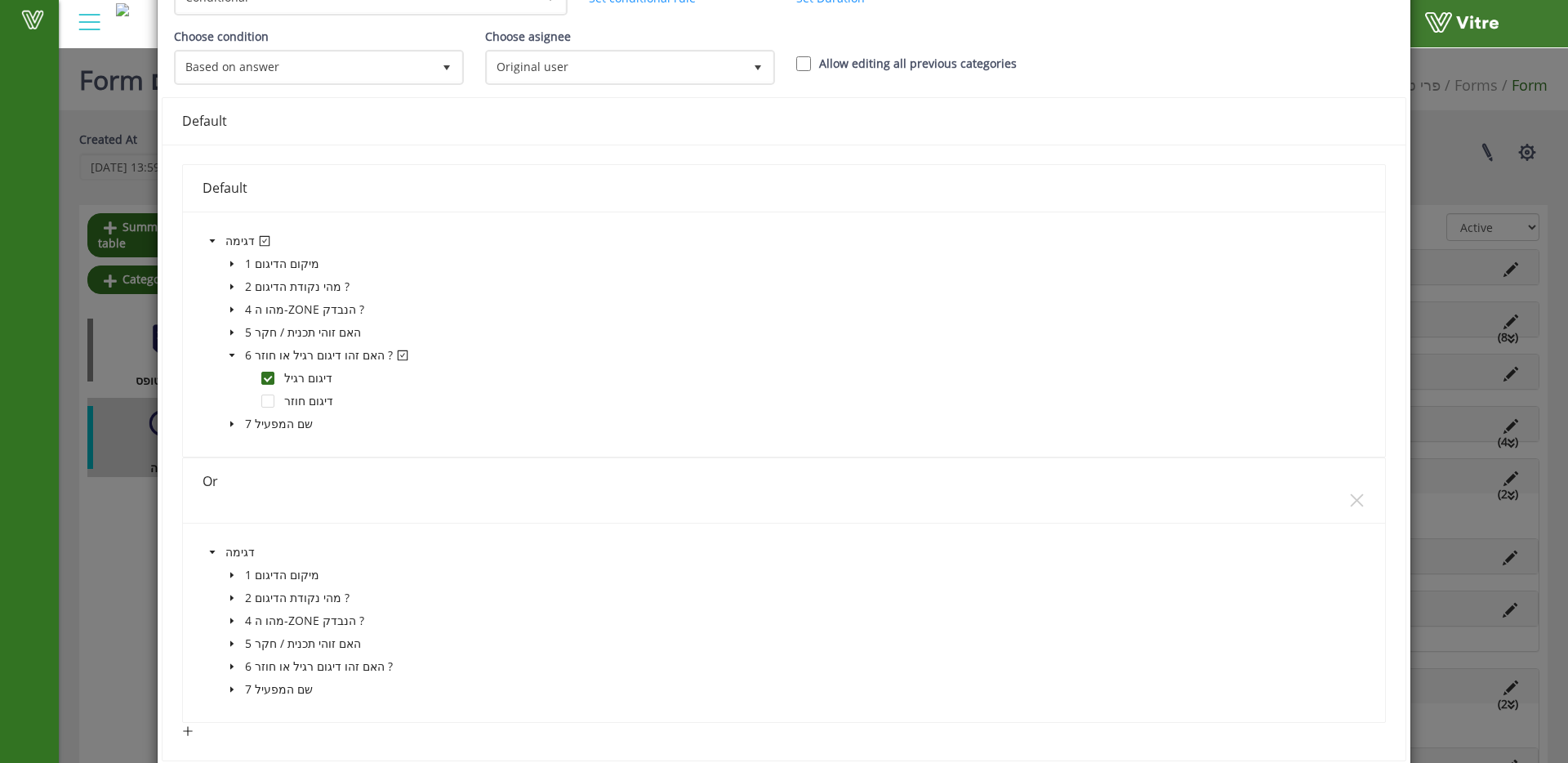
click at [228, 669] on icon "caret-down" at bounding box center [232, 667] width 9 height 9
click at [265, 713] on span at bounding box center [268, 713] width 13 height 13
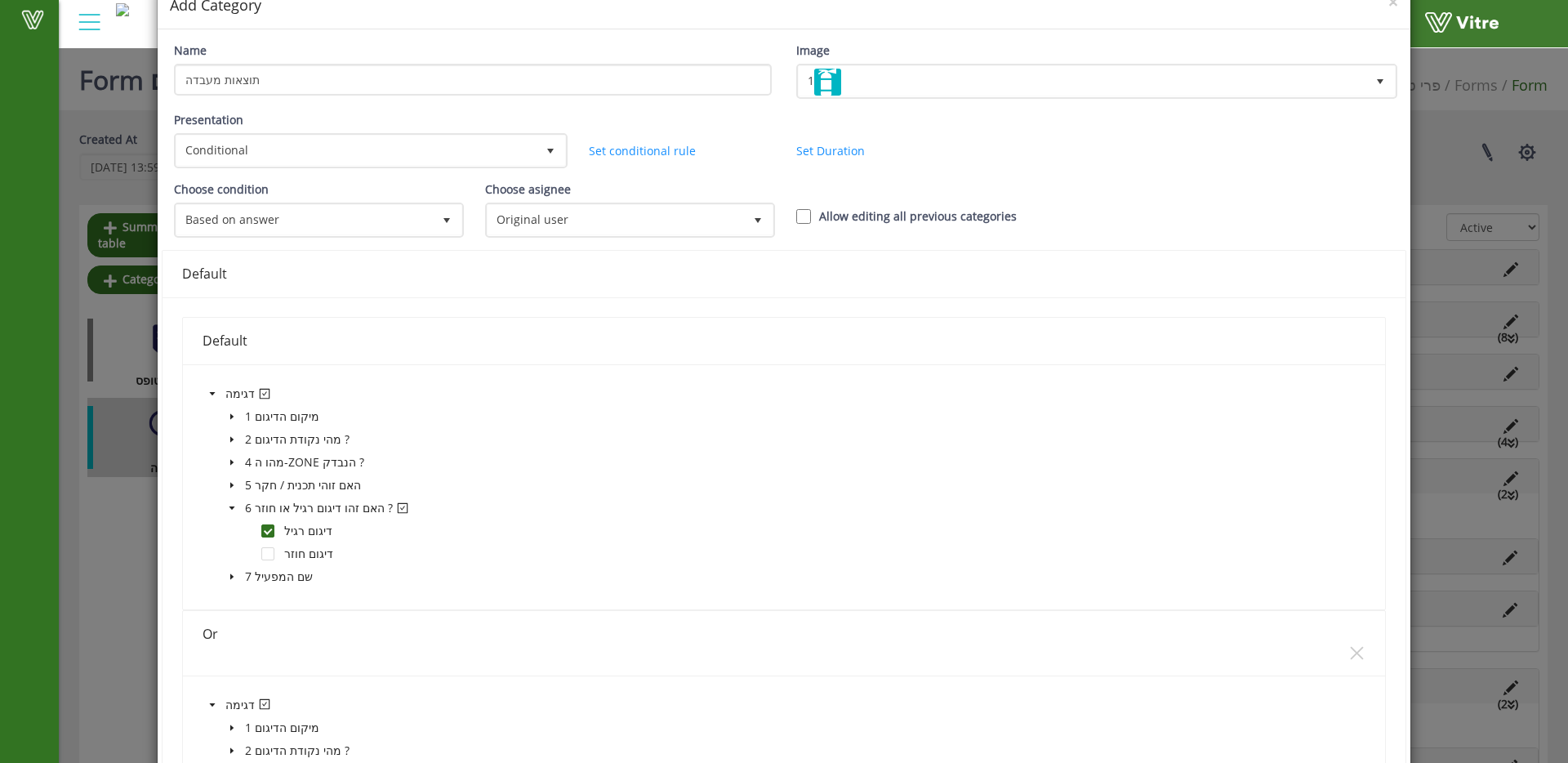
scroll to position [0, 0]
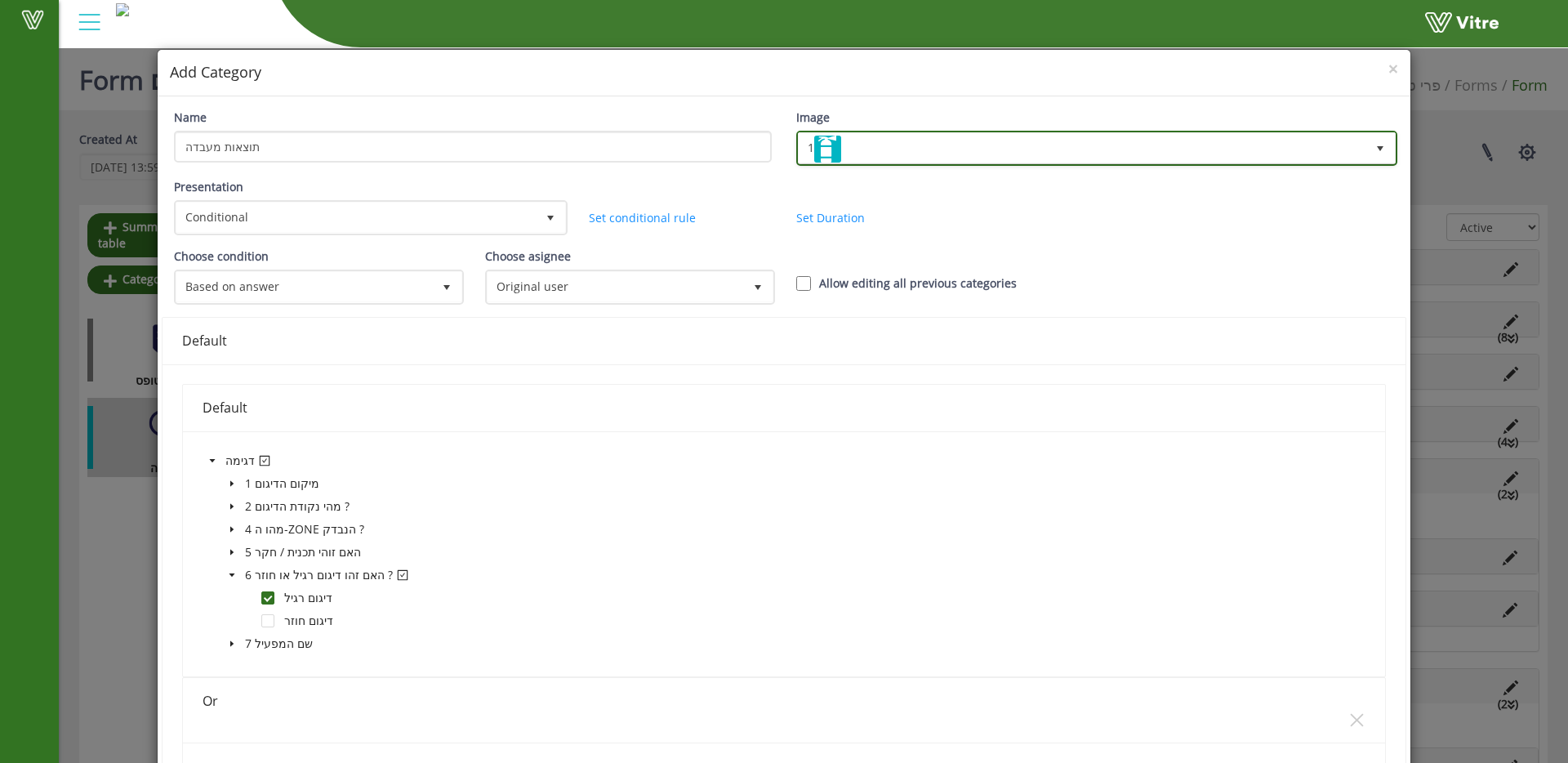
click at [857, 152] on span "1" at bounding box center [1082, 147] width 567 height 29
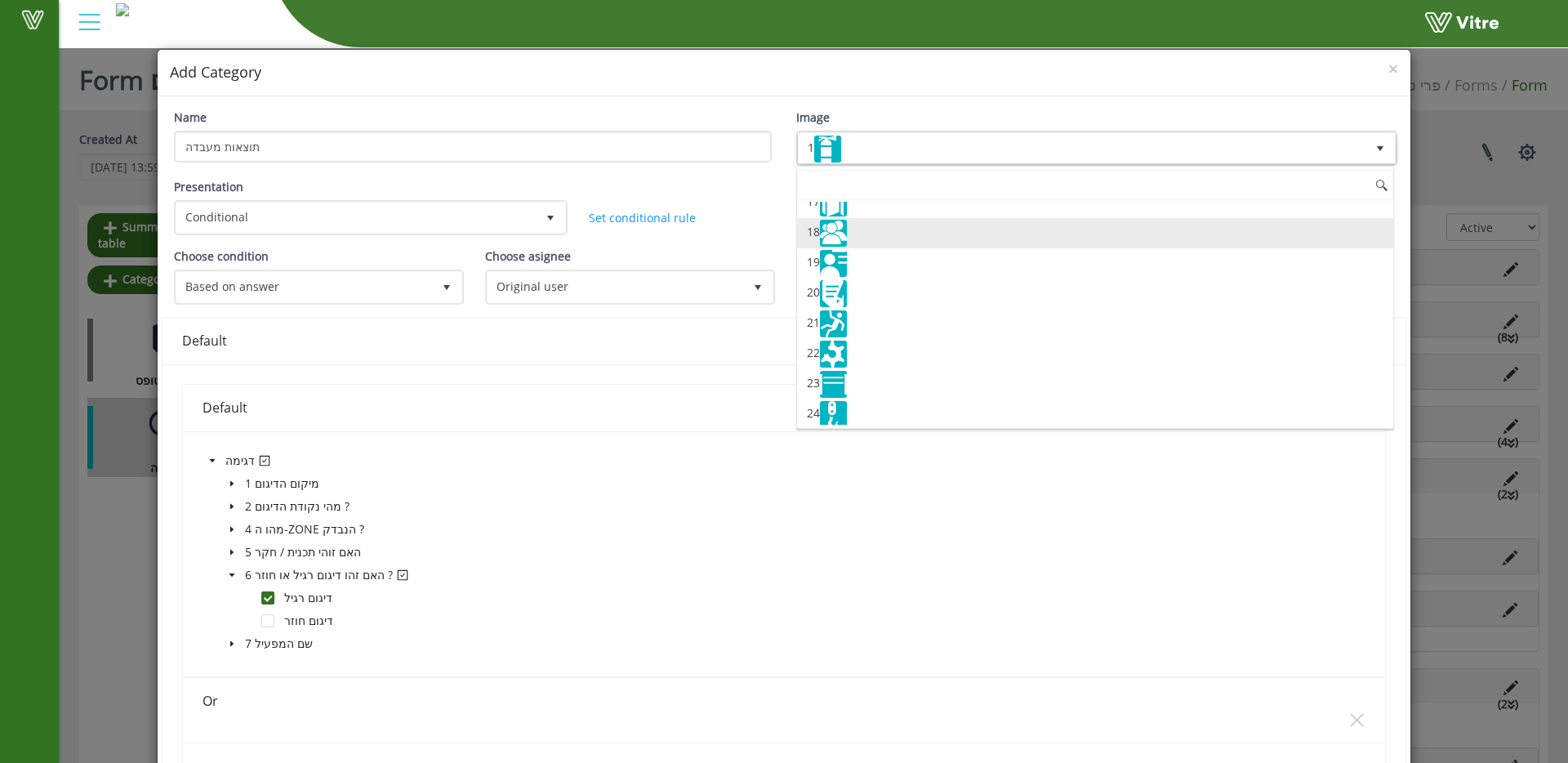
scroll to position [518, 0]
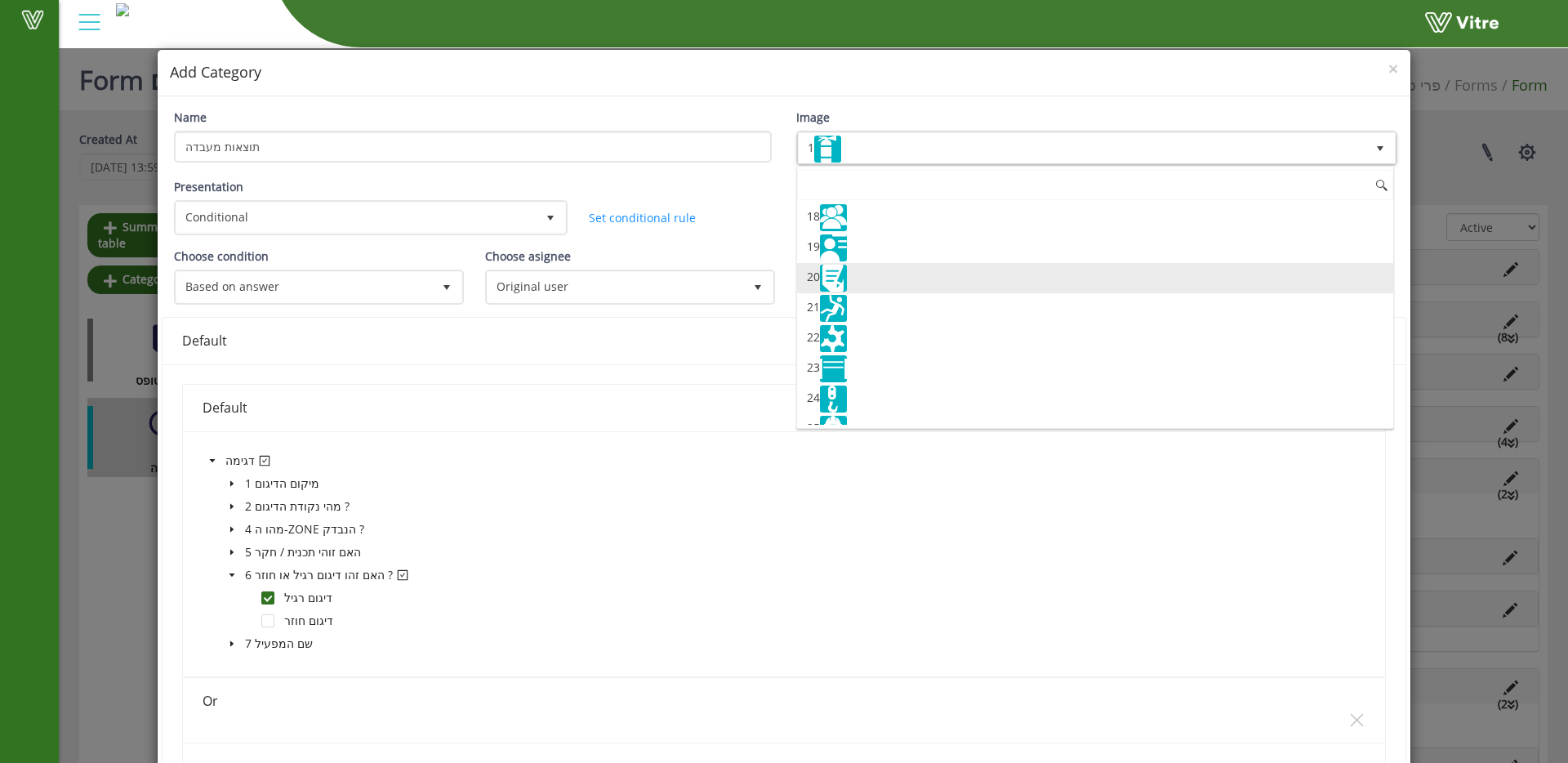
click at [893, 274] on li "20" at bounding box center [1094, 279] width 596 height 30
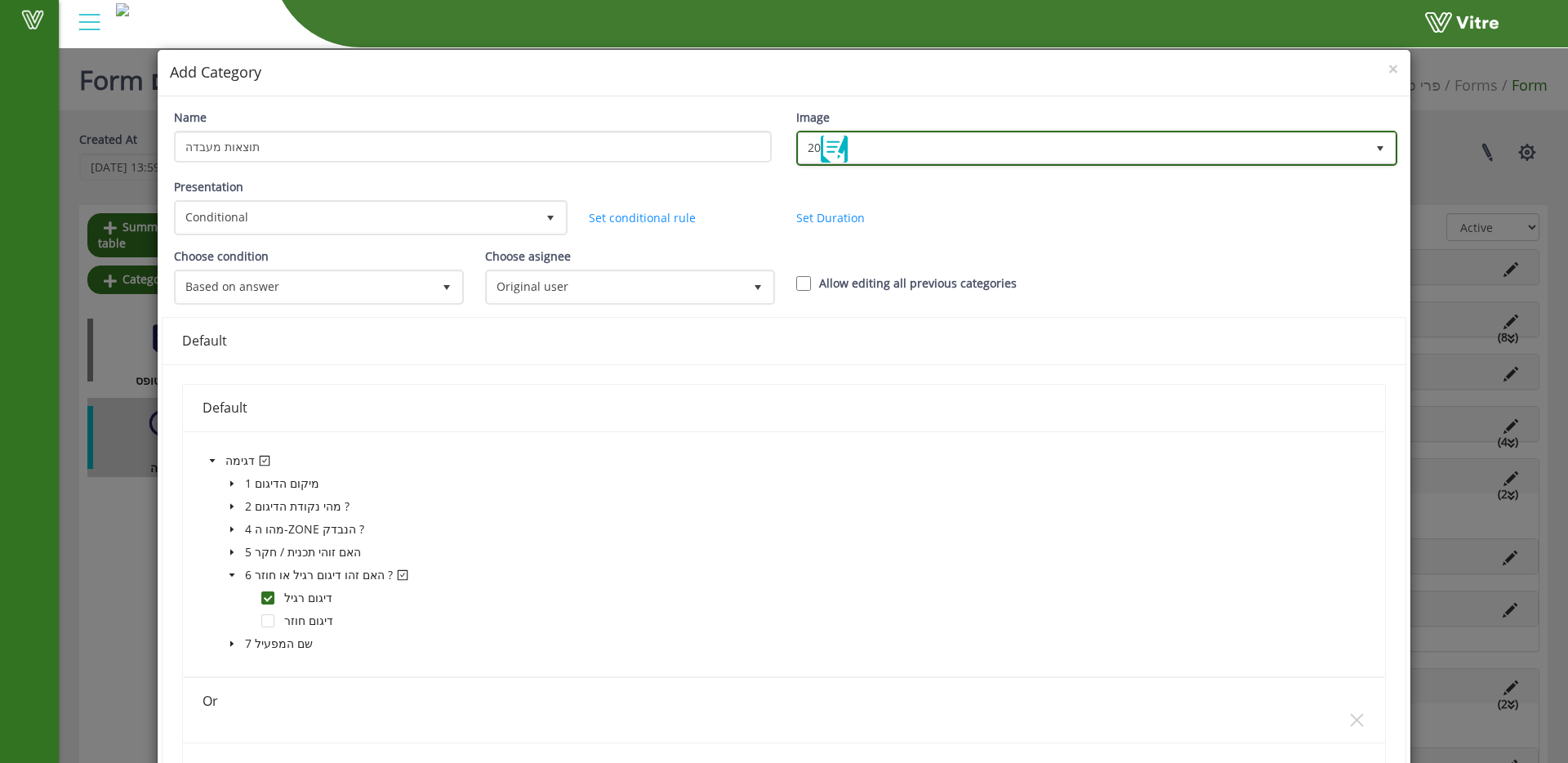
click at [863, 158] on span "20" at bounding box center [1082, 147] width 567 height 29
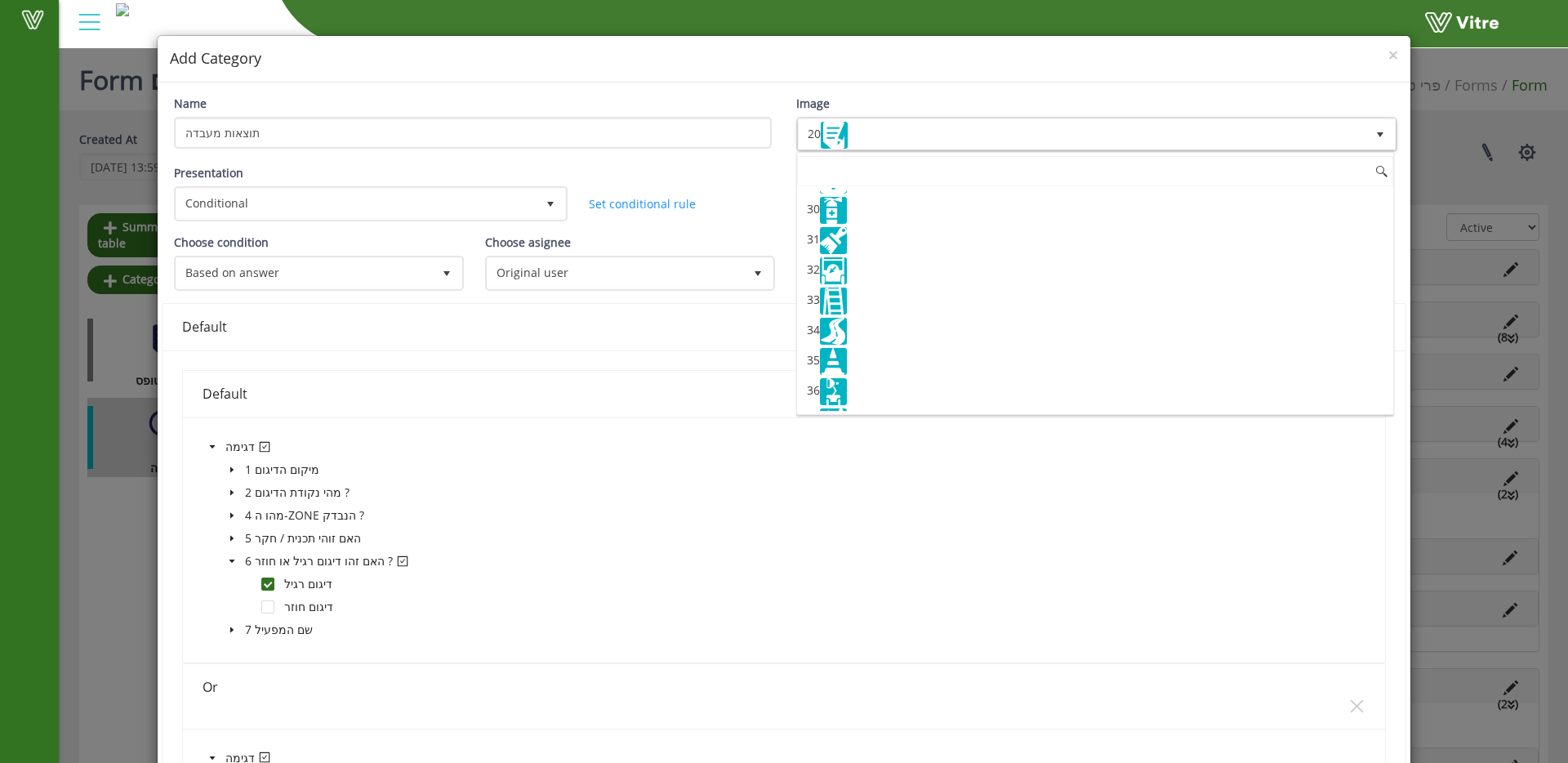
scroll to position [0, 0]
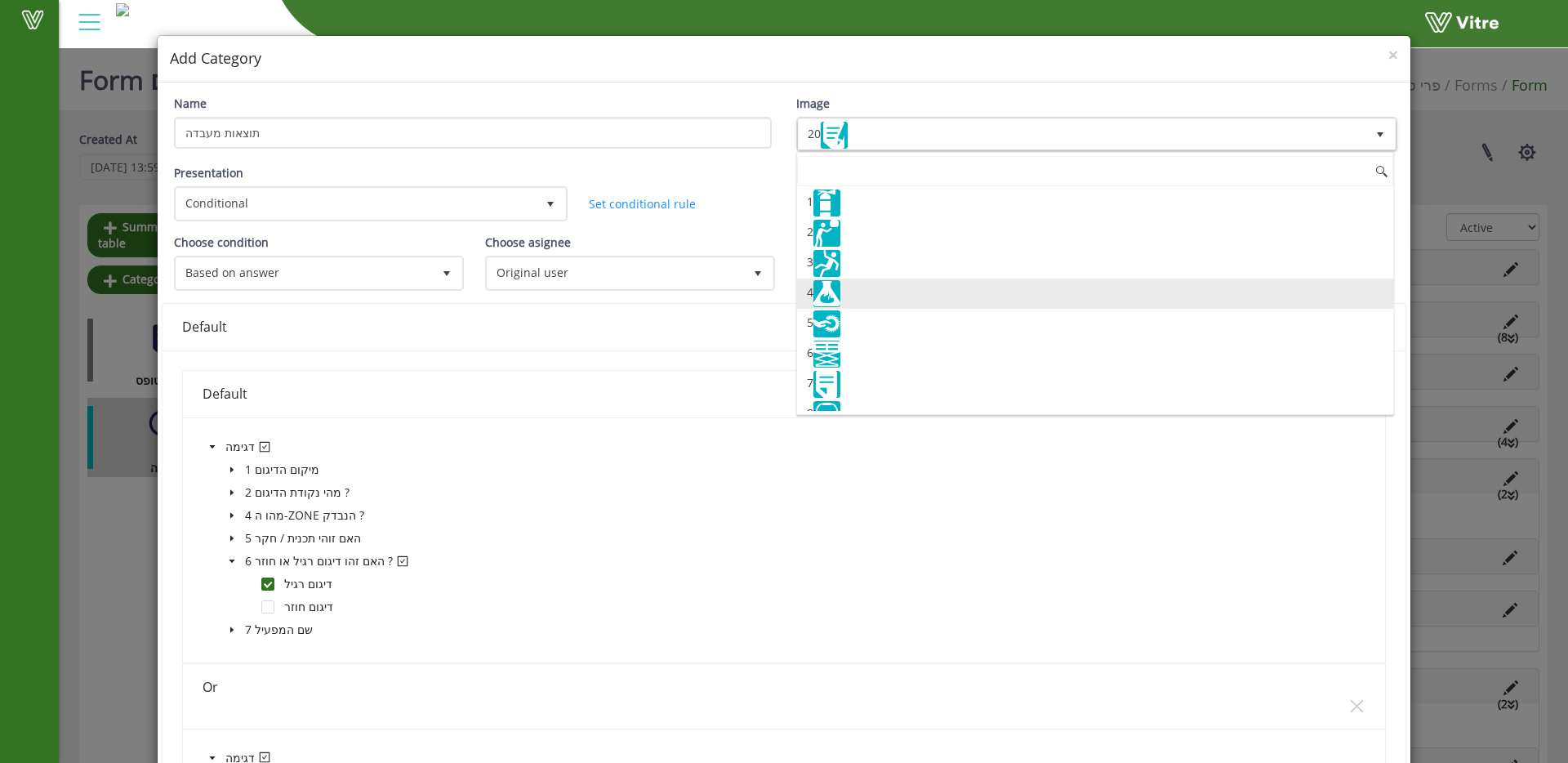
click at [939, 286] on li "4" at bounding box center [1094, 294] width 596 height 30
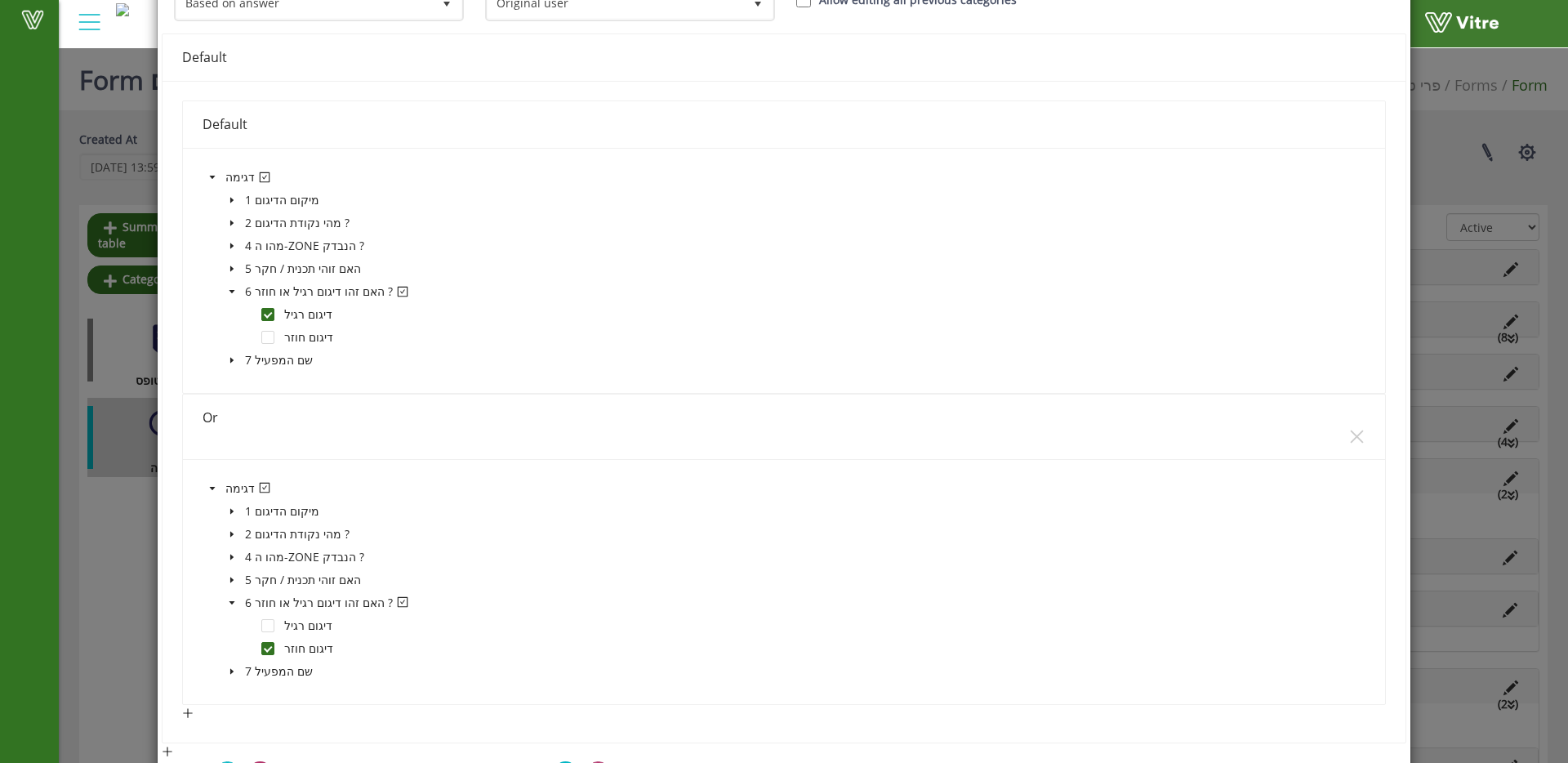
scroll to position [562, 0]
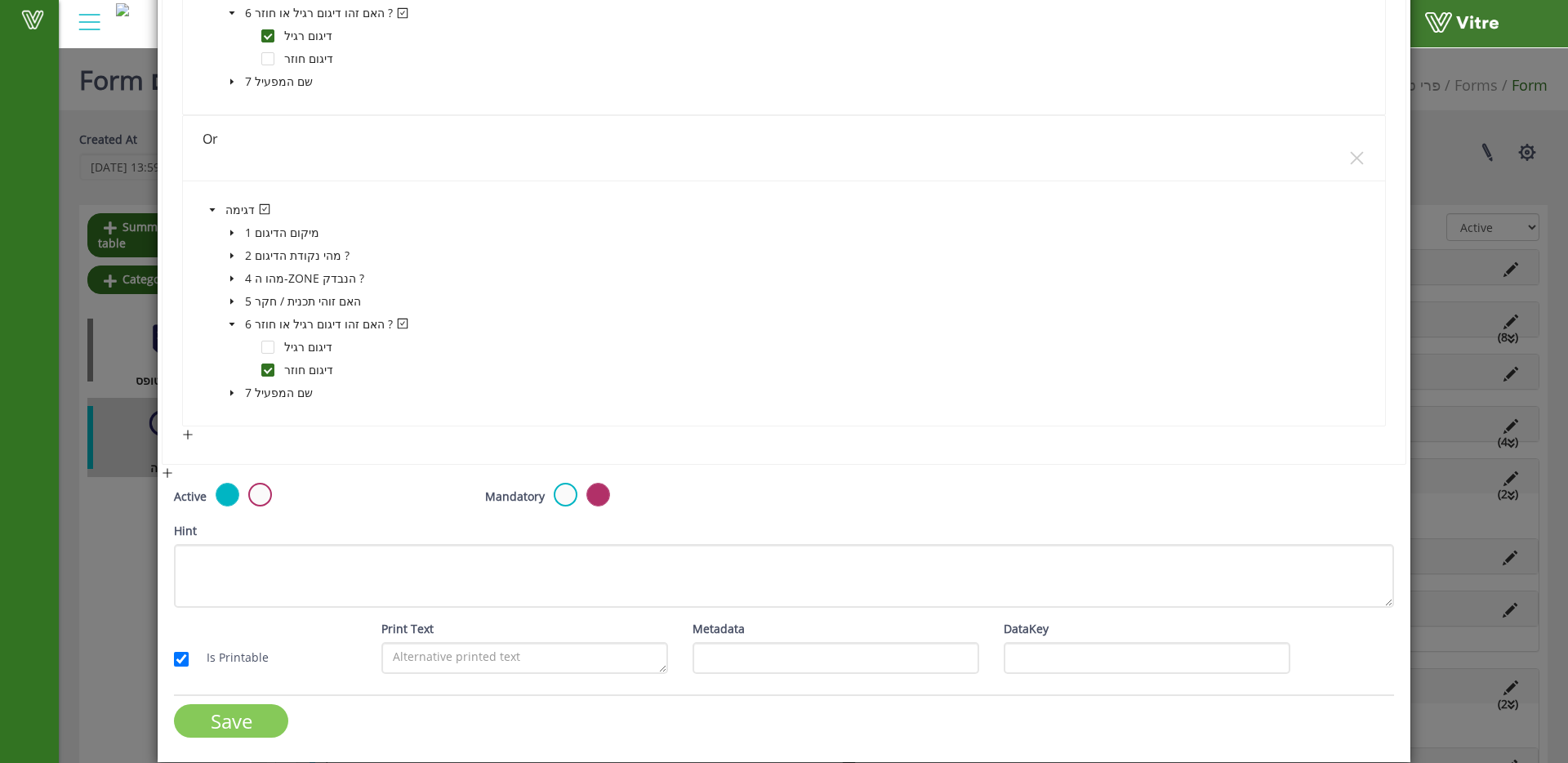
click at [211, 729] on input "Save" at bounding box center [231, 720] width 114 height 33
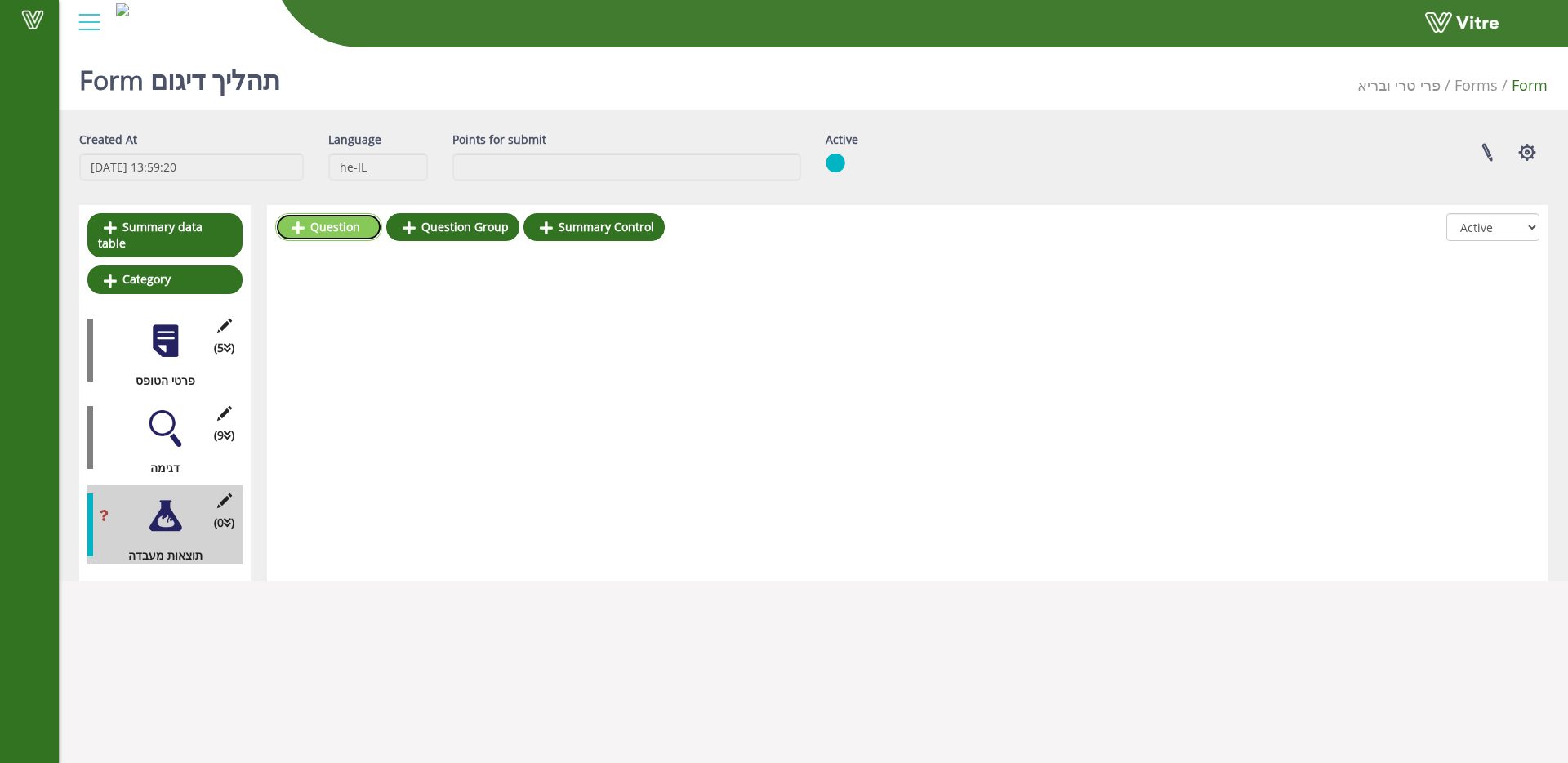
click at [322, 231] on link "Question" at bounding box center [328, 226] width 107 height 28
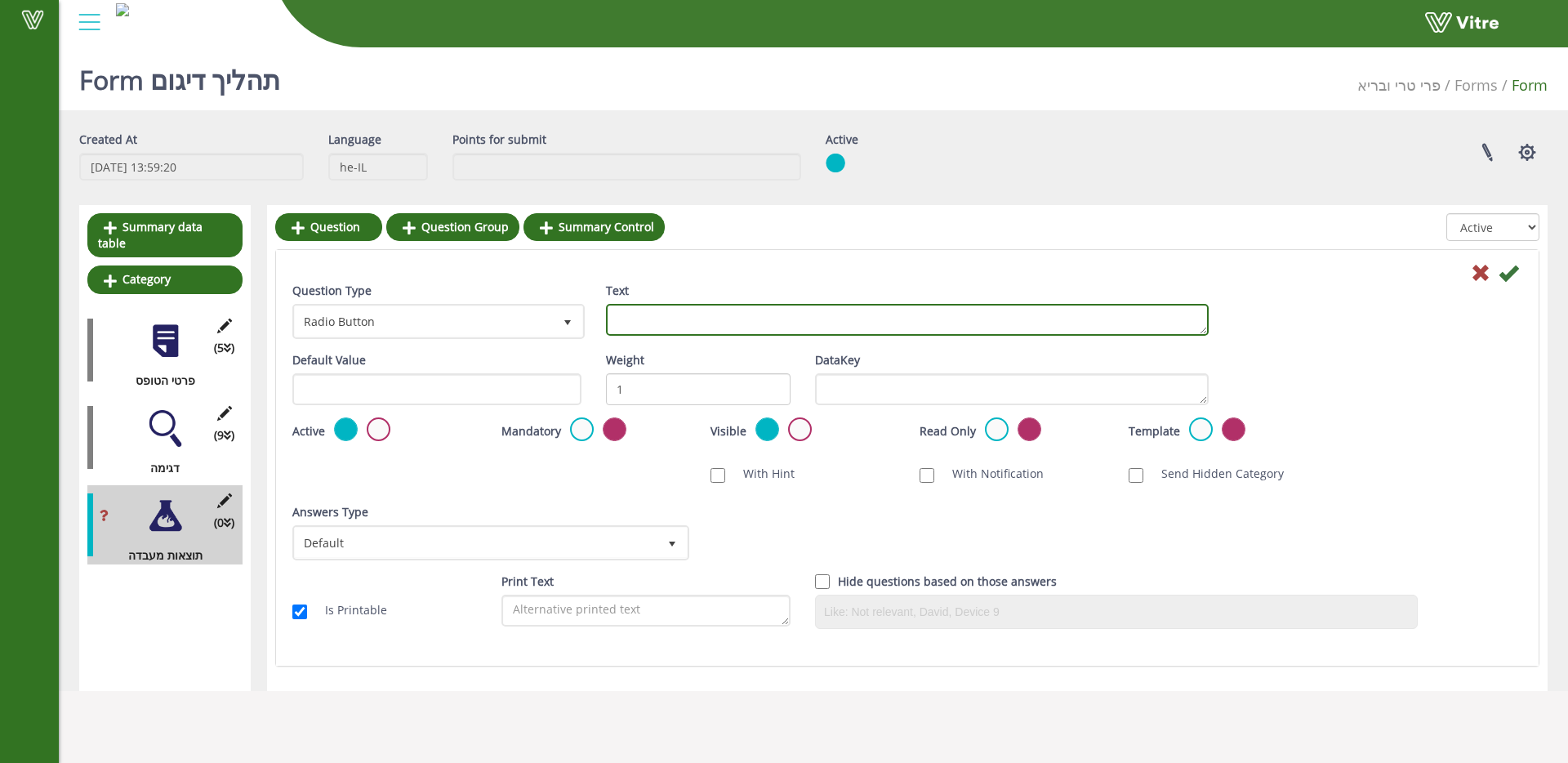
click at [686, 321] on textarea "Text" at bounding box center [907, 319] width 603 height 31
type textarea "הזן את תוצאות המעבדה"
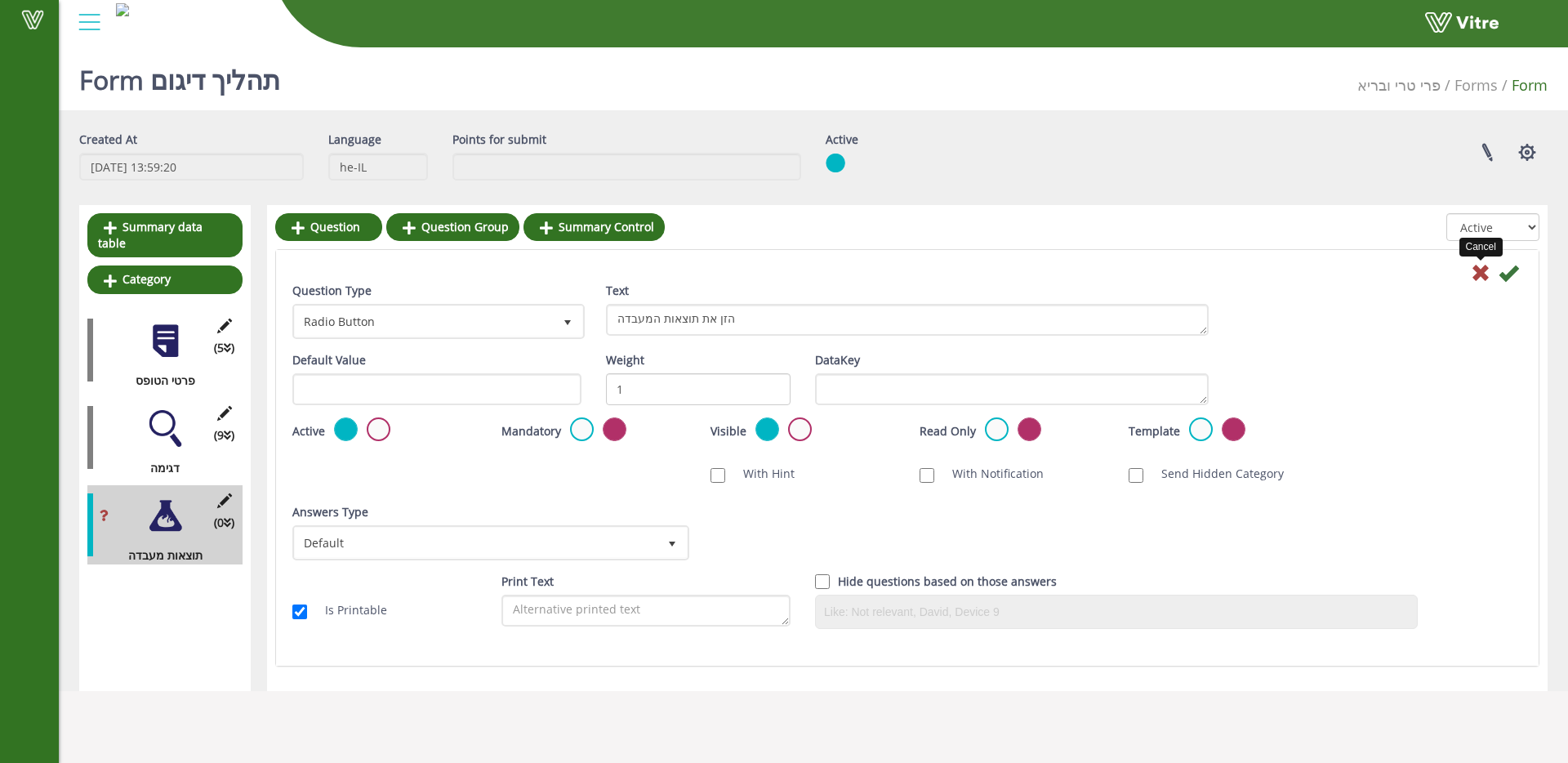
click at [1478, 268] on icon at bounding box center [1481, 273] width 20 height 20
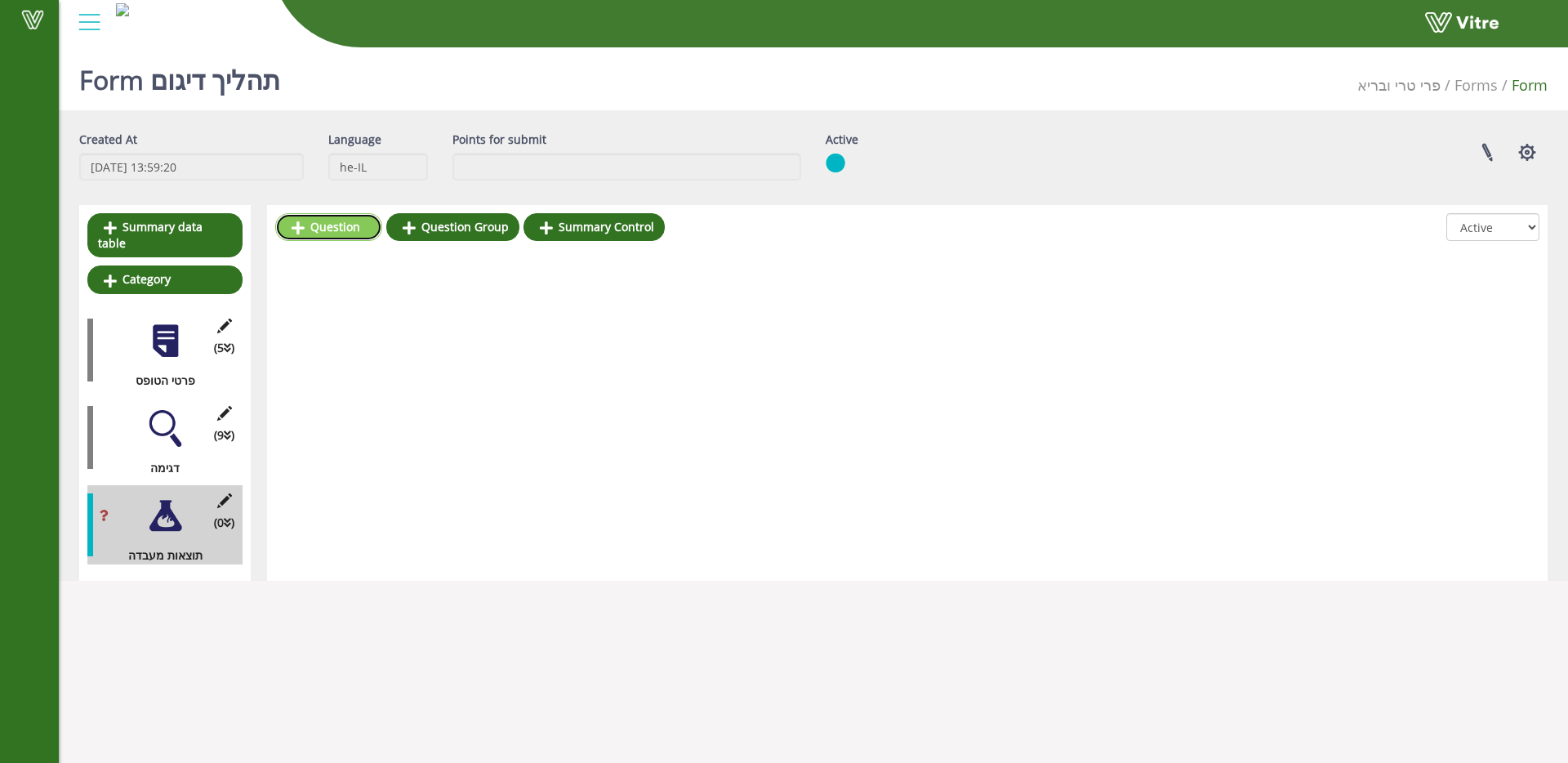
click at [348, 229] on link "Question" at bounding box center [328, 226] width 107 height 28
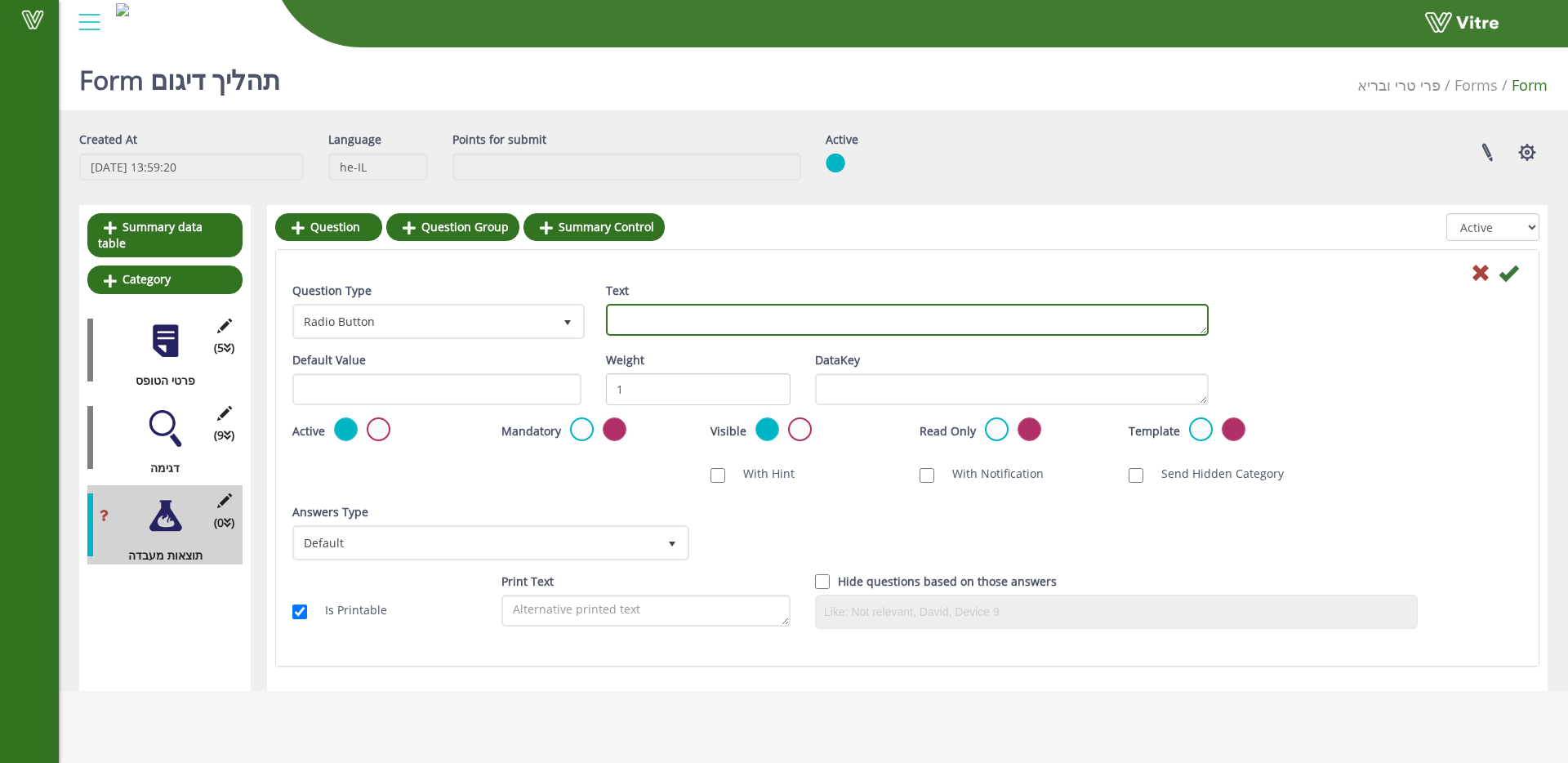
click at [720, 327] on textarea "Text" at bounding box center [907, 319] width 603 height 31
type textarea "הזן את תוצאות המעבדה"
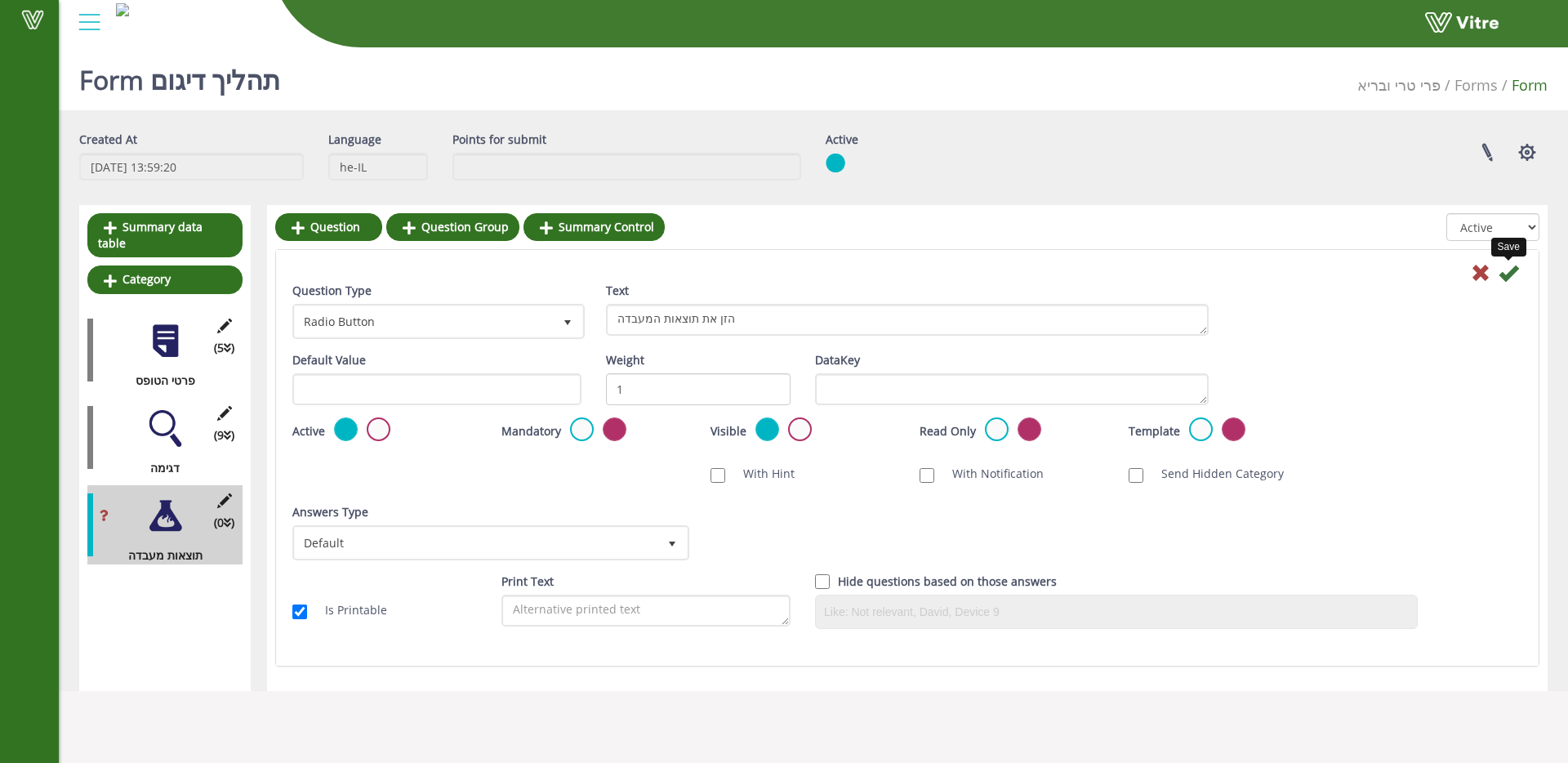
click at [1508, 273] on icon at bounding box center [1508, 273] width 20 height 20
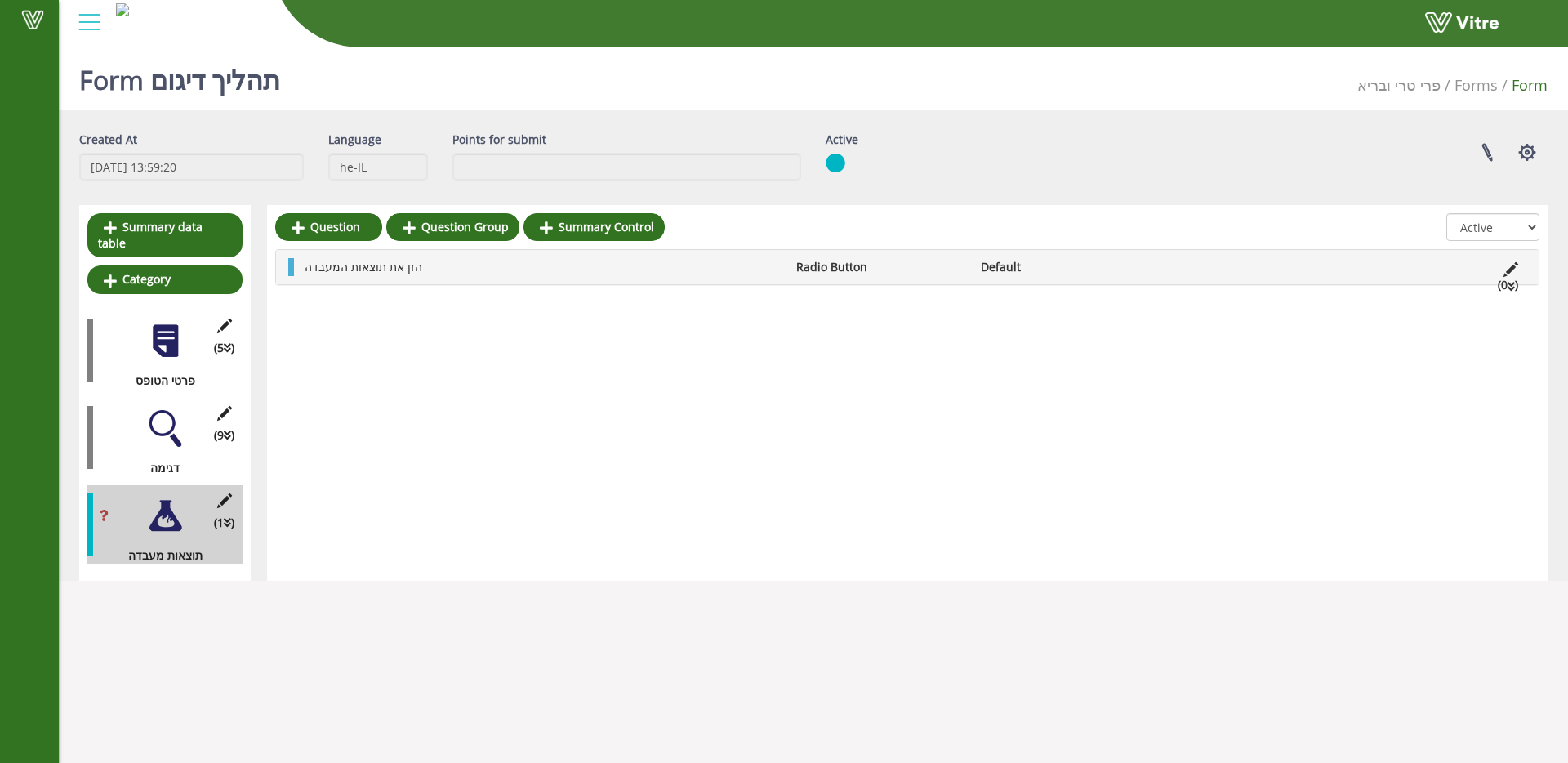
click at [442, 254] on div "הזן את תוצאות המעבדה Radio Button Default (0 )" at bounding box center [907, 267] width 1263 height 34
click at [367, 314] on link "Answer" at bounding box center [350, 305] width 107 height 28
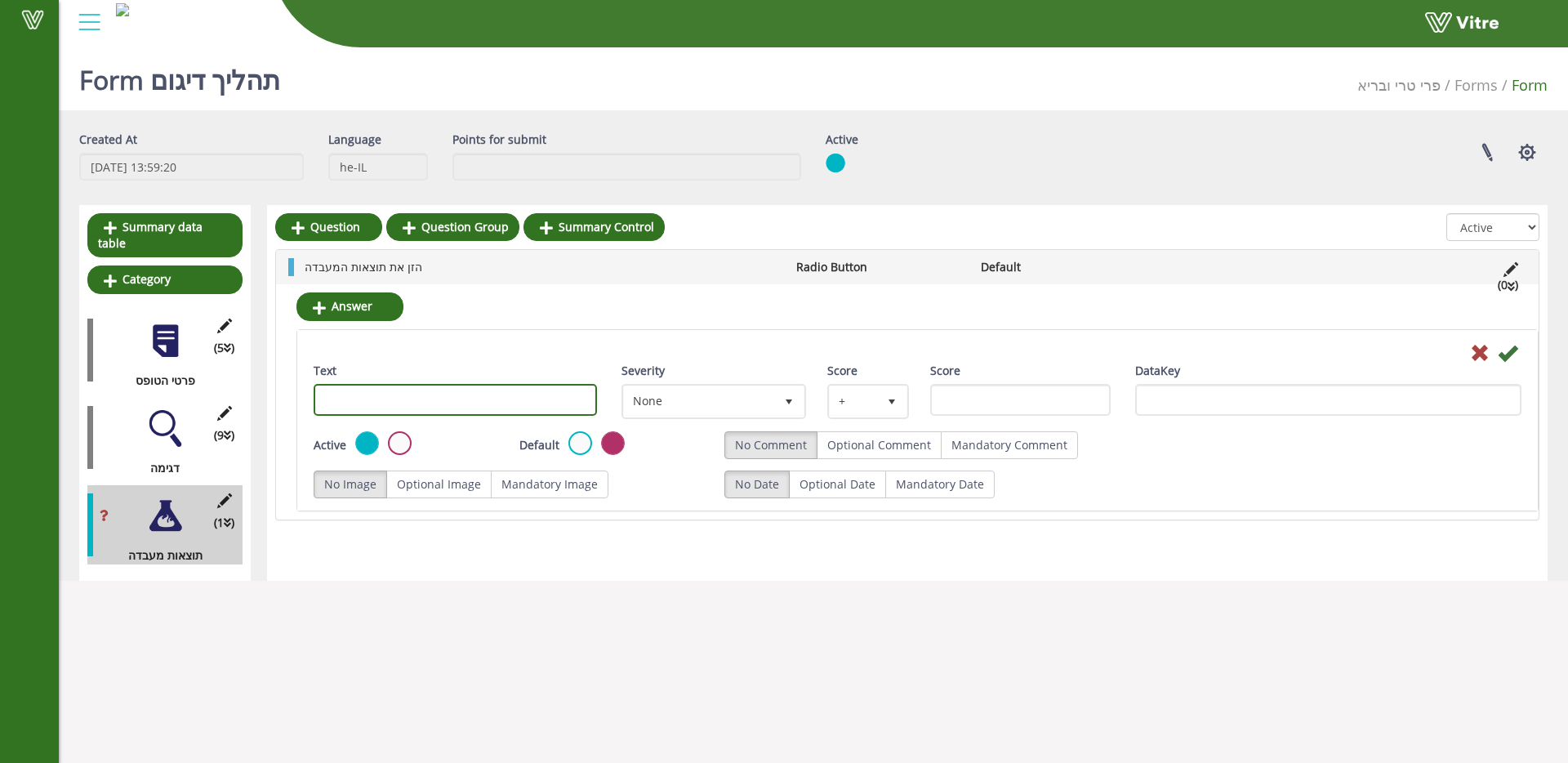
click at [461, 407] on input "Text" at bounding box center [455, 400] width 283 height 31
type input "חיובי"
click at [651, 395] on span "None" at bounding box center [699, 401] width 150 height 29
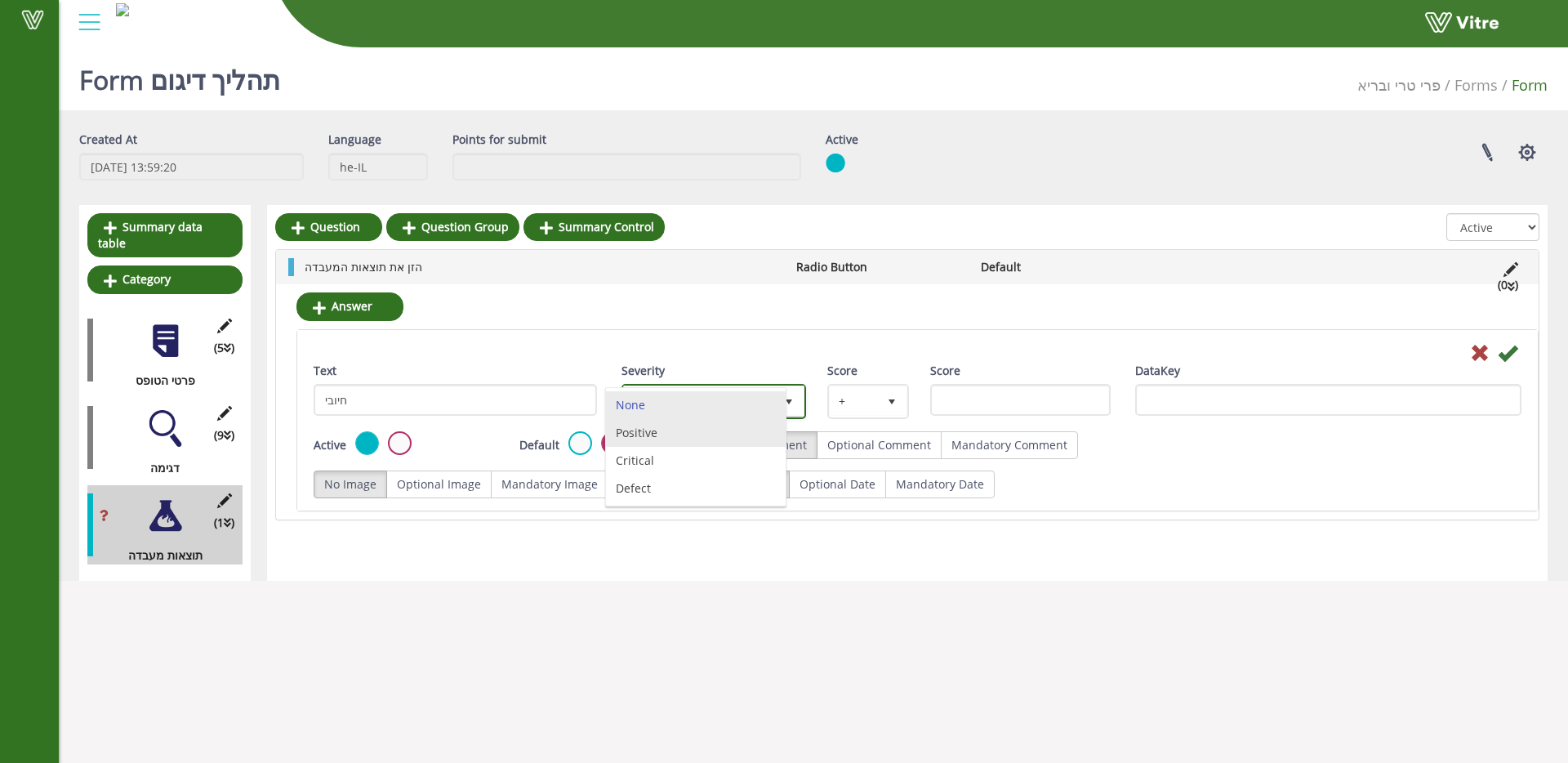
drag, startPoint x: 668, startPoint y: 433, endPoint x: 743, endPoint y: 408, distance: 79.1
click at [668, 433] on li "Positive" at bounding box center [695, 433] width 180 height 28
type input "1"
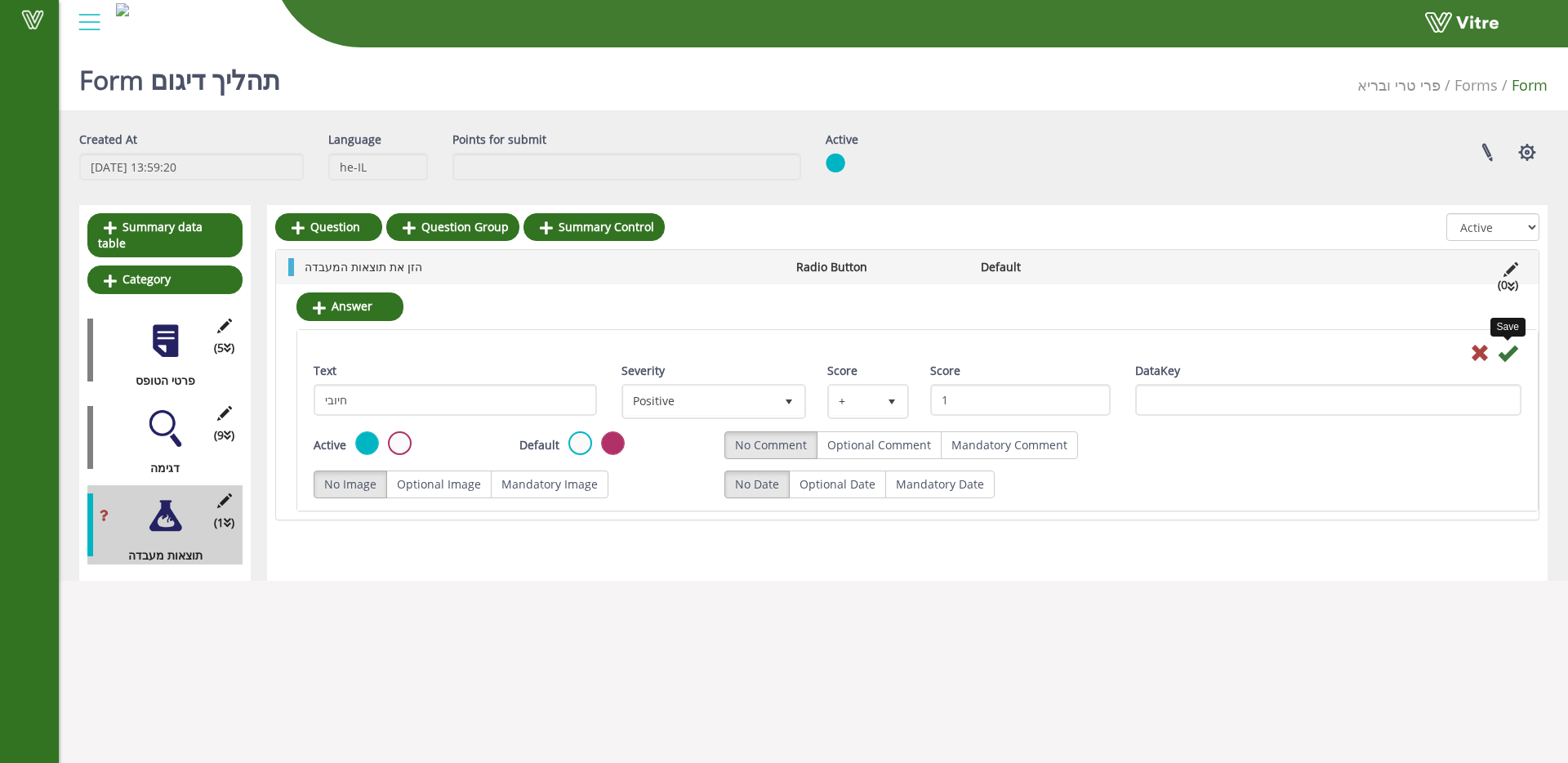
click at [1513, 349] on icon at bounding box center [1507, 353] width 20 height 20
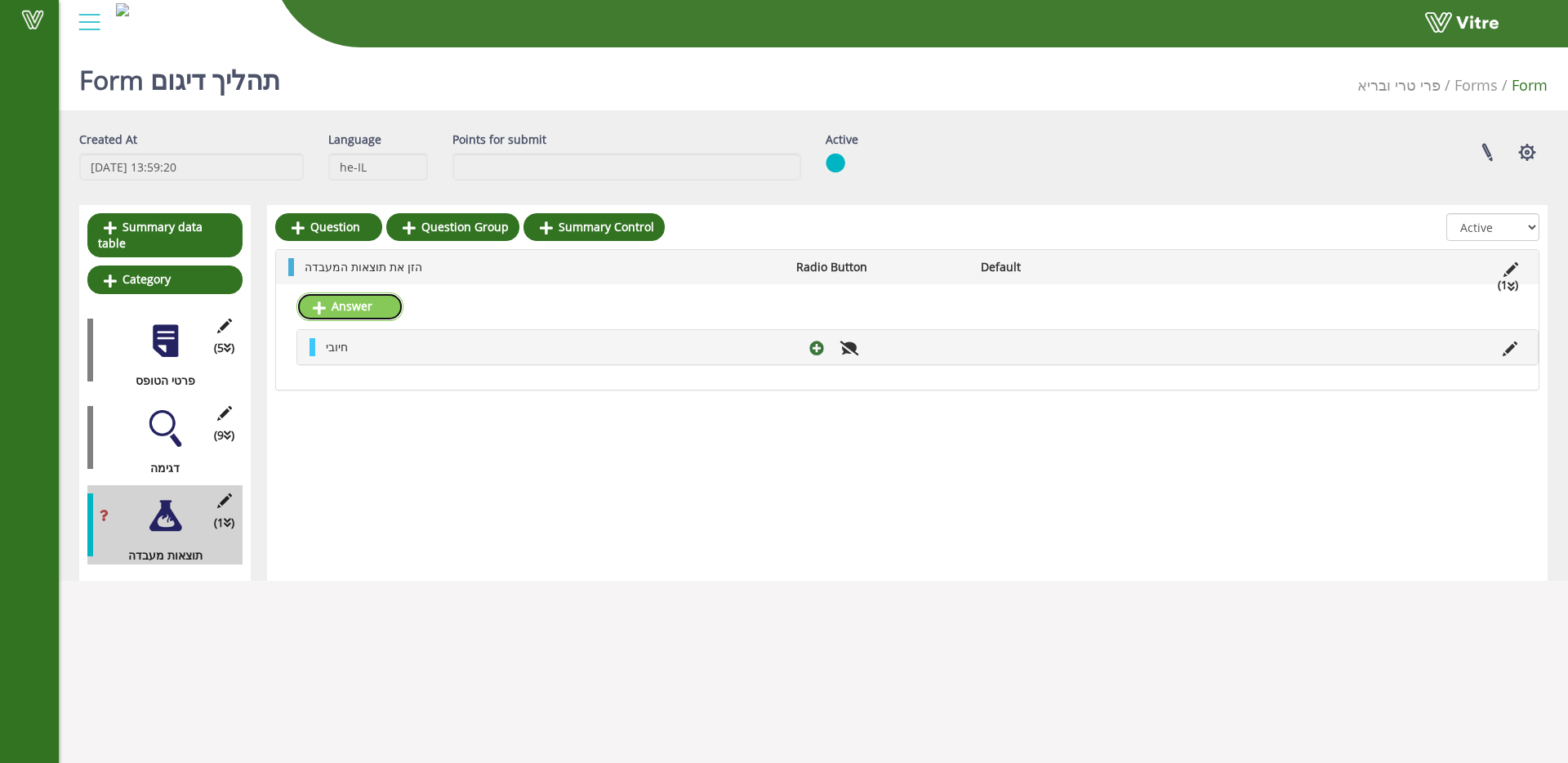
click at [327, 309] on link "Answer" at bounding box center [350, 305] width 107 height 28
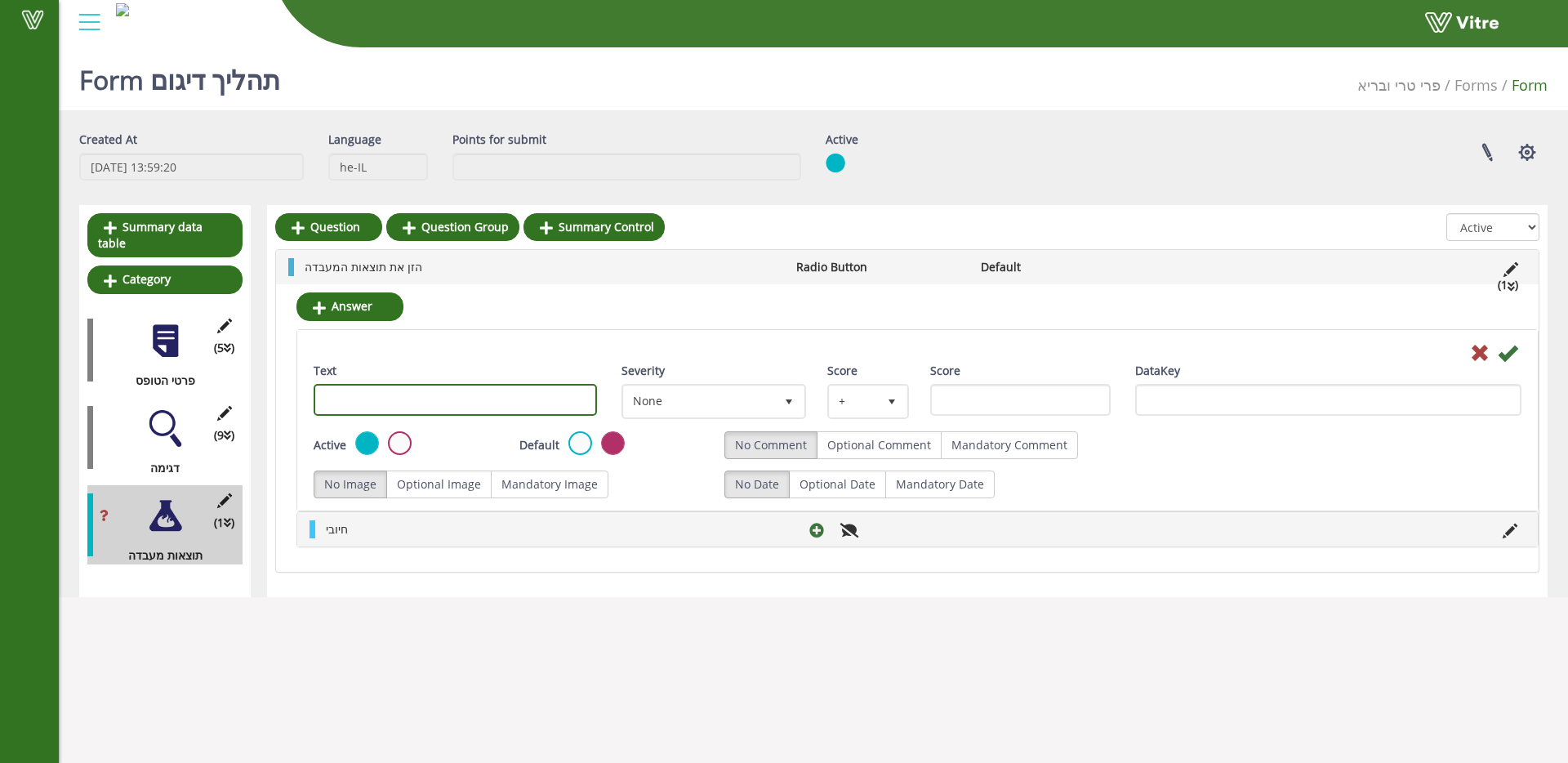
click at [413, 402] on input "Text" at bounding box center [455, 400] width 283 height 31
type input "שלילי"
click at [687, 386] on span "None" at bounding box center [699, 401] width 150 height 29
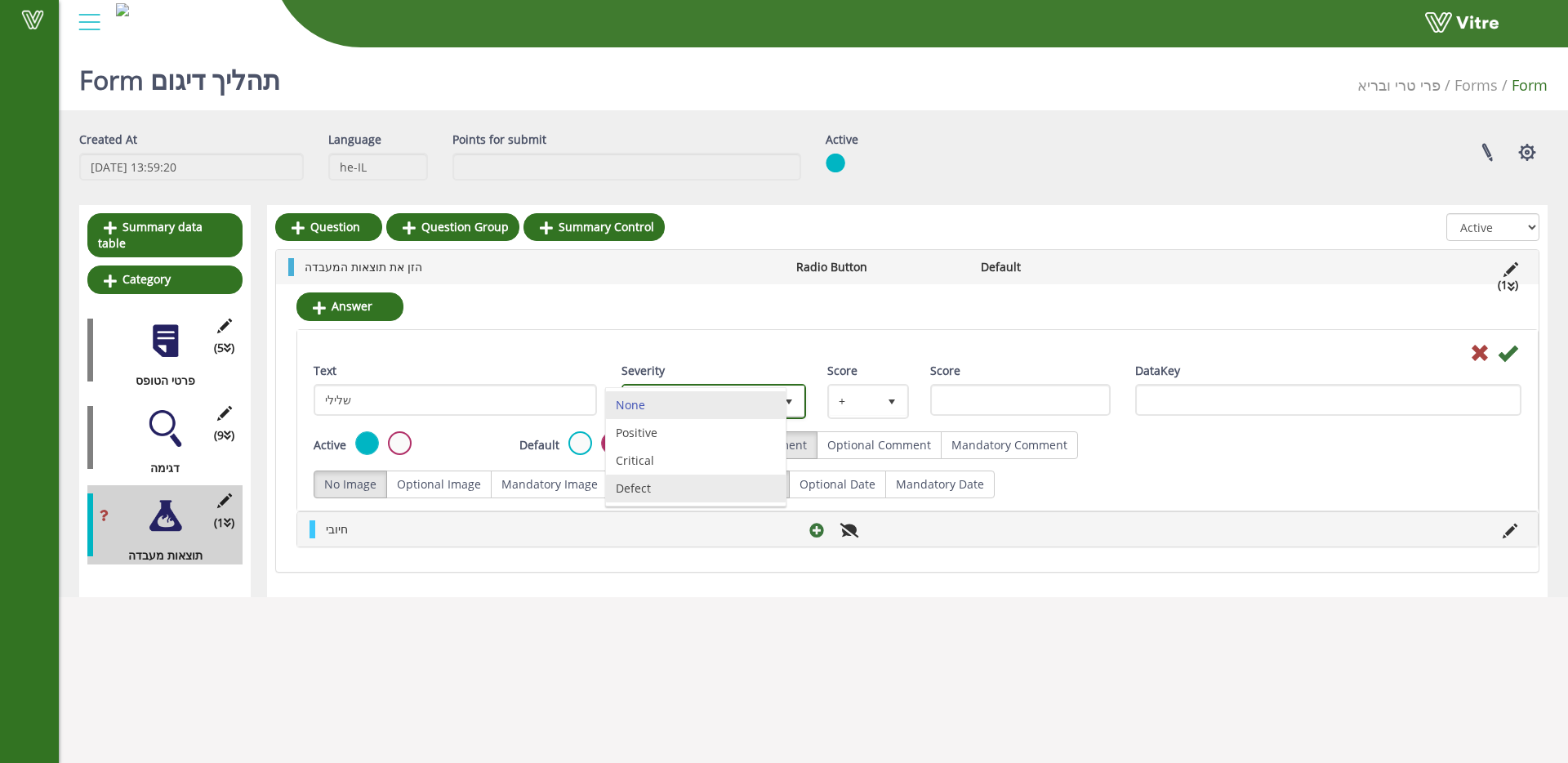
click at [680, 483] on li "Defect" at bounding box center [695, 488] width 180 height 28
type input "1"
radio input "true"
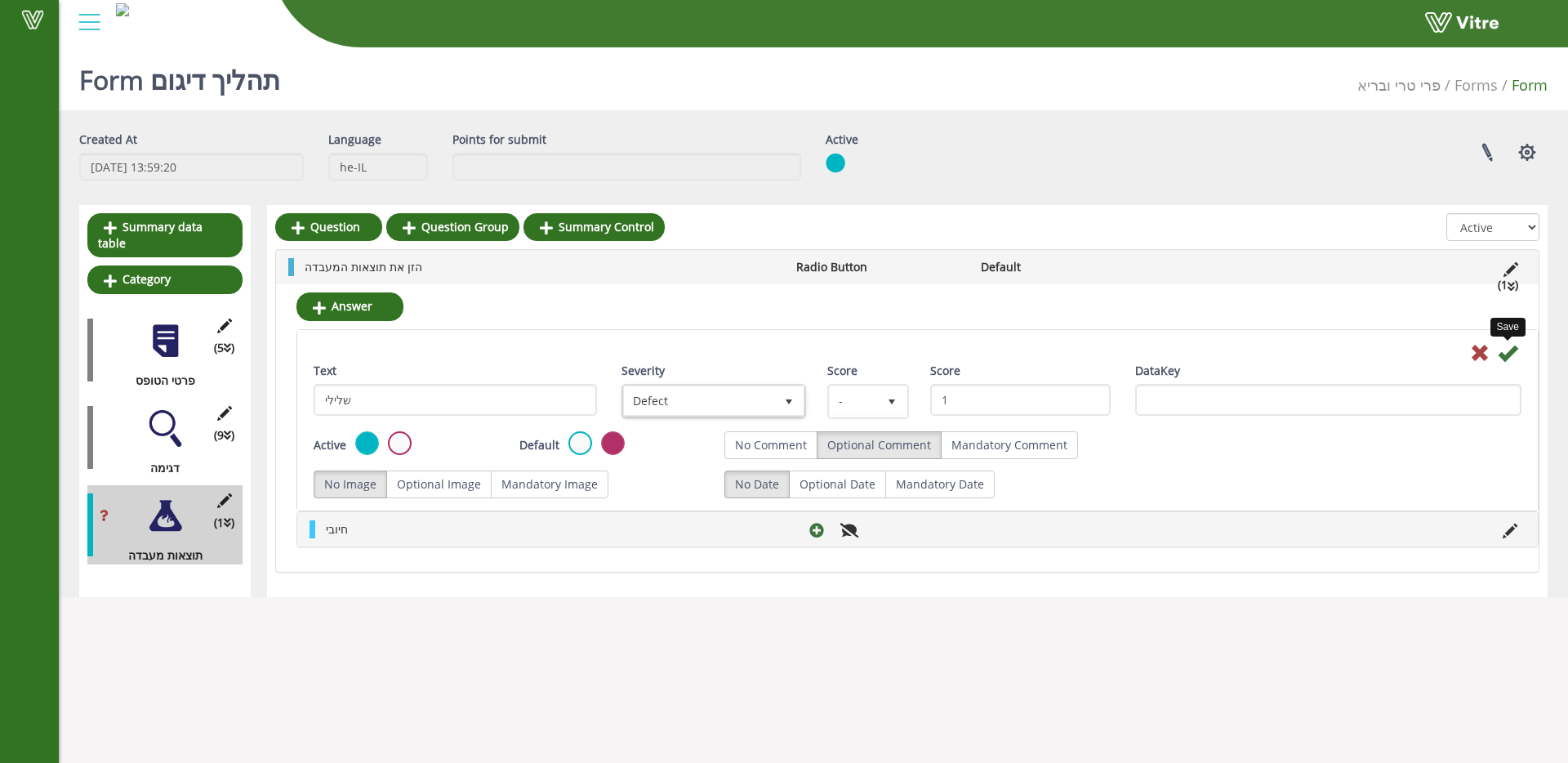
click at [1510, 350] on icon at bounding box center [1507, 353] width 20 height 20
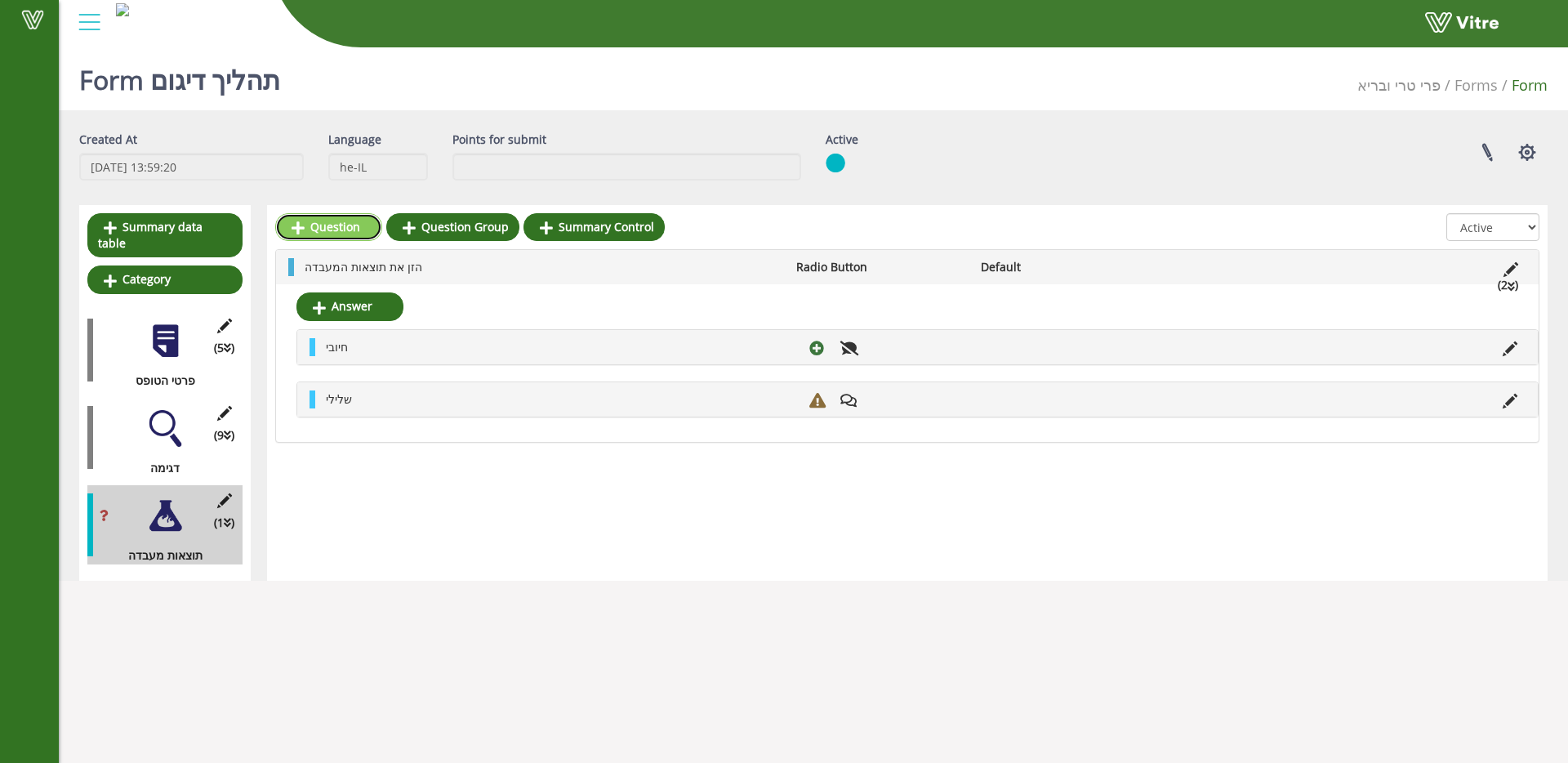
click at [299, 224] on icon at bounding box center [299, 227] width 13 height 14
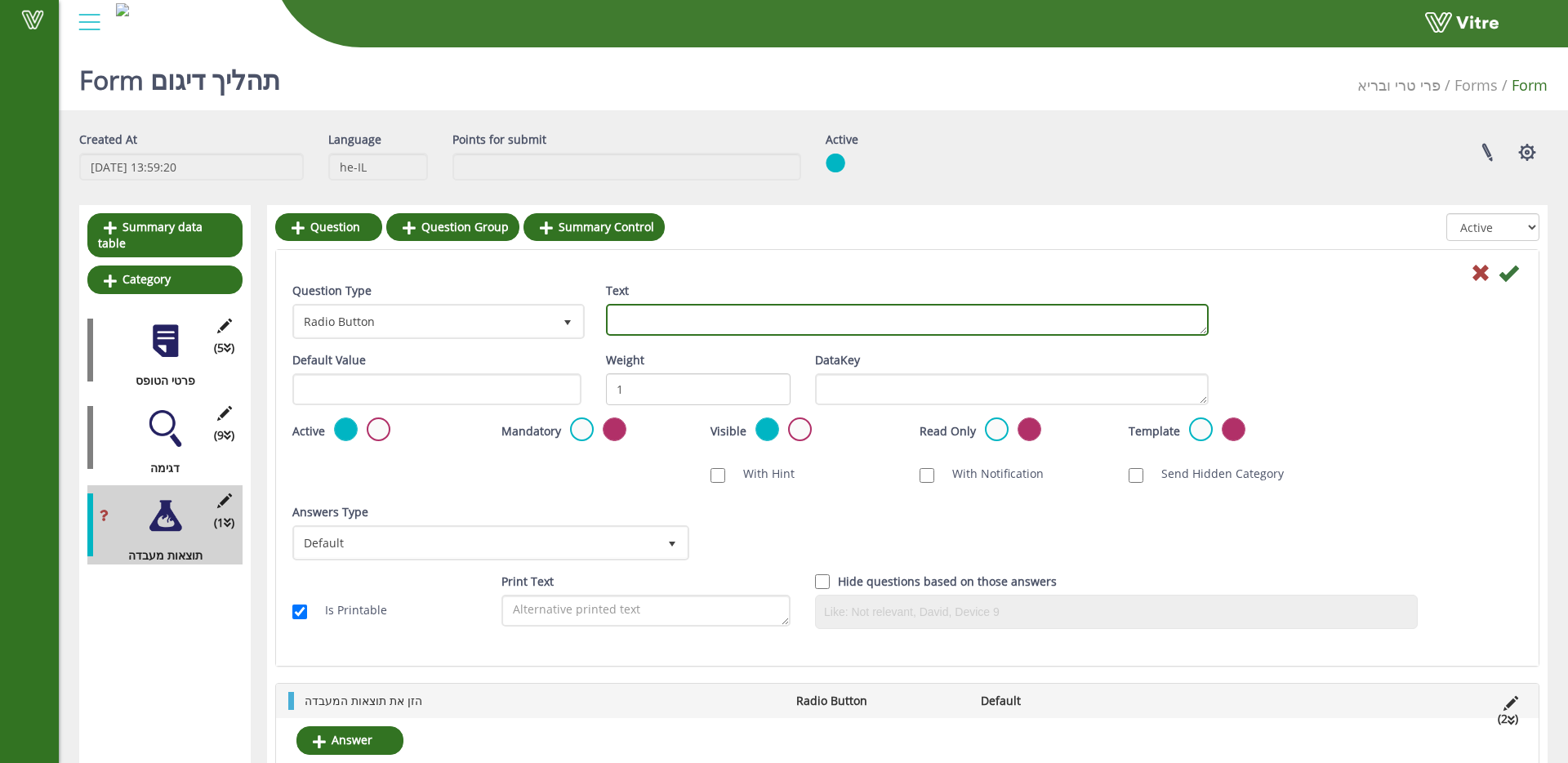
click at [705, 324] on textarea "Text" at bounding box center [907, 319] width 603 height 31
type textarea "מתי התבצע הדיגום ?"
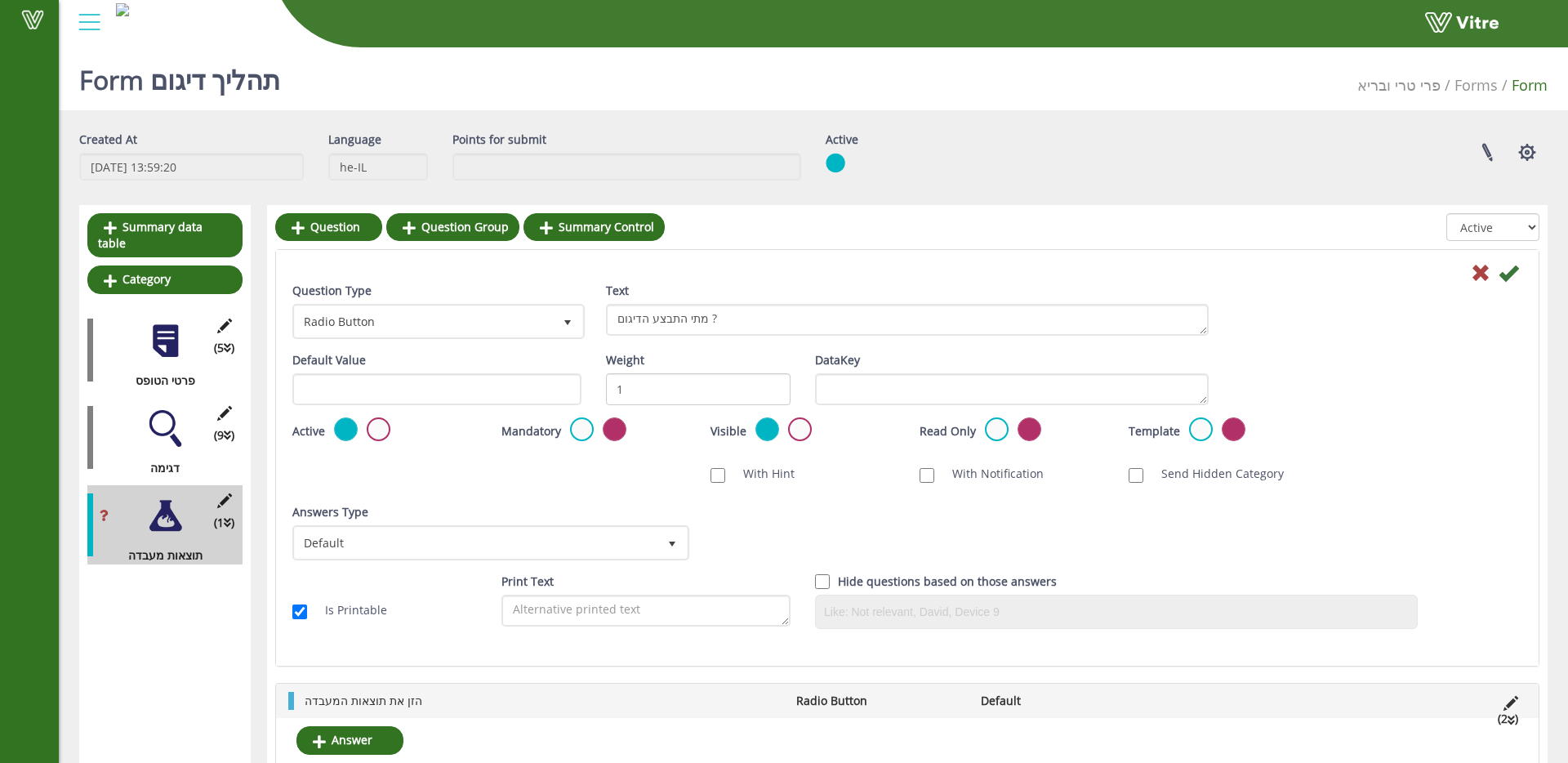
click at [1513, 275] on icon at bounding box center [1508, 273] width 20 height 20
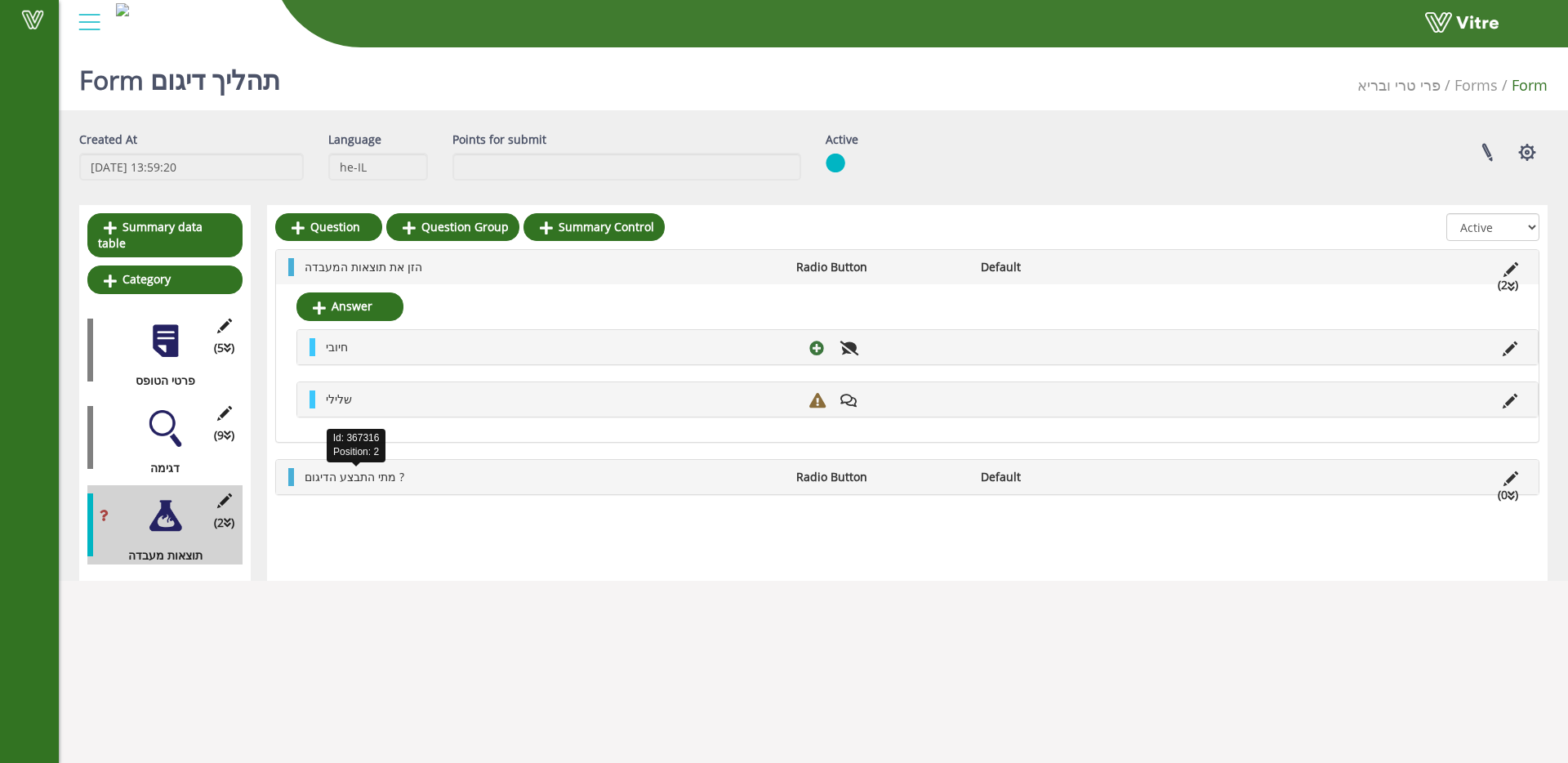
click at [357, 478] on span "מתי התבצע הדיגום ?" at bounding box center [354, 477] width 100 height 15
click at [366, 515] on link "Answer" at bounding box center [350, 516] width 107 height 28
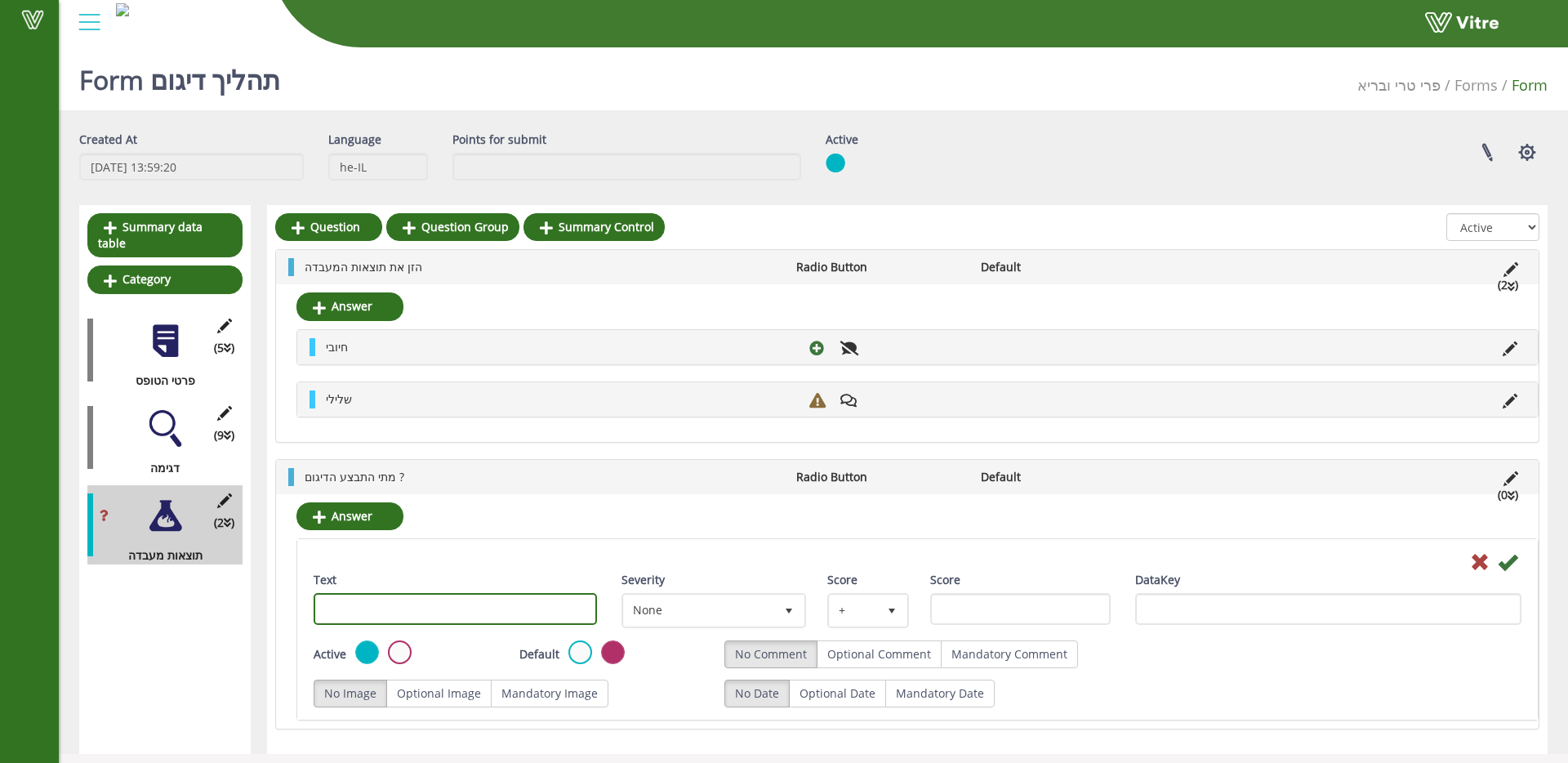
click at [452, 605] on input "Text" at bounding box center [455, 609] width 283 height 31
type input "במהלך העבודה"
click at [1507, 562] on icon at bounding box center [1507, 562] width 20 height 20
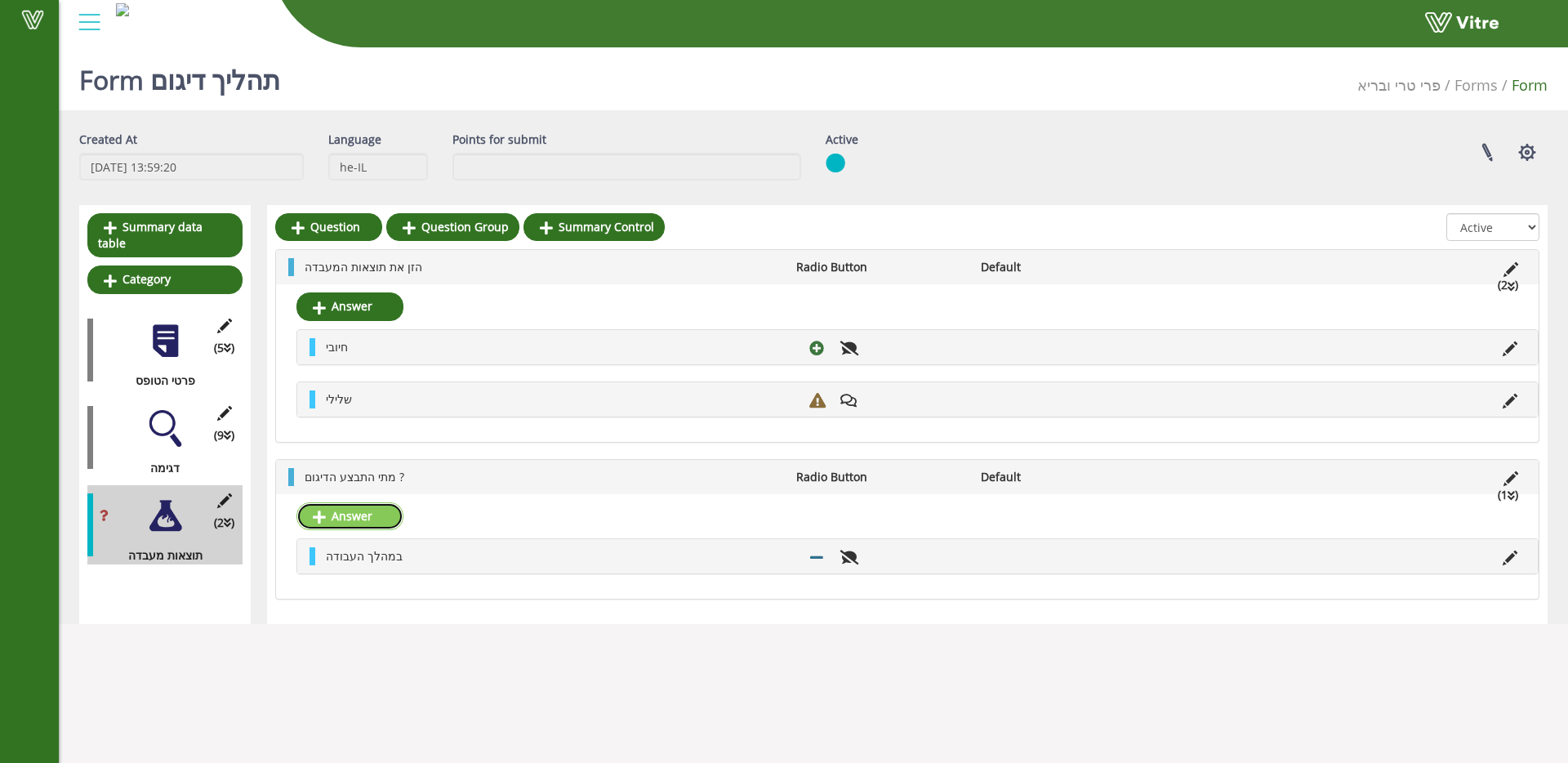
click at [341, 519] on link "Answer" at bounding box center [350, 516] width 107 height 28
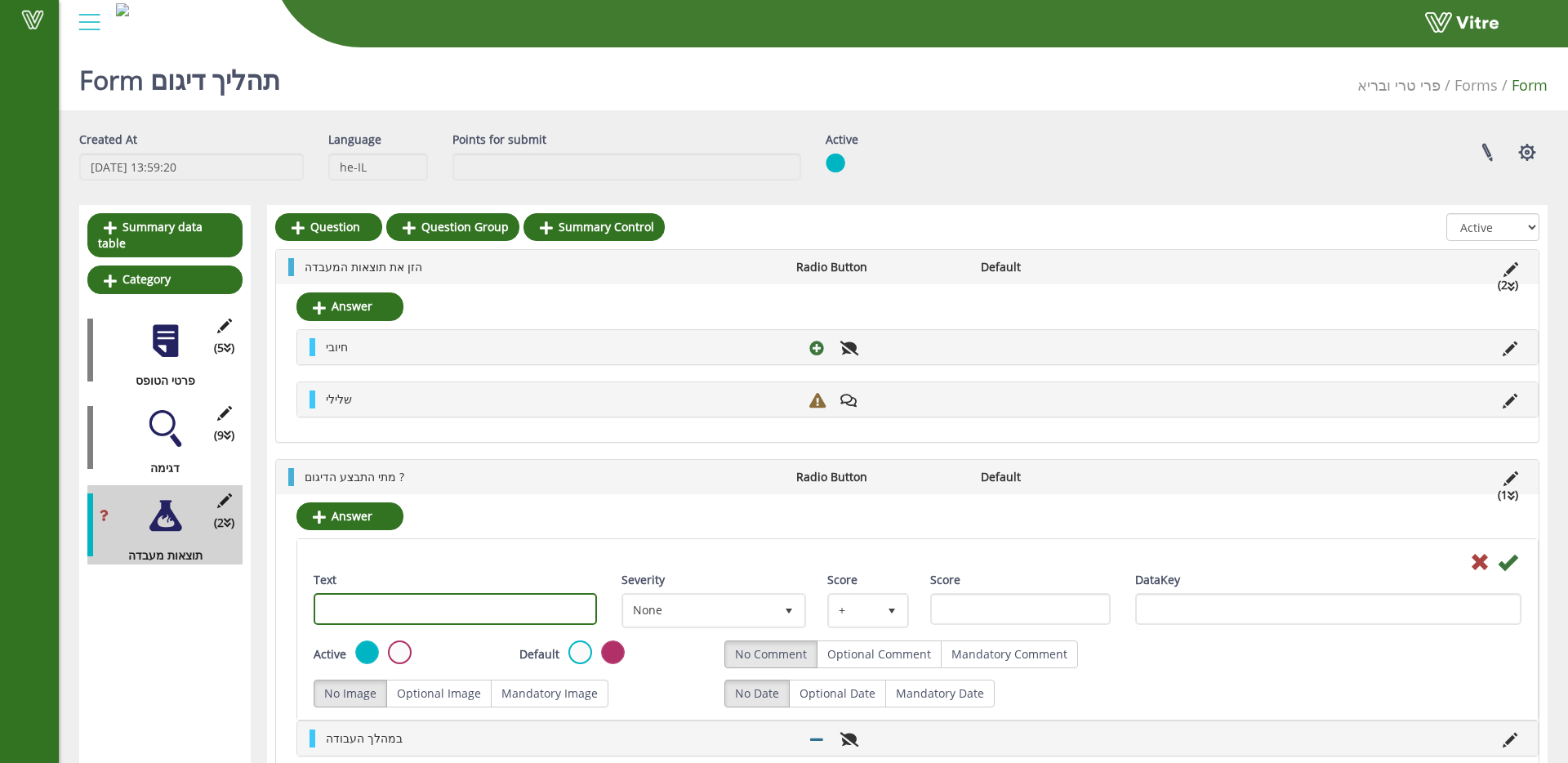
click at [469, 605] on input "Text" at bounding box center [455, 609] width 283 height 31
type input "אחרי ניקיון"
click at [1513, 559] on icon at bounding box center [1507, 562] width 20 height 20
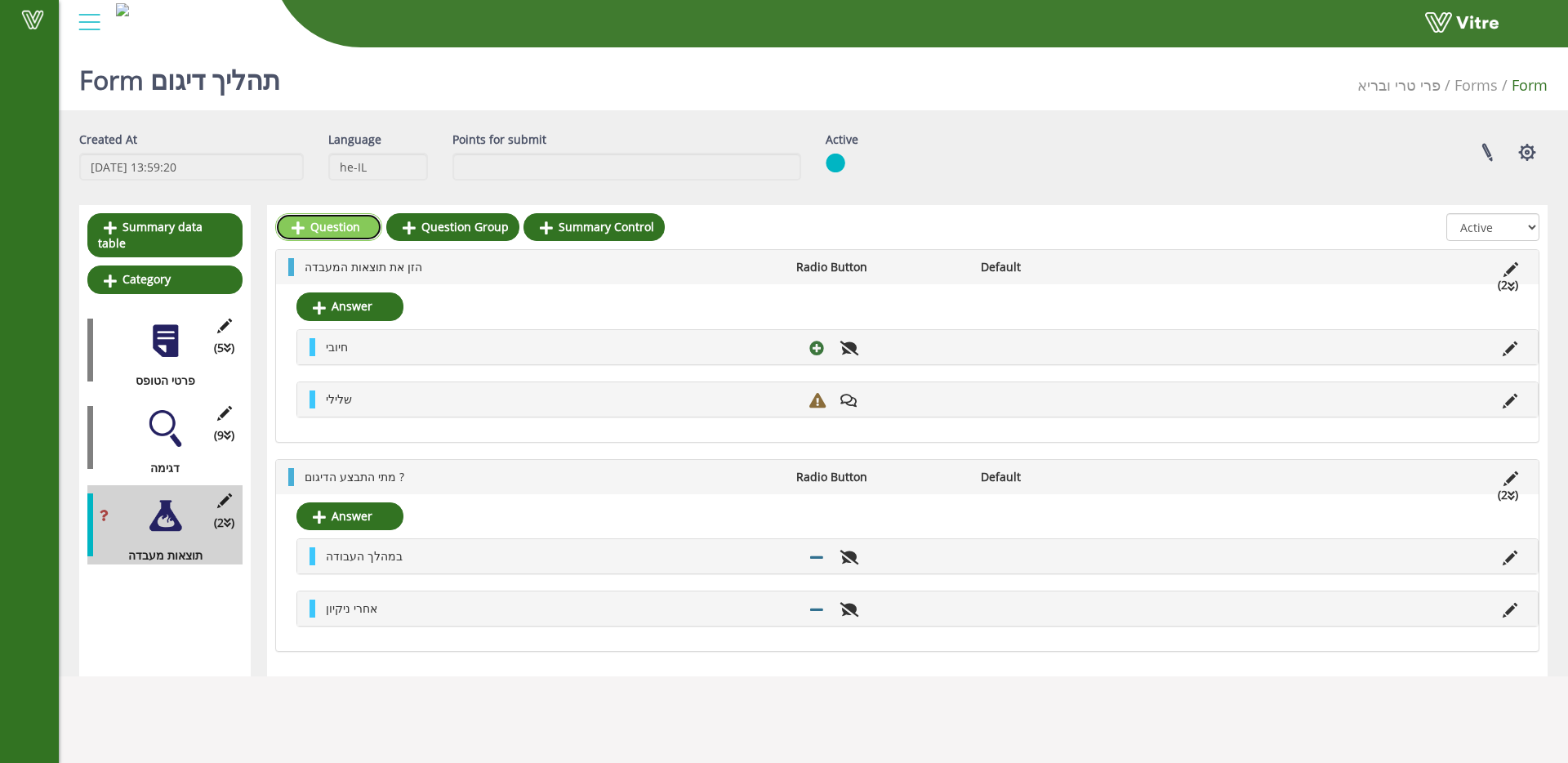
click at [347, 223] on link "Question" at bounding box center [328, 226] width 107 height 28
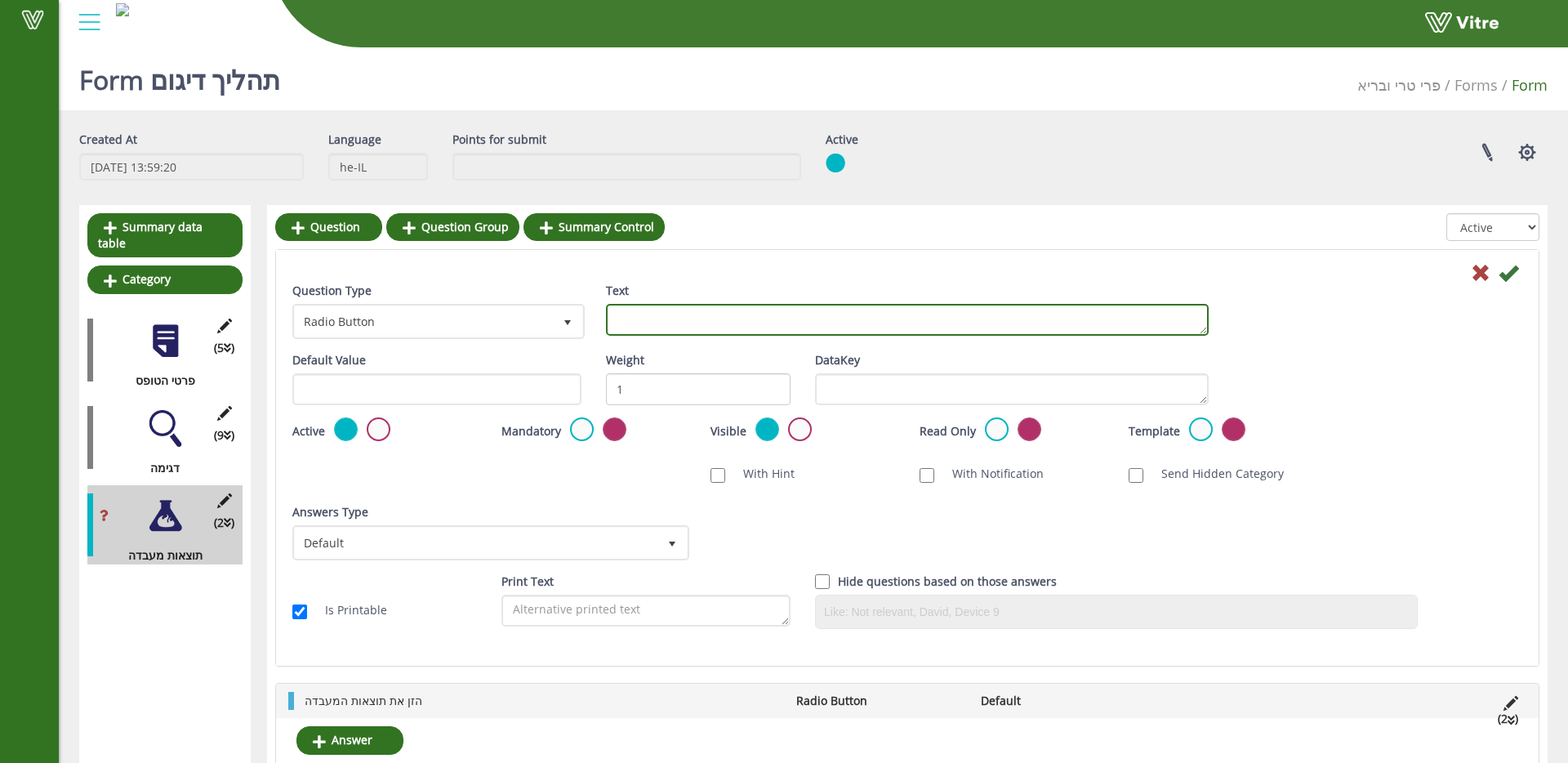
click at [625, 319] on textarea "Text" at bounding box center [907, 319] width 603 height 31
type textarea "הערות"
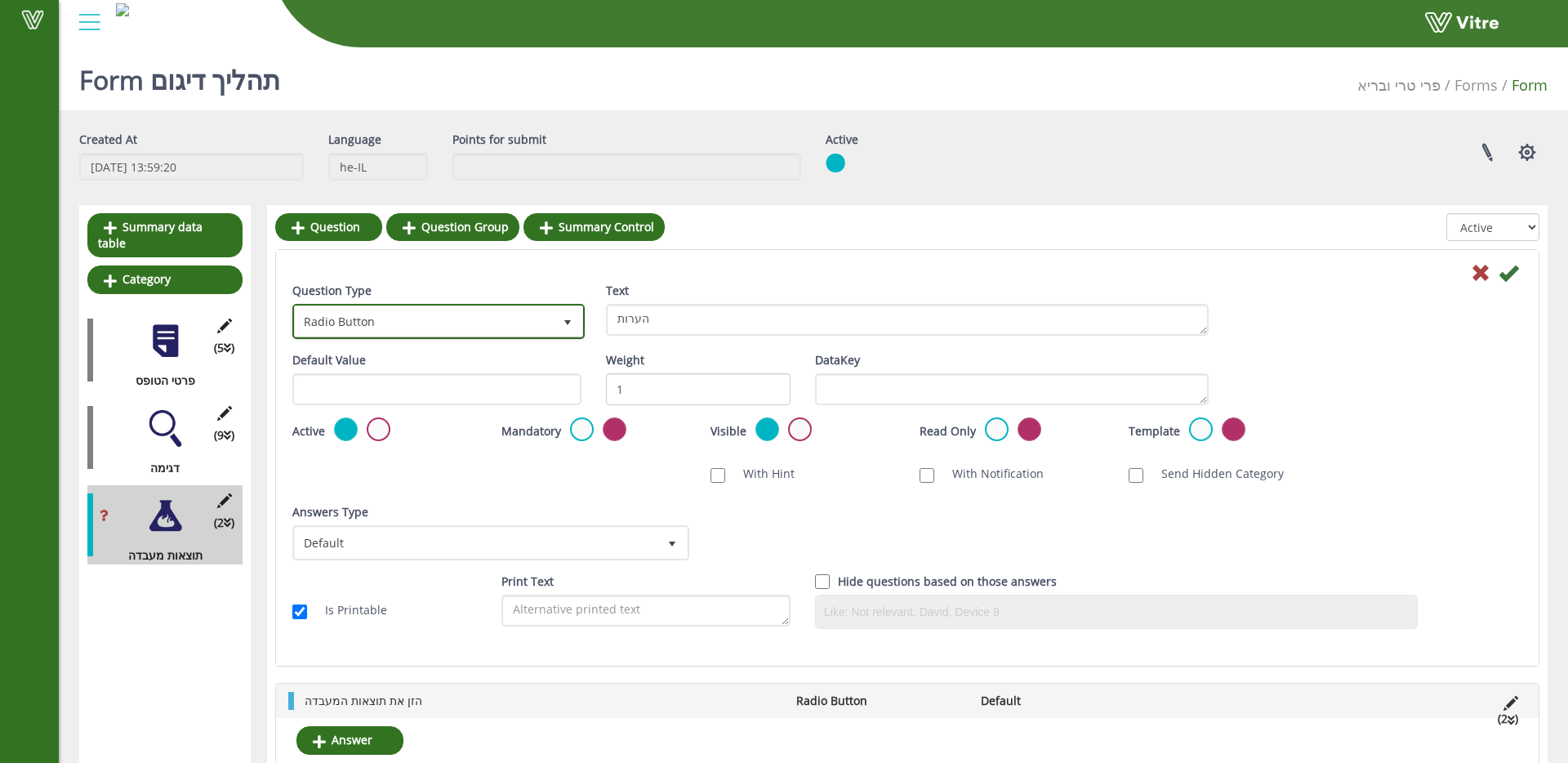
drag, startPoint x: 490, startPoint y: 318, endPoint x: 482, endPoint y: 327, distance: 12.0
click at [490, 318] on span "Radio Button" at bounding box center [423, 321] width 258 height 29
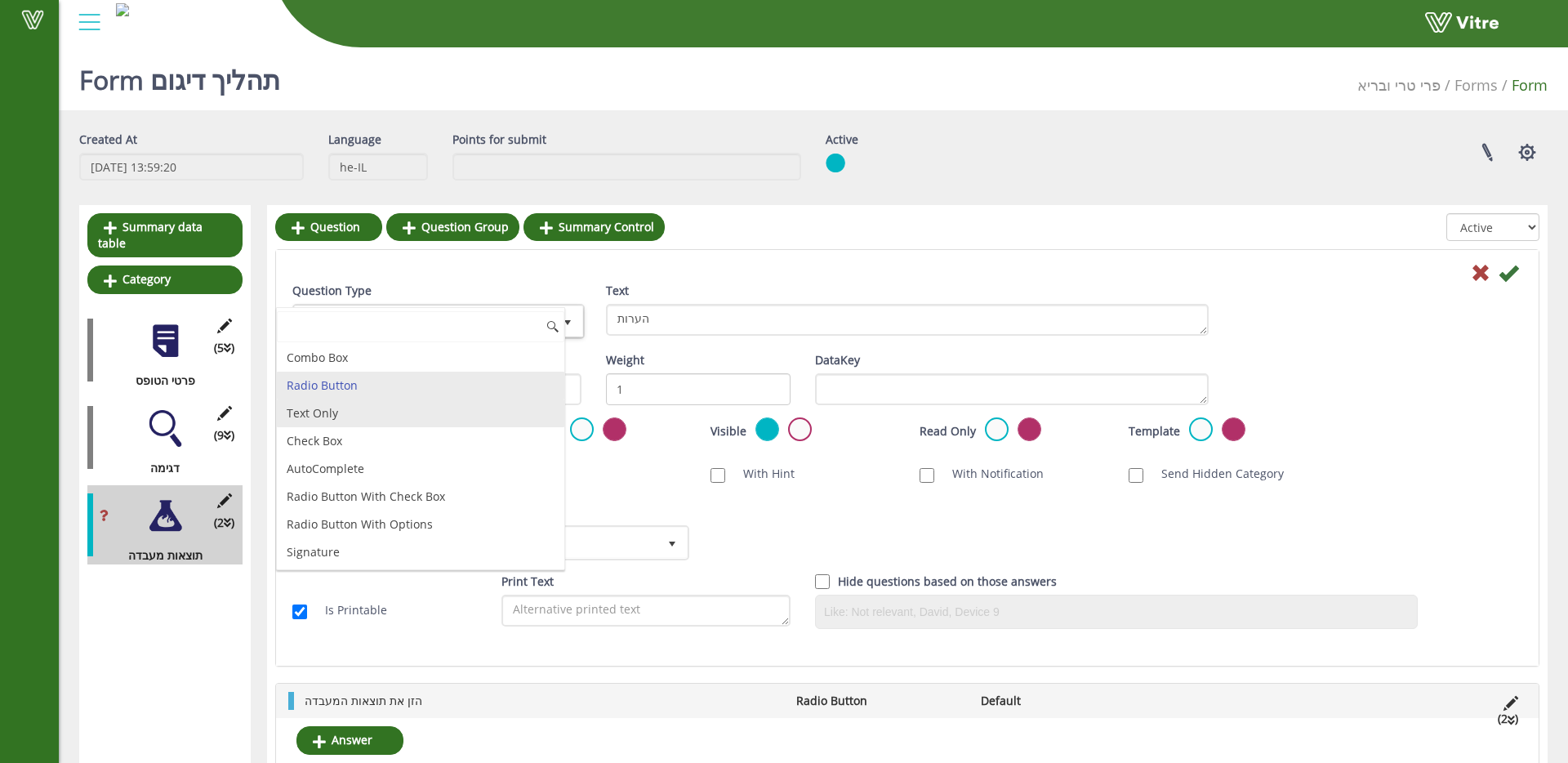
click at [434, 410] on li "Text Only" at bounding box center [420, 413] width 287 height 28
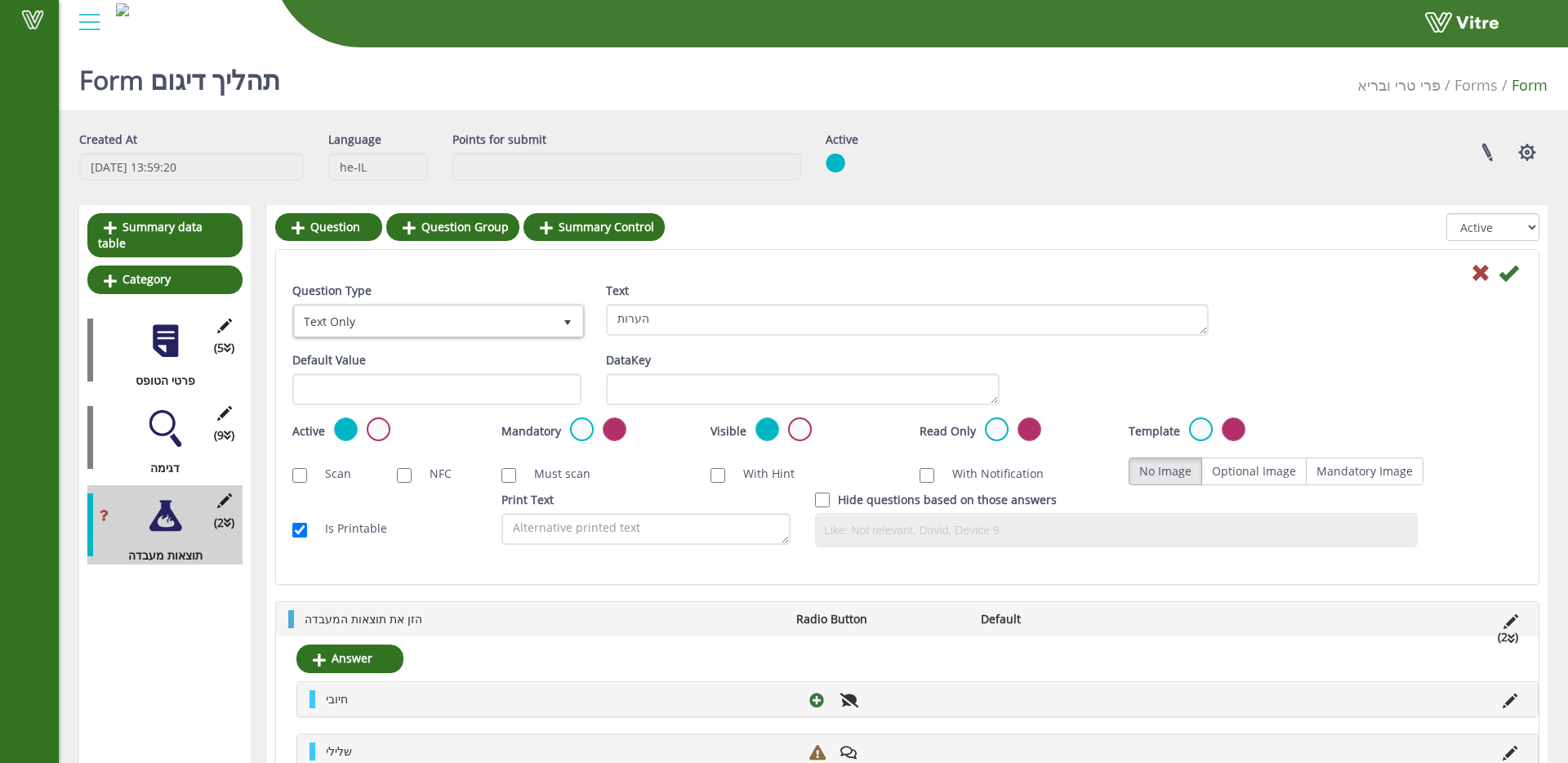
click at [1511, 276] on icon at bounding box center [1508, 273] width 20 height 20
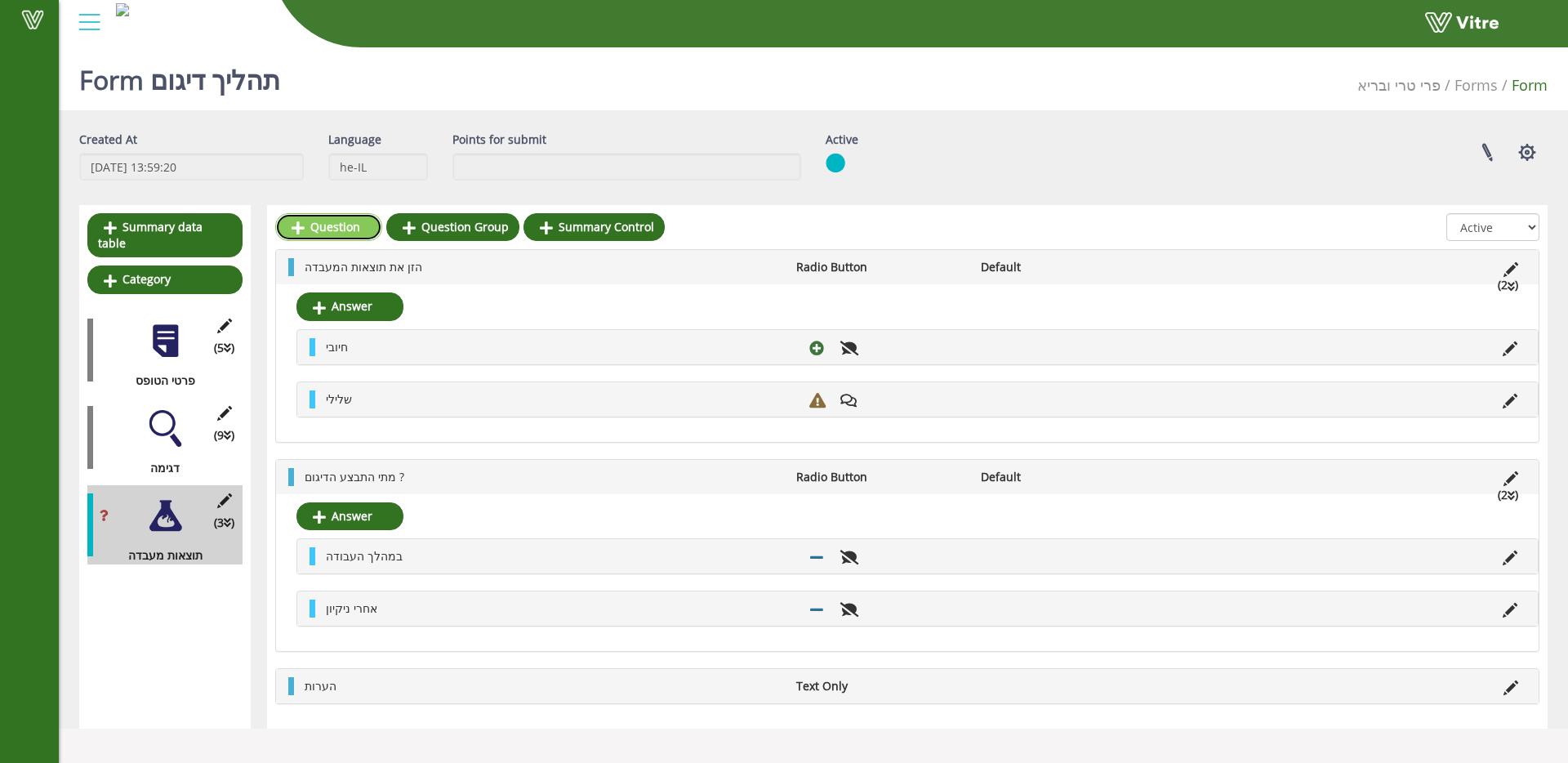
click at [335, 230] on link "Question" at bounding box center [328, 226] width 107 height 28
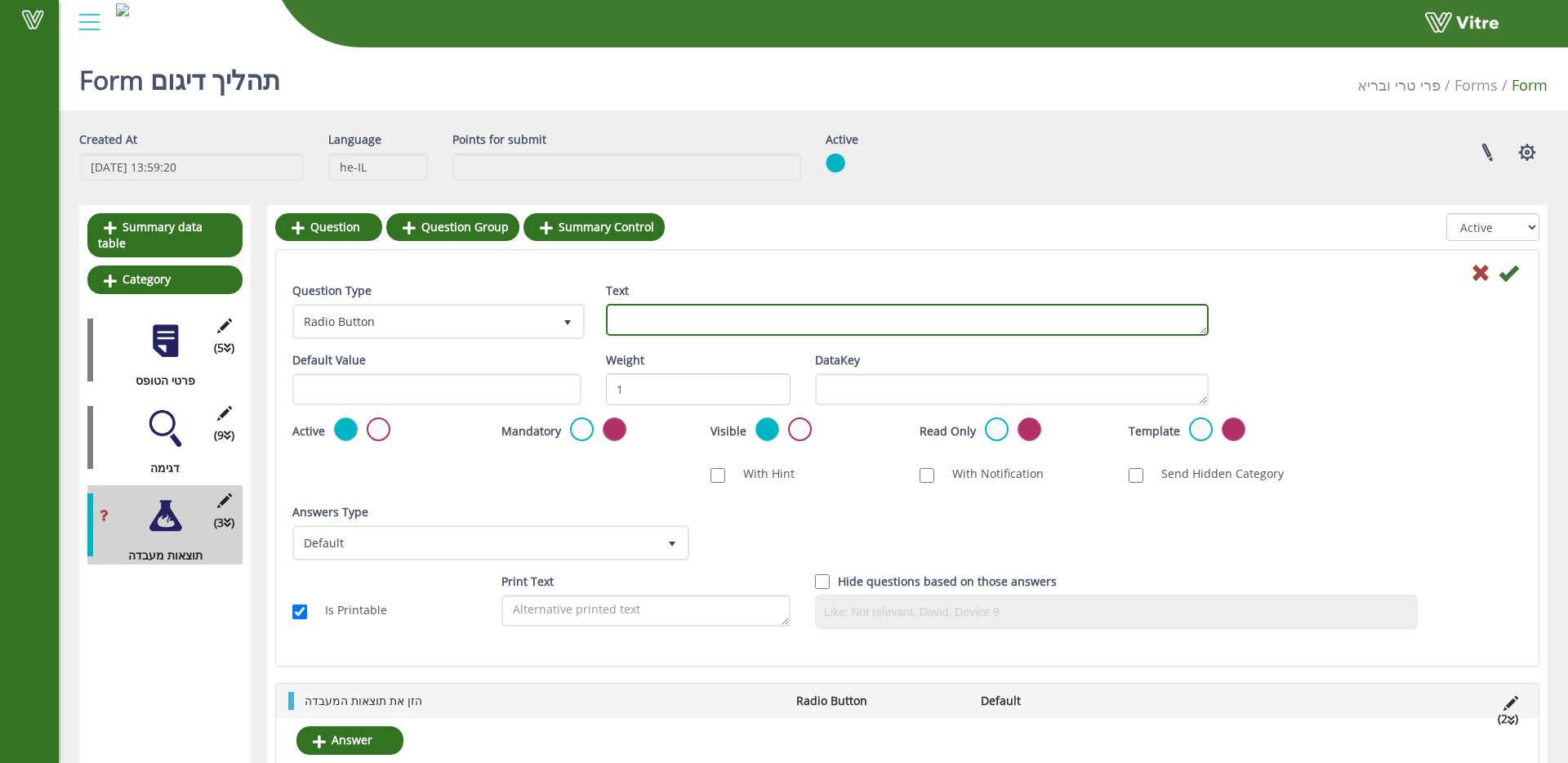
click at [797, 312] on textarea "Text" at bounding box center [907, 319] width 603 height 31
type textarea "שם ממלא התוצאה"
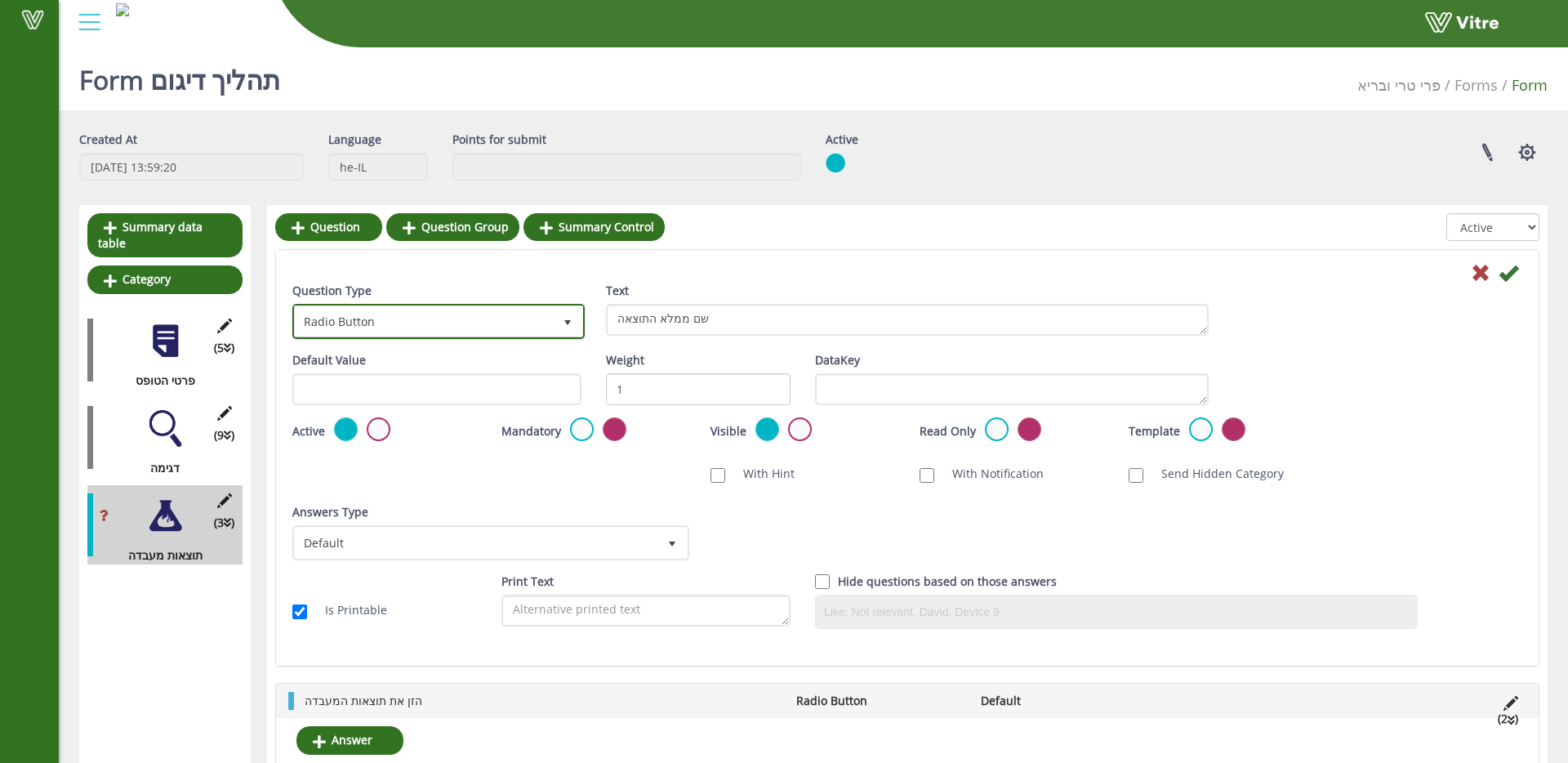
click at [504, 325] on span "Radio Button" at bounding box center [423, 321] width 258 height 29
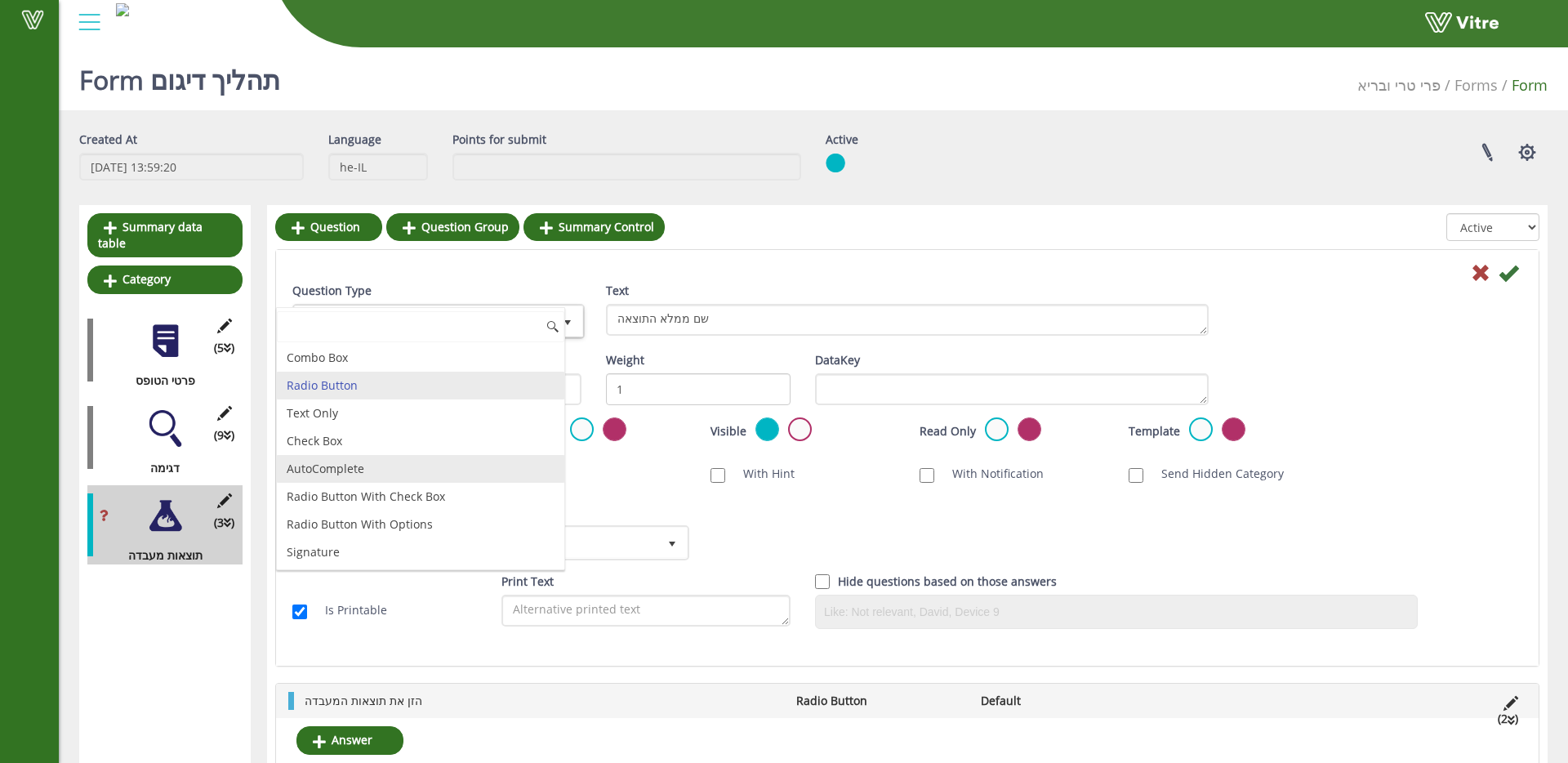
drag, startPoint x: 464, startPoint y: 457, endPoint x: 472, endPoint y: 460, distance: 8.5
click at [464, 458] on li "AutoComplete" at bounding box center [420, 468] width 287 height 28
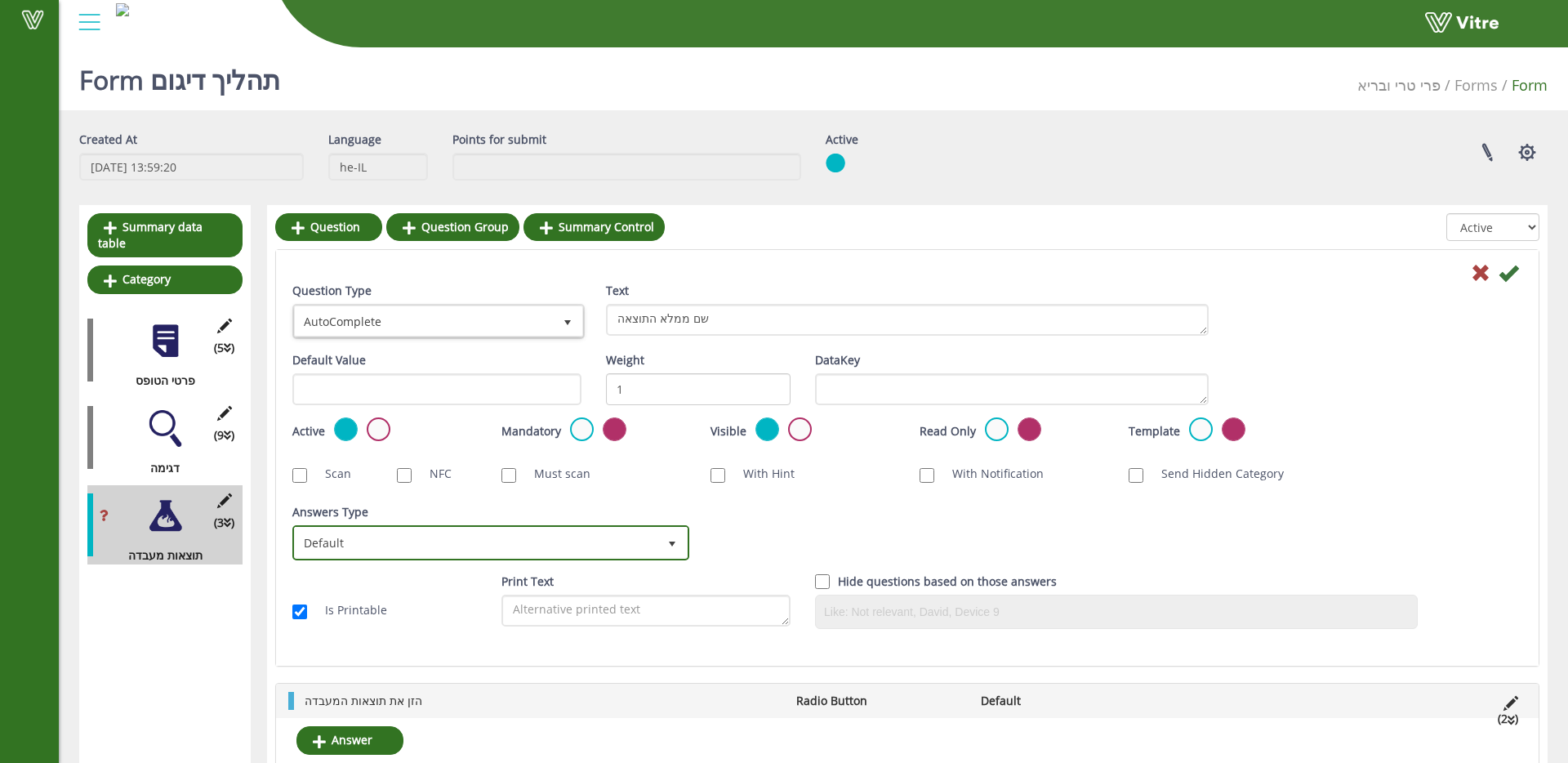
click at [532, 525] on span "Default 0" at bounding box center [490, 542] width 397 height 35
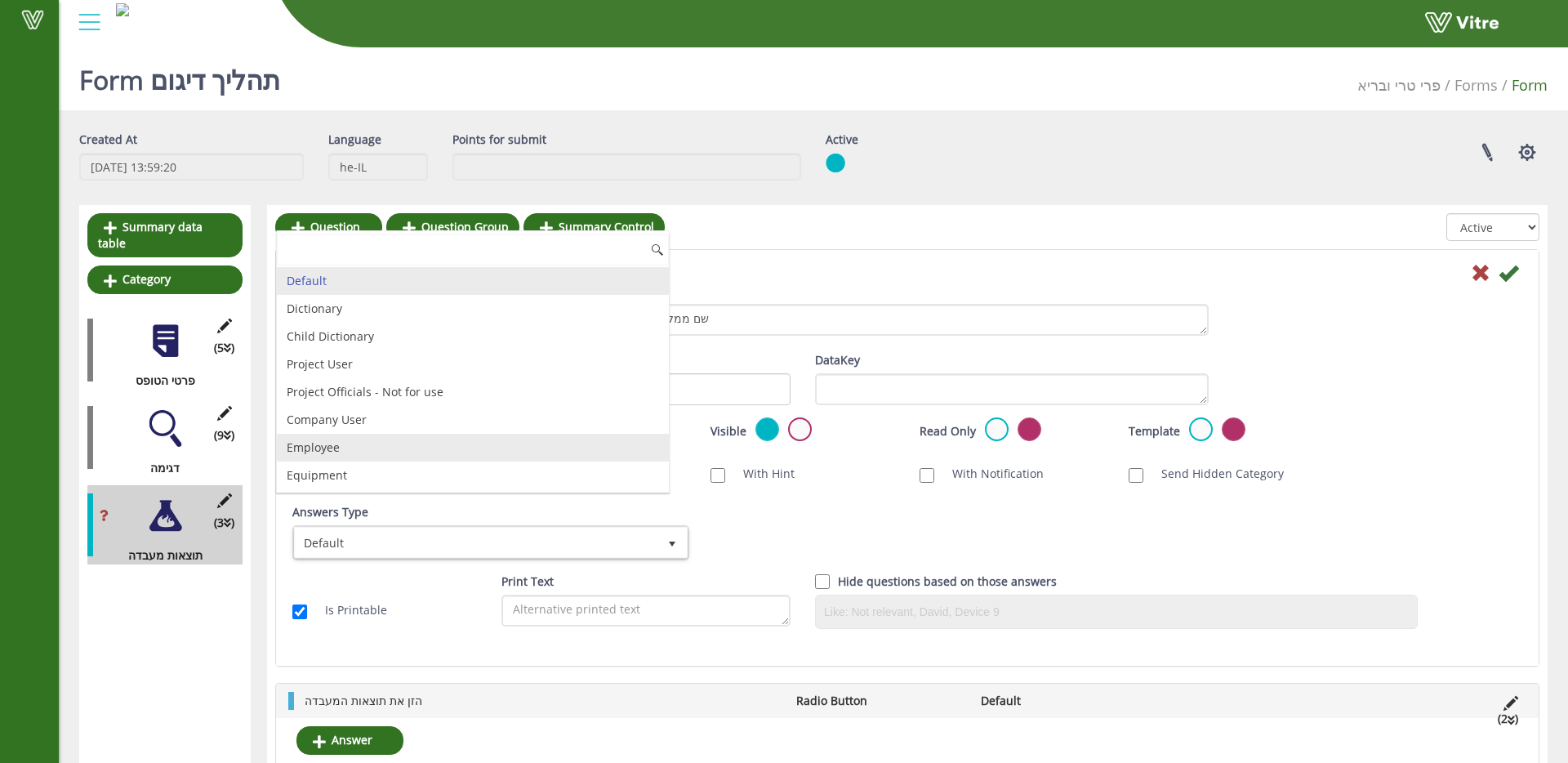
click at [548, 450] on li "Employee" at bounding box center [473, 447] width 392 height 28
checkbox input "true"
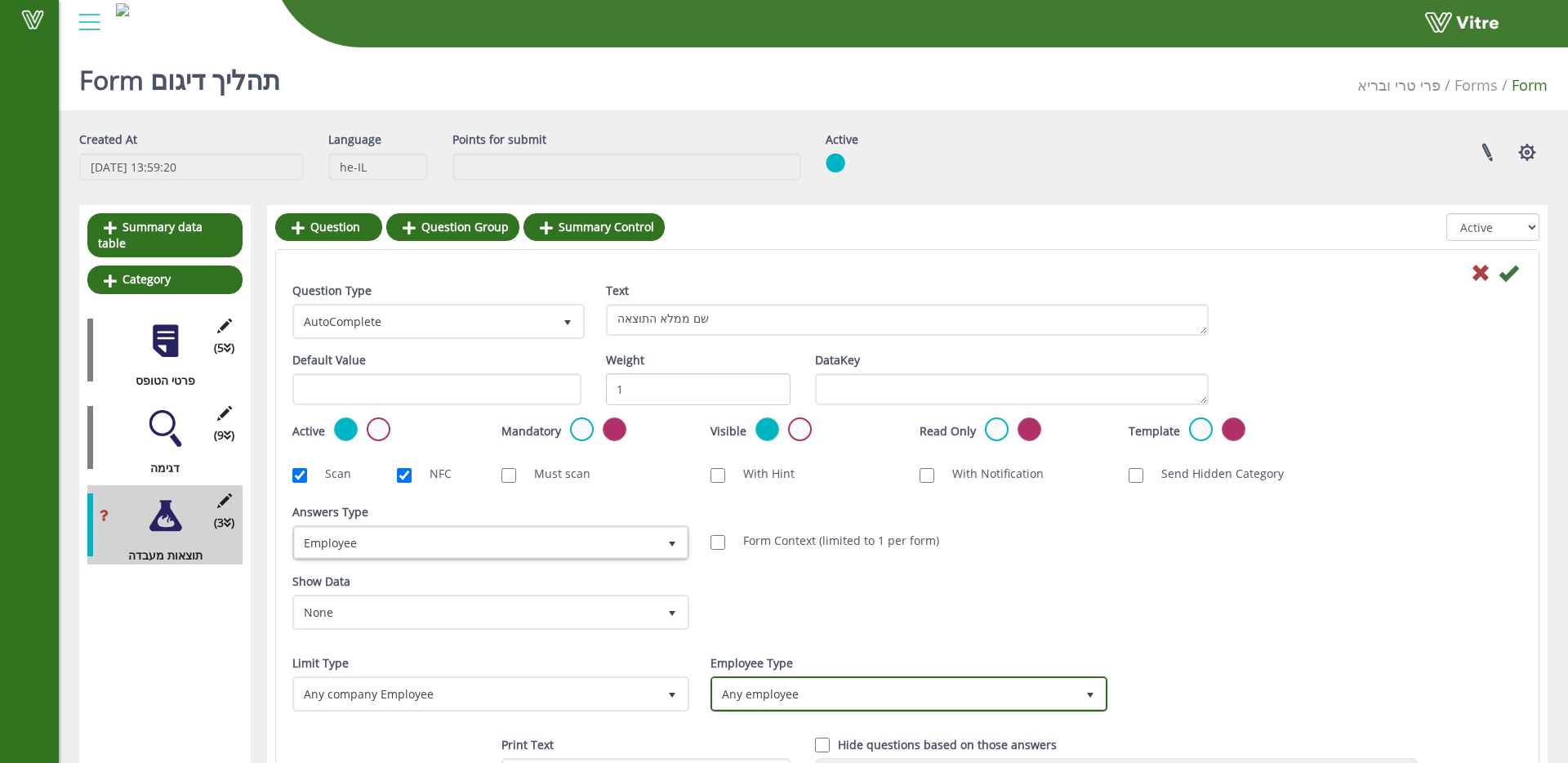
click at [827, 680] on span "Any employee" at bounding box center [894, 694] width 362 height 29
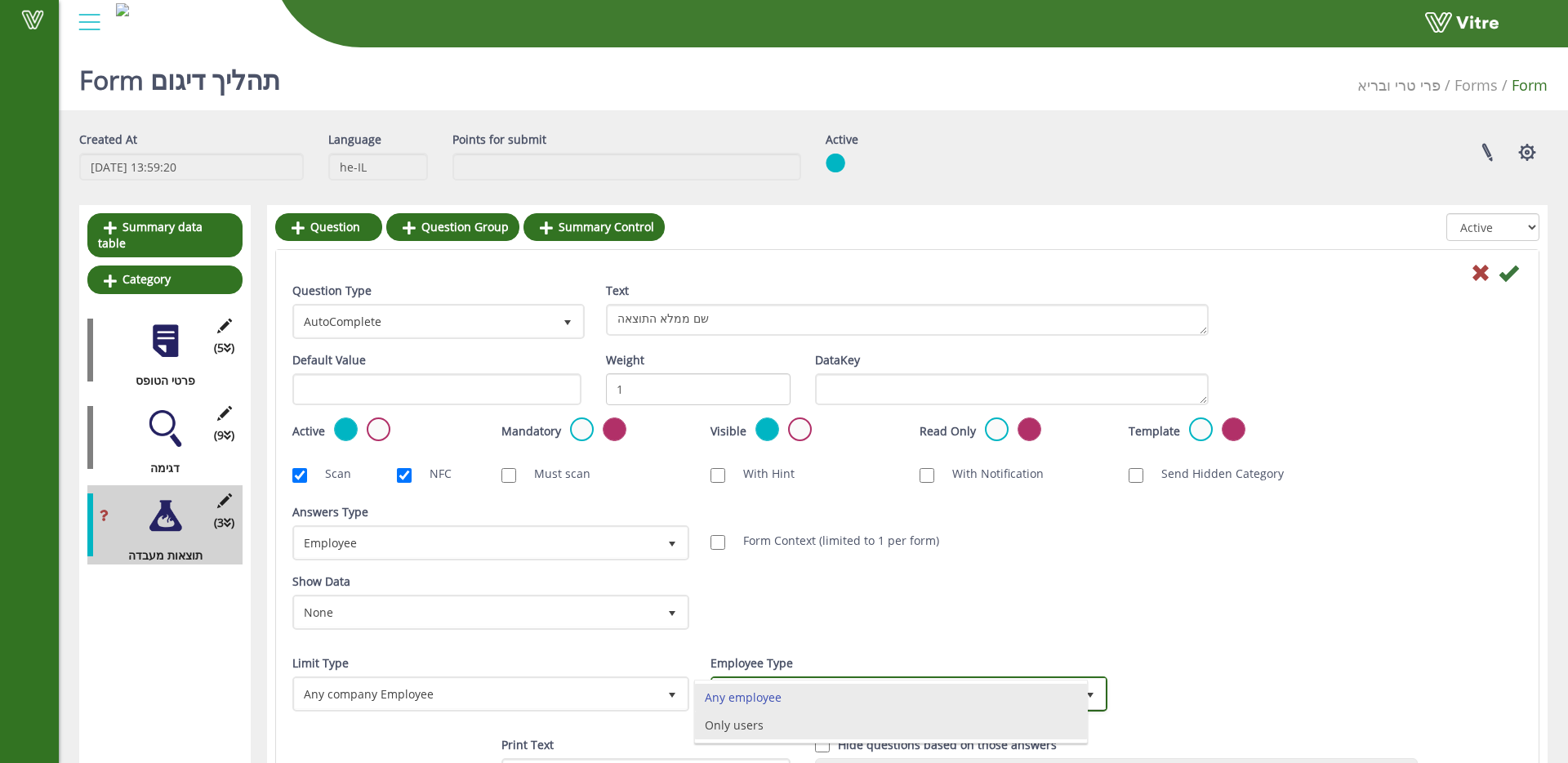
drag, startPoint x: 807, startPoint y: 718, endPoint x: 823, endPoint y: 705, distance: 20.6
click at [807, 718] on li "Only users" at bounding box center [891, 725] width 392 height 28
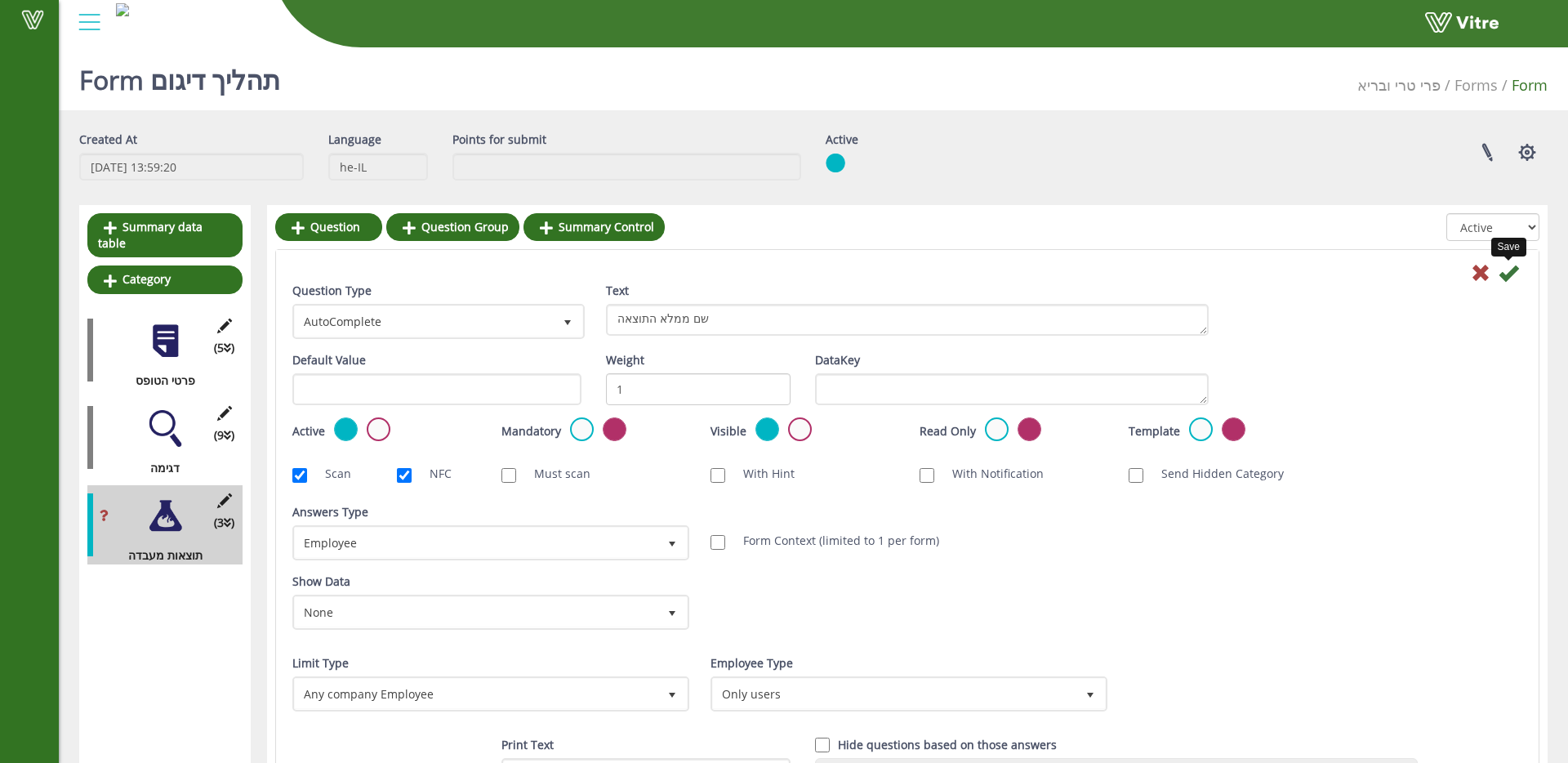
click at [1507, 271] on icon at bounding box center [1508, 273] width 20 height 20
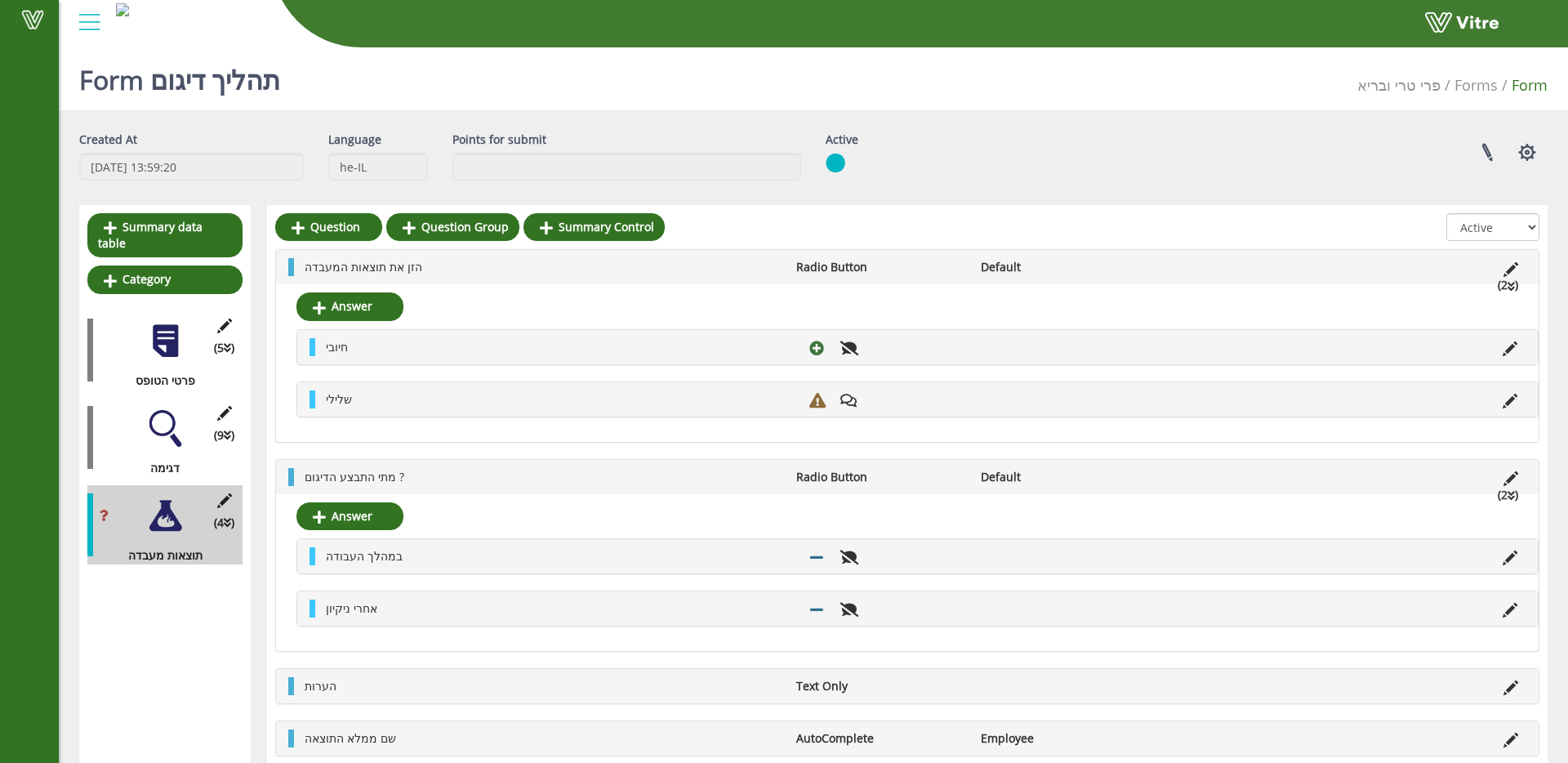
click at [180, 410] on div at bounding box center [165, 428] width 37 height 37
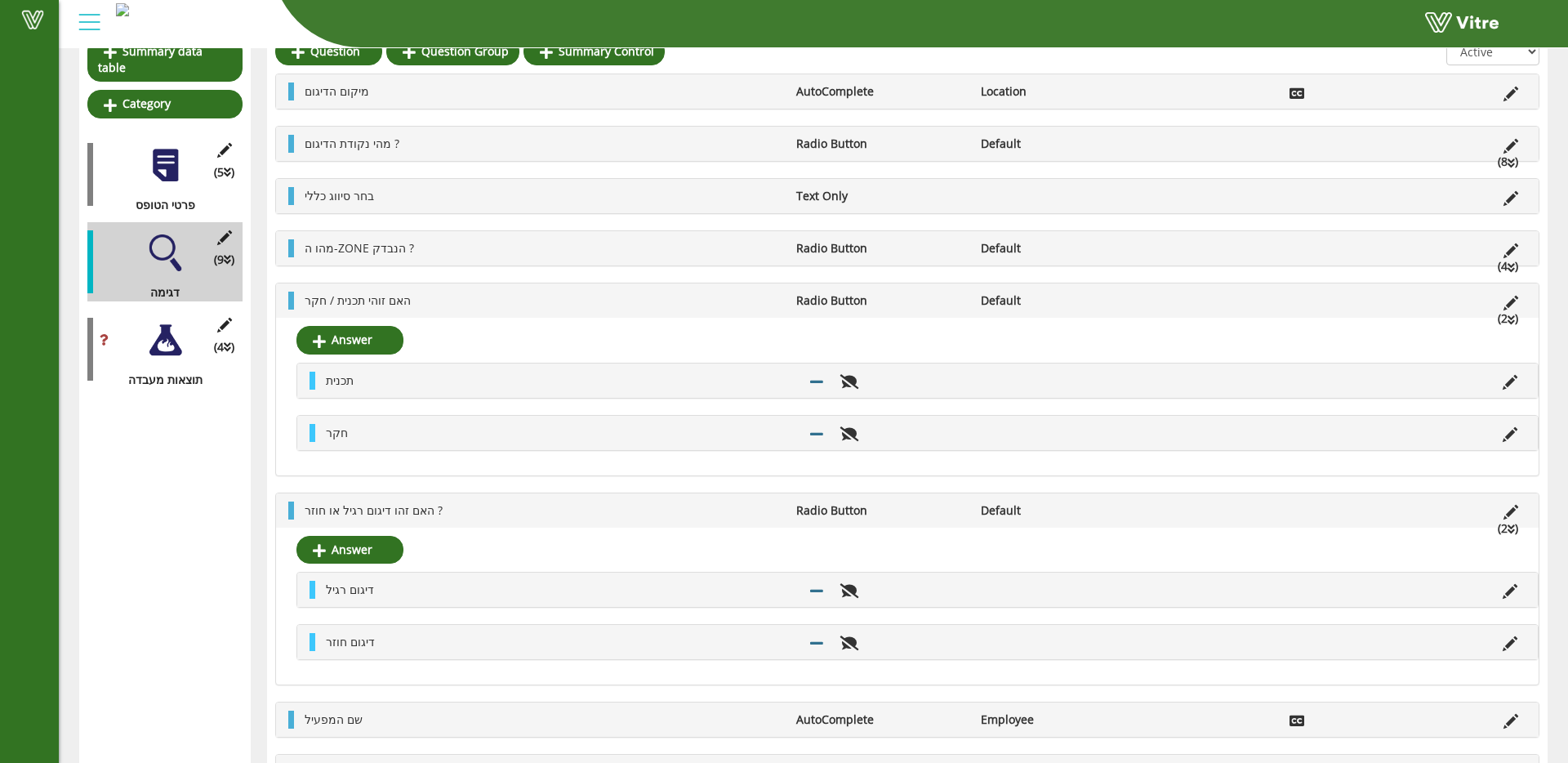
scroll to position [451, 0]
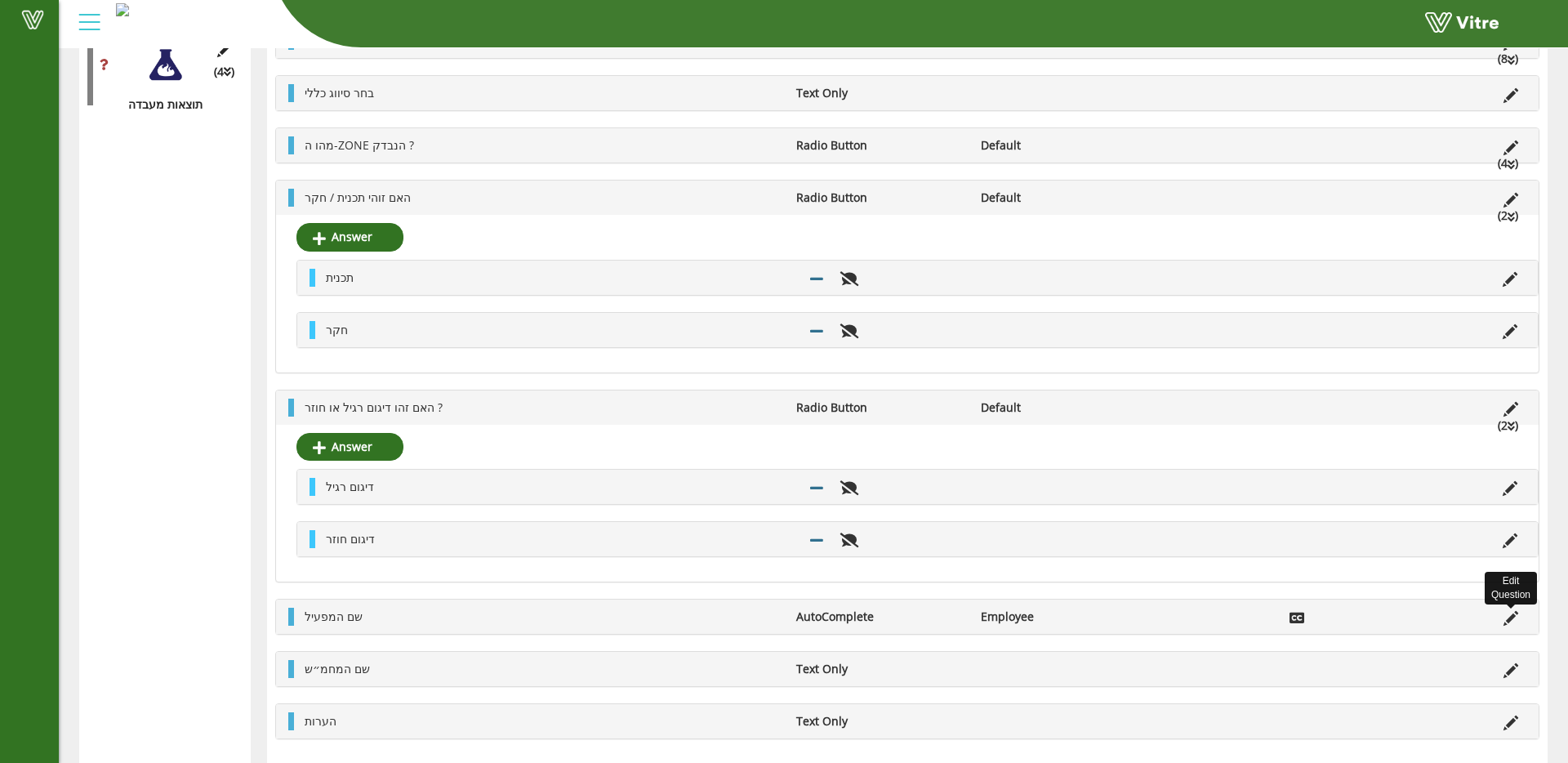
click at [1513, 617] on icon at bounding box center [1510, 617] width 14 height 14
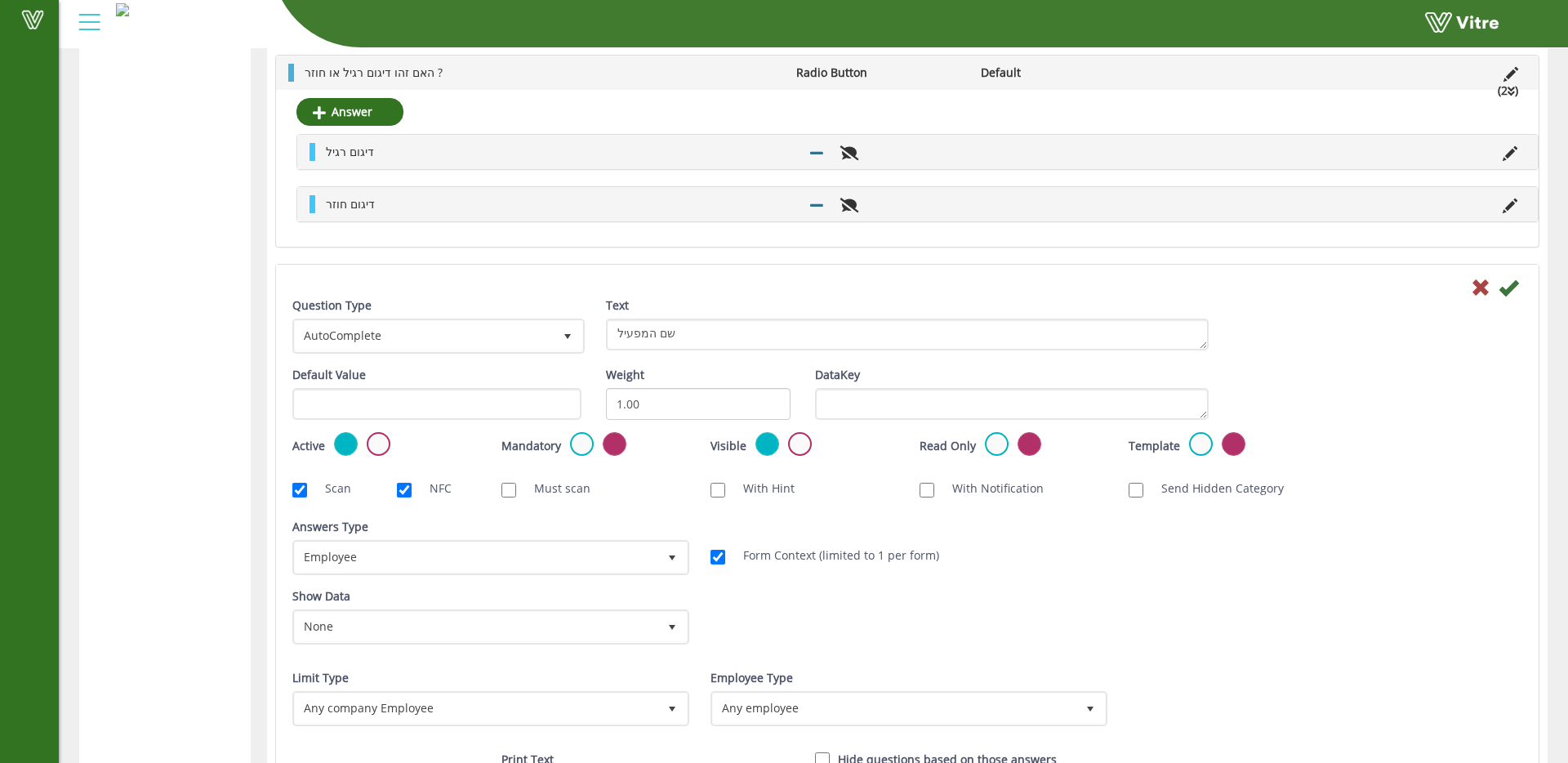
scroll to position [996, 0]
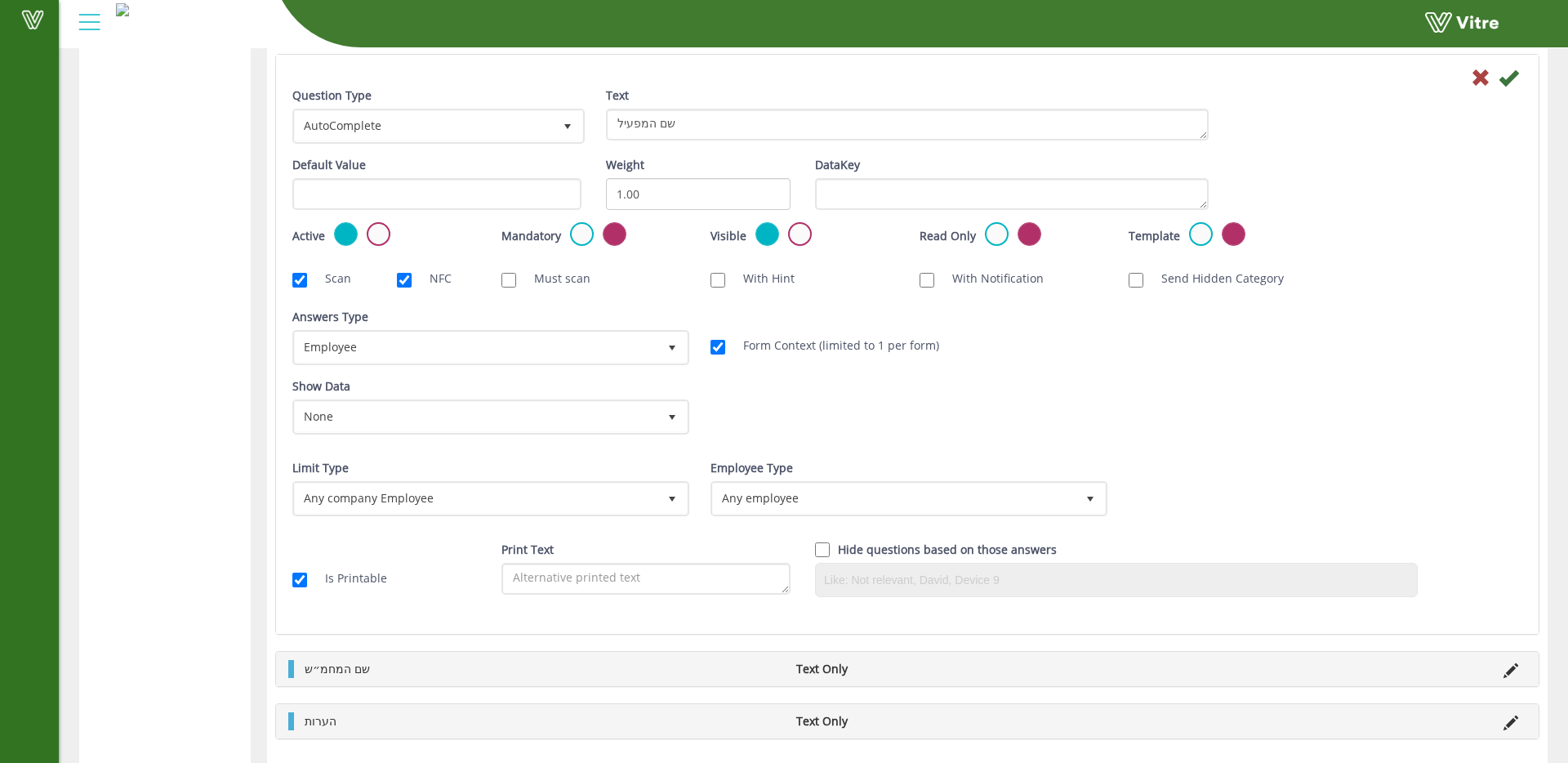
click at [809, 343] on label "Form Context (limited to 1 per form)" at bounding box center [832, 345] width 212 height 18
click at [726, 343] on input "Form Context (limited to 1 per form)" at bounding box center [717, 346] width 14 height 14
checkbox input "false"
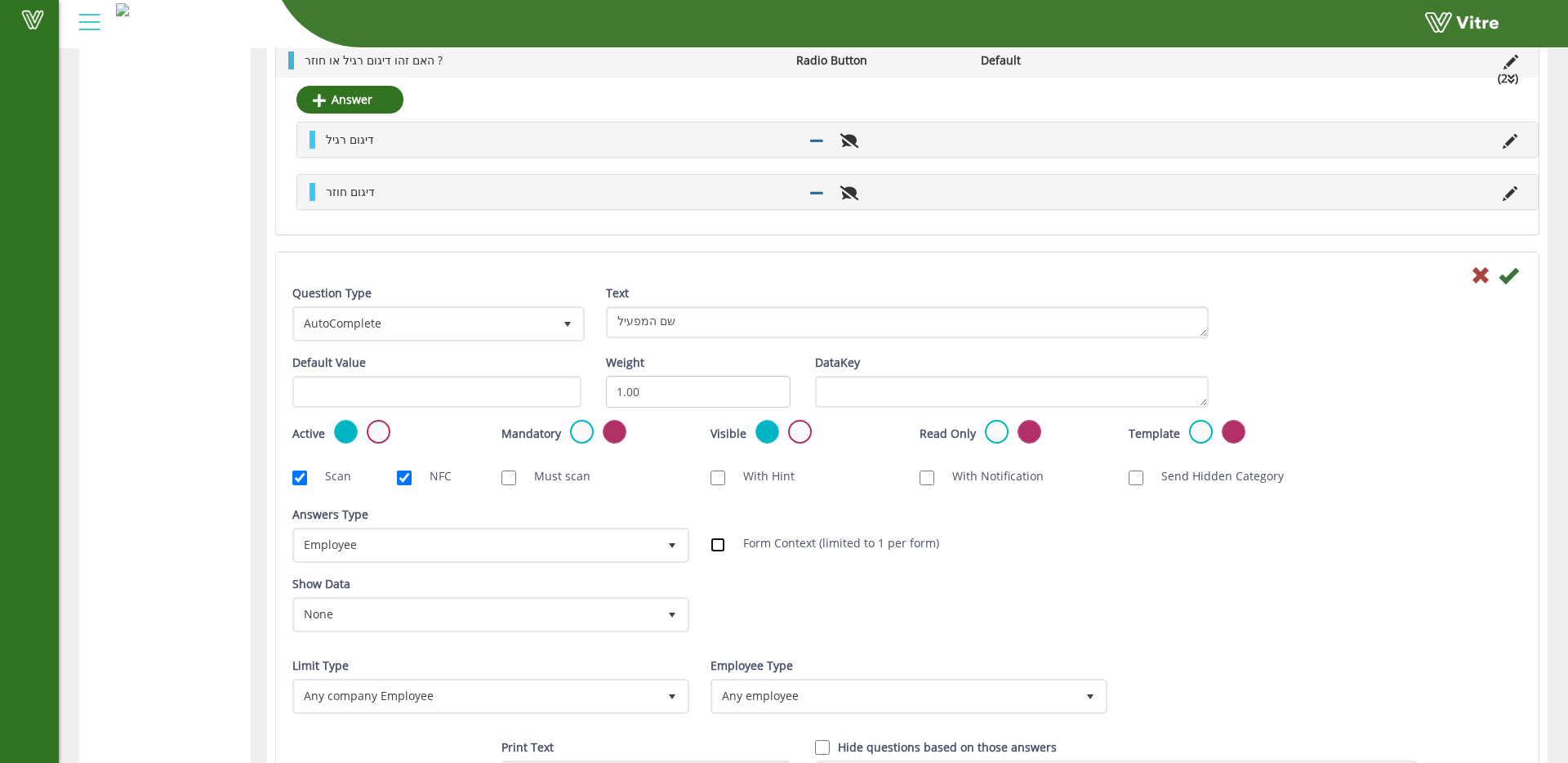
scroll to position [746, 0]
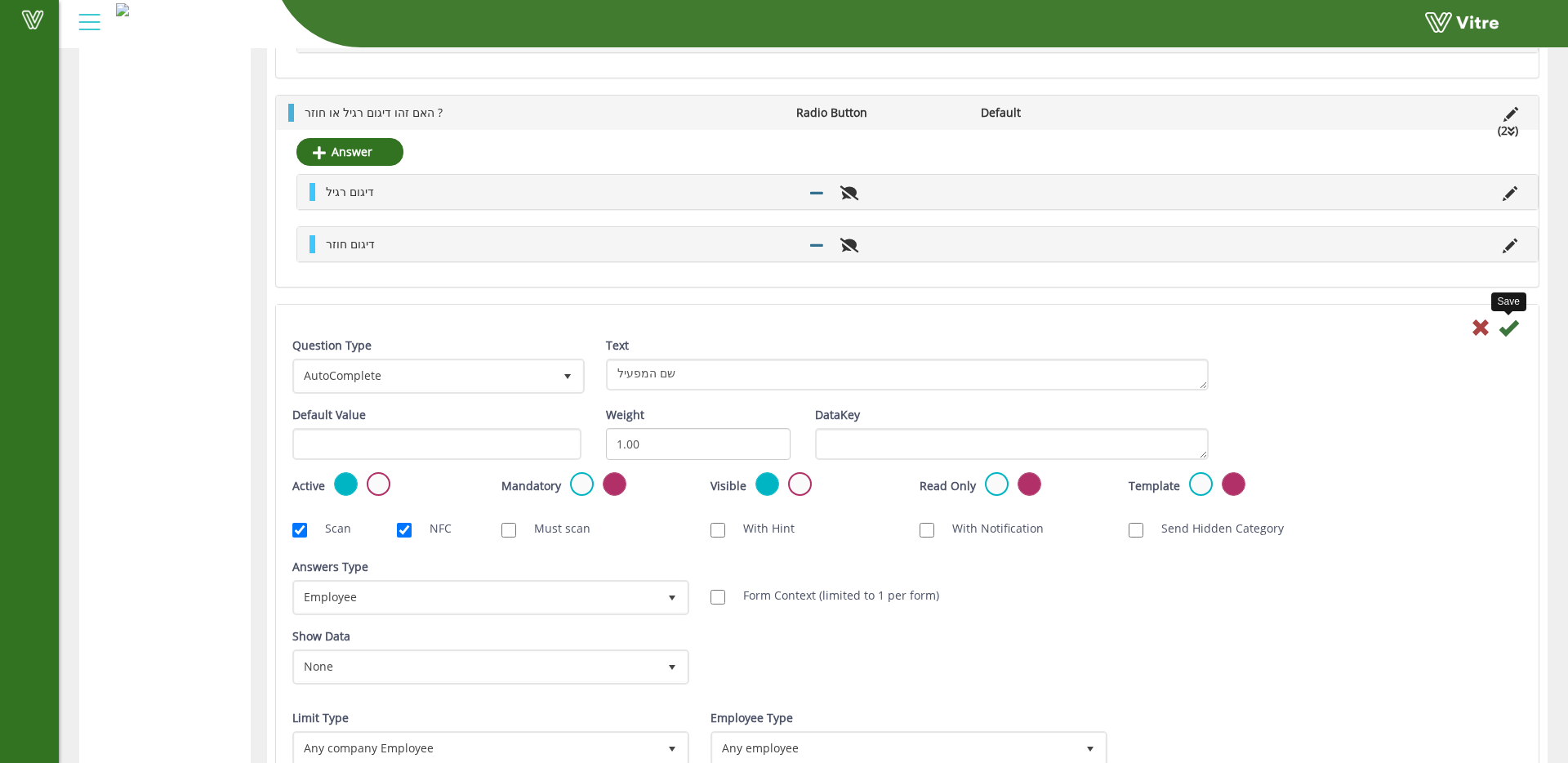
click at [1509, 328] on icon at bounding box center [1508, 327] width 20 height 20
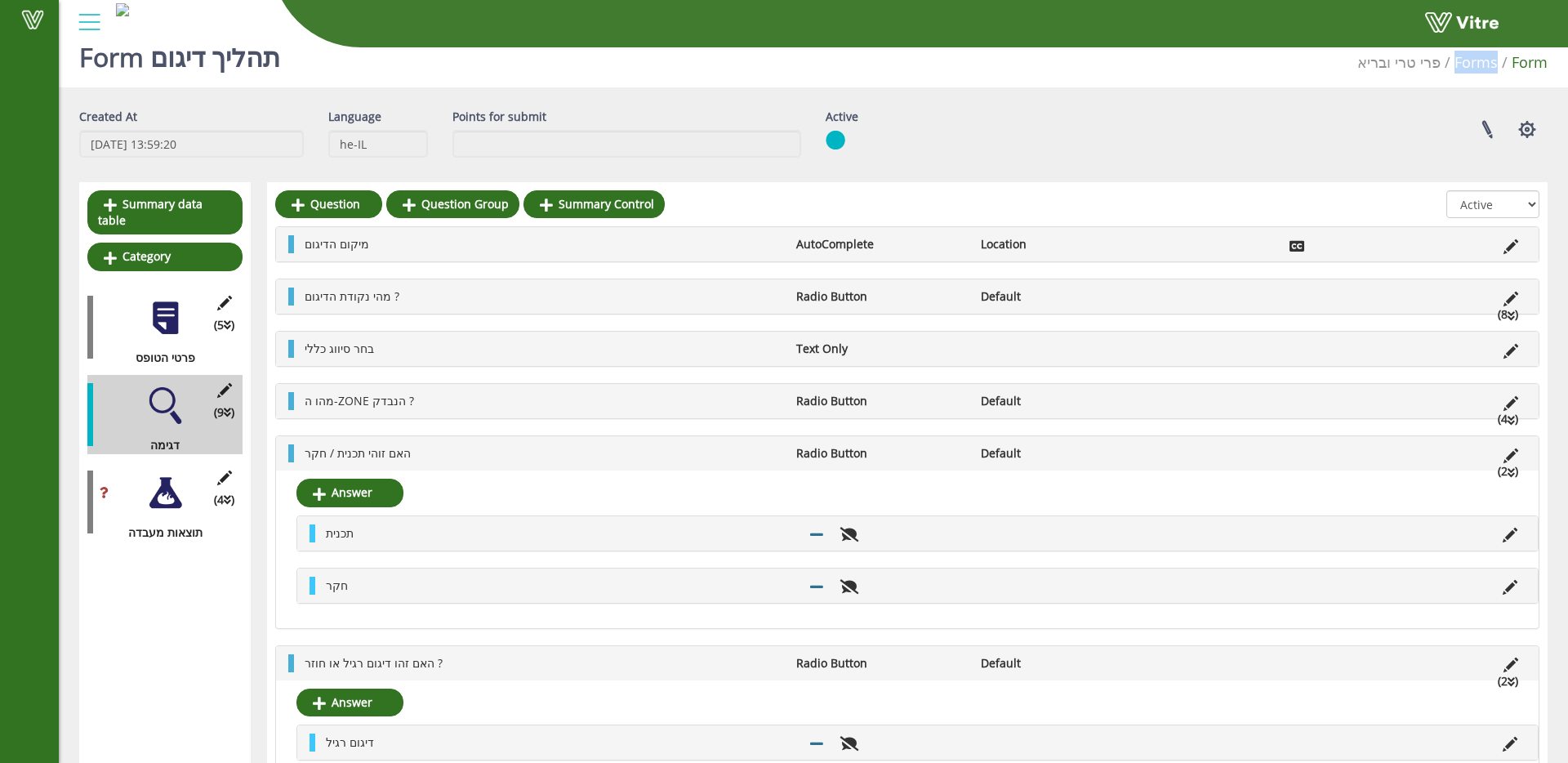
scroll to position [0, 0]
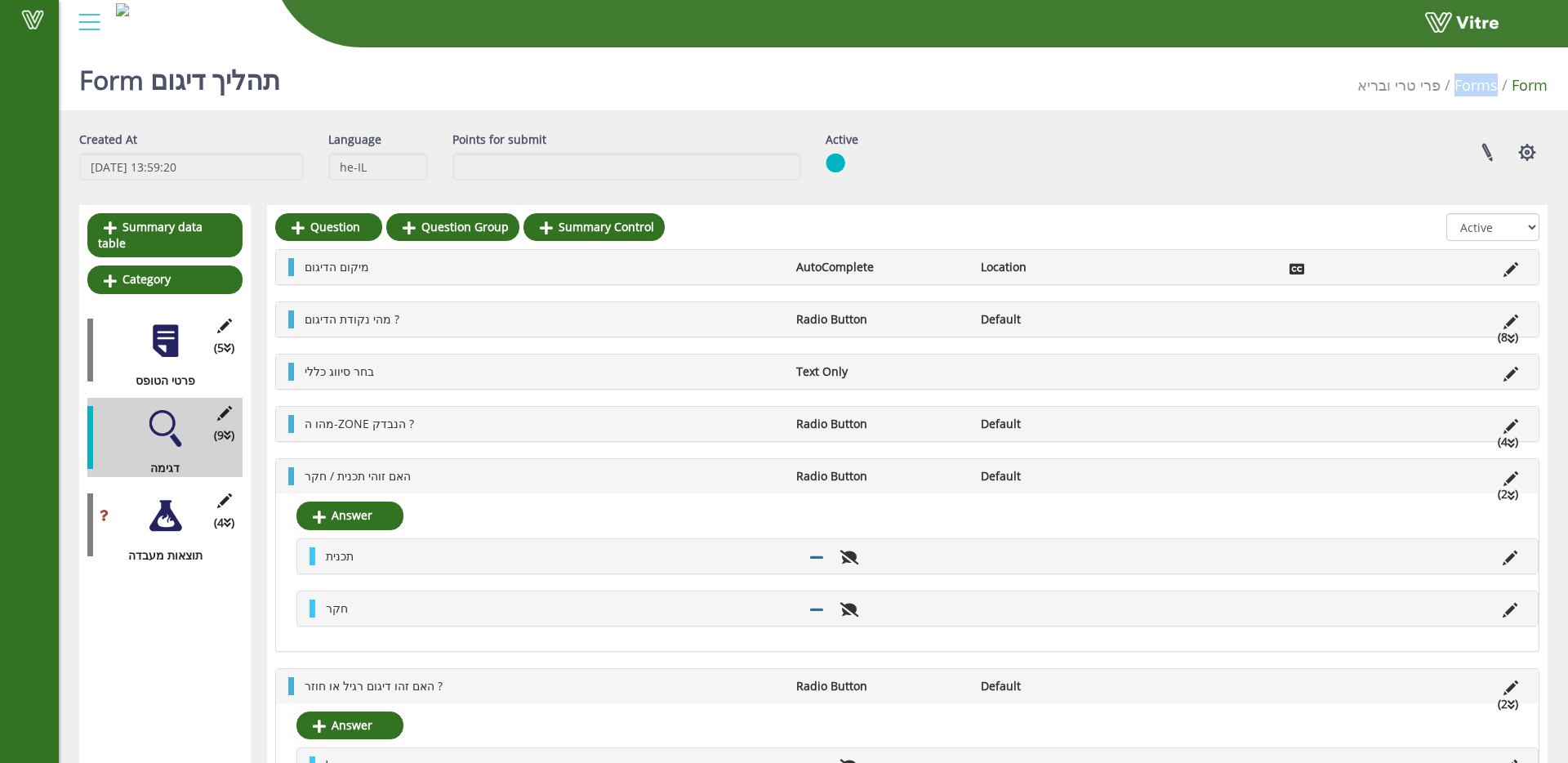
drag, startPoint x: 1481, startPoint y: 85, endPoint x: 1466, endPoint y: 81, distance: 15.5
click at [1481, 85] on link "Forms" at bounding box center [1477, 85] width 44 height 20
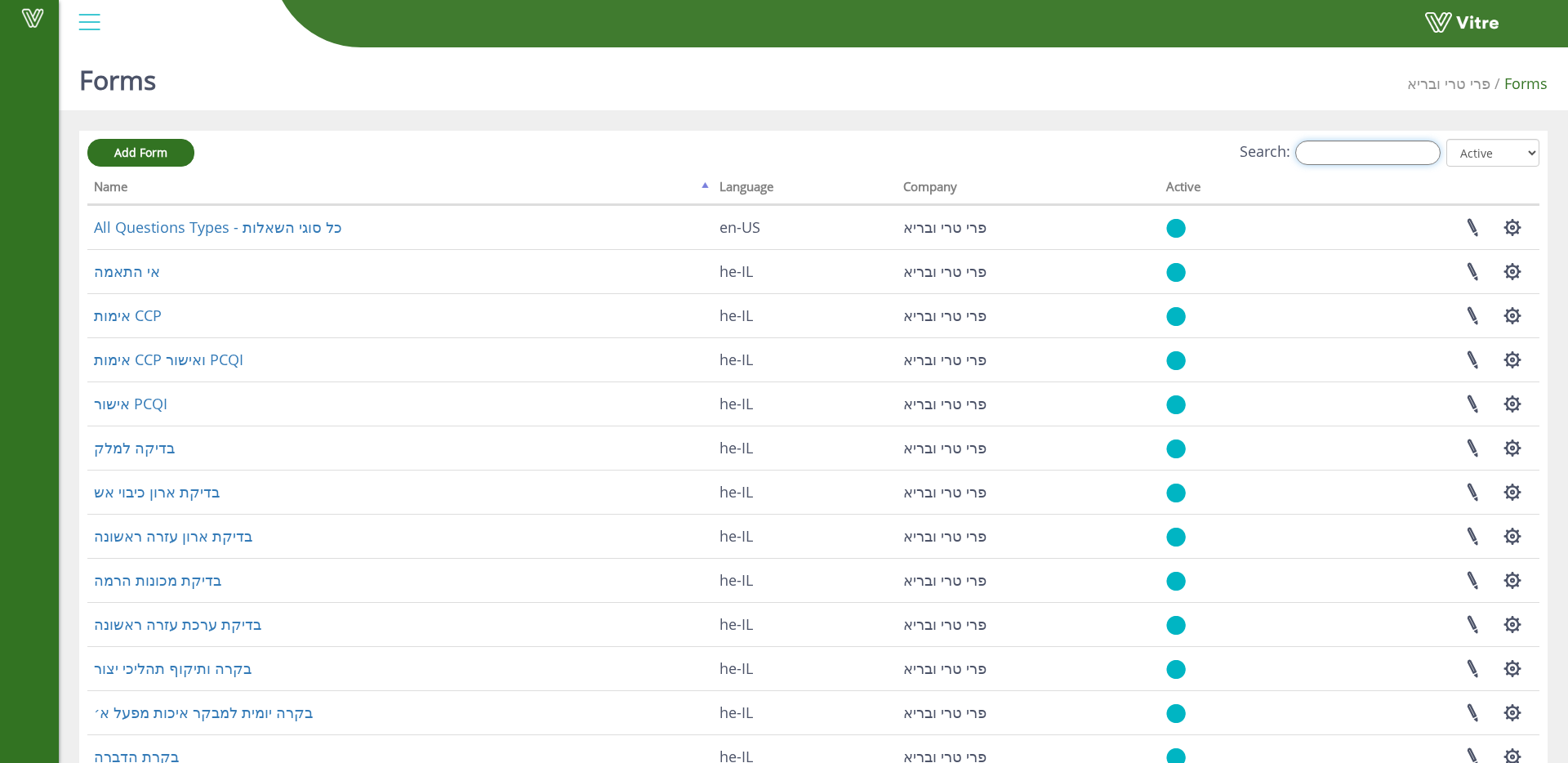
click at [1380, 162] on input "Search:" at bounding box center [1367, 153] width 145 height 25
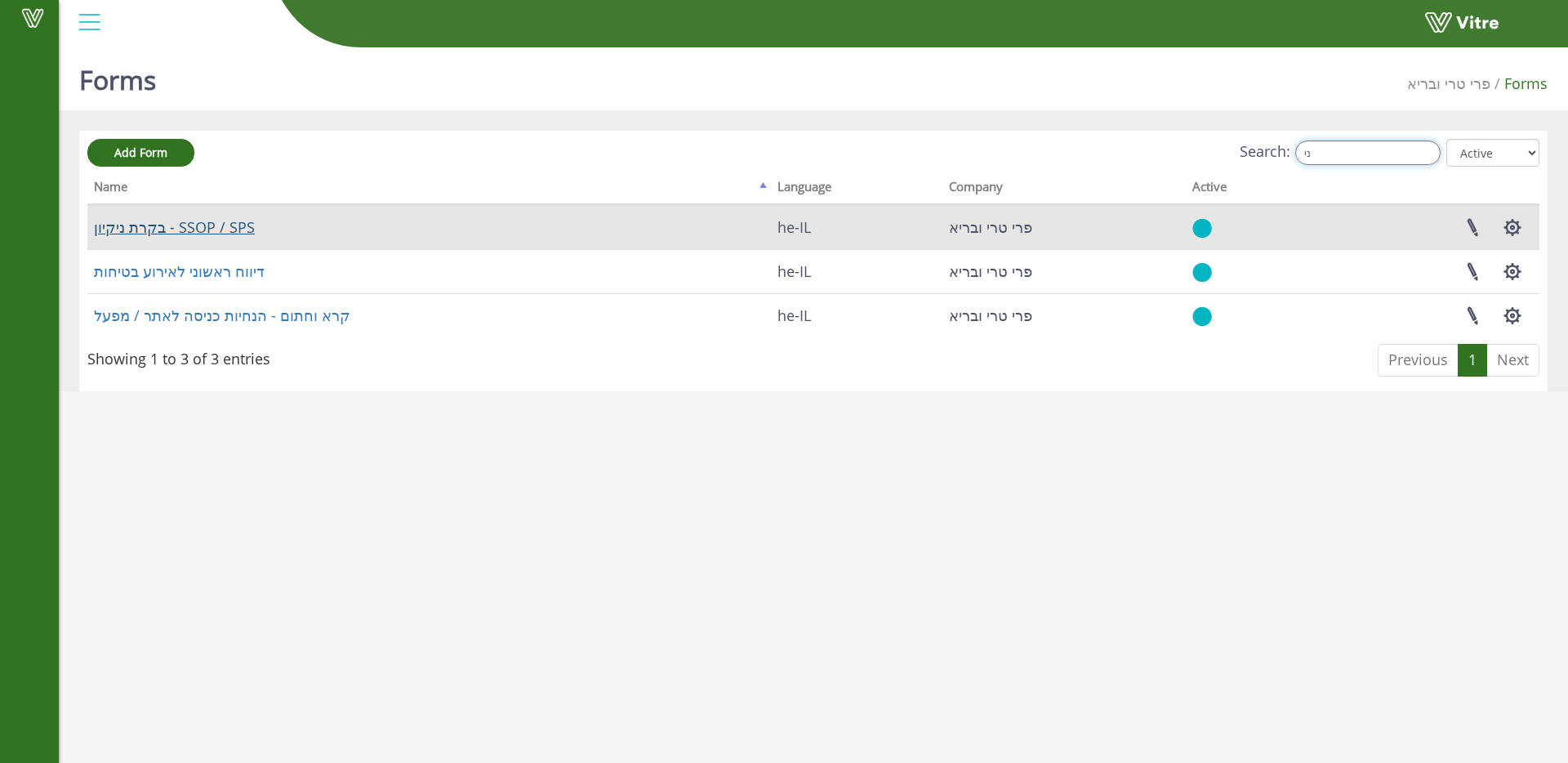
type input "ני"
click at [191, 234] on link "בקרת ניקיון - SSOP / SPS" at bounding box center [174, 226] width 161 height 20
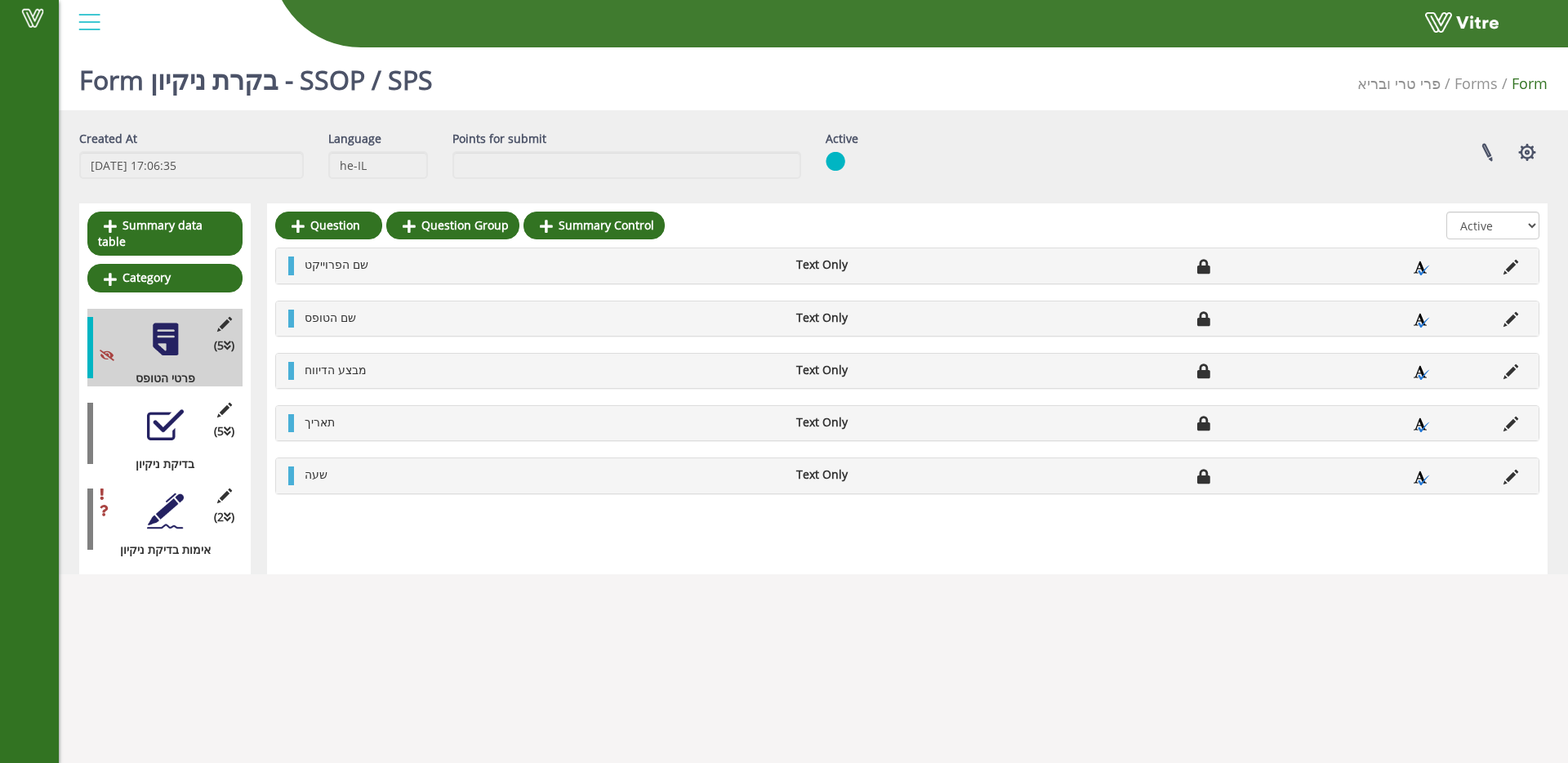
click at [152, 407] on div at bounding box center [165, 425] width 37 height 37
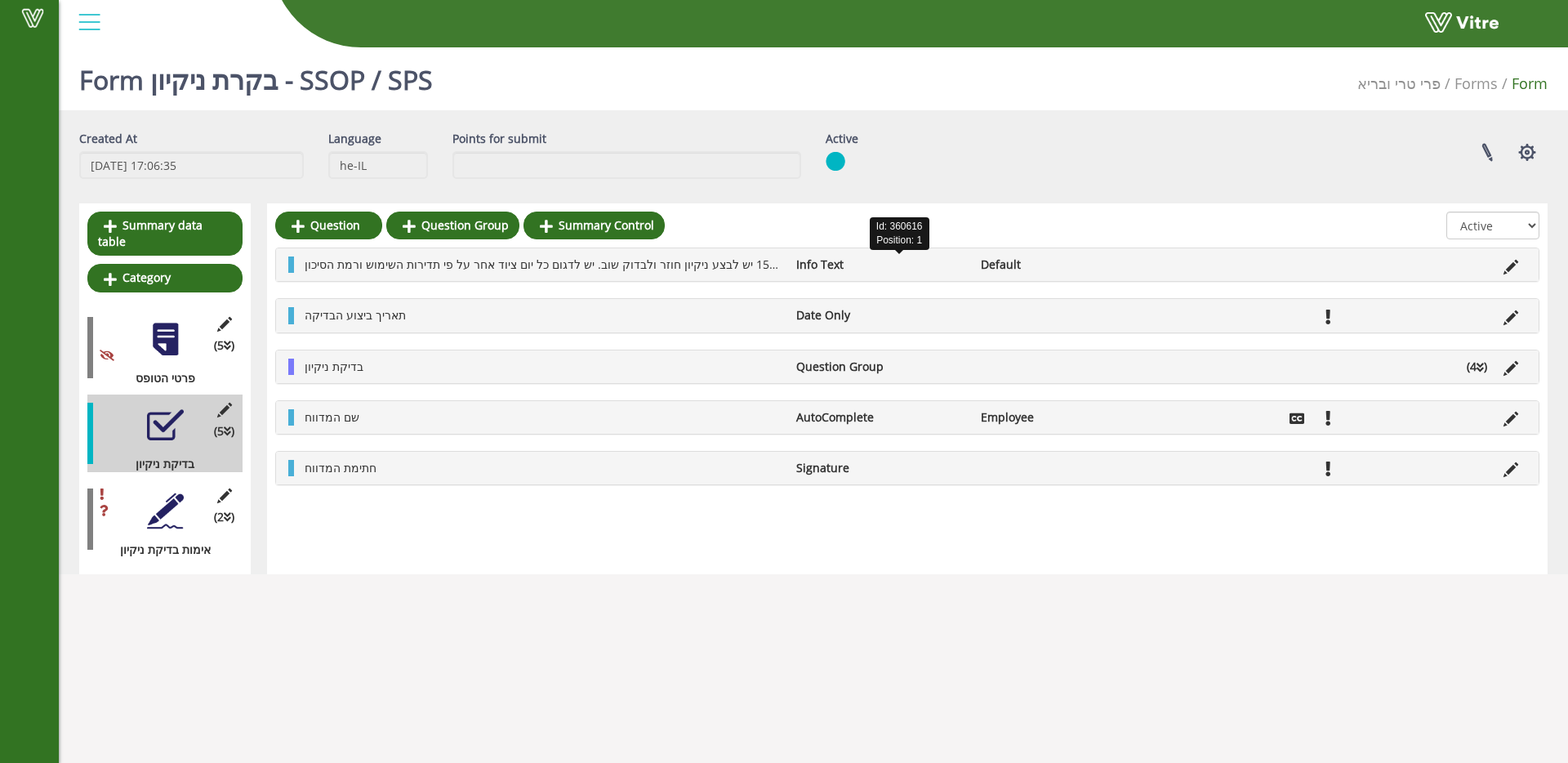
click at [477, 266] on span "יש לבצע את הבדיקה ולתעד תוצאות בטופס בסיום ביצוע ניקיונות בסוף יום – באחריות אח…" at bounding box center [888, 264] width 1169 height 15
click at [350, 371] on span "בדיקת ניקיון" at bounding box center [334, 366] width 59 height 15
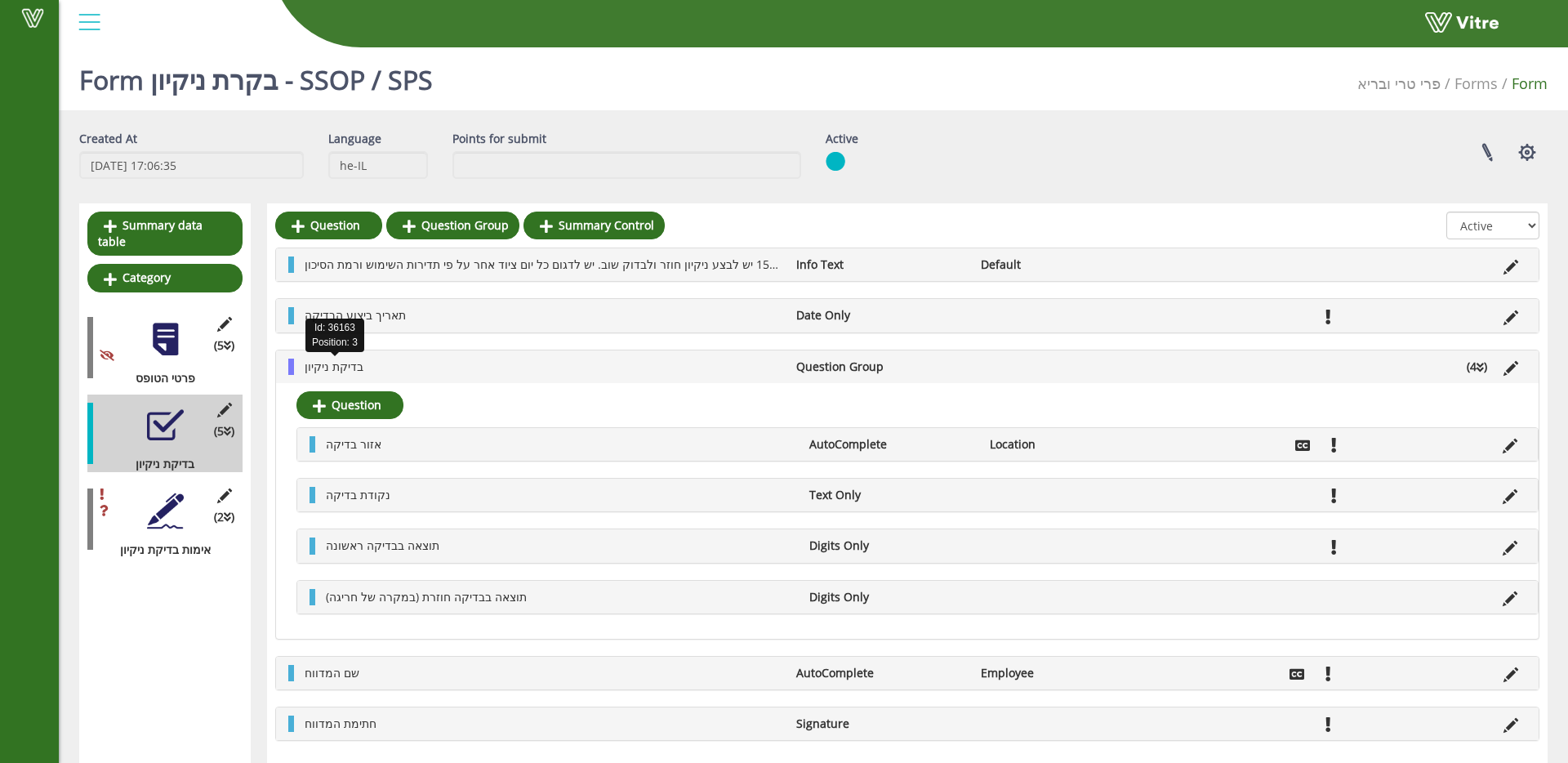
click at [350, 371] on span "בדיקת ניקיון" at bounding box center [334, 366] width 59 height 15
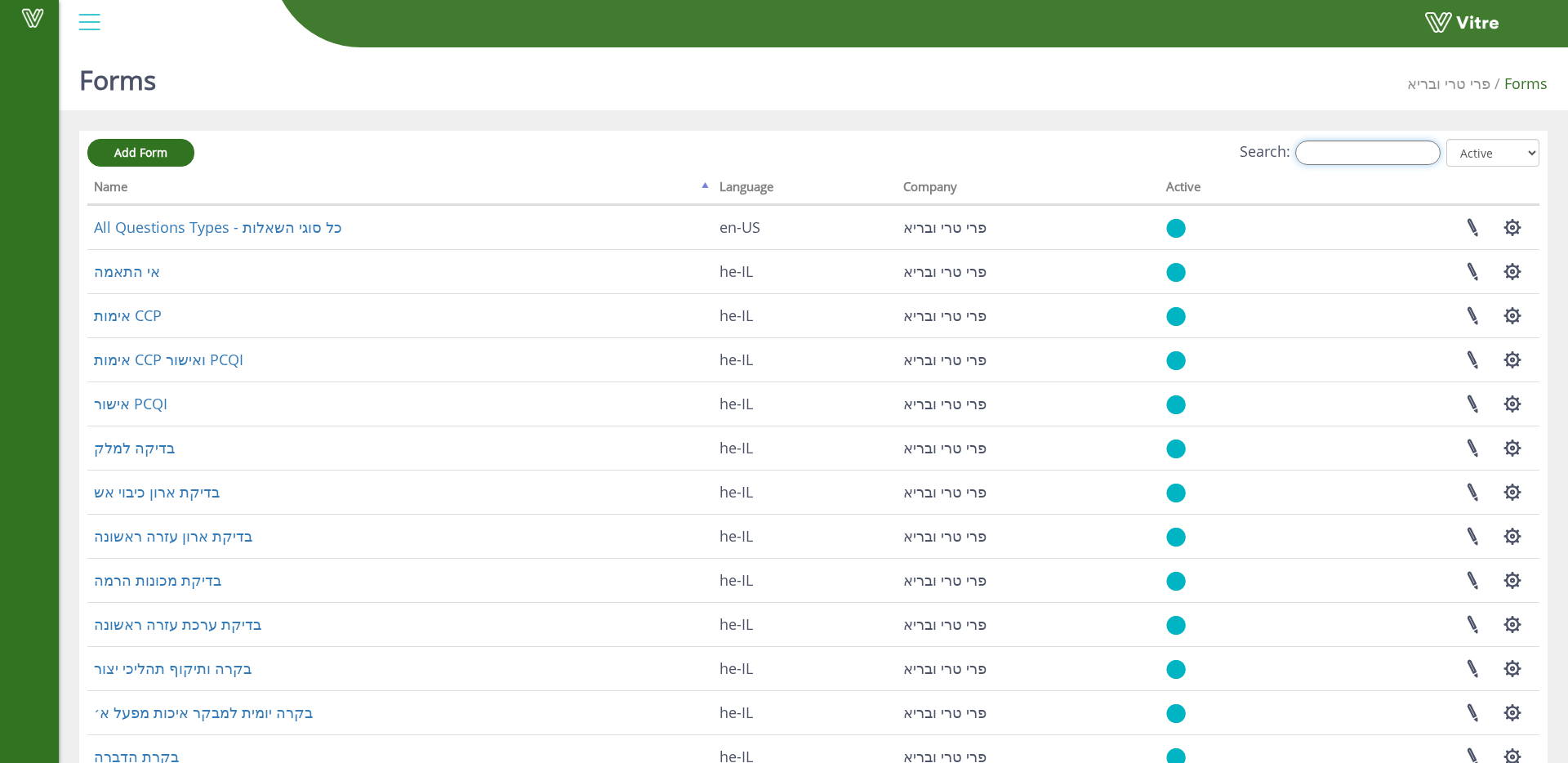
click at [1331, 149] on input "Search:" at bounding box center [1367, 153] width 145 height 25
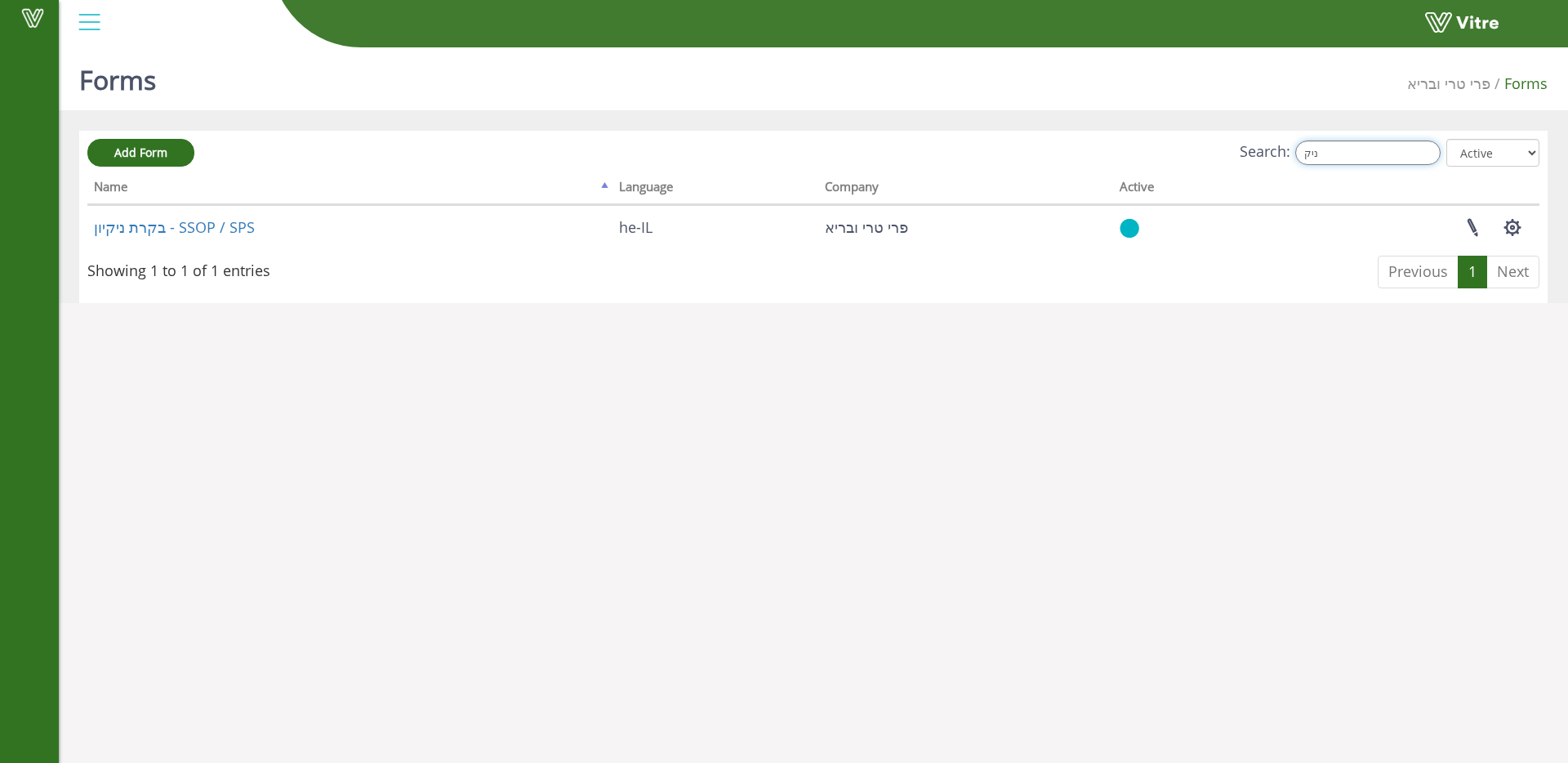
type input "ניק"
click at [367, 143] on div "Search: ניק All Active Not Active" at bounding box center [813, 154] width 1452 height 30
click at [1408, 153] on input "ניק" at bounding box center [1367, 153] width 145 height 25
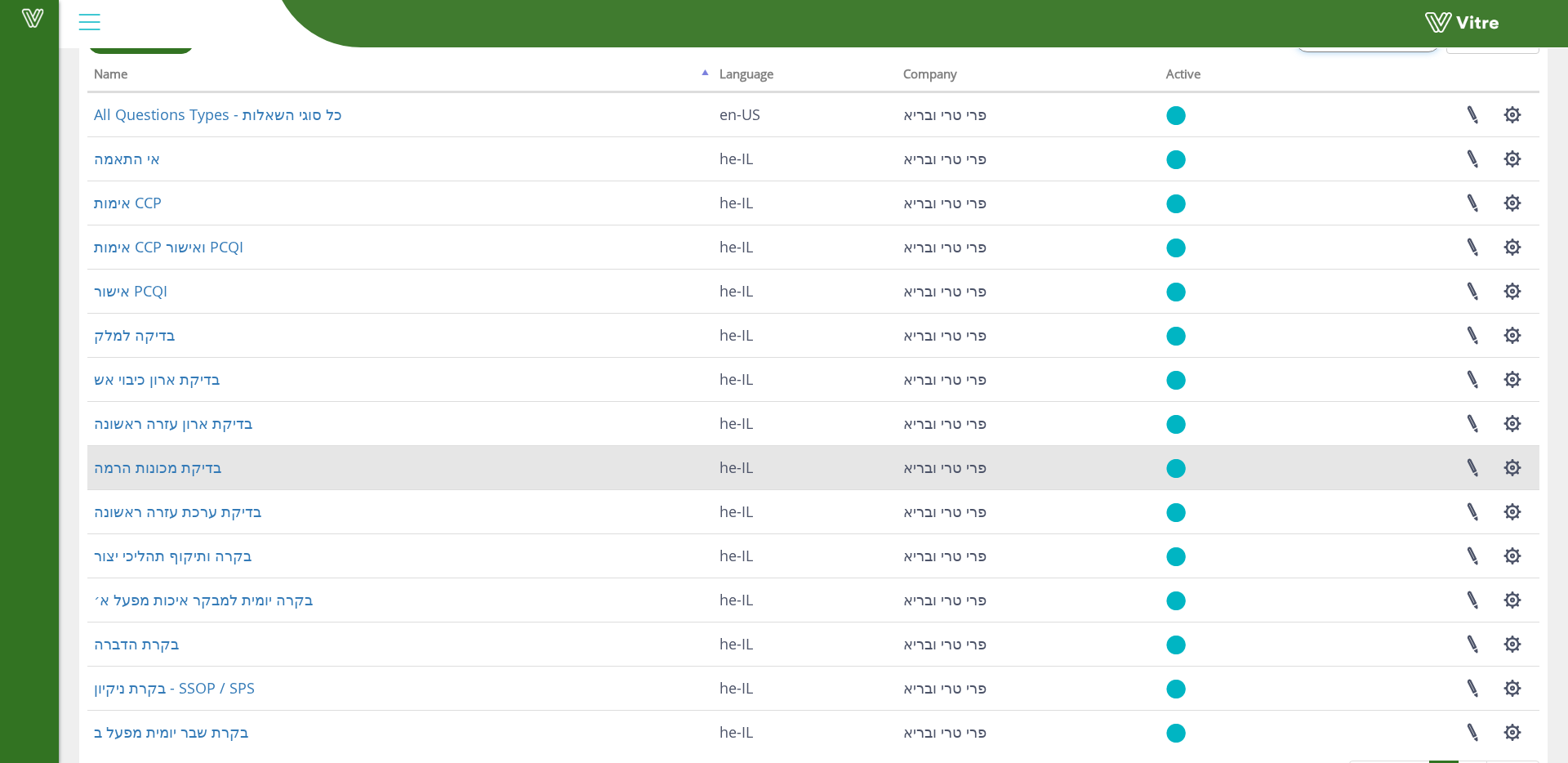
scroll to position [178, 0]
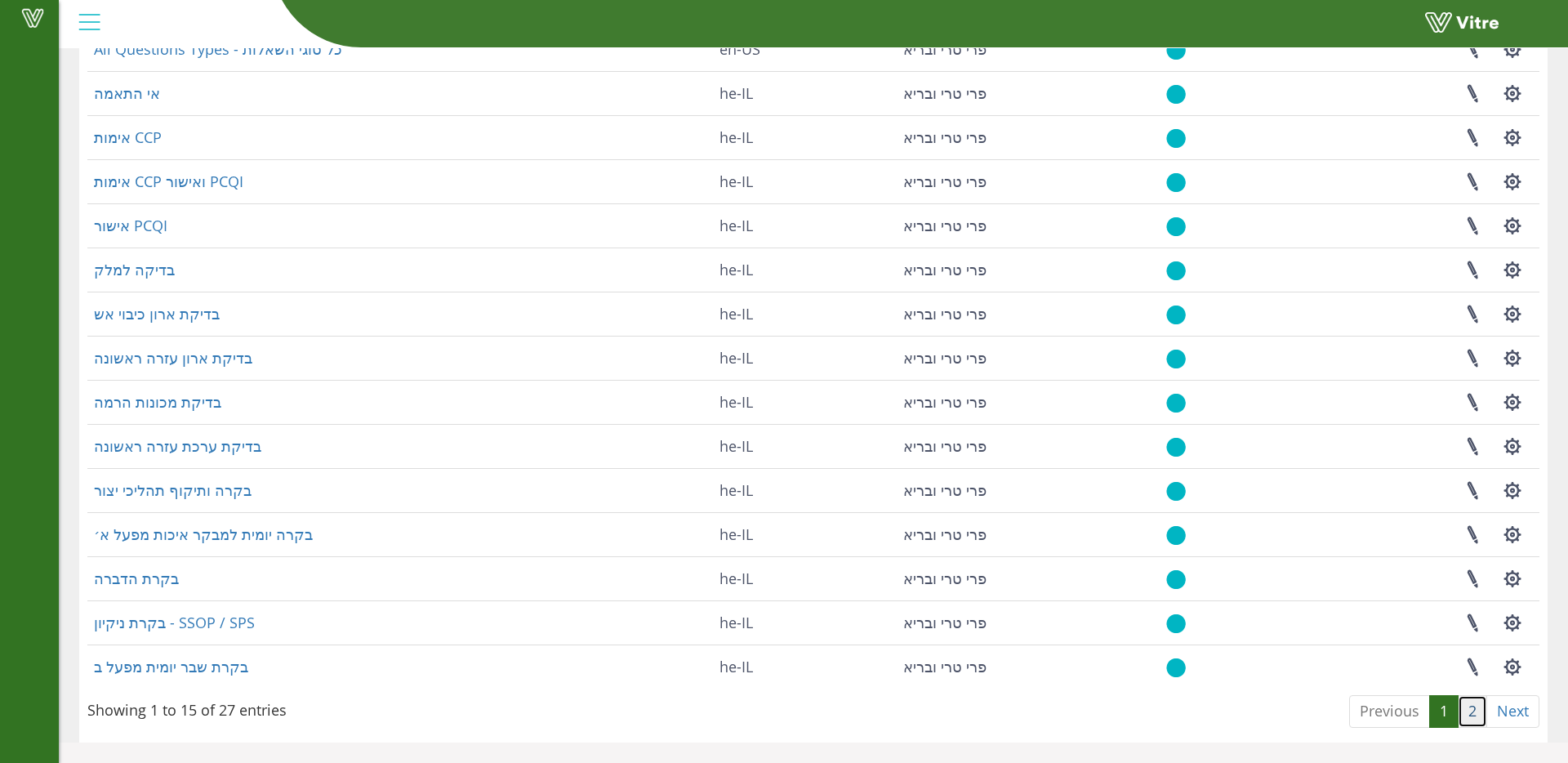
click at [1467, 706] on link "2" at bounding box center [1472, 712] width 29 height 32
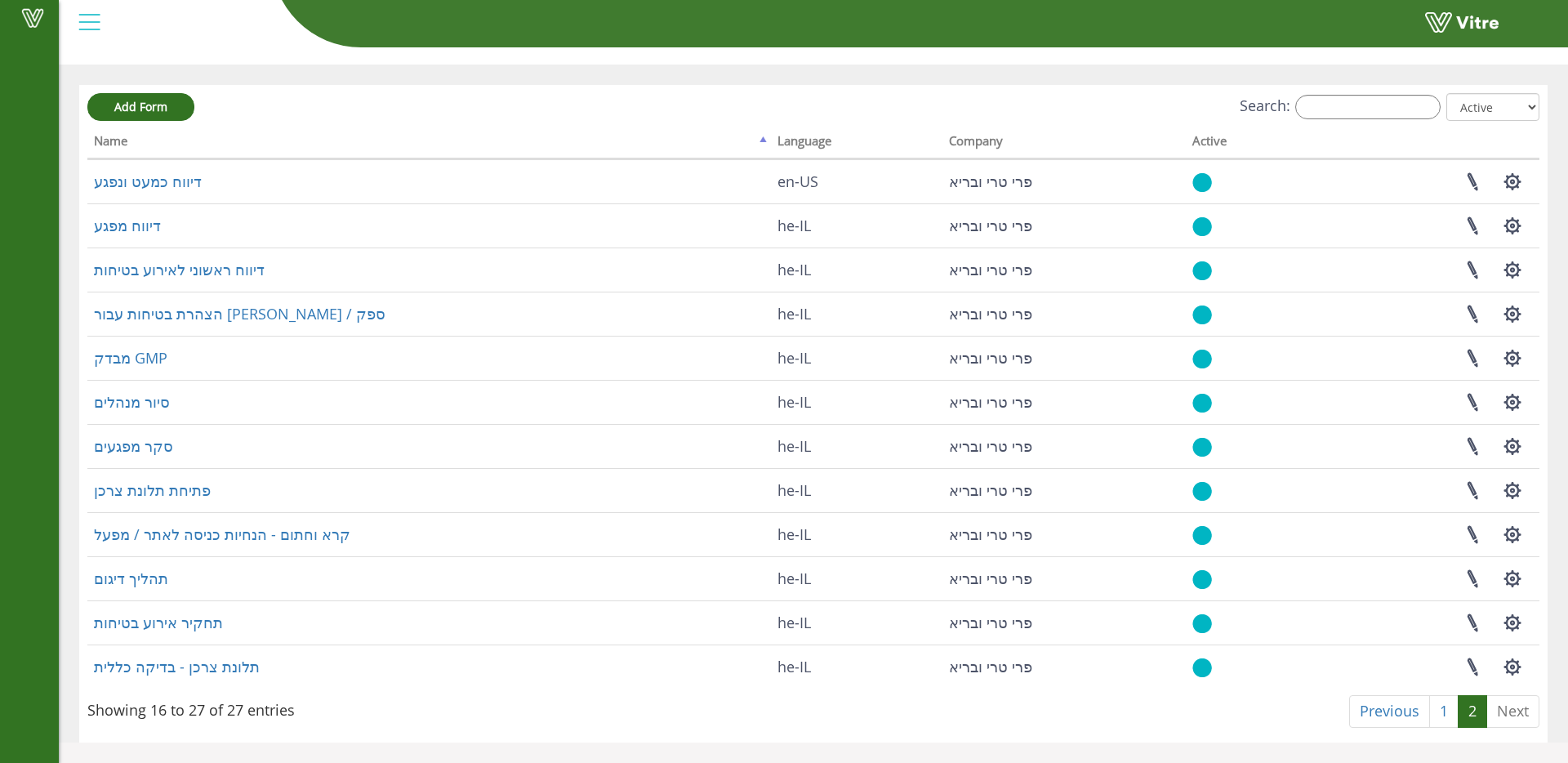
scroll to position [46, 0]
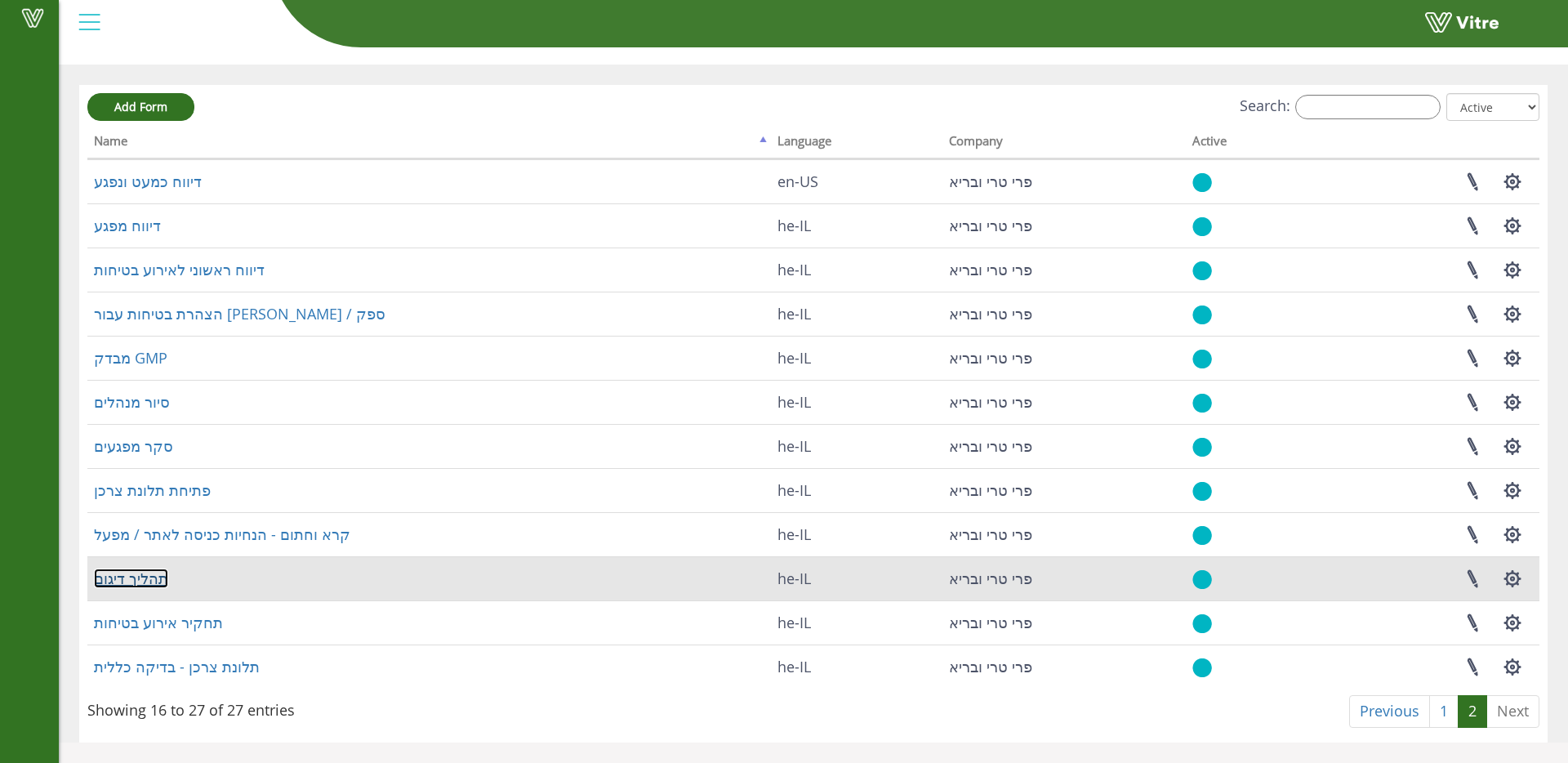
click at [144, 581] on link "תהליך דיגום" at bounding box center [131, 578] width 74 height 20
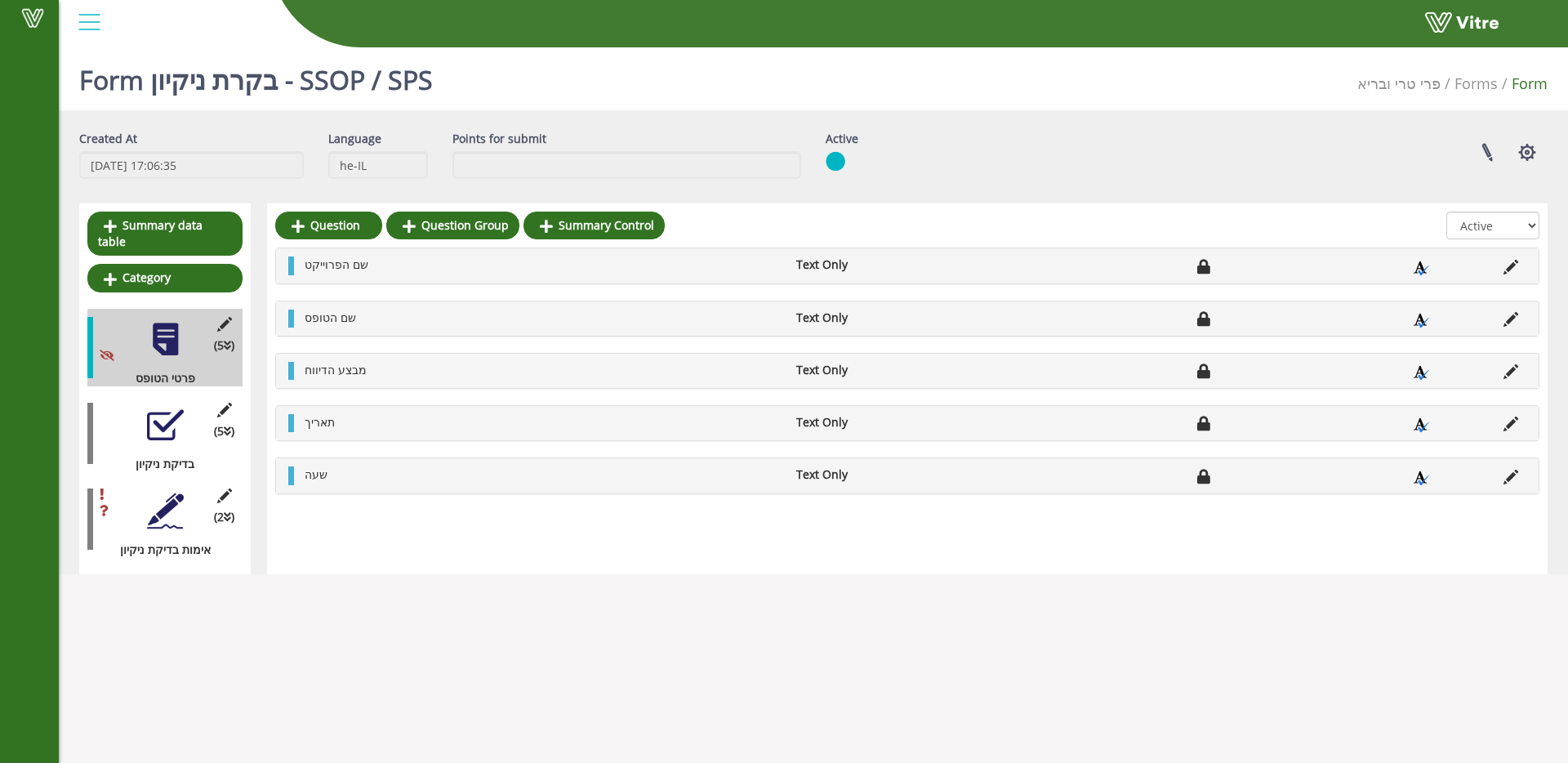
click at [178, 420] on div at bounding box center [165, 425] width 37 height 37
